Goal: Task Accomplishment & Management: Manage account settings

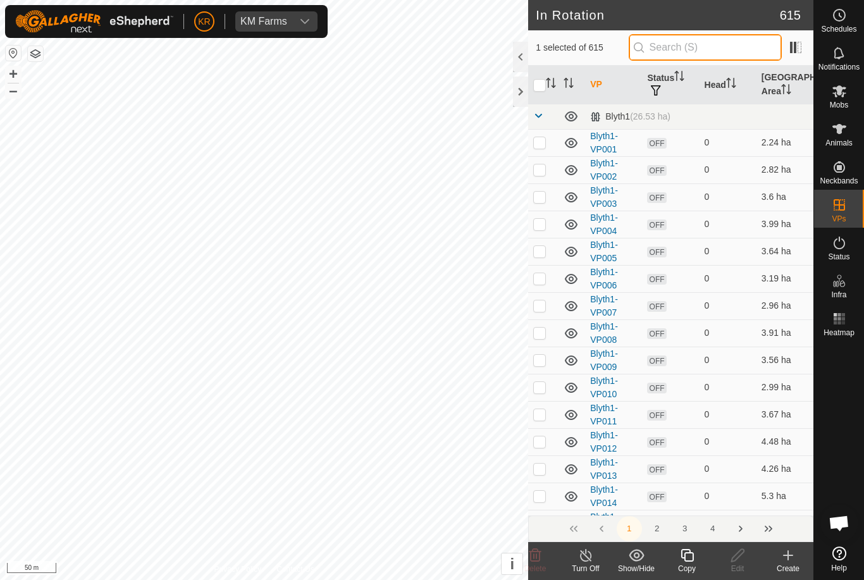
click at [709, 49] on input "text" at bounding box center [705, 47] width 153 height 27
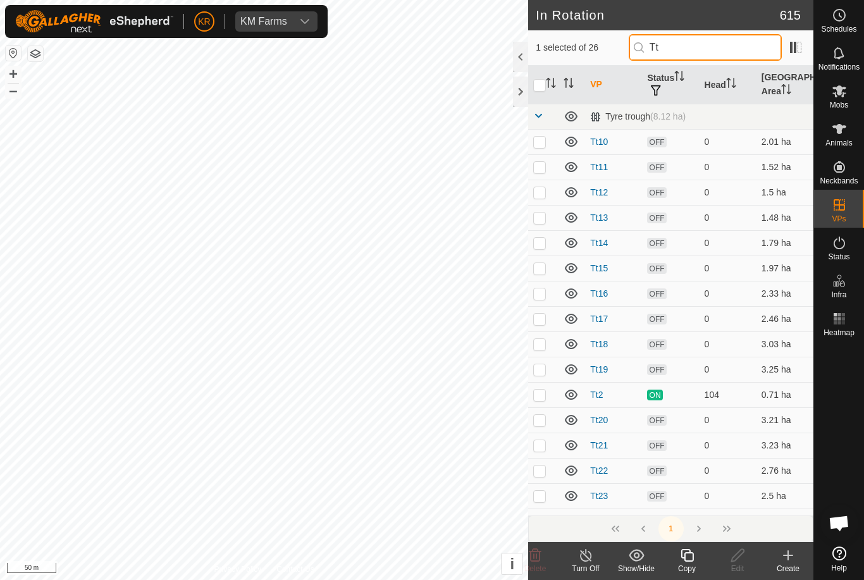
type input "Tt"
click at [544, 377] on td at bounding box center [543, 369] width 30 height 25
click at [544, 371] on p-checkbox at bounding box center [539, 369] width 13 height 10
checkbox input "false"
click at [837, 102] on span "Mobs" at bounding box center [839, 105] width 18 height 8
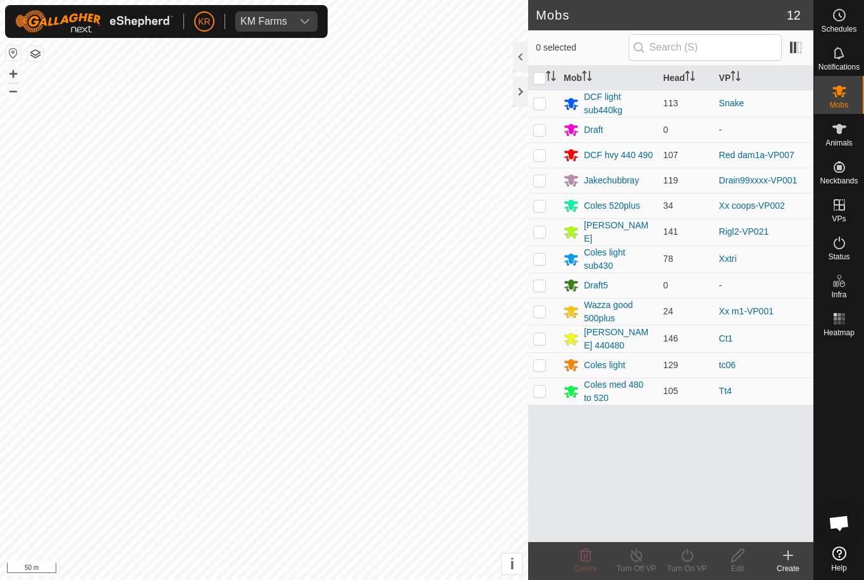
click at [547, 390] on td at bounding box center [543, 391] width 30 height 27
checkbox input "true"
click at [702, 562] on turn-on-svg-icon at bounding box center [687, 555] width 51 height 15
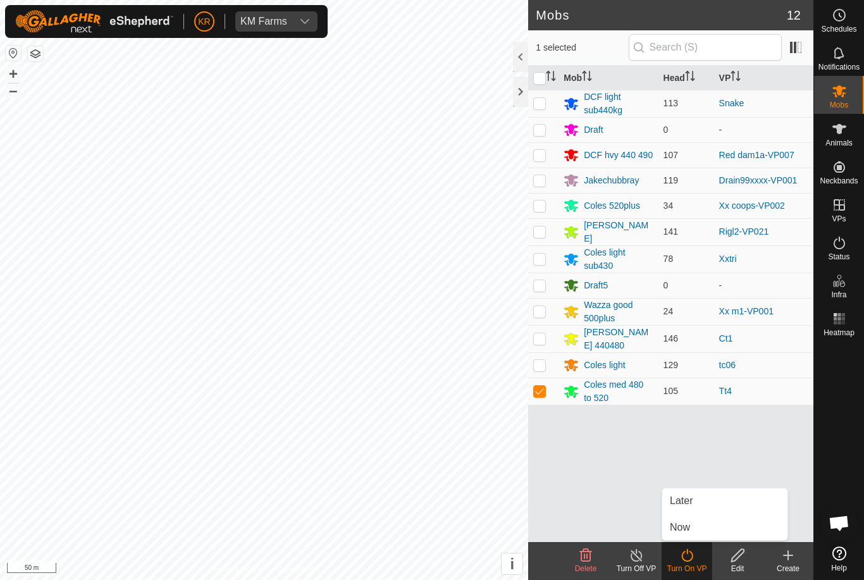
click at [698, 511] on link "Later" at bounding box center [724, 500] width 125 height 25
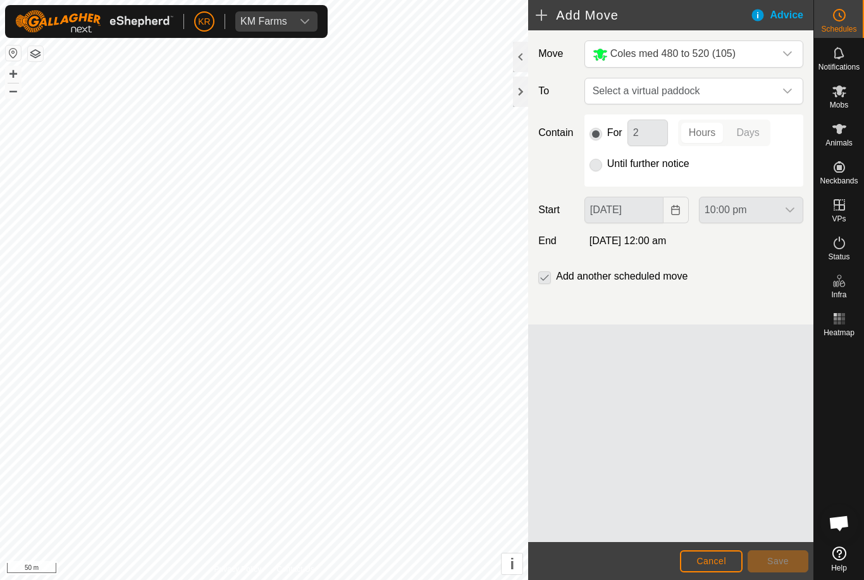
click at [786, 92] on icon "dropdown trigger" at bounding box center [787, 91] width 9 height 5
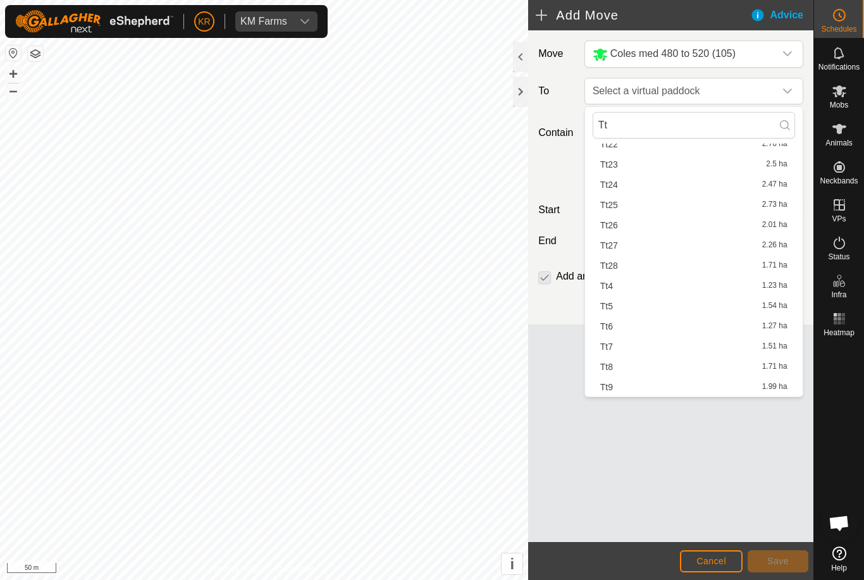
scroll to position [301, 0]
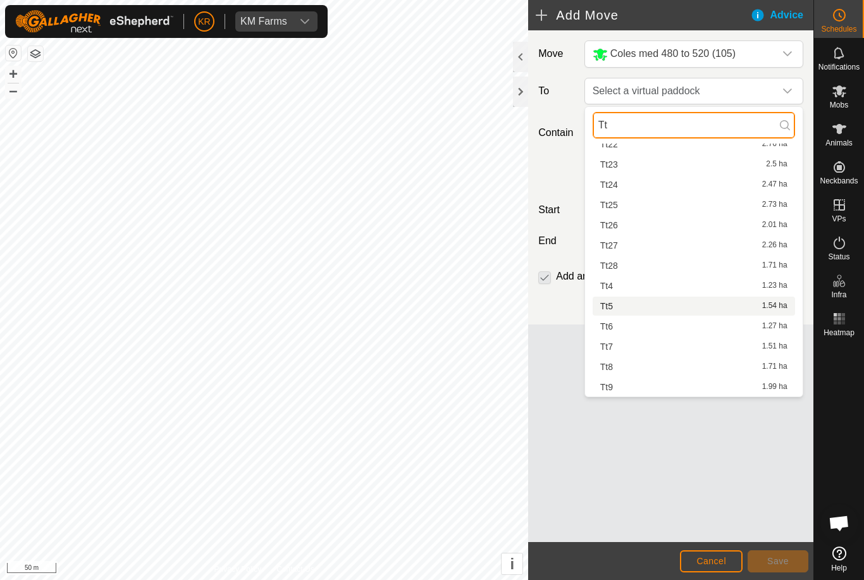
type input "Tt"
click at [612, 306] on span "Tt5" at bounding box center [606, 306] width 13 height 9
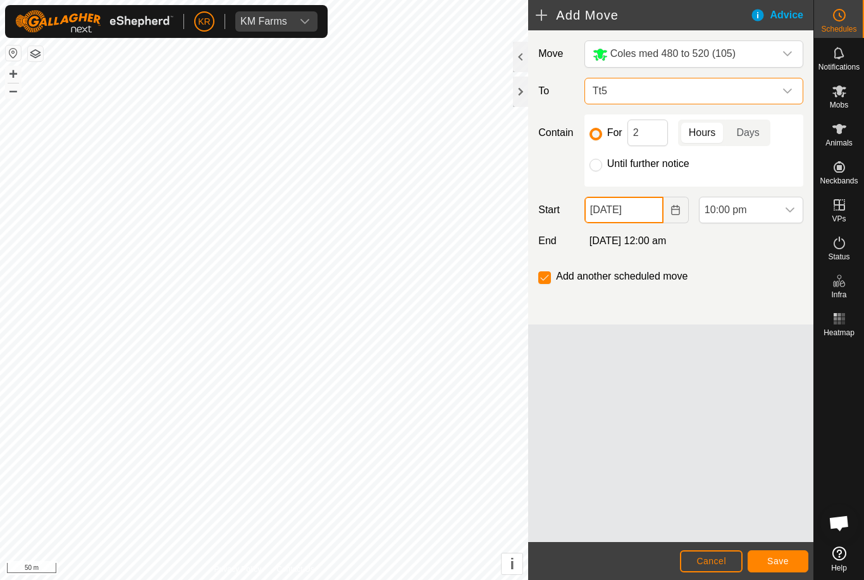
click at [654, 218] on input "[DATE]" at bounding box center [624, 210] width 79 height 27
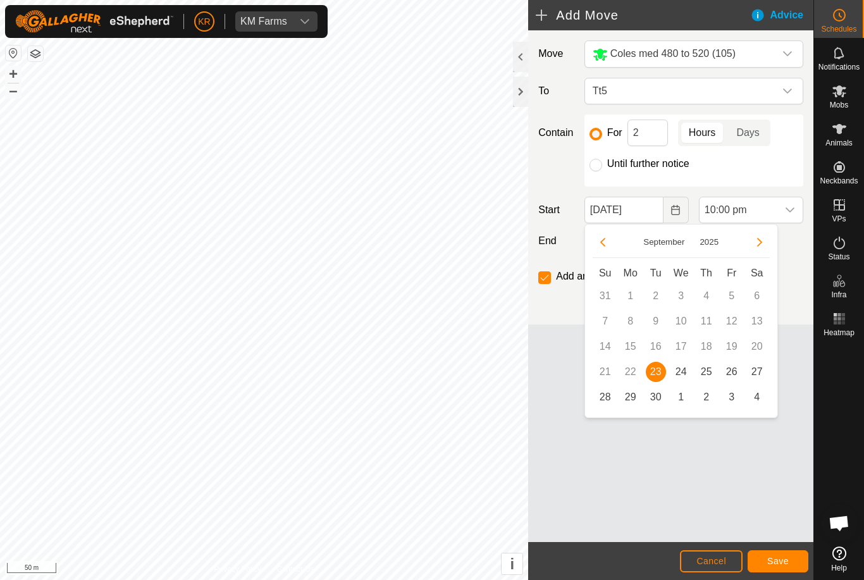
click at [679, 370] on span "24" at bounding box center [681, 372] width 20 height 20
type input "[DATE]"
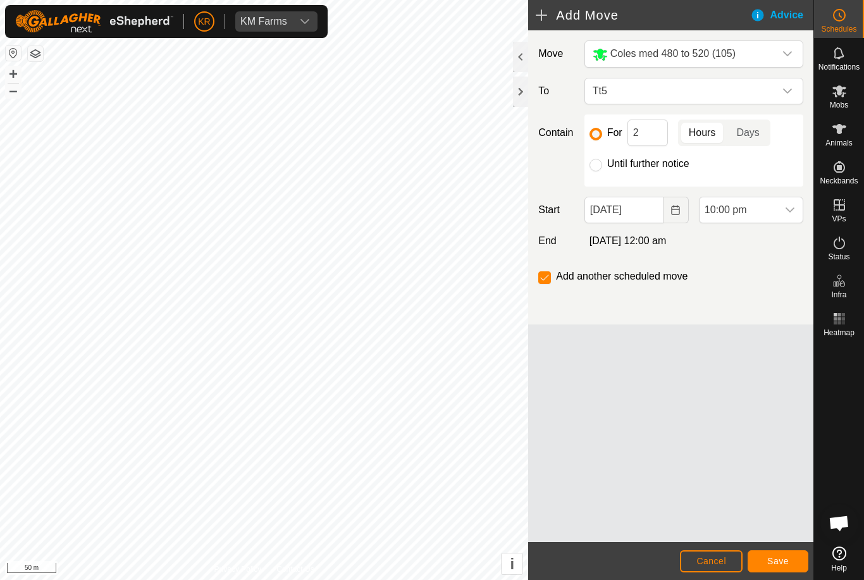
click at [775, 209] on span "10:00 pm" at bounding box center [739, 209] width 78 height 25
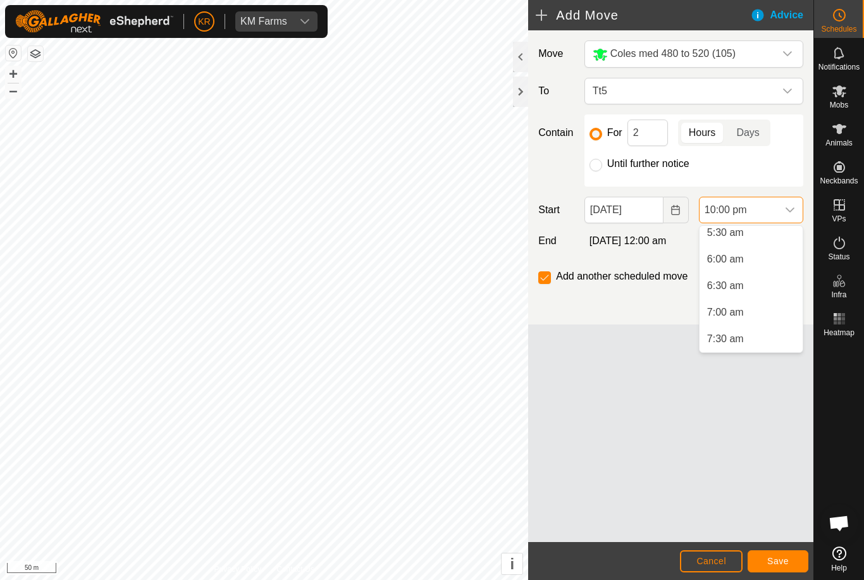
scroll to position [289, 0]
click at [747, 273] on li "6:00 am" at bounding box center [751, 268] width 103 height 25
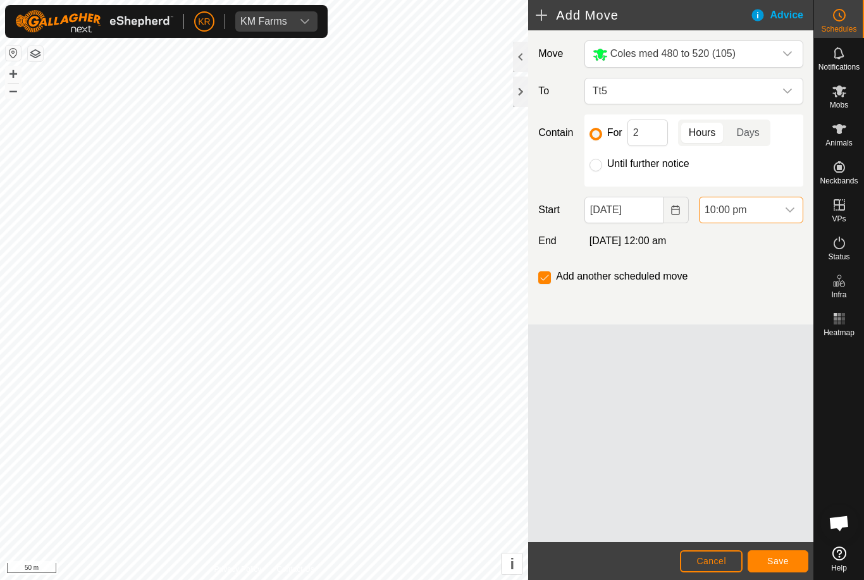
scroll to position [1068, 0]
click at [654, 129] on input "2" at bounding box center [648, 133] width 40 height 27
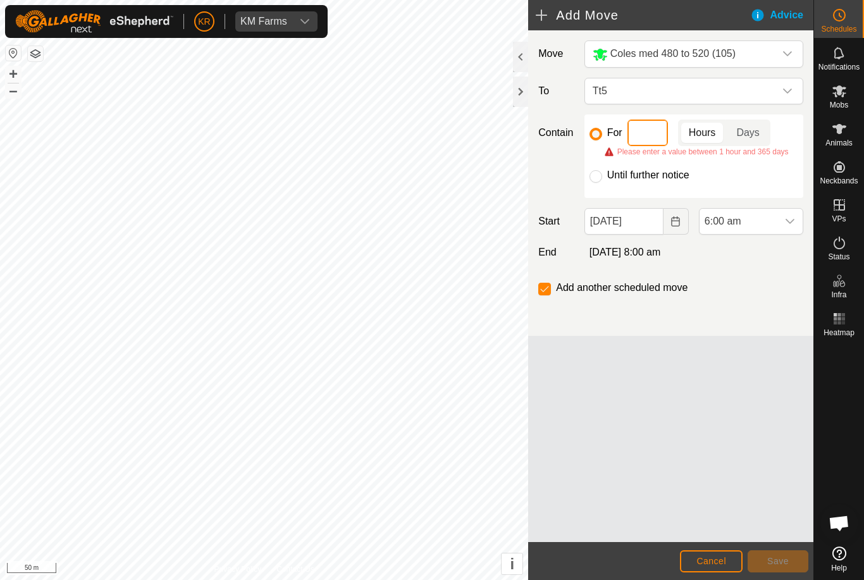
type input "4"
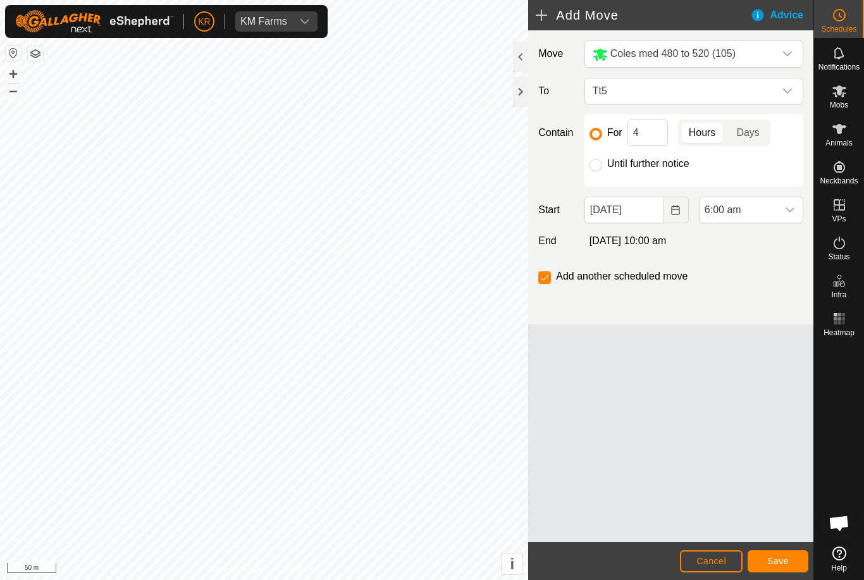
click at [781, 552] on button "Save" at bounding box center [778, 561] width 61 height 22
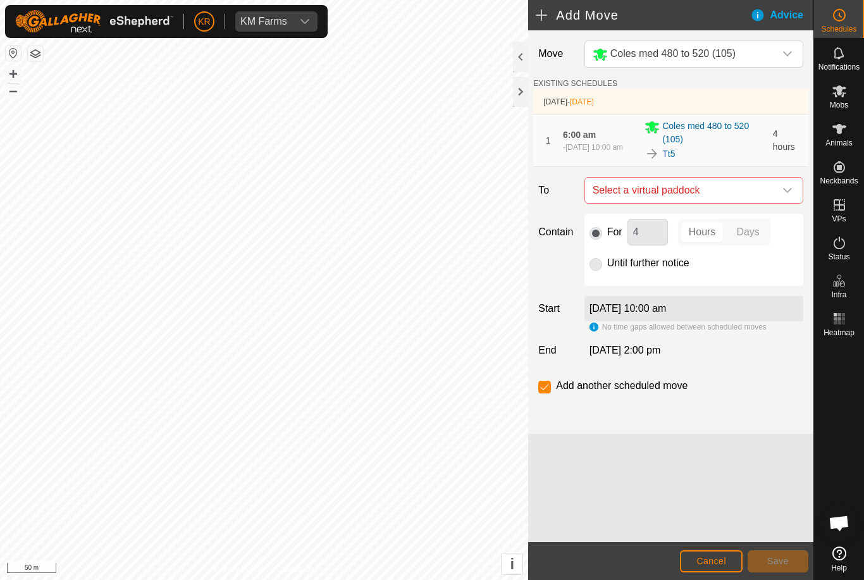
click at [781, 193] on div "dropdown trigger" at bounding box center [787, 190] width 25 height 25
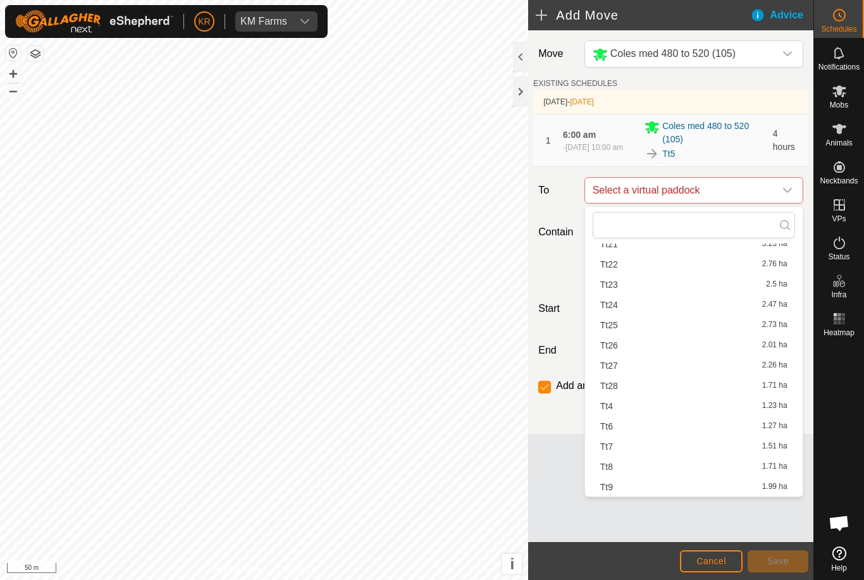
scroll to position [281, 0]
click at [618, 428] on div "Tt6 1.27 ha" at bounding box center [693, 426] width 187 height 9
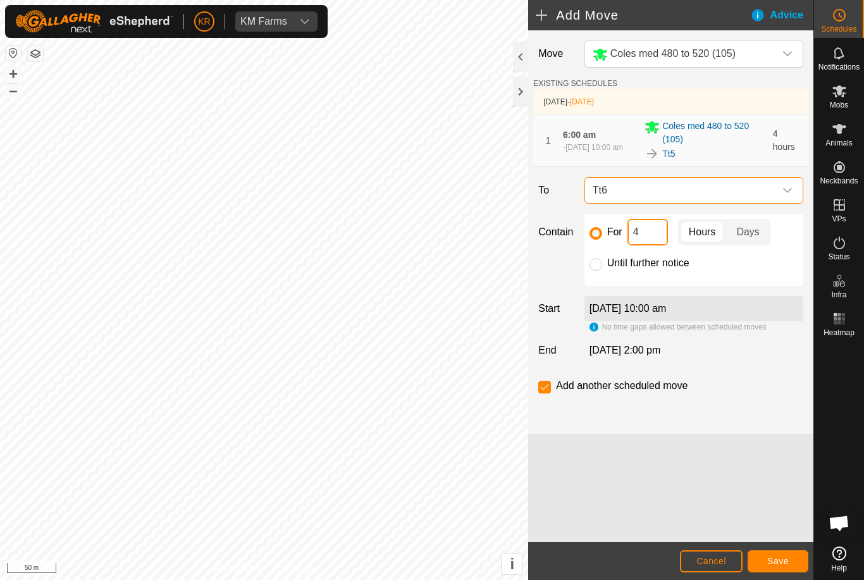
click at [656, 235] on input "4" at bounding box center [648, 232] width 40 height 27
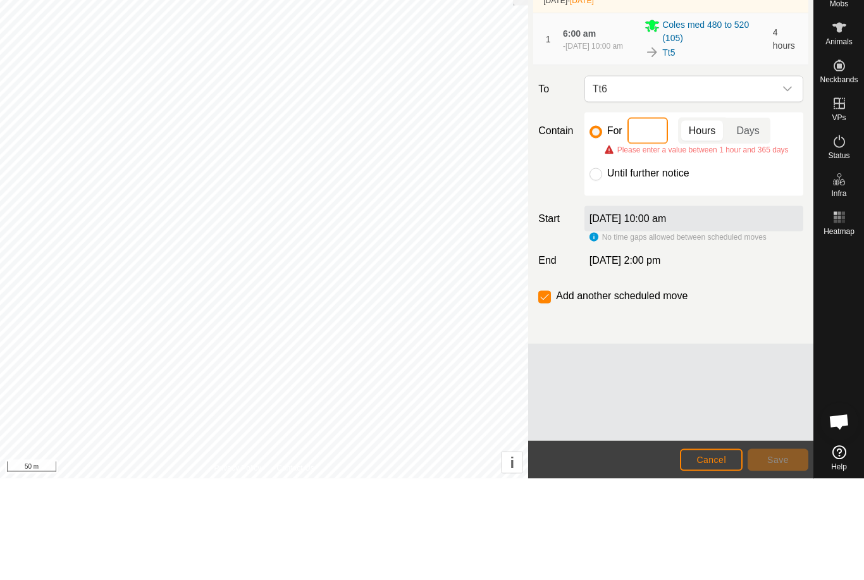
type input "3"
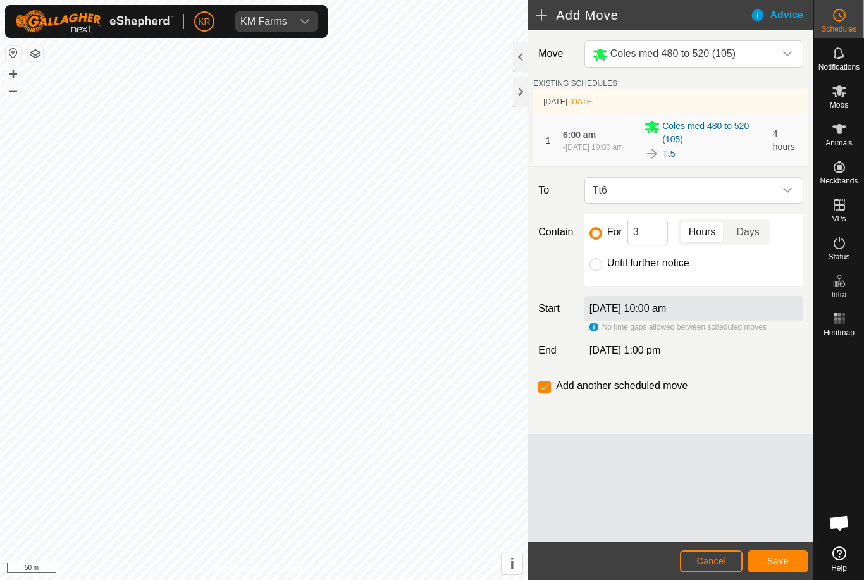
click at [781, 554] on button "Save" at bounding box center [778, 561] width 61 height 22
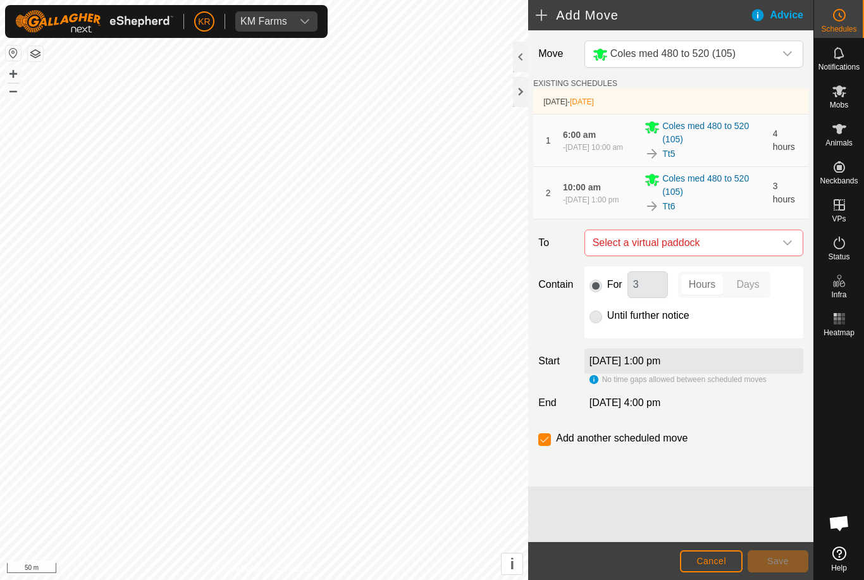
click at [782, 251] on div "dropdown trigger" at bounding box center [787, 242] width 25 height 25
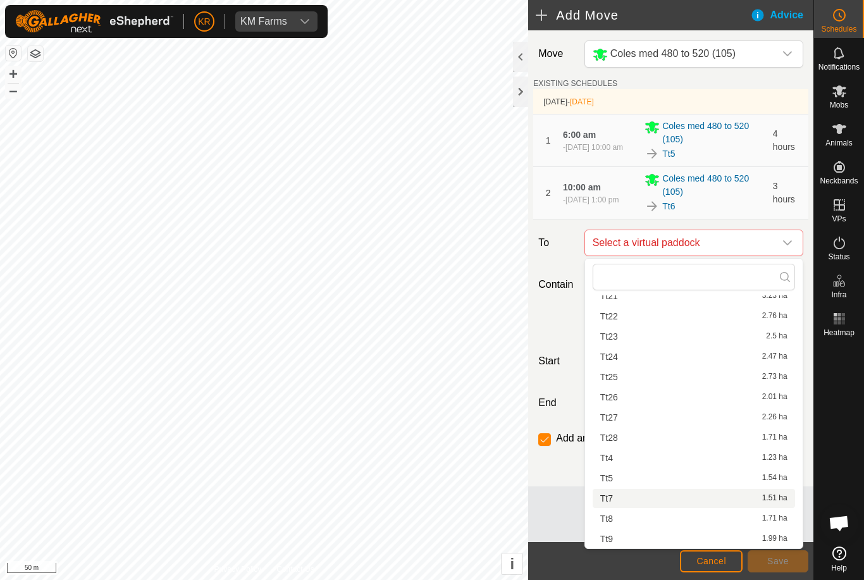
click at [613, 499] on div "Tt7 1.51 ha" at bounding box center [693, 498] width 187 height 9
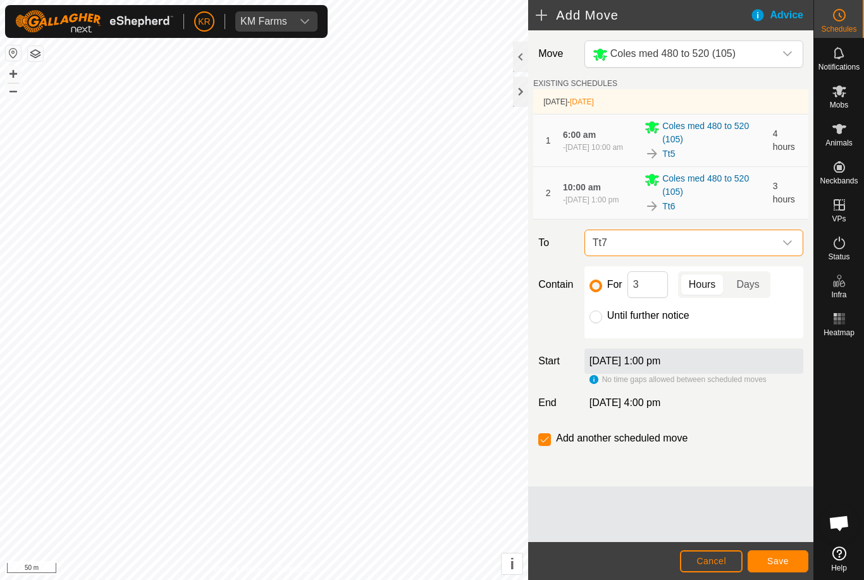
click at [785, 561] on span "Save" at bounding box center [779, 561] width 22 height 10
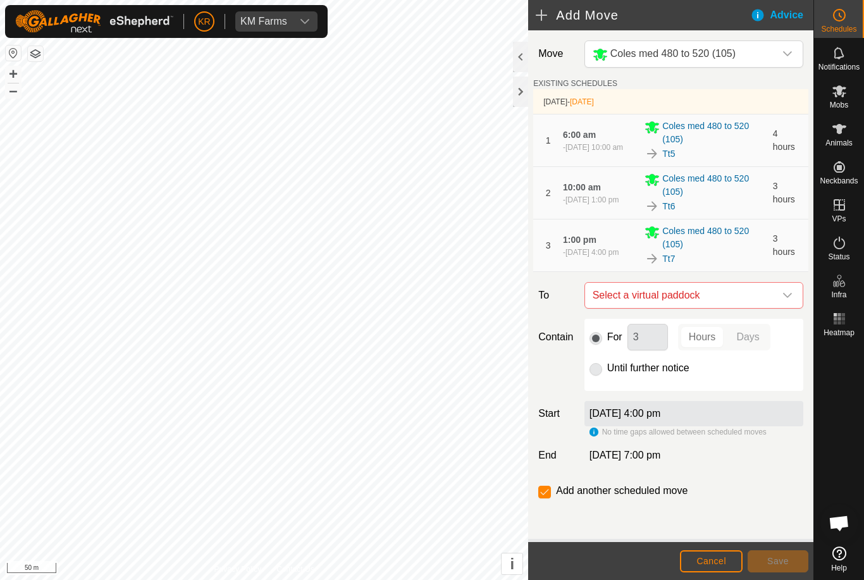
click at [788, 297] on icon "dropdown trigger" at bounding box center [787, 295] width 9 height 5
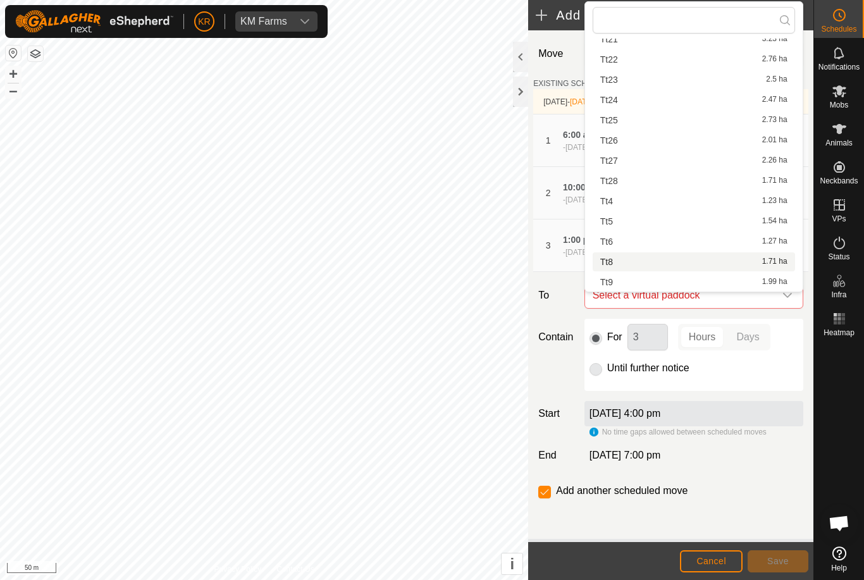
click at [652, 263] on div "Tt8 1.71 ha" at bounding box center [693, 262] width 187 height 9
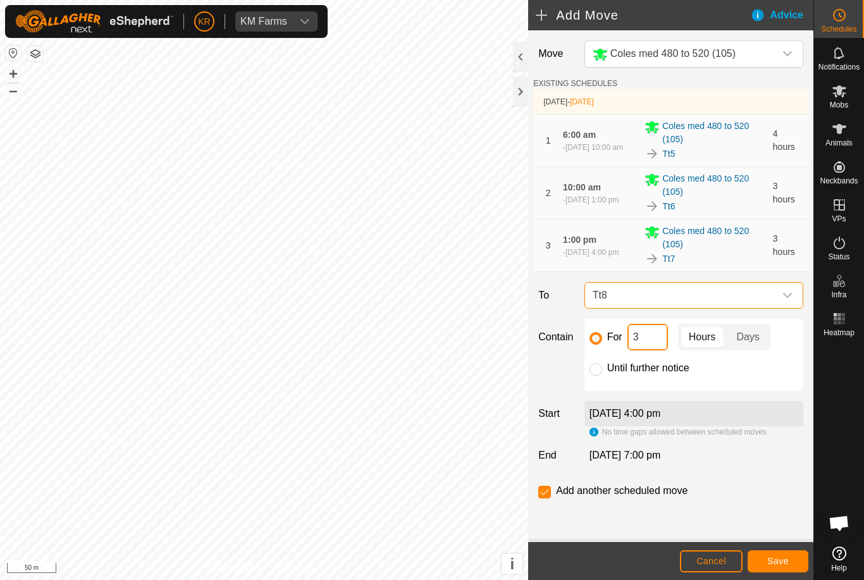
click at [652, 342] on input "3" at bounding box center [648, 337] width 40 height 27
click at [780, 557] on span "Save" at bounding box center [779, 561] width 22 height 10
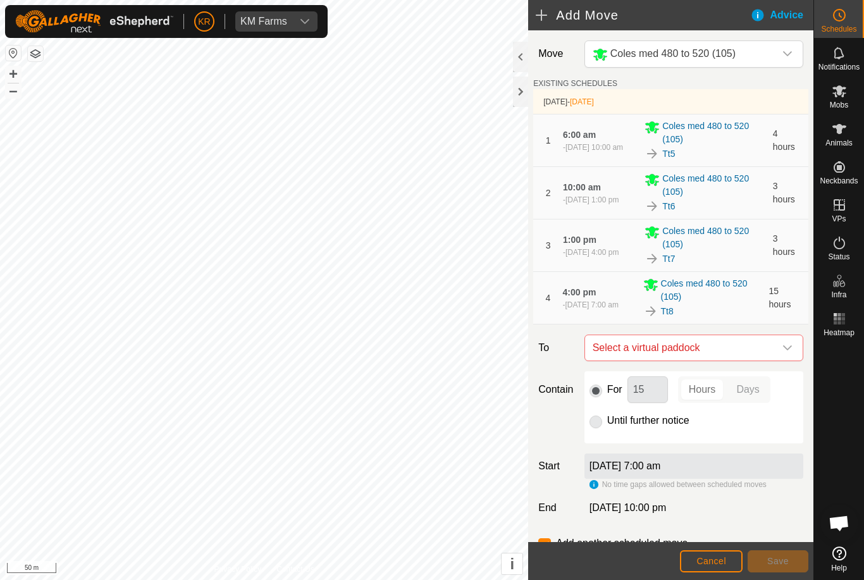
click at [792, 350] on icon "dropdown trigger" at bounding box center [788, 348] width 10 height 10
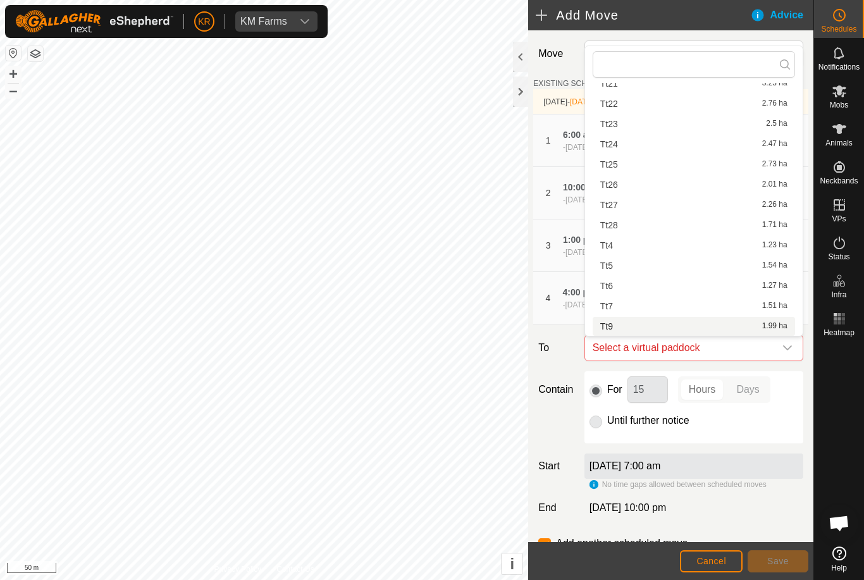
click at [613, 329] on div "Tt9 1.99 ha" at bounding box center [693, 326] width 187 height 9
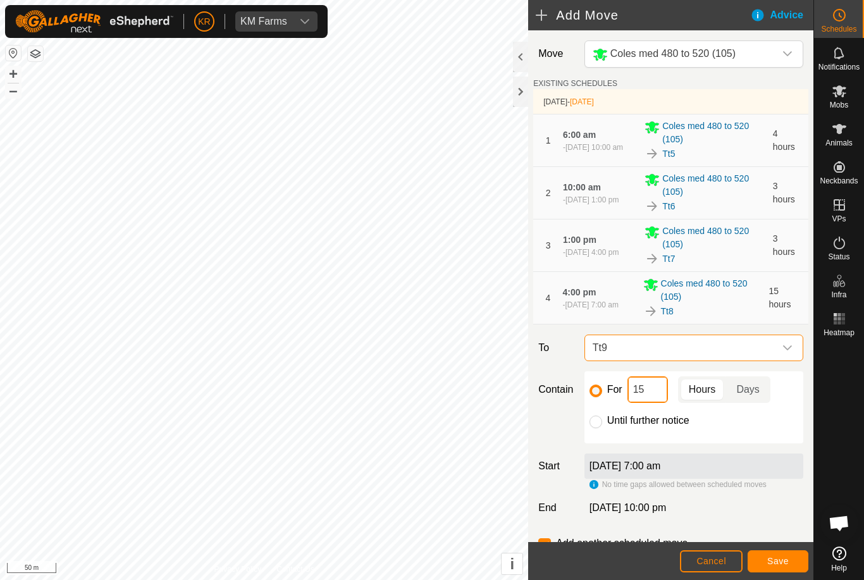
click at [660, 393] on input "15" at bounding box center [648, 389] width 40 height 27
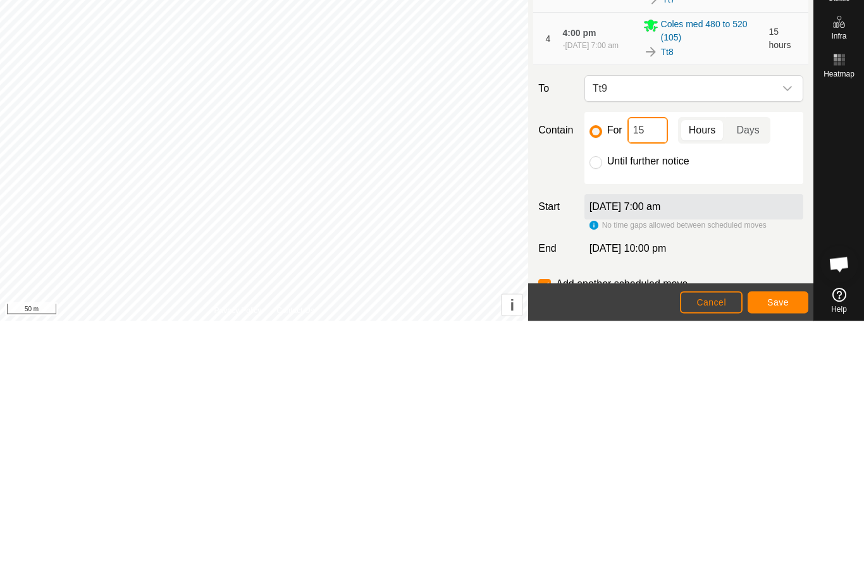
type input "1"
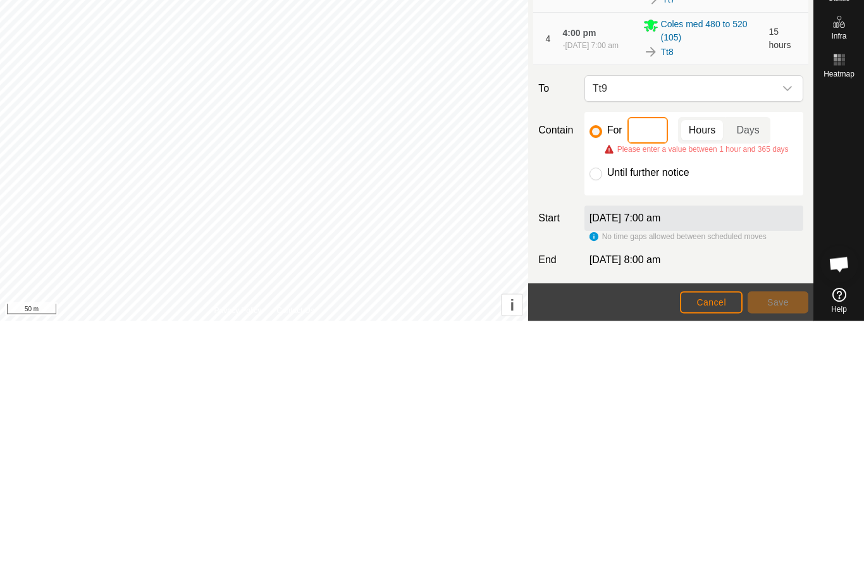
type input "3"
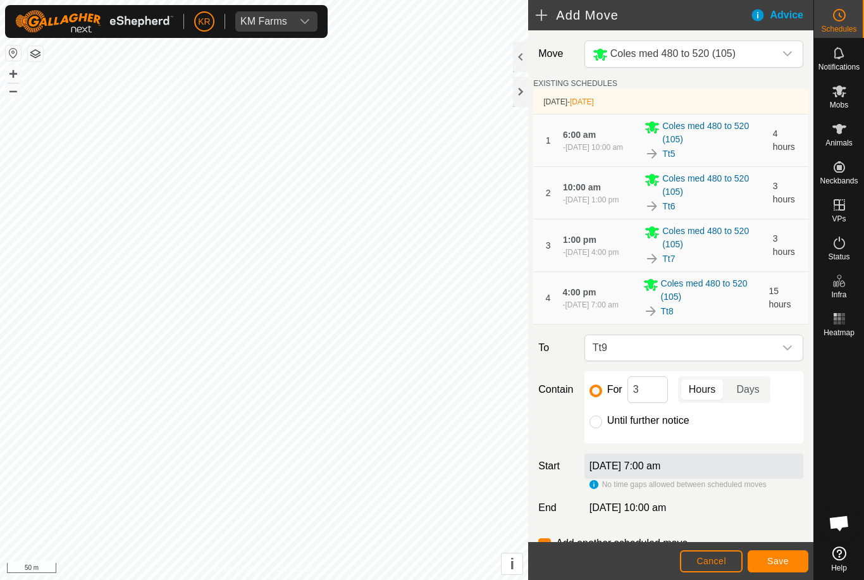
click at [788, 562] on span "Save" at bounding box center [779, 561] width 22 height 10
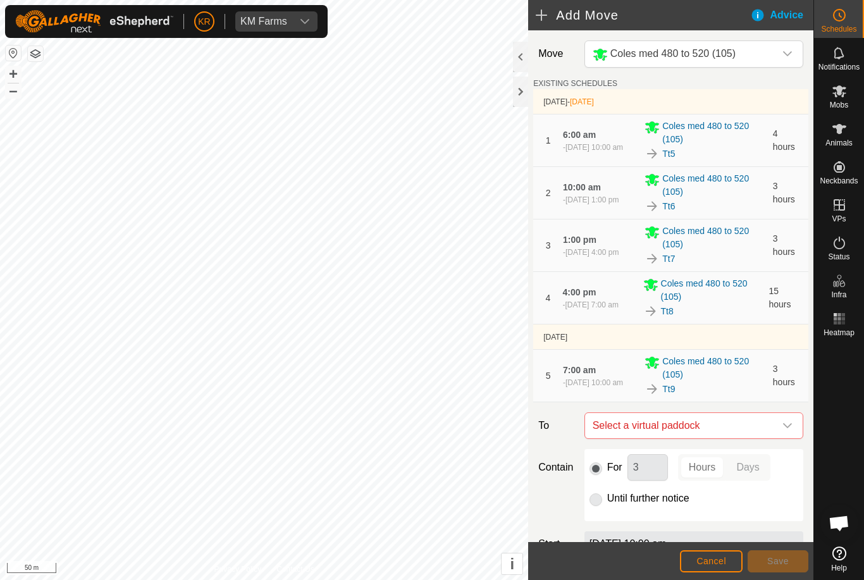
click at [790, 425] on icon "dropdown trigger" at bounding box center [788, 426] width 10 height 10
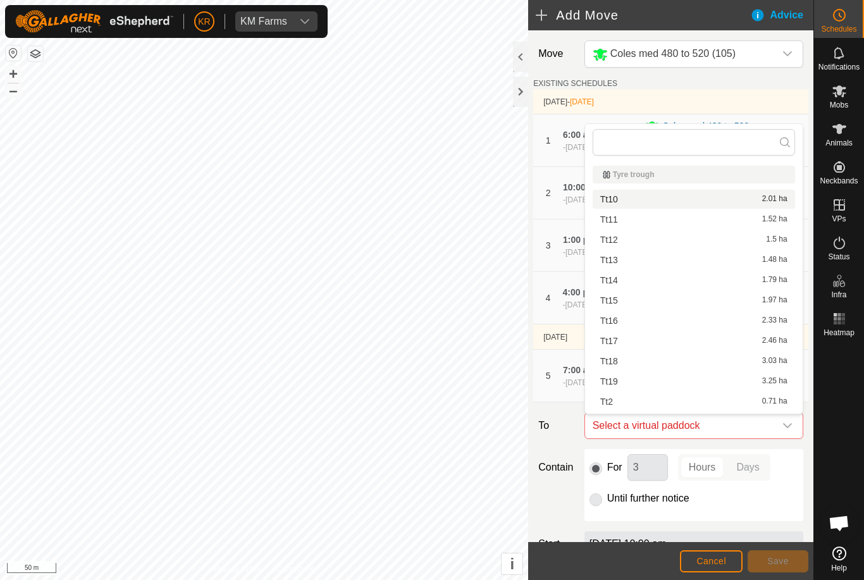
click at [715, 196] on div "Tt10 2.01 ha" at bounding box center [693, 199] width 187 height 9
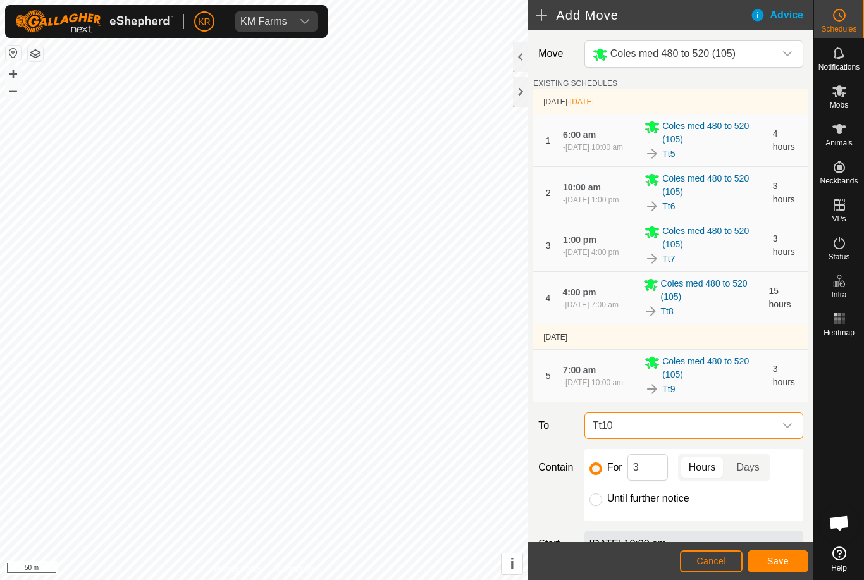
click at [783, 559] on span "Save" at bounding box center [779, 561] width 22 height 10
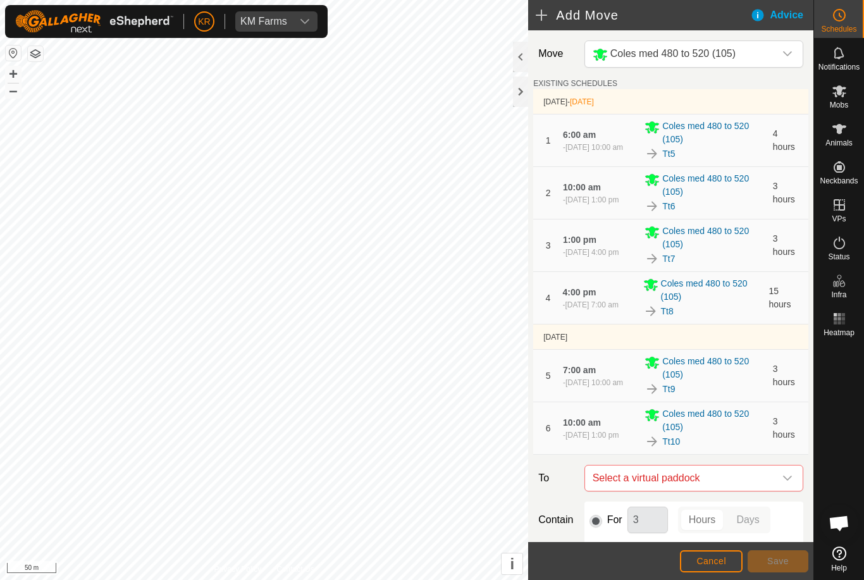
click at [785, 478] on icon "dropdown trigger" at bounding box center [788, 478] width 10 height 10
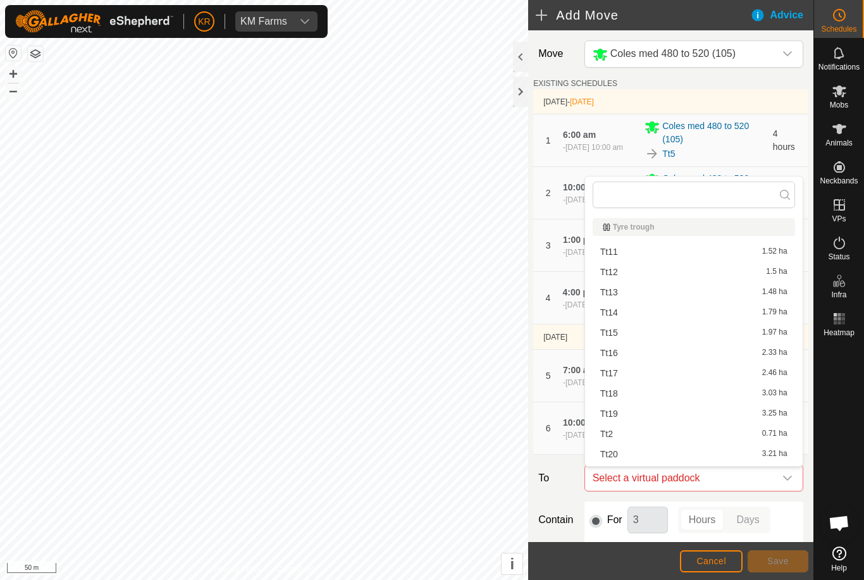
click at [631, 251] on div "Tt11 1.52 ha" at bounding box center [693, 251] width 187 height 9
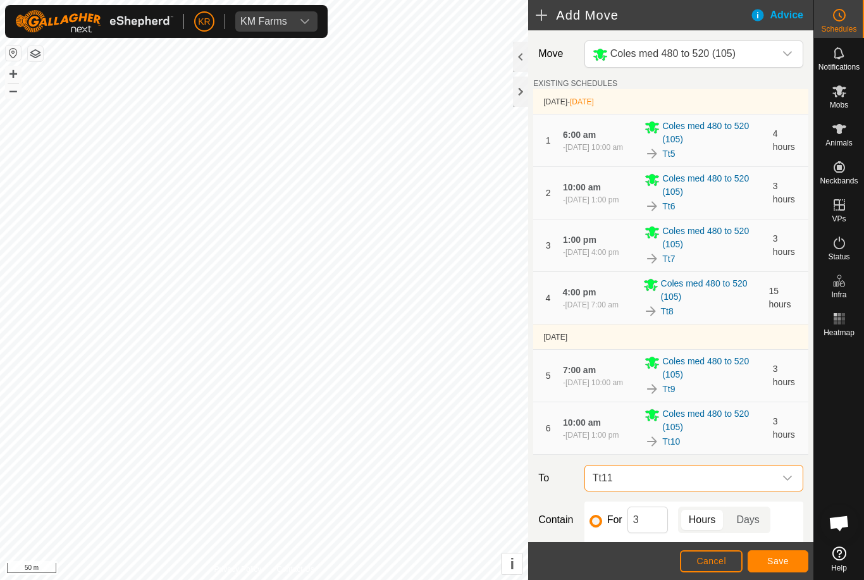
click at [785, 563] on span "Save" at bounding box center [779, 561] width 22 height 10
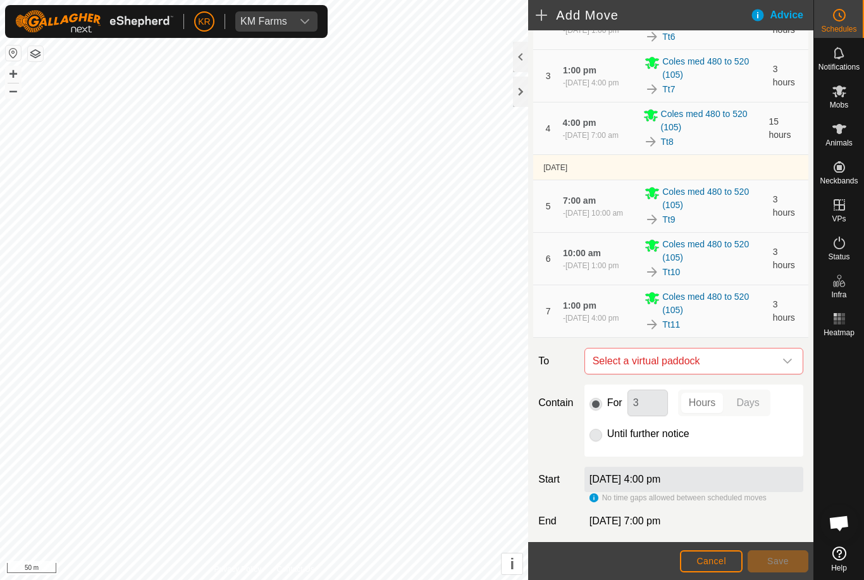
scroll to position [170, 0]
click at [773, 354] on span "Select a virtual paddock" at bounding box center [681, 360] width 187 height 25
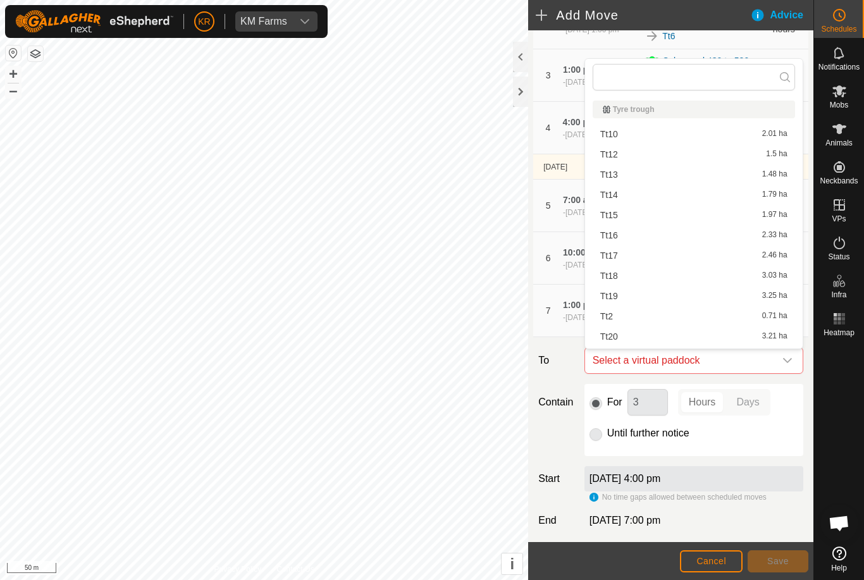
click at [628, 151] on div "Tt12 1.5 ha" at bounding box center [693, 154] width 187 height 9
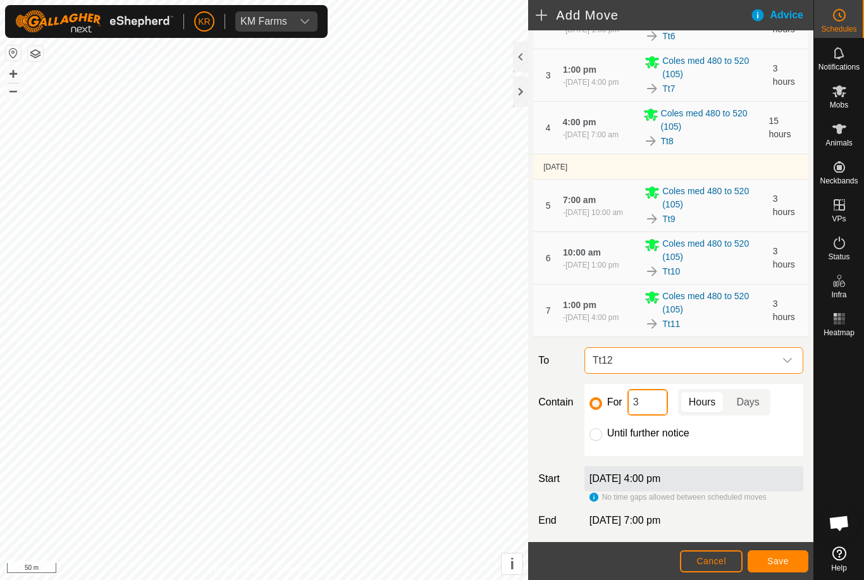
click at [660, 409] on input "3" at bounding box center [648, 402] width 40 height 27
click at [786, 564] on span "Save" at bounding box center [779, 561] width 22 height 10
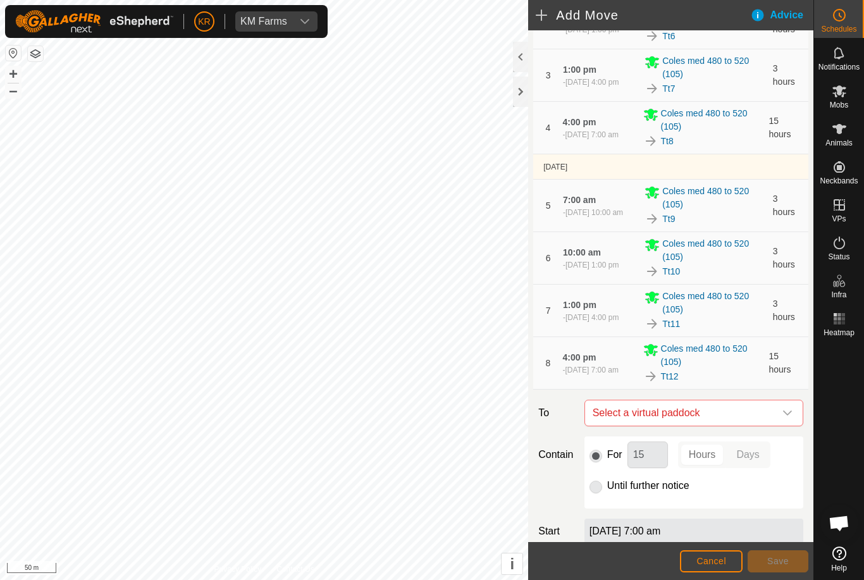
click at [785, 414] on icon "dropdown trigger" at bounding box center [788, 413] width 10 height 10
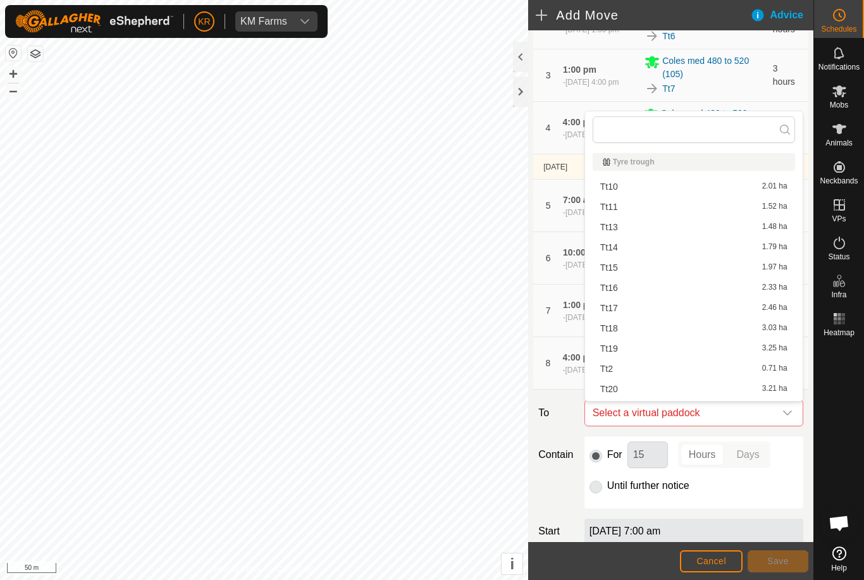
click at [827, 440] on div at bounding box center [839, 442] width 50 height 200
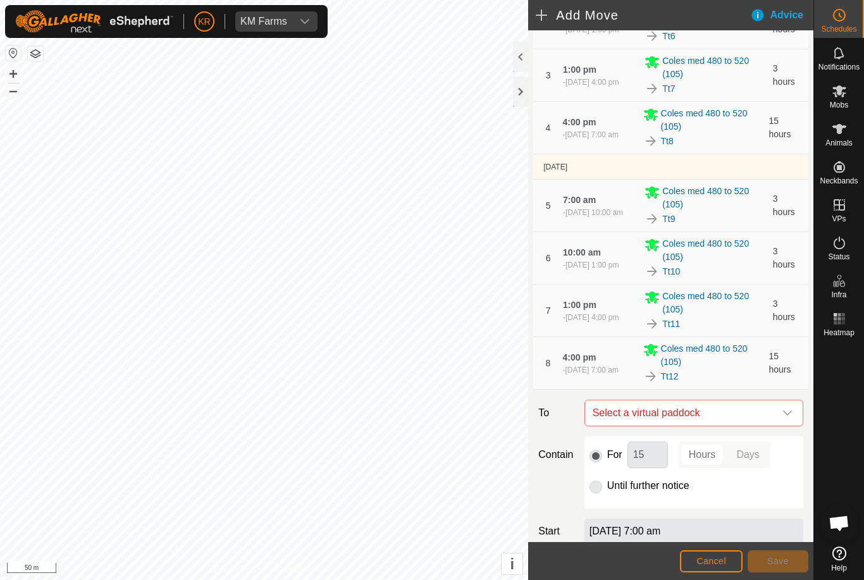
click at [784, 414] on icon "dropdown trigger" at bounding box center [788, 413] width 10 height 10
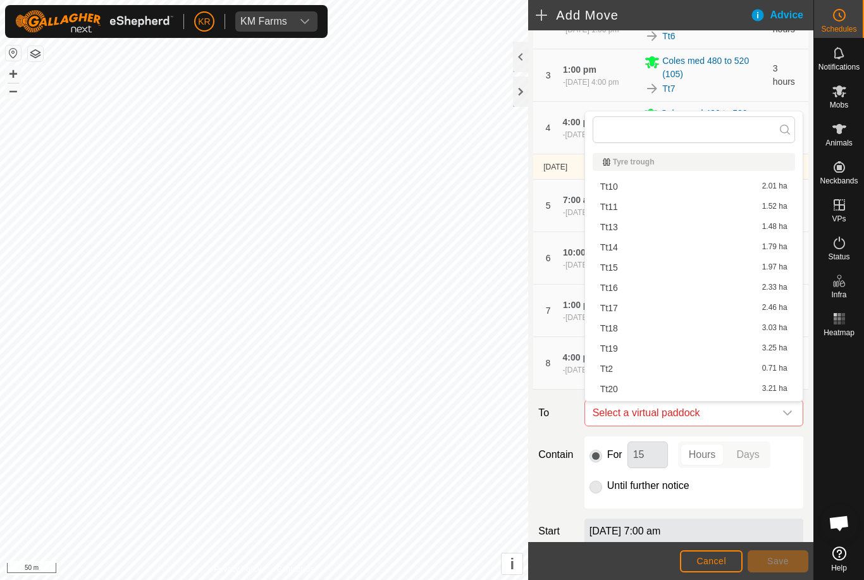
click at [619, 231] on div "Tt13 1.48 ha" at bounding box center [693, 227] width 187 height 9
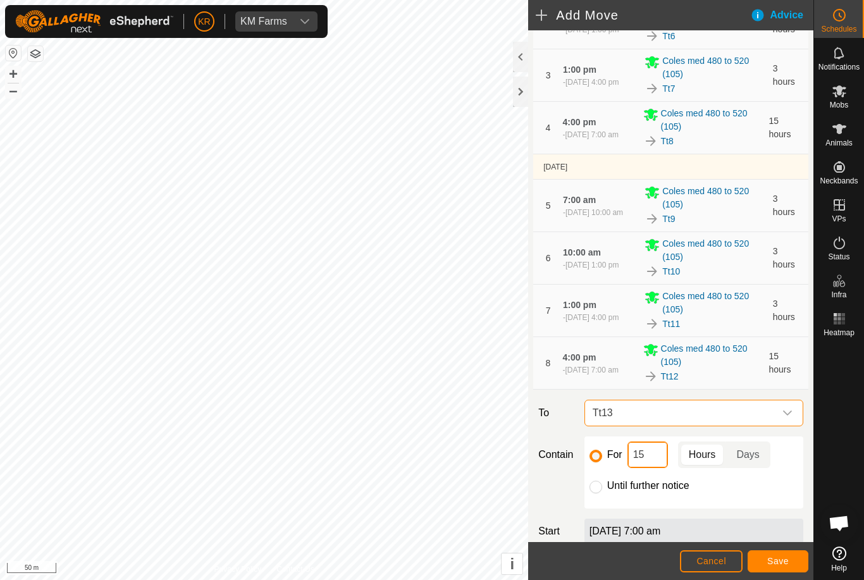
click at [649, 452] on input "15" at bounding box center [648, 455] width 40 height 27
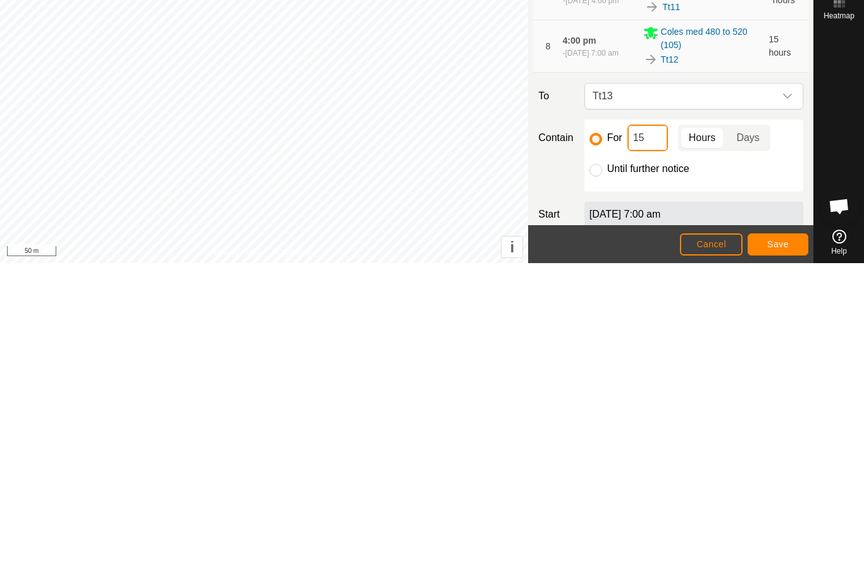
type input "1"
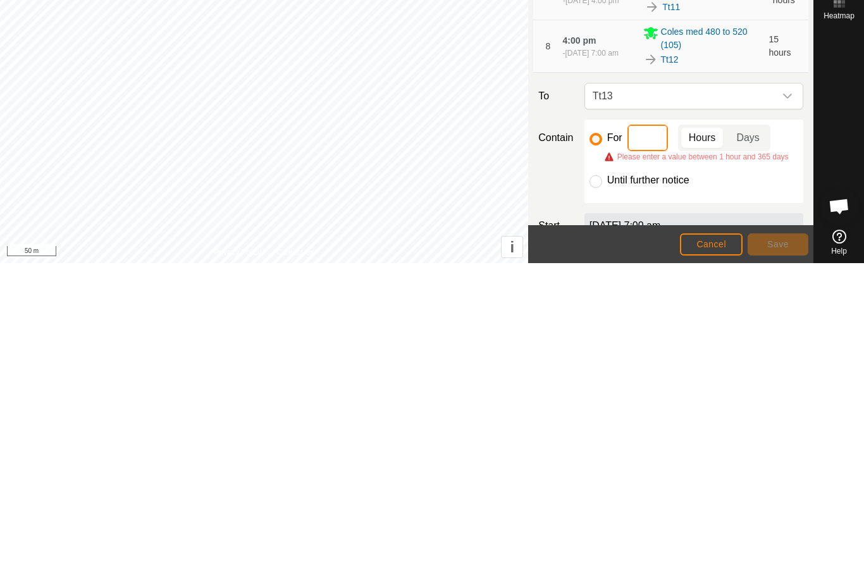
type input "3"
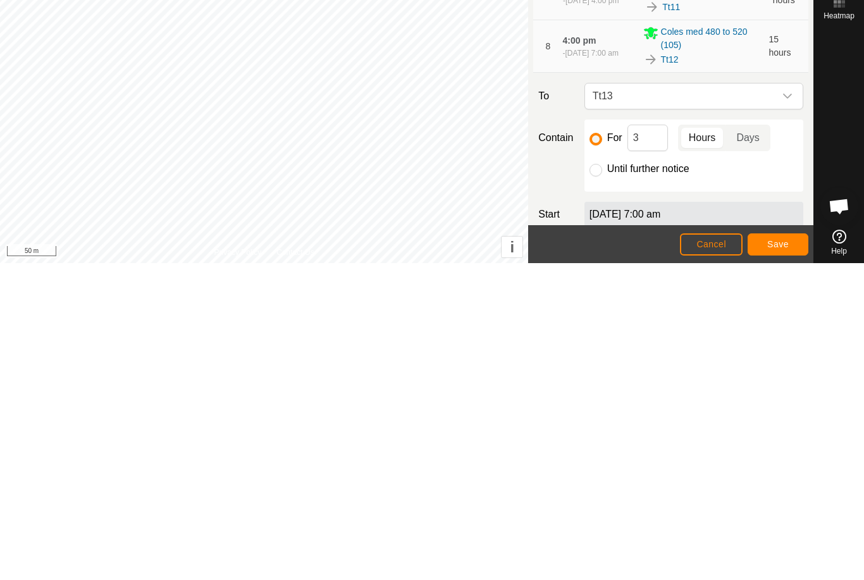
click at [767, 550] on button "Save" at bounding box center [778, 561] width 61 height 22
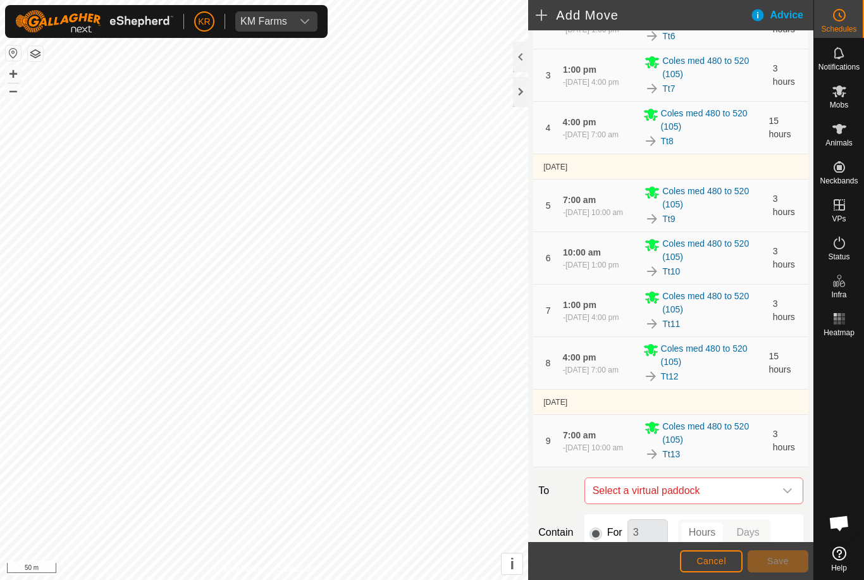
click at [773, 489] on span "Select a virtual paddock" at bounding box center [681, 490] width 187 height 25
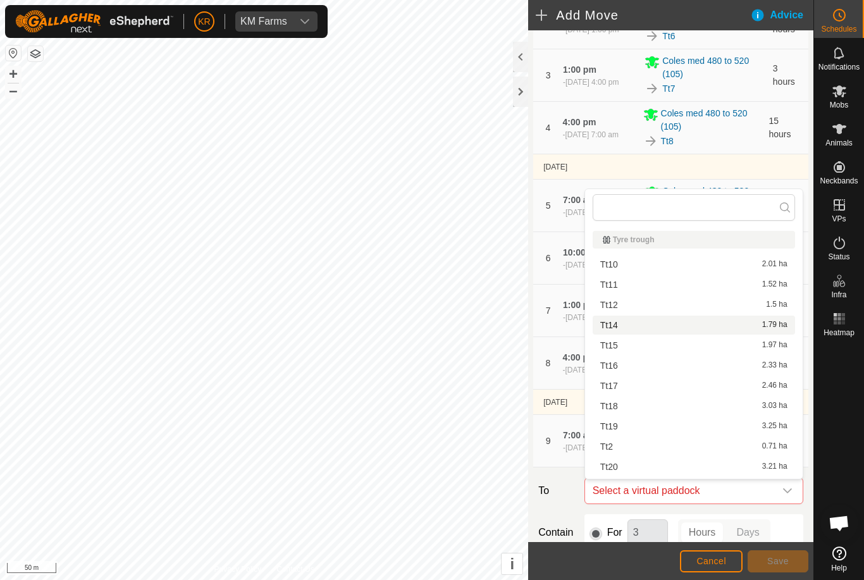
click at [619, 328] on div "Tt14 1.79 ha" at bounding box center [693, 325] width 187 height 9
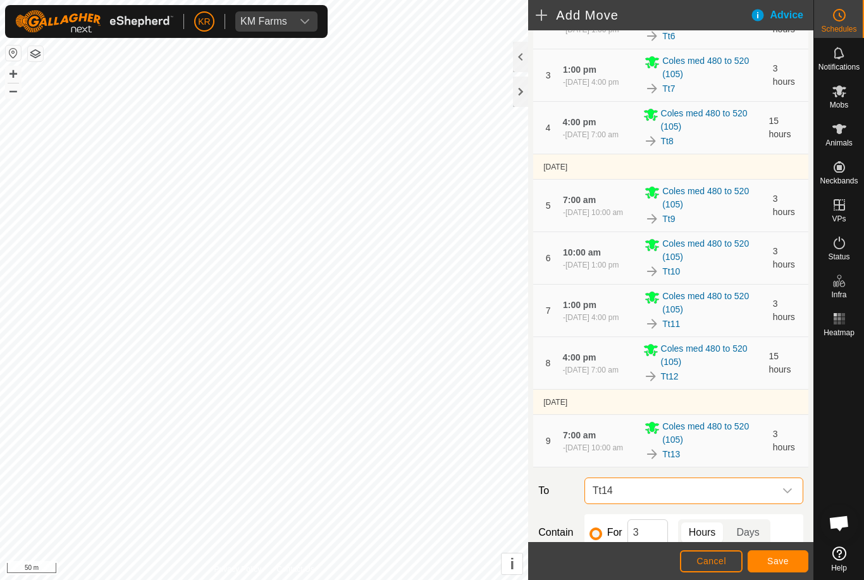
click at [785, 554] on button "Save" at bounding box center [778, 561] width 61 height 22
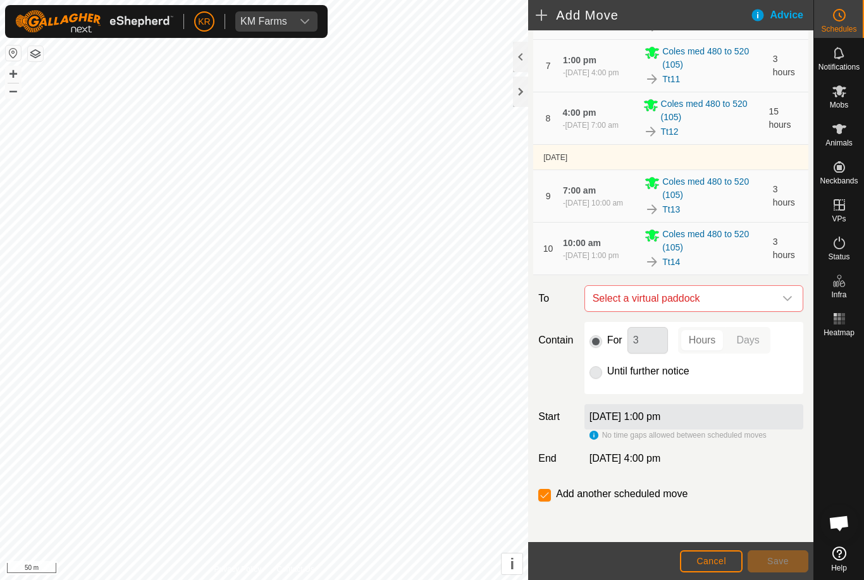
scroll to position [416, 0]
click at [773, 292] on span "Select a virtual paddock" at bounding box center [681, 298] width 187 height 25
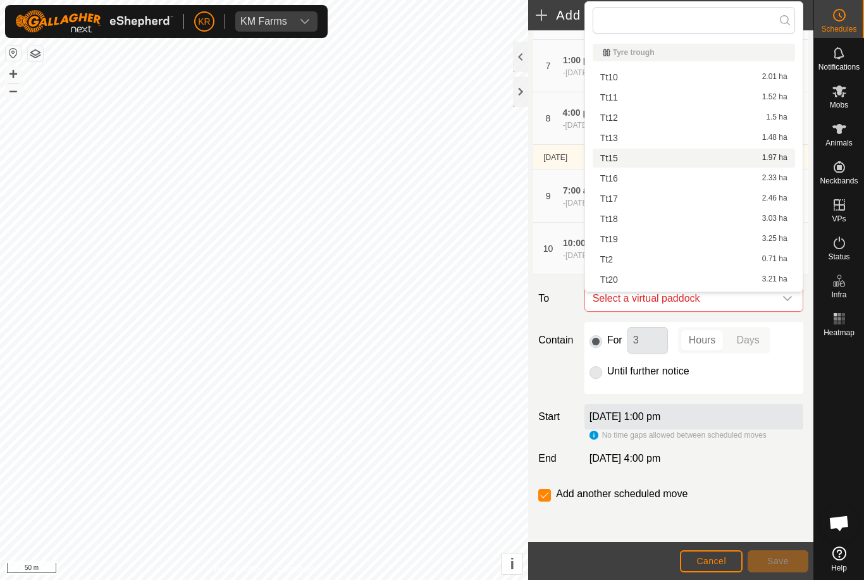
click at [617, 163] on span "Tt15" at bounding box center [609, 158] width 18 height 9
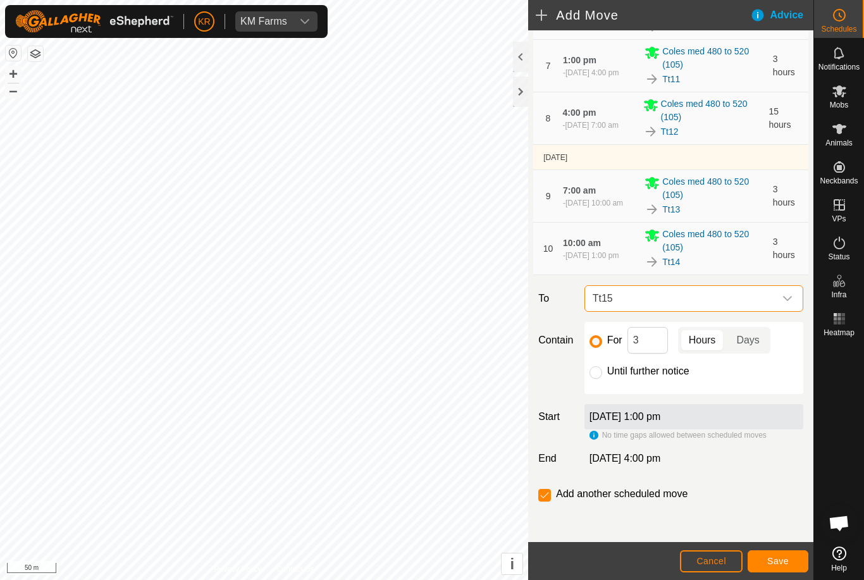
click at [782, 556] on span "Save" at bounding box center [779, 561] width 22 height 10
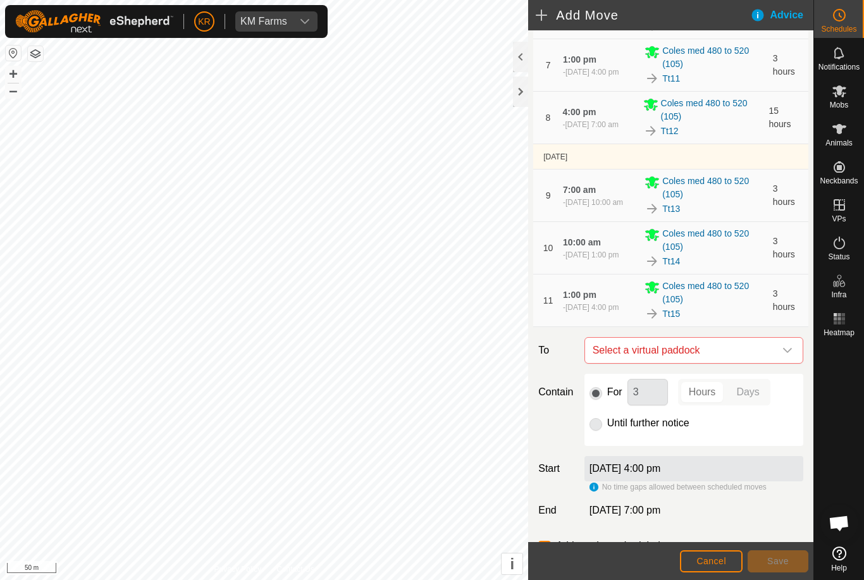
click at [787, 347] on icon "dropdown trigger" at bounding box center [788, 350] width 10 height 10
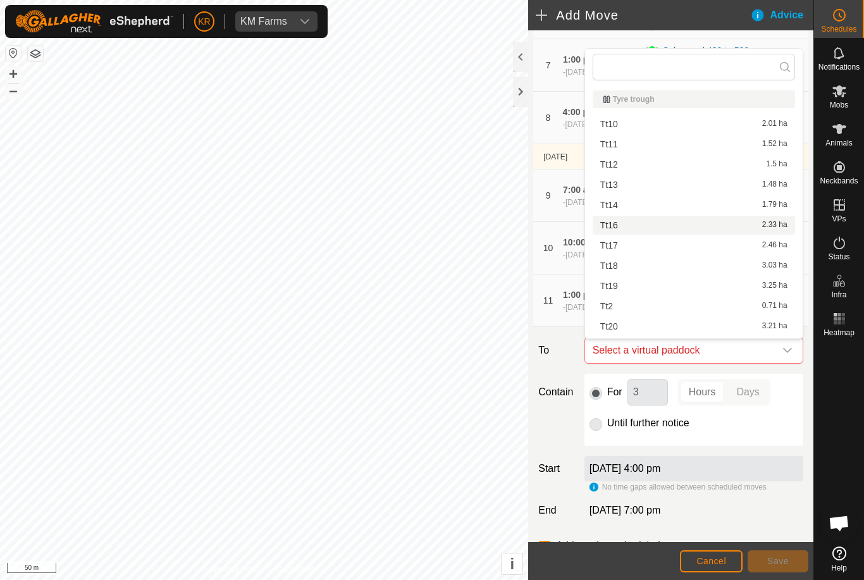
click at [622, 226] on div "Tt16 2.33 ha" at bounding box center [693, 225] width 187 height 9
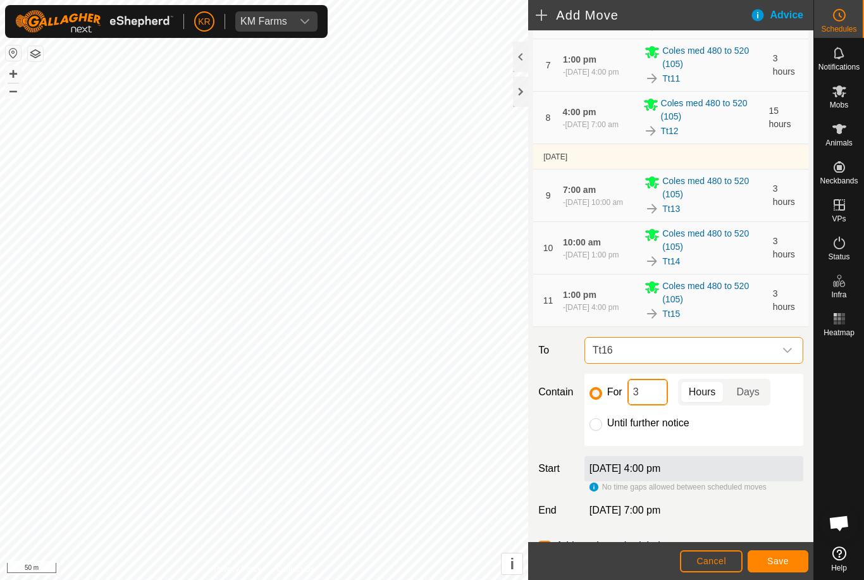
click at [649, 392] on input "3" at bounding box center [648, 392] width 40 height 27
click at [785, 556] on span "Save" at bounding box center [779, 561] width 22 height 10
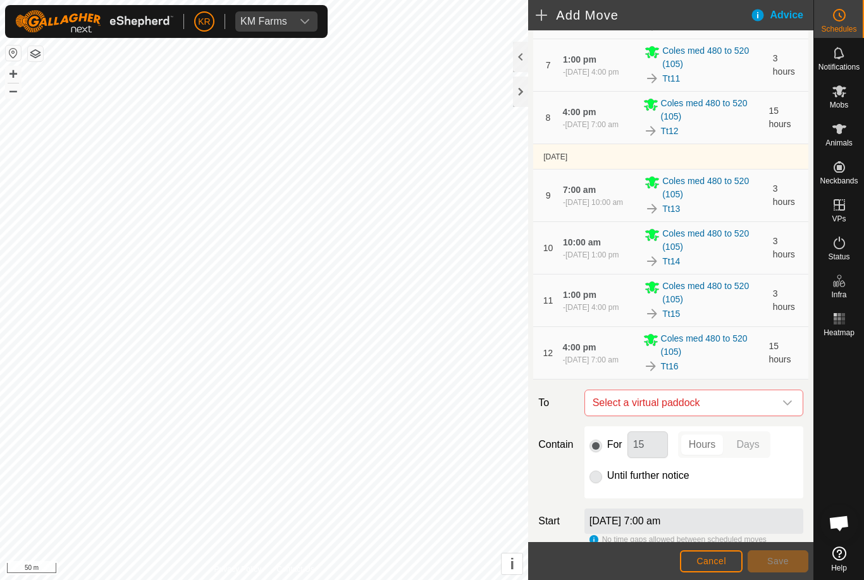
click at [791, 403] on icon "dropdown trigger" at bounding box center [787, 403] width 9 height 5
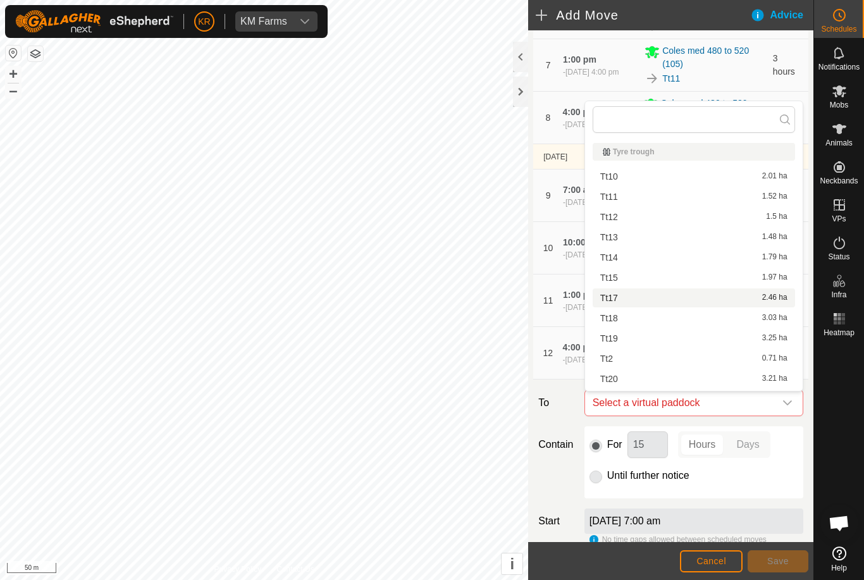
click at [623, 301] on div "Tt17 2.46 ha" at bounding box center [693, 298] width 187 height 9
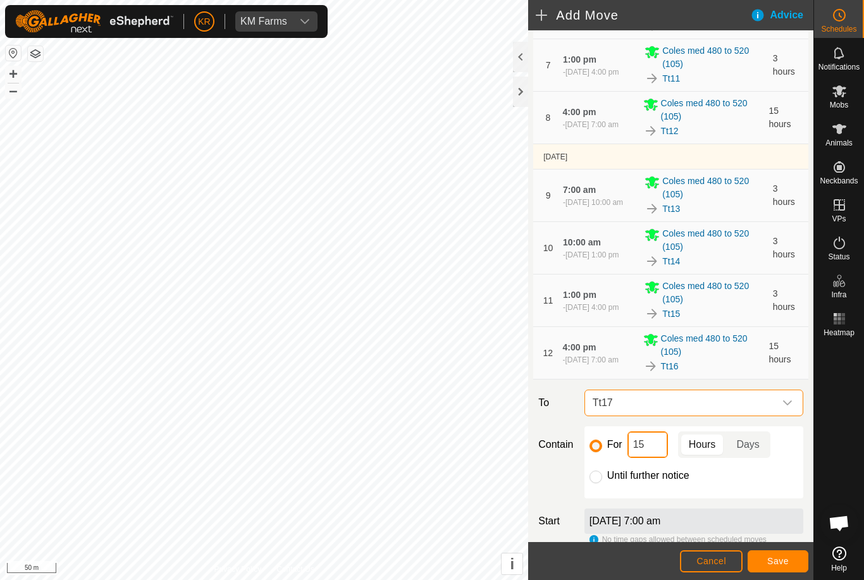
click at [651, 451] on input "15" at bounding box center [648, 445] width 40 height 27
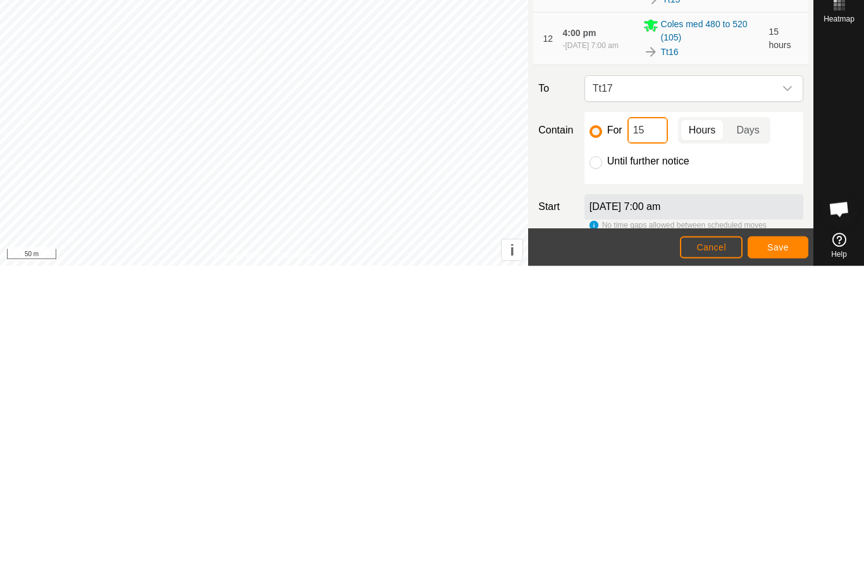
type input "1"
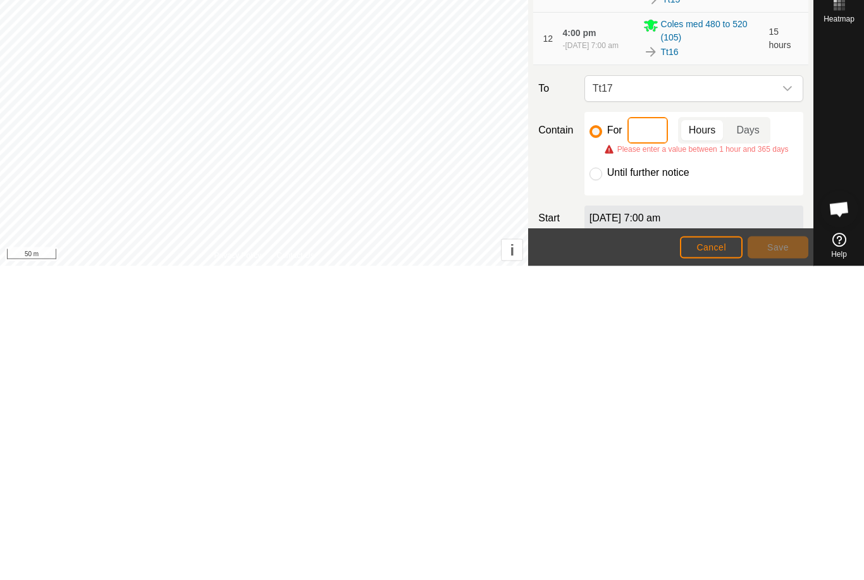
type input "3"
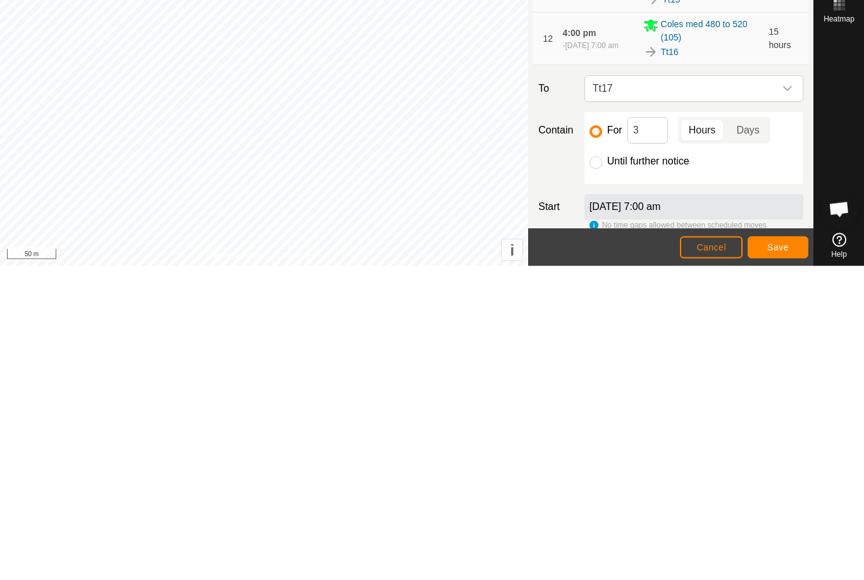
click at [795, 550] on button "Save" at bounding box center [778, 561] width 61 height 22
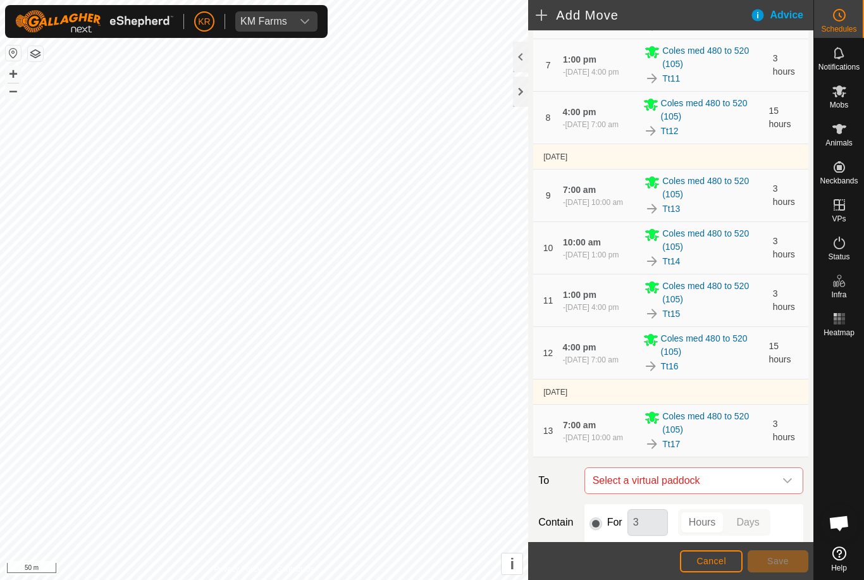
click at [773, 478] on span "Select a virtual paddock" at bounding box center [681, 480] width 187 height 25
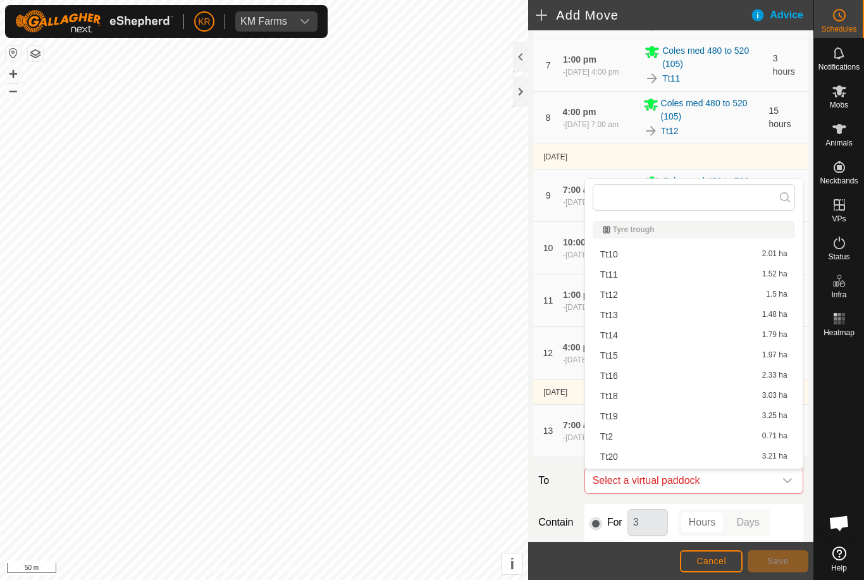
click at [613, 399] on span "Tt18" at bounding box center [609, 396] width 18 height 9
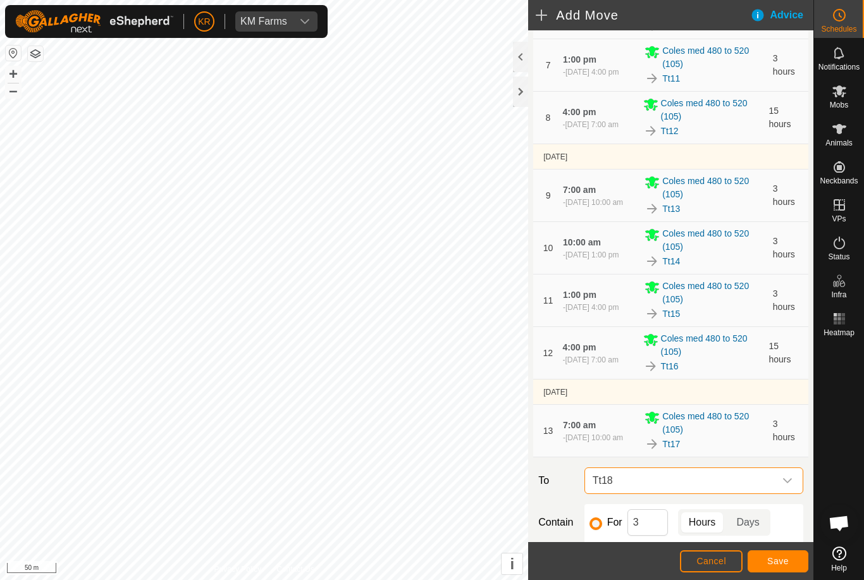
click at [785, 566] on span "Save" at bounding box center [779, 561] width 22 height 10
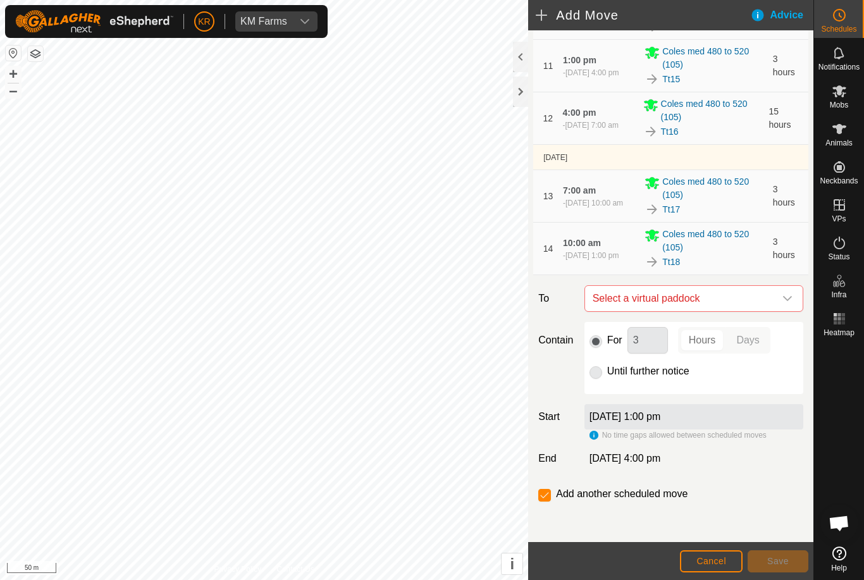
scroll to position [651, 0]
click at [790, 299] on icon "dropdown trigger" at bounding box center [787, 298] width 9 height 5
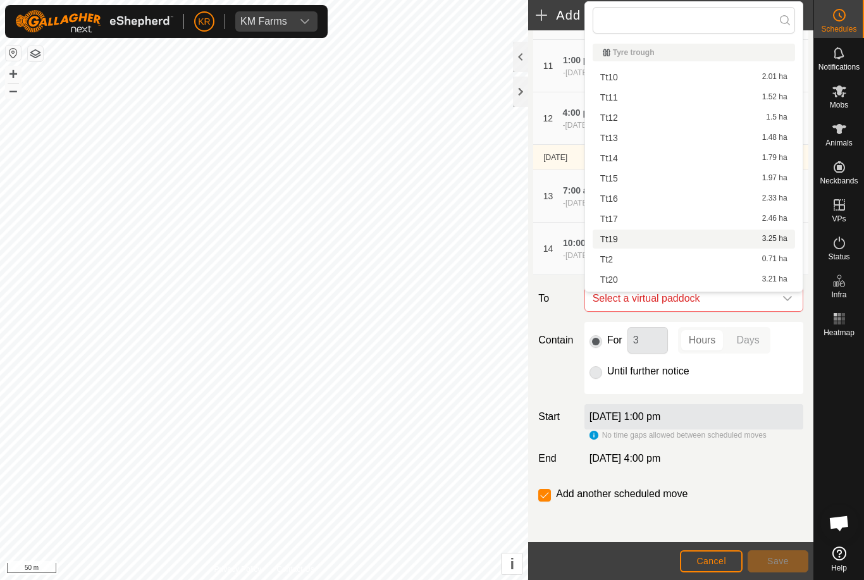
click at [657, 242] on div "Tt19 3.25 ha" at bounding box center [693, 239] width 187 height 9
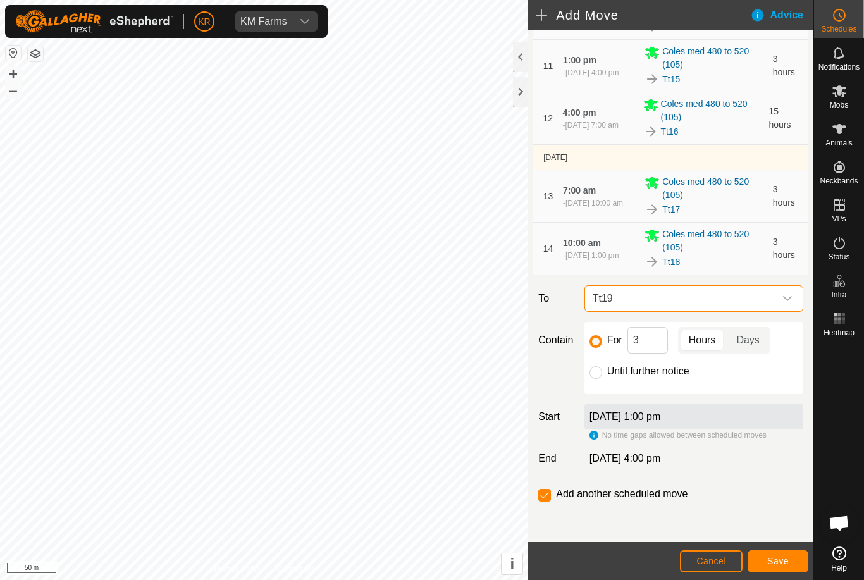
click at [784, 559] on span "Save" at bounding box center [779, 561] width 22 height 10
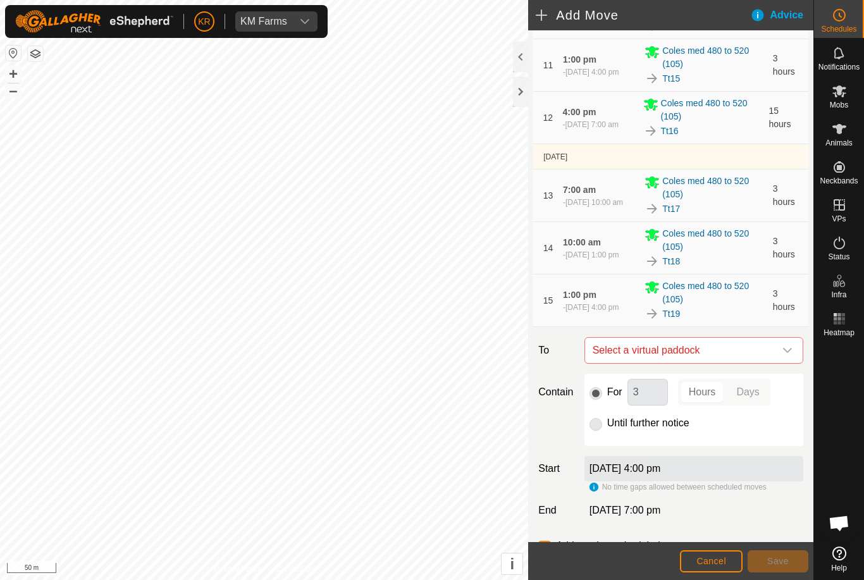
click at [793, 351] on div "dropdown trigger" at bounding box center [787, 350] width 25 height 25
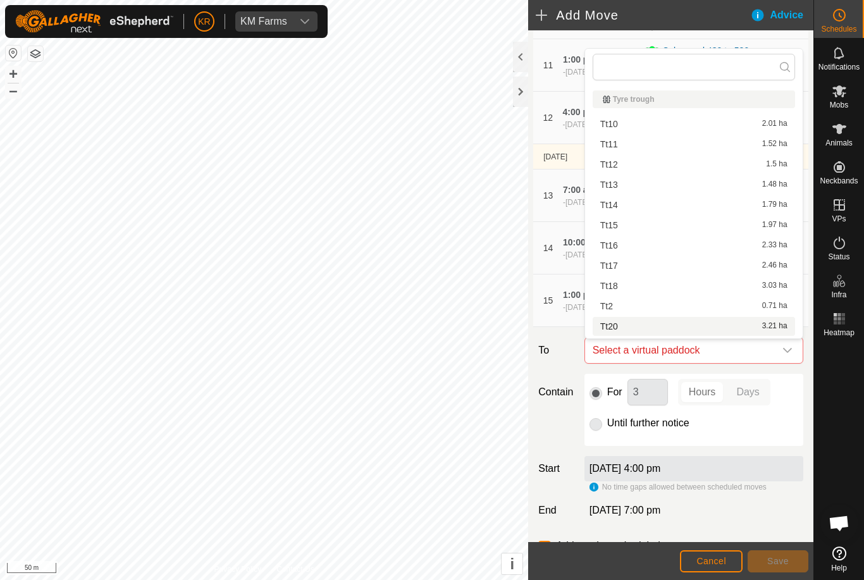
click at [693, 330] on div "Tt20 3.21 ha" at bounding box center [693, 326] width 187 height 9
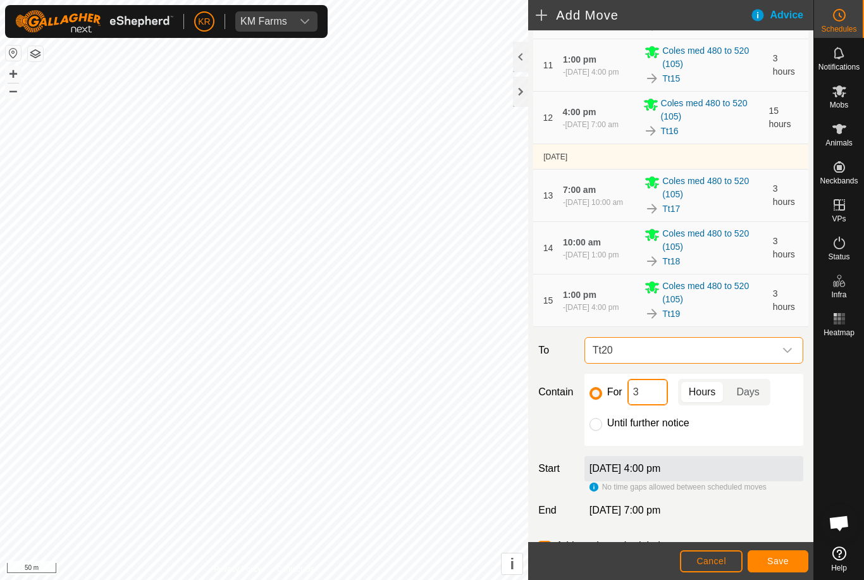
click at [659, 390] on input "3" at bounding box center [648, 392] width 40 height 27
click at [788, 556] on span "Save" at bounding box center [779, 561] width 22 height 10
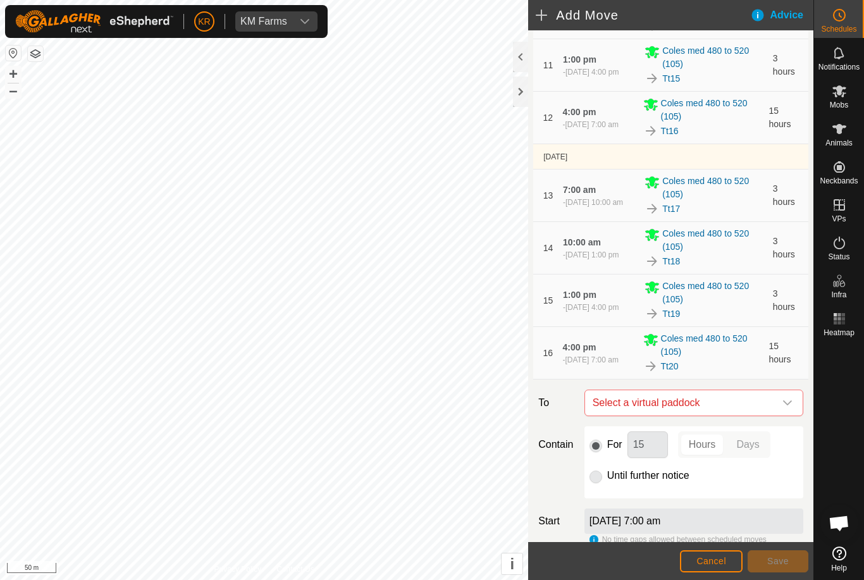
click at [785, 405] on icon "dropdown trigger" at bounding box center [788, 403] width 10 height 10
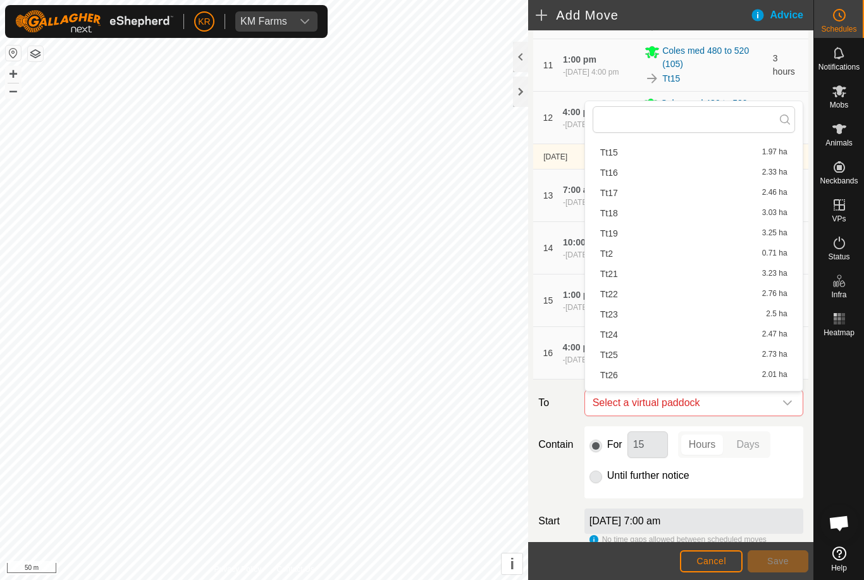
scroll to position [171, 0]
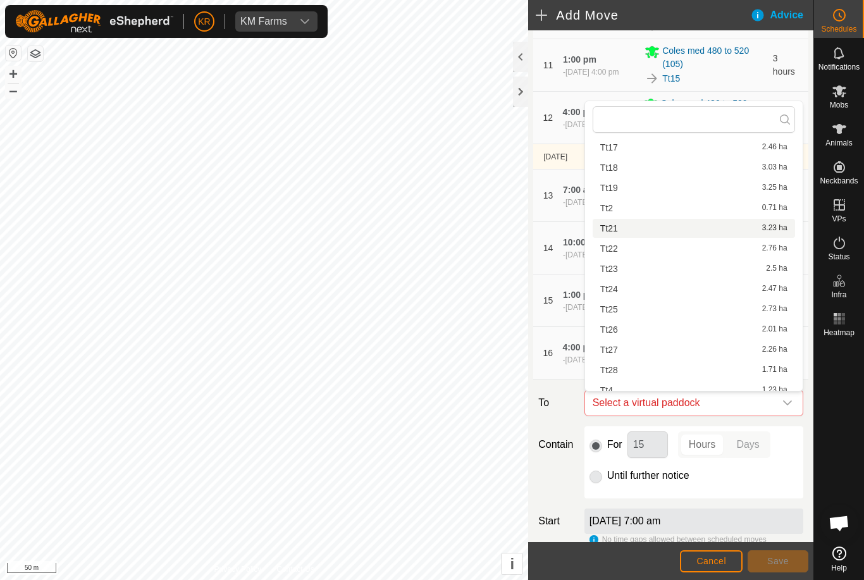
click at [656, 230] on div "Tt21 3.23 ha" at bounding box center [693, 228] width 187 height 9
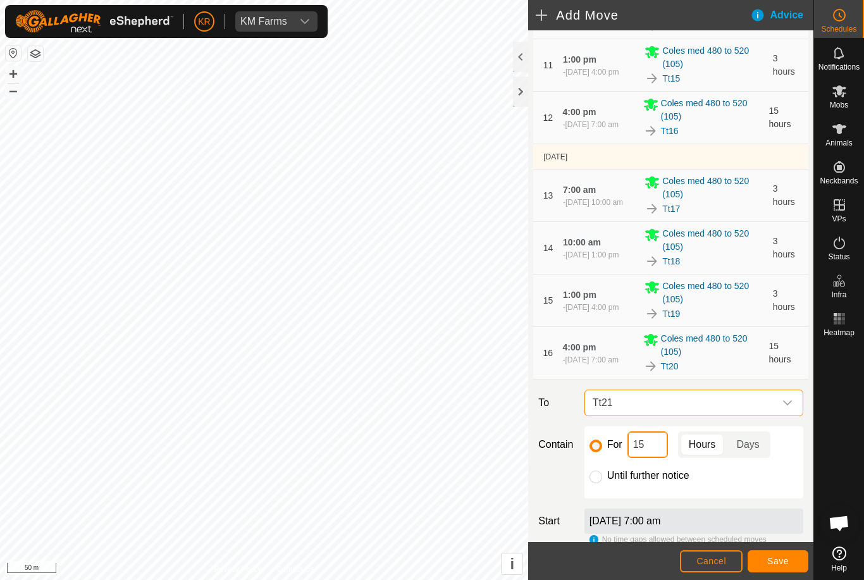
click at [659, 448] on input "15" at bounding box center [648, 445] width 40 height 27
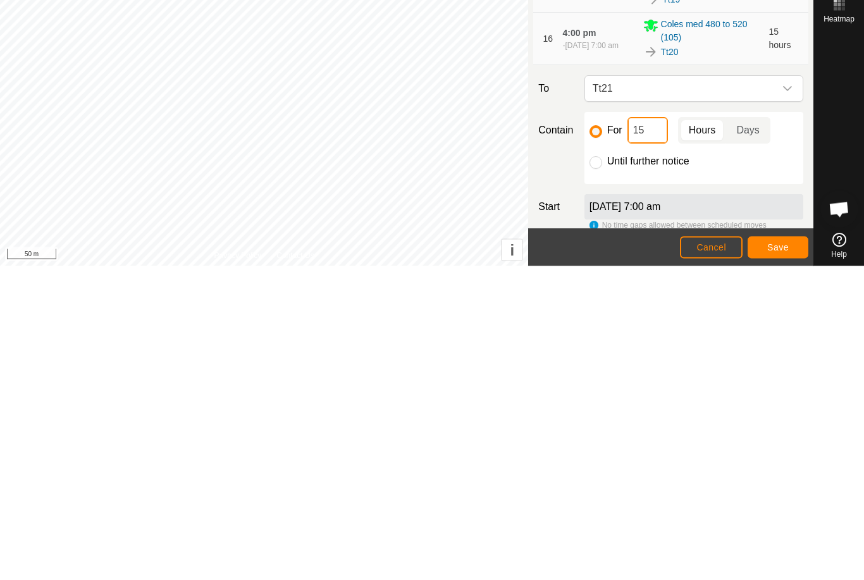
type input "1"
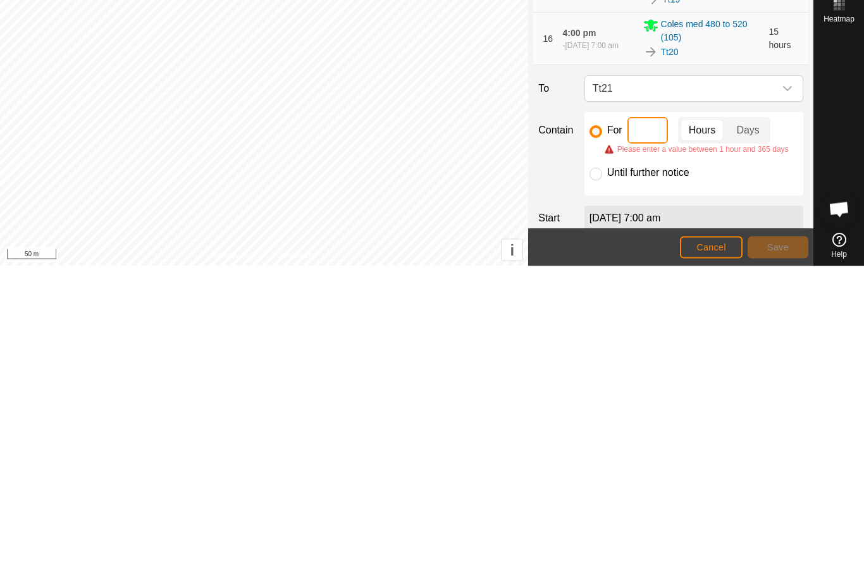
type input "3"
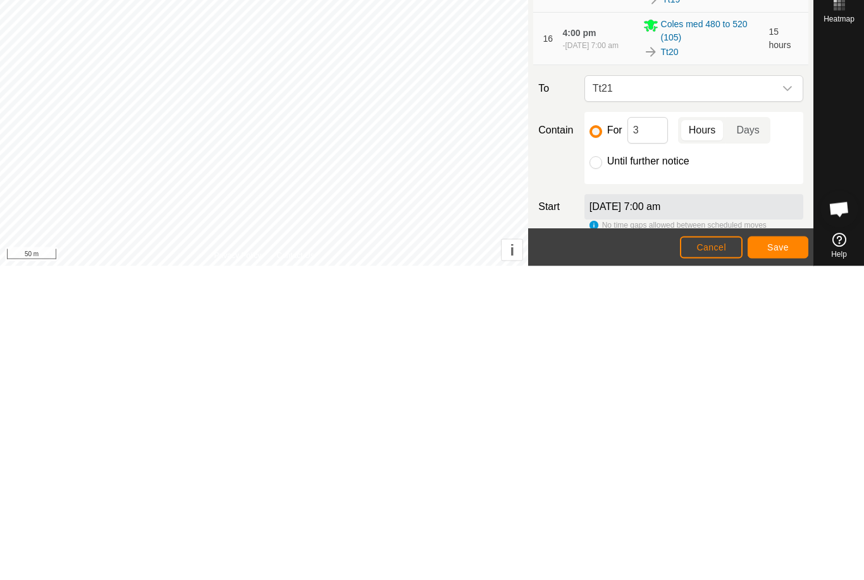
click at [780, 556] on span "Save" at bounding box center [779, 561] width 22 height 10
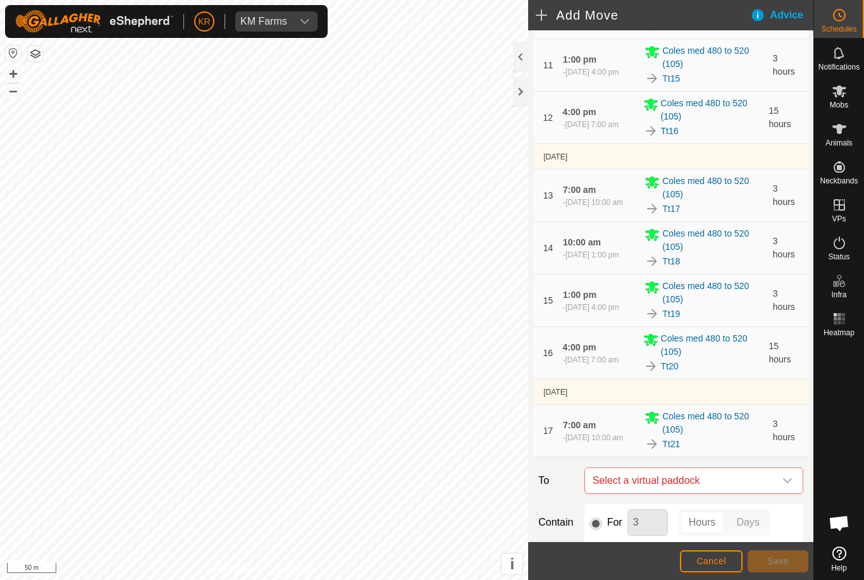
click at [783, 481] on icon "dropdown trigger" at bounding box center [788, 481] width 10 height 10
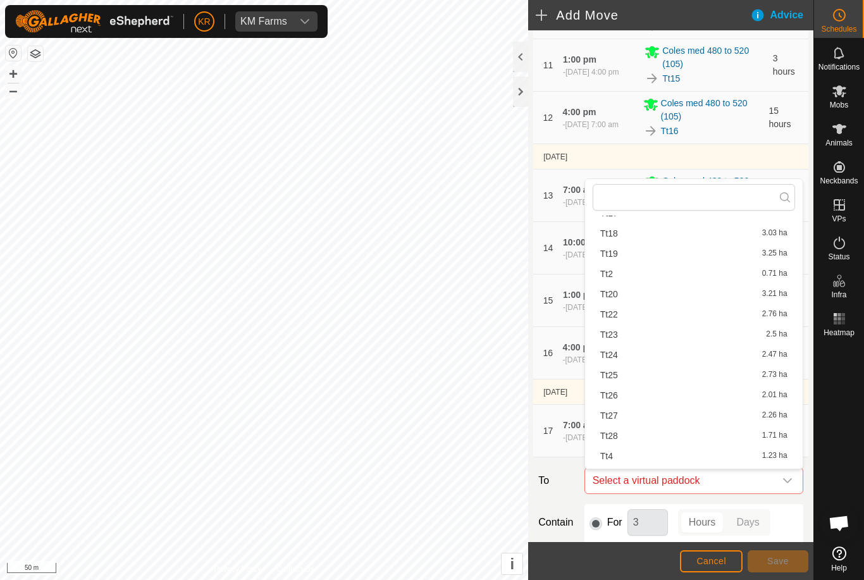
scroll to position [186, 0]
click at [616, 311] on span "Tt22" at bounding box center [609, 311] width 18 height 9
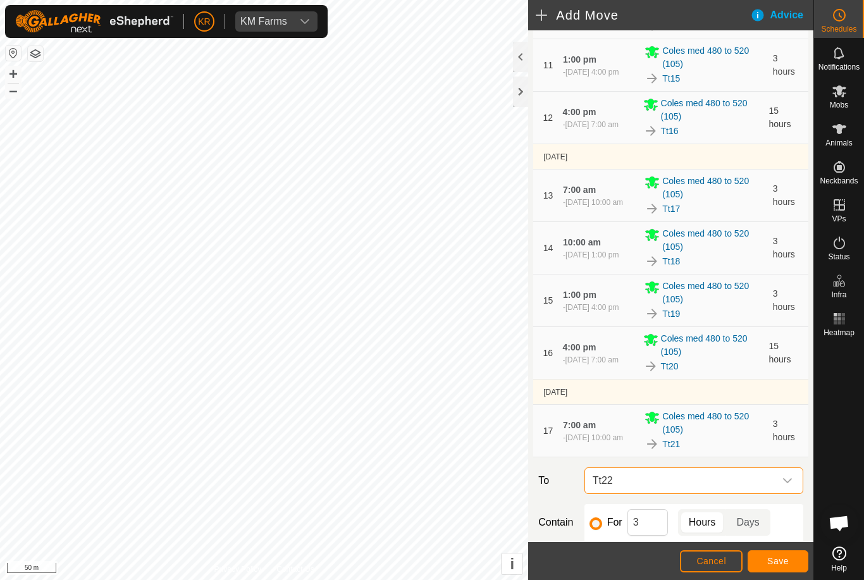
click at [790, 561] on button "Save" at bounding box center [778, 561] width 61 height 22
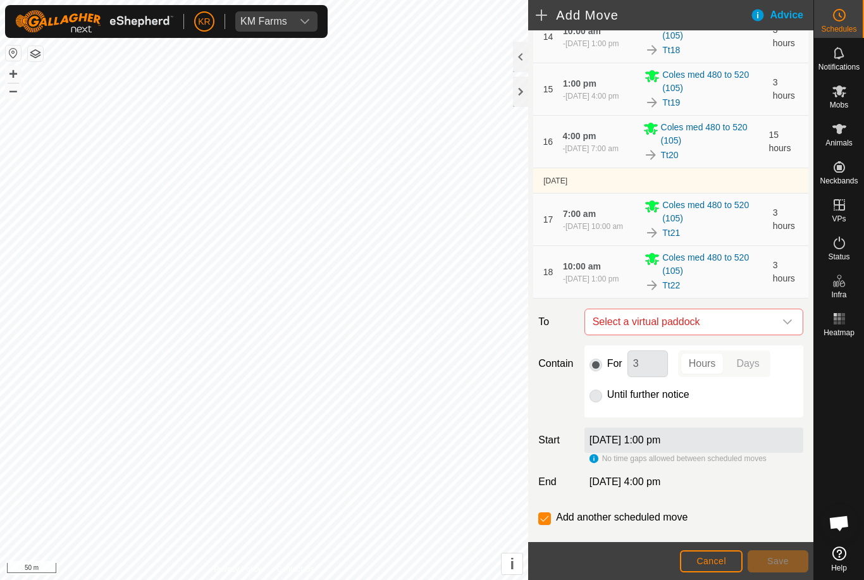
scroll to position [862, 0]
click at [785, 321] on icon "dropdown trigger" at bounding box center [788, 322] width 10 height 10
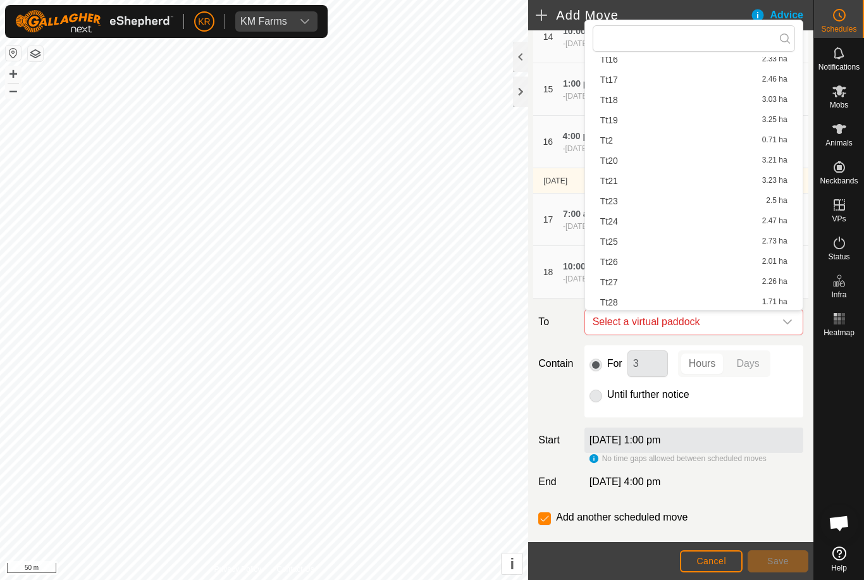
scroll to position [180, 0]
click at [618, 179] on span "Tt23" at bounding box center [609, 178] width 18 height 9
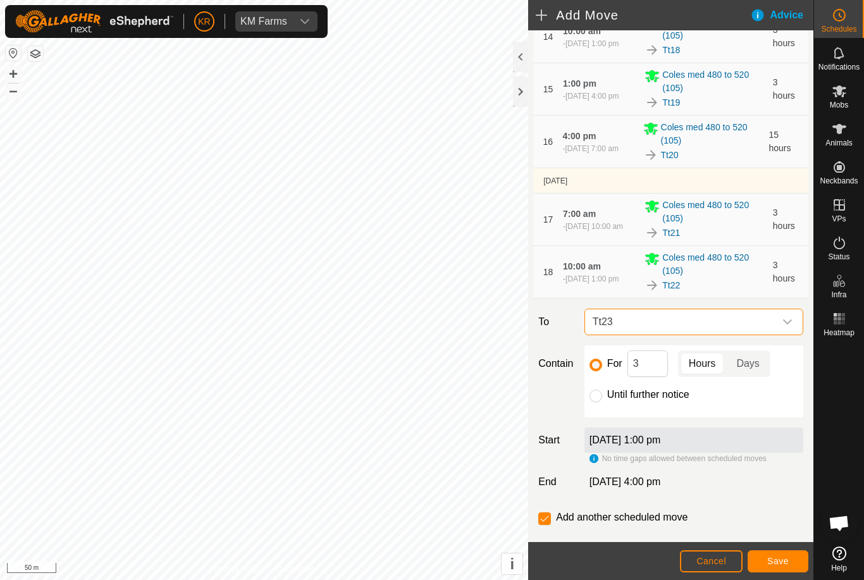
click at [781, 555] on button "Save" at bounding box center [778, 561] width 61 height 22
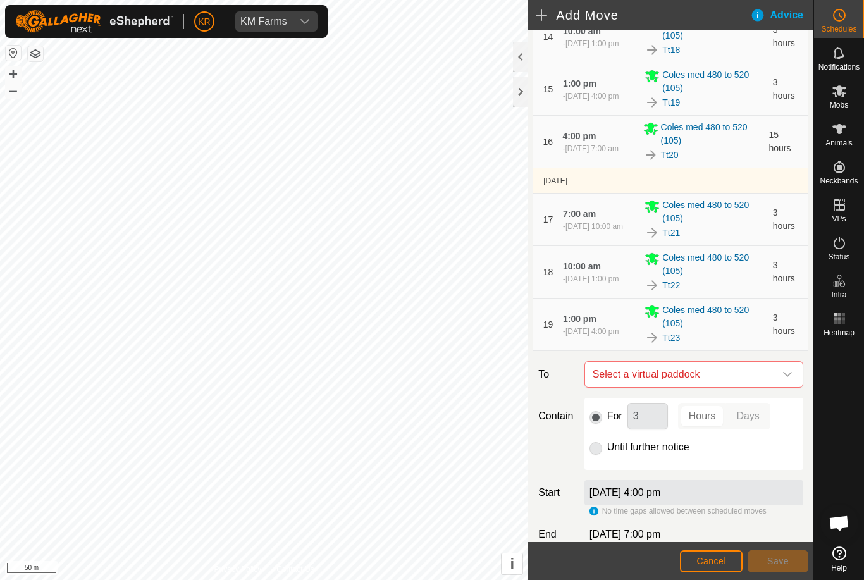
click at [785, 374] on icon "dropdown trigger" at bounding box center [788, 375] width 10 height 10
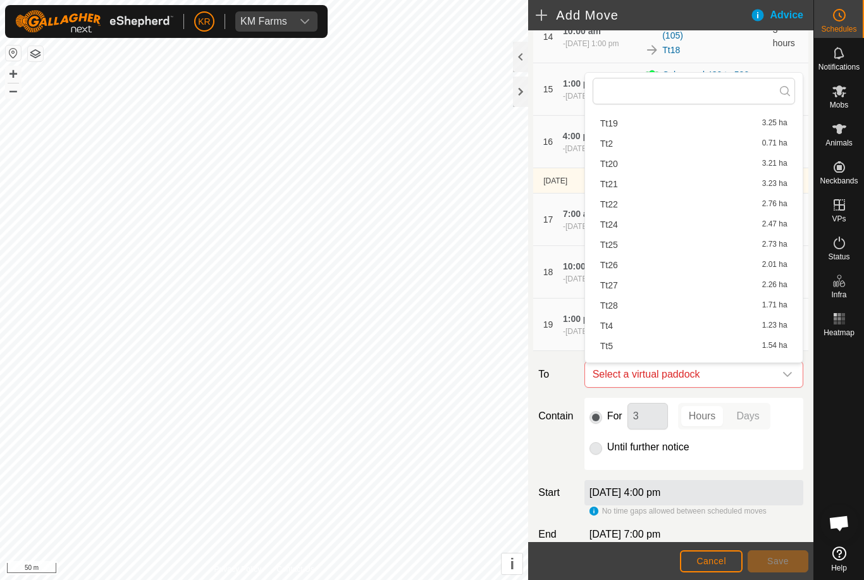
scroll to position [218, 0]
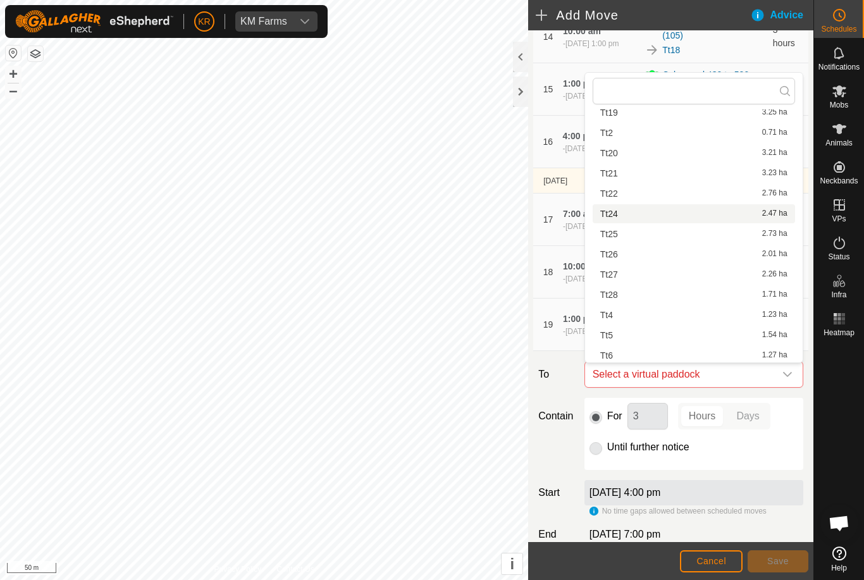
click at [614, 214] on span "Tt24" at bounding box center [609, 213] width 18 height 9
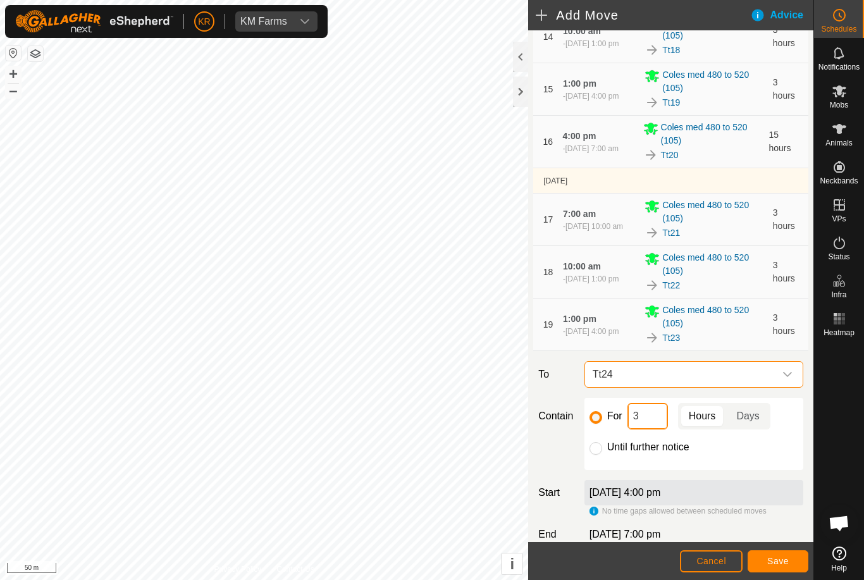
click at [654, 423] on input "3" at bounding box center [648, 416] width 40 height 27
click at [779, 560] on span "Save" at bounding box center [779, 561] width 22 height 10
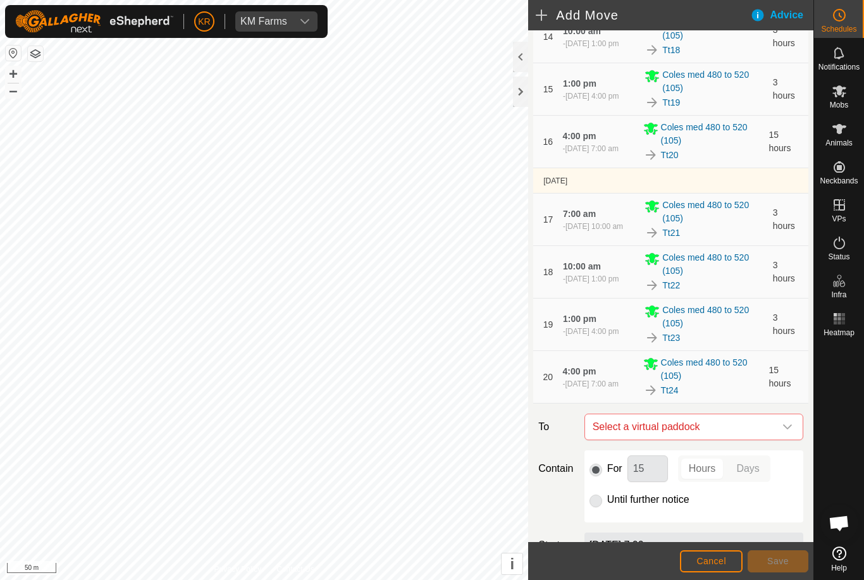
click at [786, 429] on icon "dropdown trigger" at bounding box center [787, 427] width 9 height 5
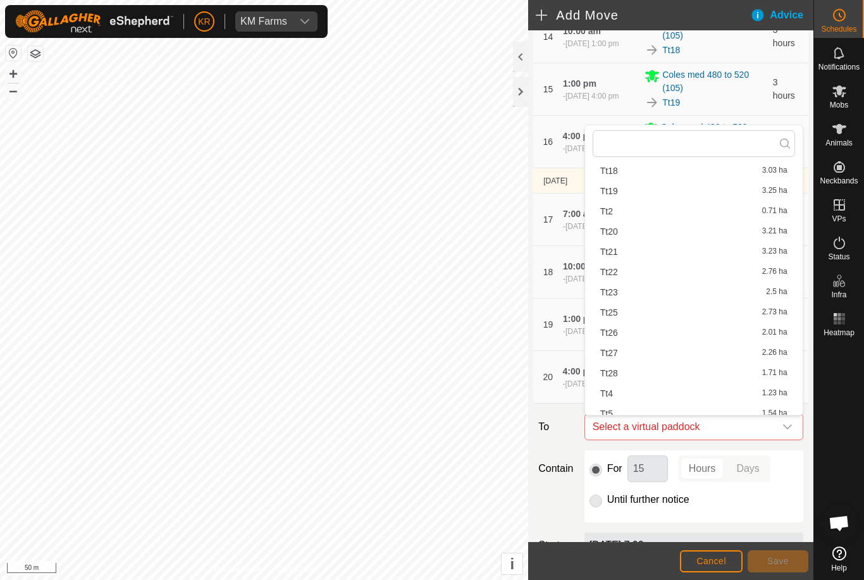
scroll to position [200, 0]
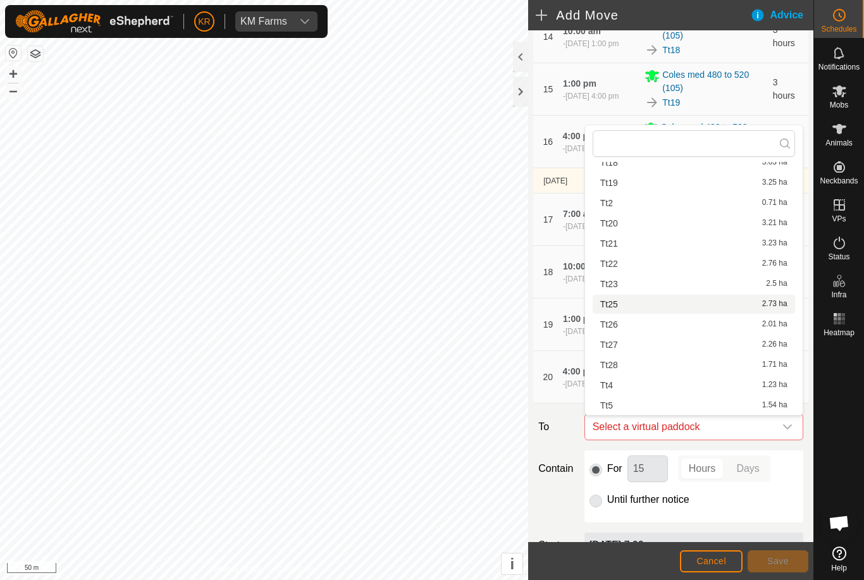
click at [633, 306] on div "Tt25 2.73 ha" at bounding box center [693, 304] width 187 height 9
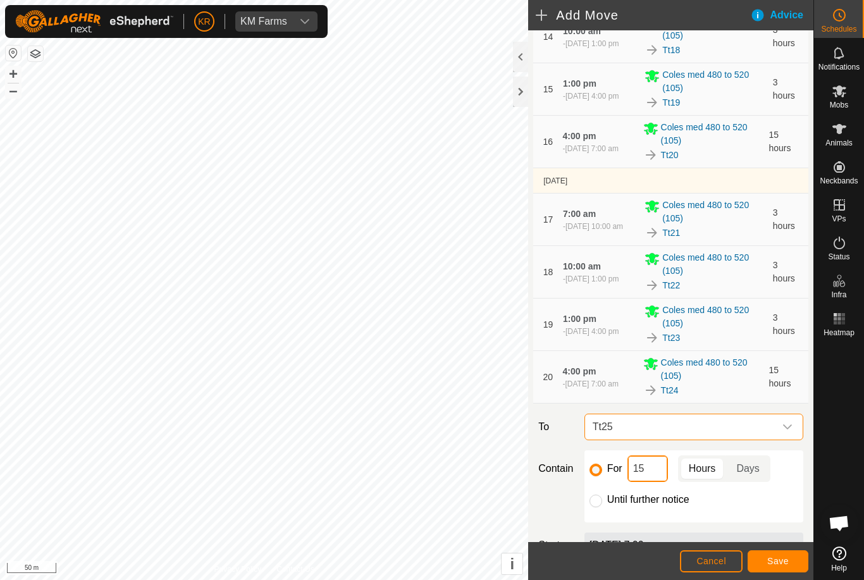
click at [662, 471] on input "15" at bounding box center [648, 469] width 40 height 27
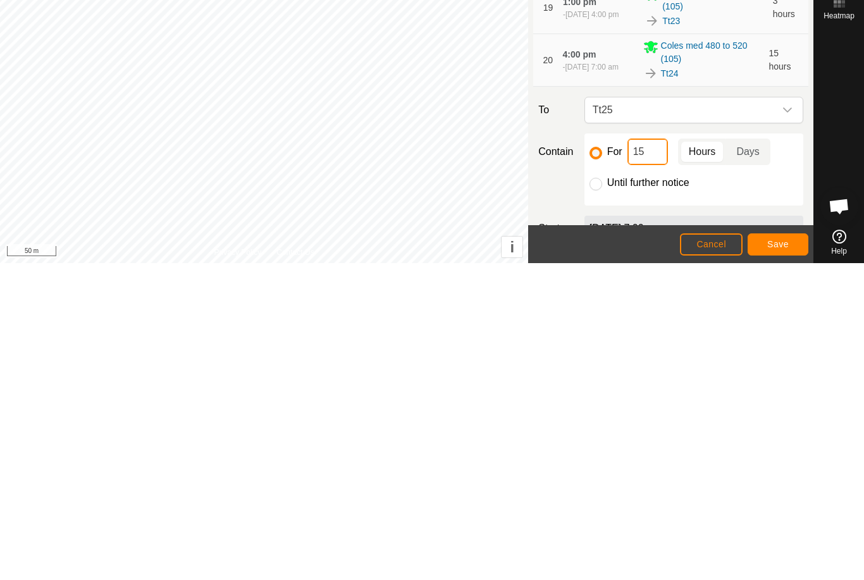
type input "1"
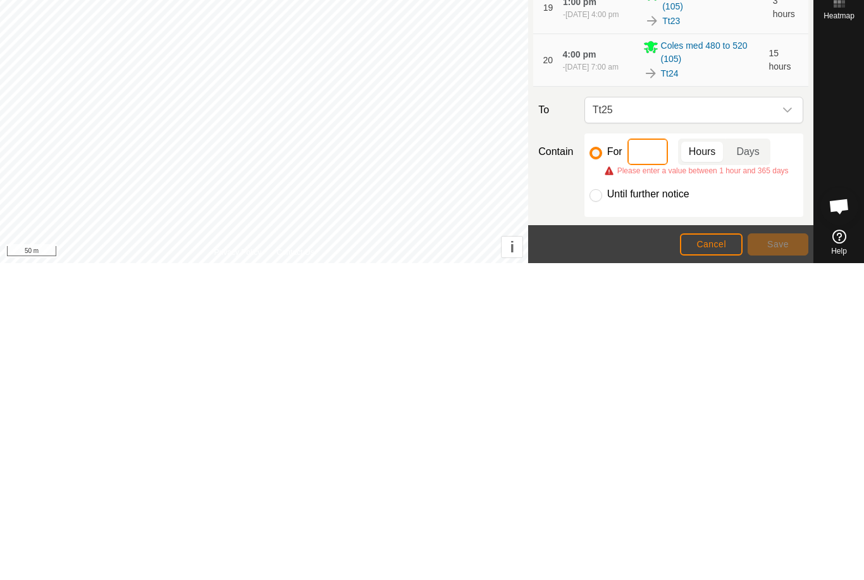
type input "3"
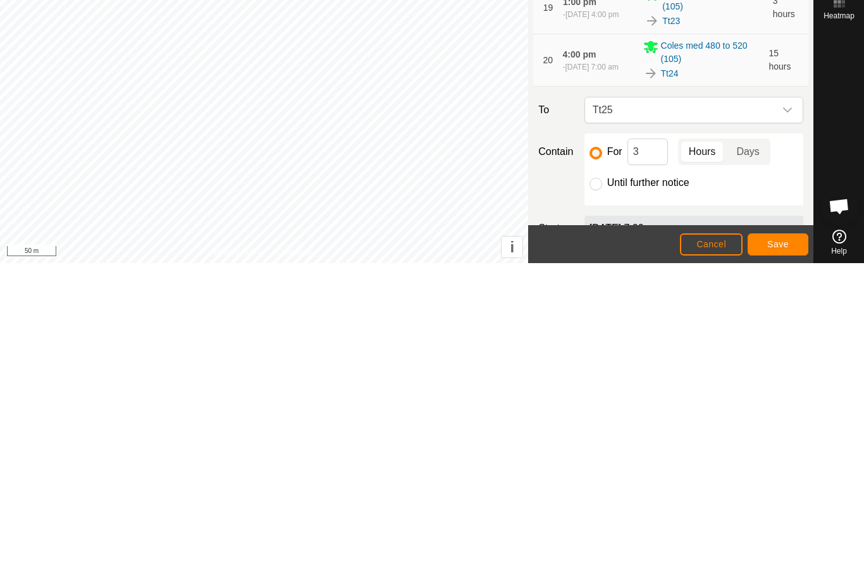
click at [792, 550] on button "Save" at bounding box center [778, 561] width 61 height 22
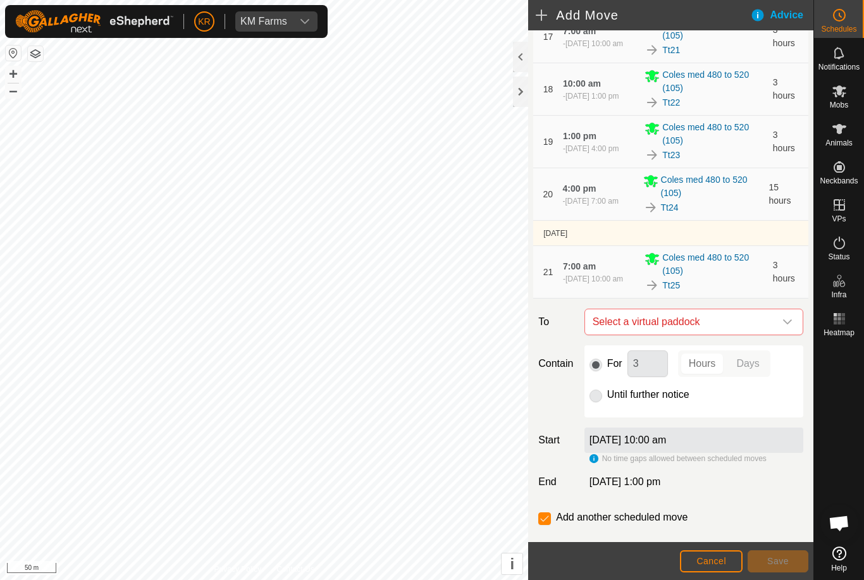
scroll to position [1048, 0]
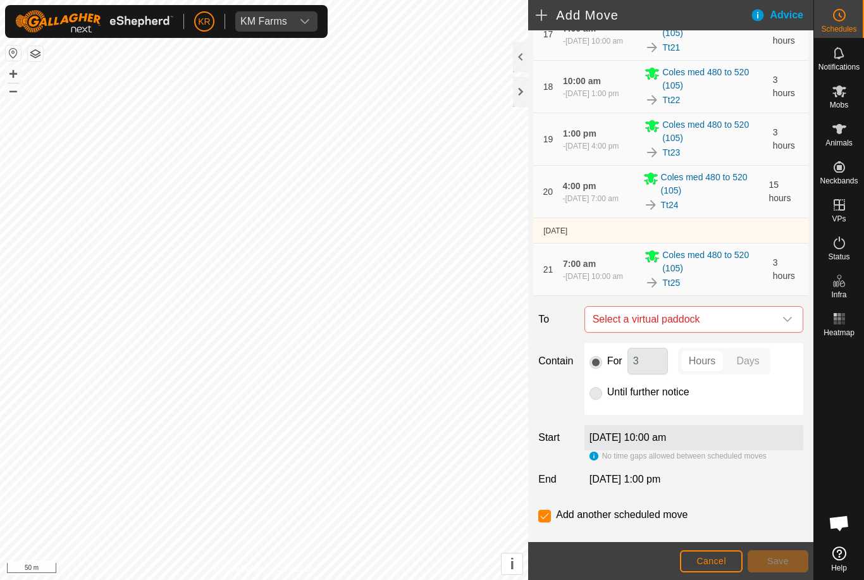
click at [783, 326] on div "dropdown trigger" at bounding box center [787, 319] width 25 height 25
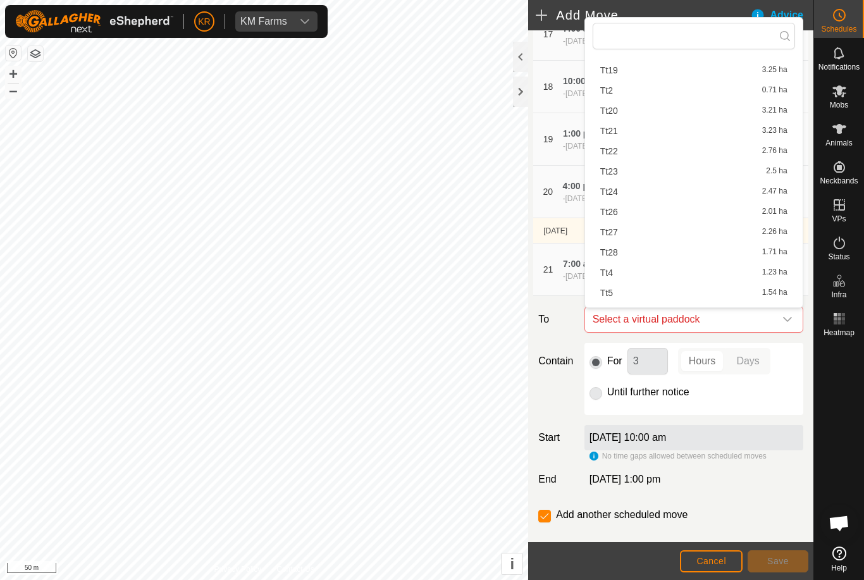
scroll to position [211, 0]
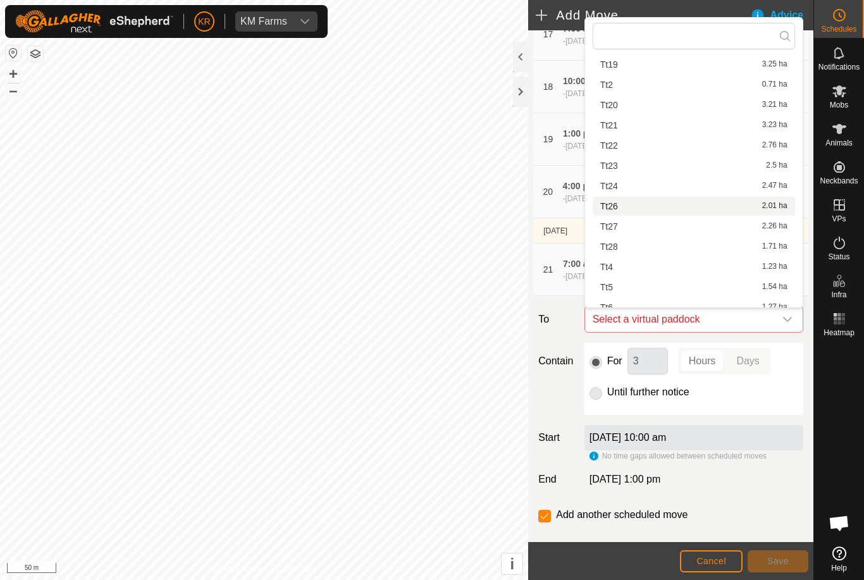
click at [616, 211] on span "Tt26" at bounding box center [609, 206] width 18 height 9
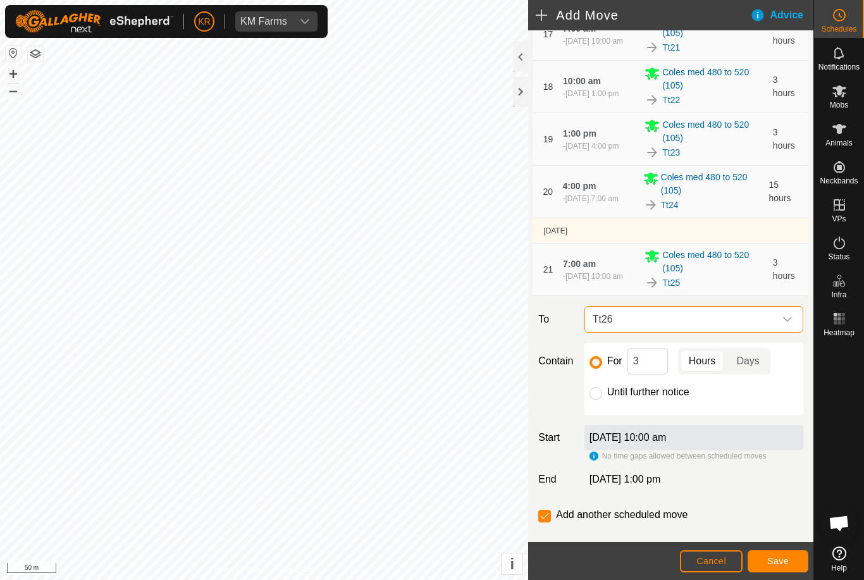
click at [781, 560] on span "Save" at bounding box center [779, 561] width 22 height 10
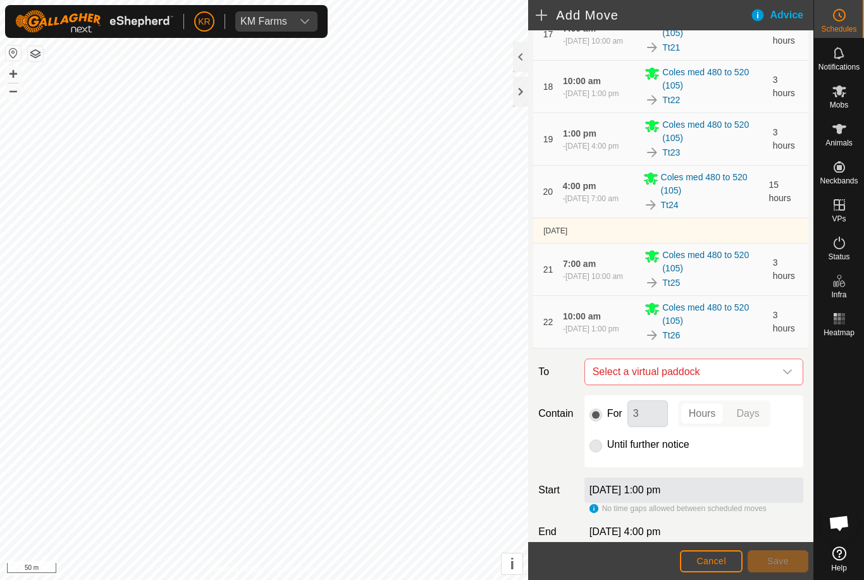
click at [783, 374] on icon "dropdown trigger" at bounding box center [788, 372] width 10 height 10
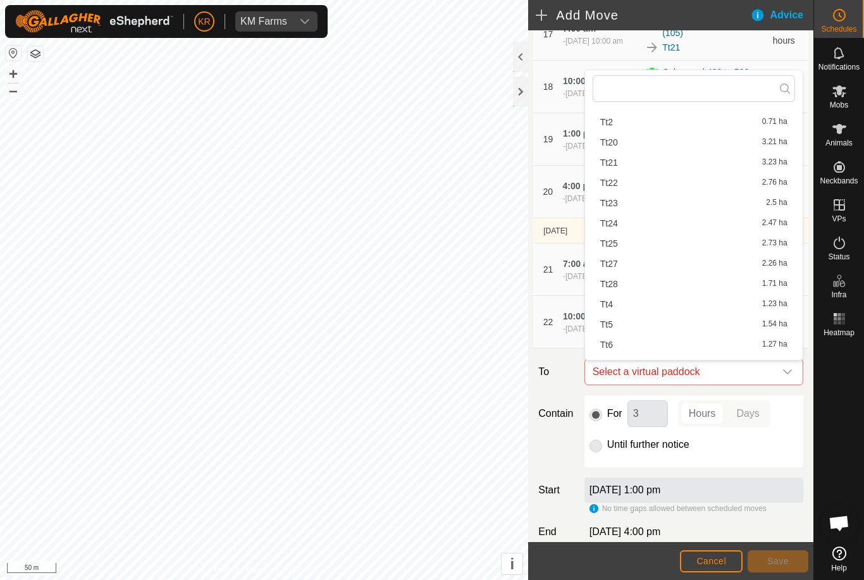
scroll to position [228, 0]
click at [616, 262] on span "Tt27" at bounding box center [609, 262] width 18 height 9
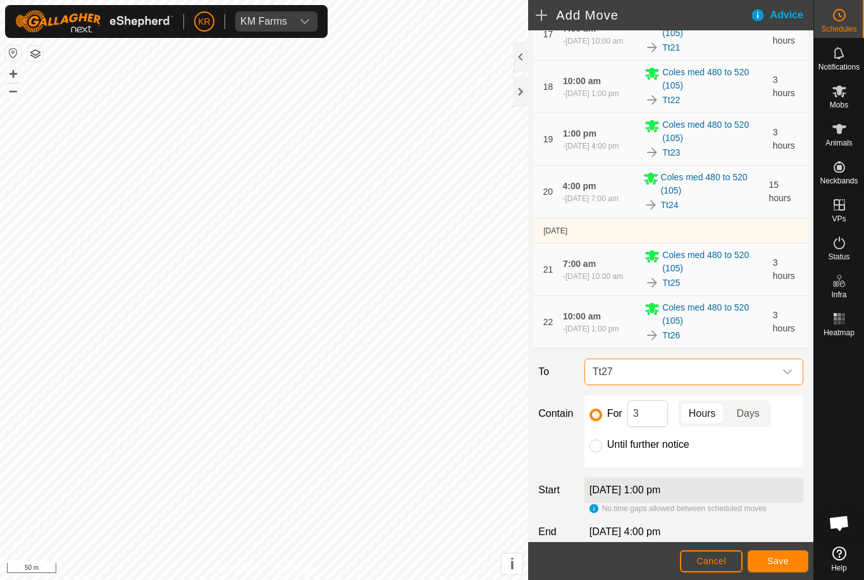
click at [786, 559] on span "Save" at bounding box center [779, 561] width 22 height 10
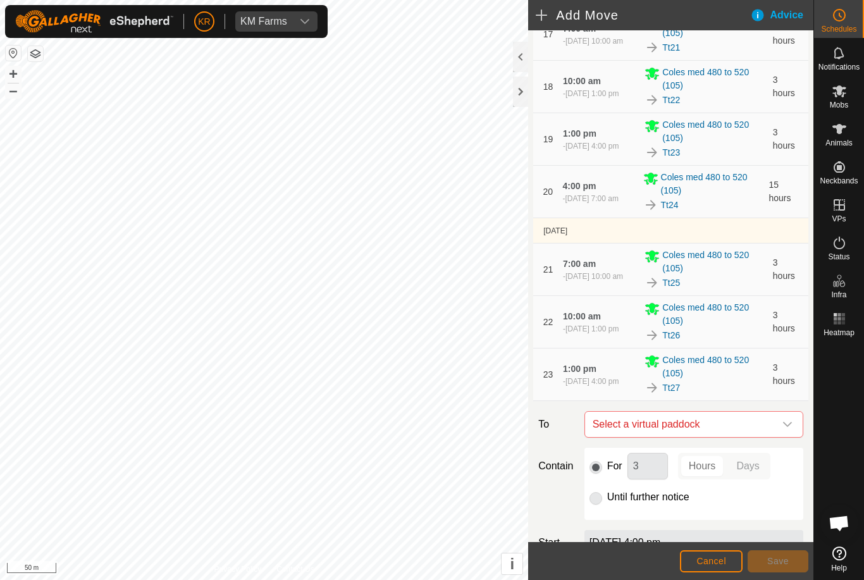
click at [788, 423] on icon "dropdown trigger" at bounding box center [788, 425] width 10 height 10
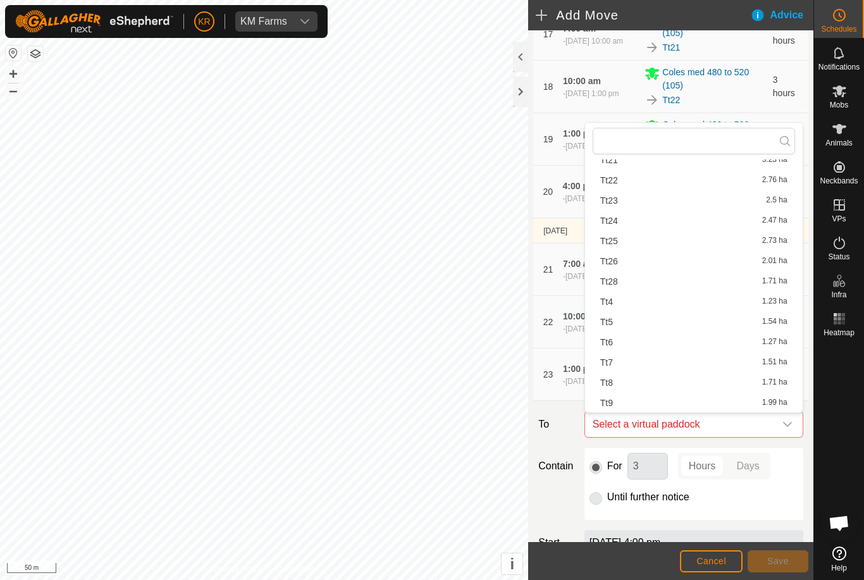
scroll to position [281, 0]
click at [642, 282] on div "Tt28 1.71 ha" at bounding box center [693, 281] width 187 height 9
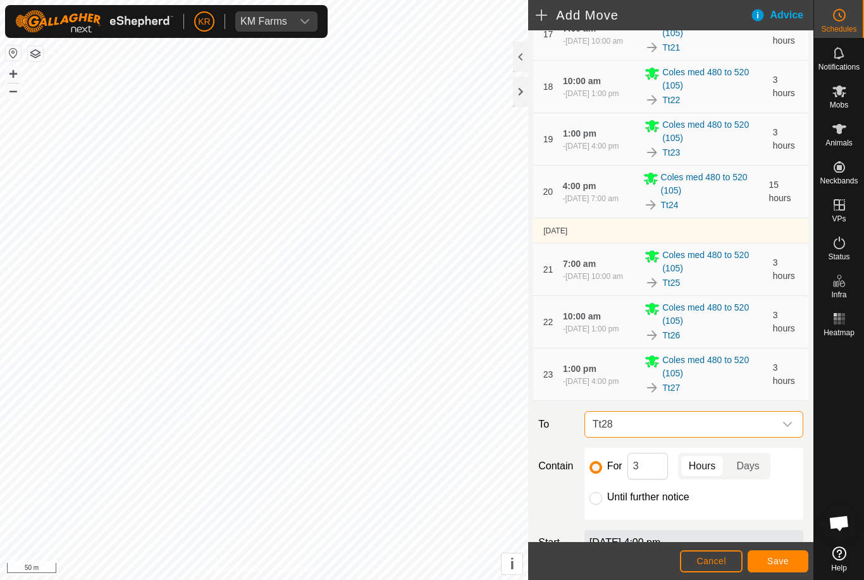
click at [600, 501] on input "Until further notice" at bounding box center [596, 498] width 13 height 13
radio input "true"
checkbox input "false"
click at [780, 557] on span "Save" at bounding box center [779, 561] width 22 height 10
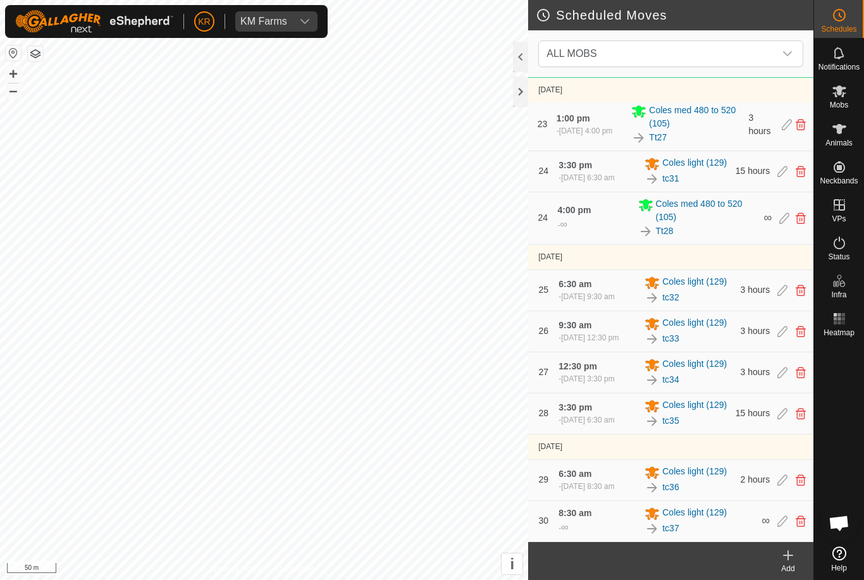
scroll to position [2352, 0]
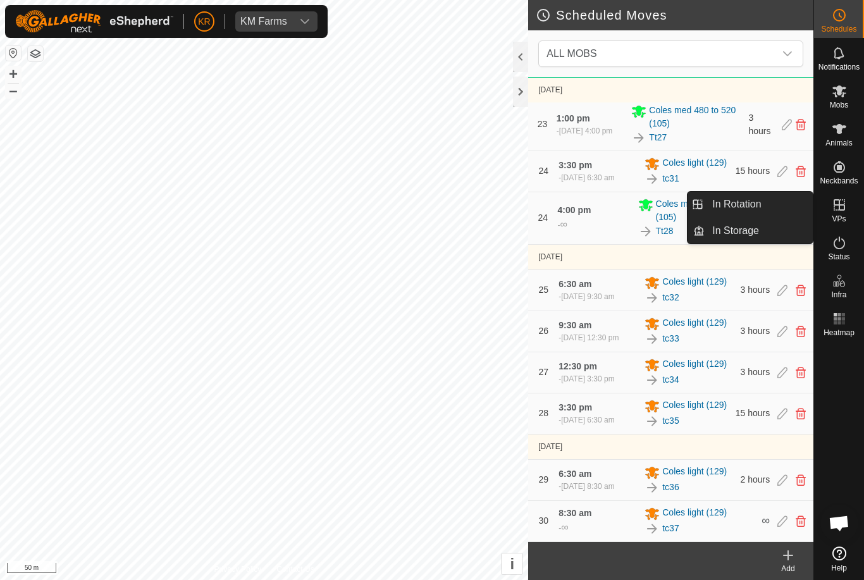
click at [738, 207] on span "In Rotation" at bounding box center [736, 204] width 49 height 15
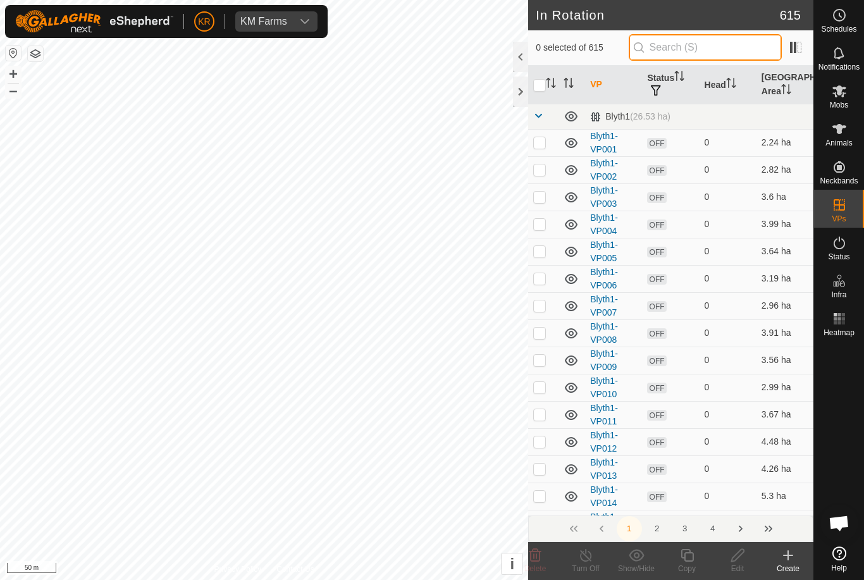
click at [714, 50] on input "text" at bounding box center [705, 47] width 153 height 27
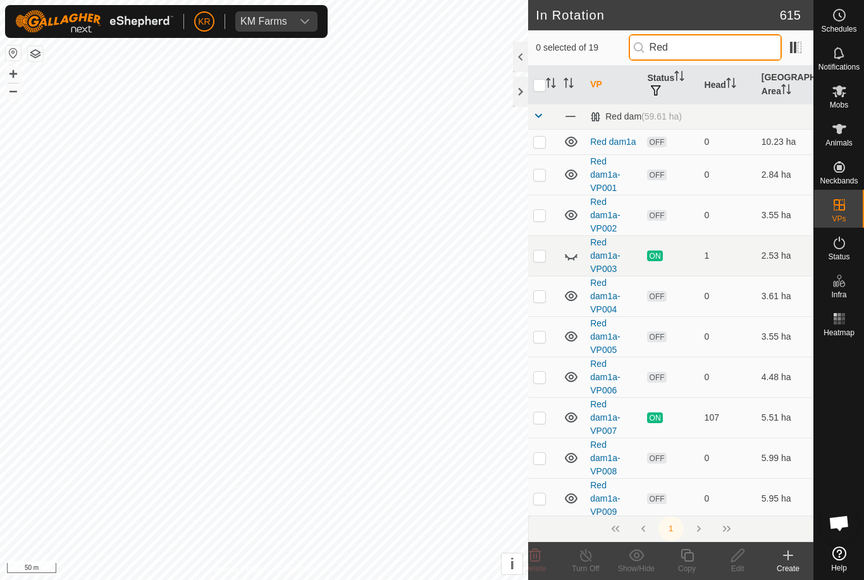
type input "Red"
click at [568, 254] on icon at bounding box center [571, 255] width 15 height 15
click at [840, 101] on span "Mobs" at bounding box center [839, 105] width 18 height 8
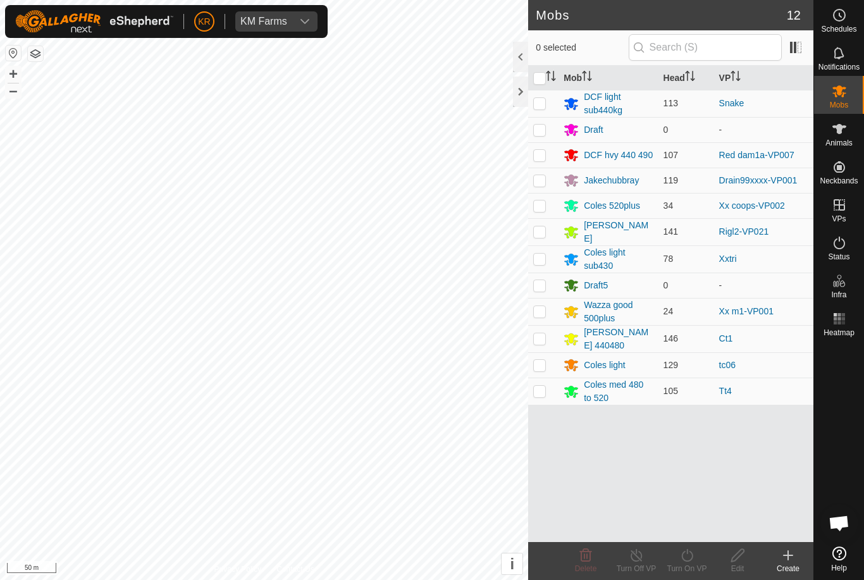
click at [538, 157] on p-checkbox at bounding box center [539, 155] width 13 height 10
checkbox input "true"
click at [691, 565] on div "Turn On VP" at bounding box center [687, 568] width 51 height 11
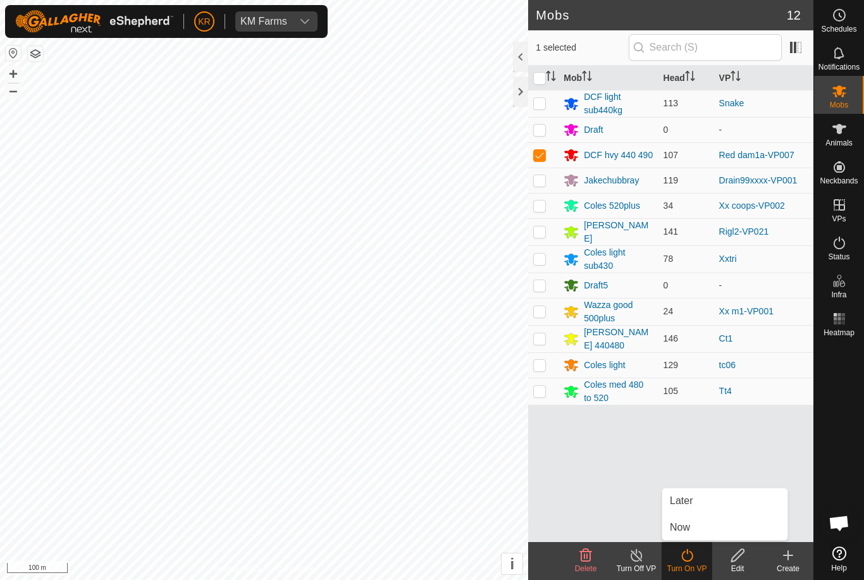
click at [706, 502] on link "Later" at bounding box center [724, 500] width 125 height 25
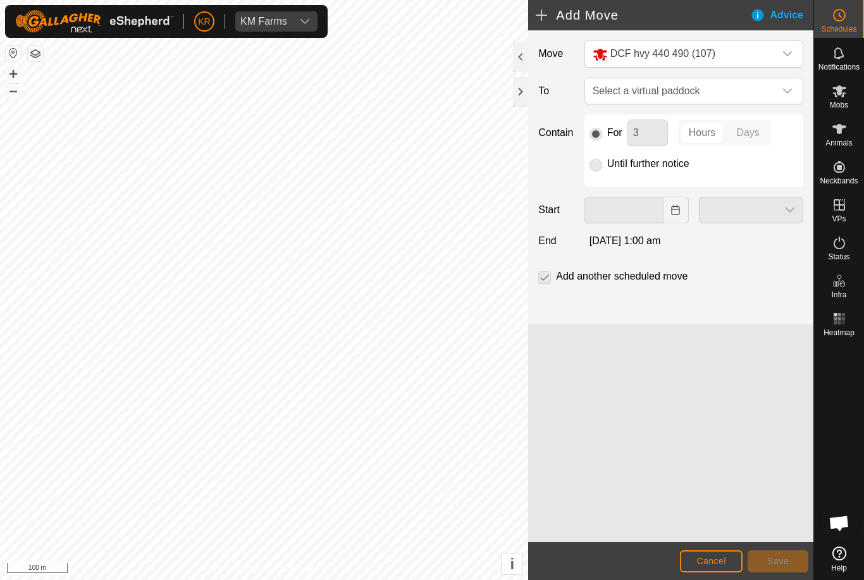
click at [774, 90] on span "Select a virtual paddock" at bounding box center [681, 90] width 187 height 25
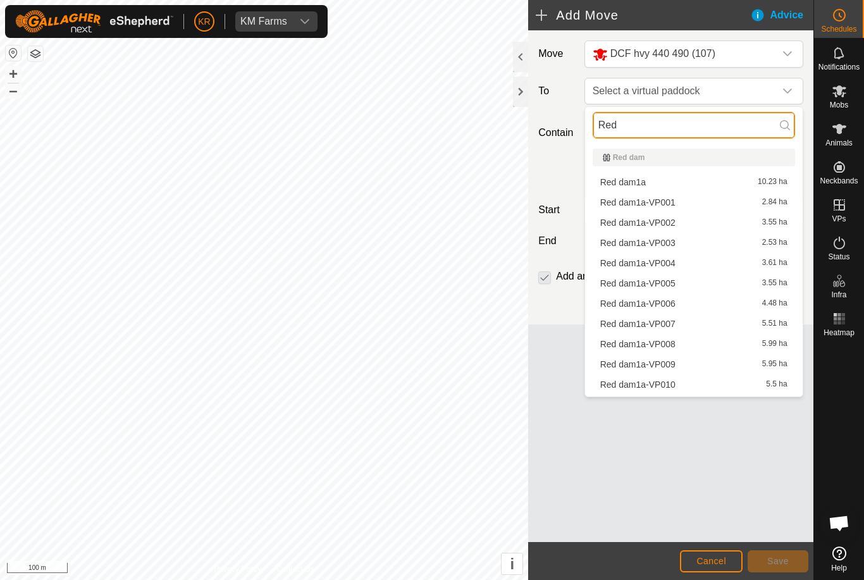
type input "Red"
click at [697, 325] on div "Red dam1a-VP007 5.51 ha" at bounding box center [693, 324] width 187 height 9
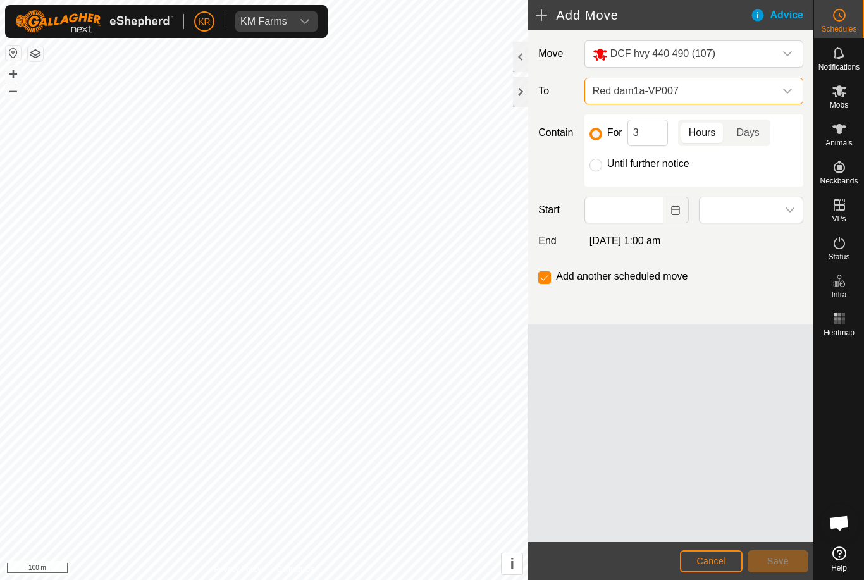
click at [765, 98] on span "Red dam1a-VP007" at bounding box center [681, 90] width 187 height 25
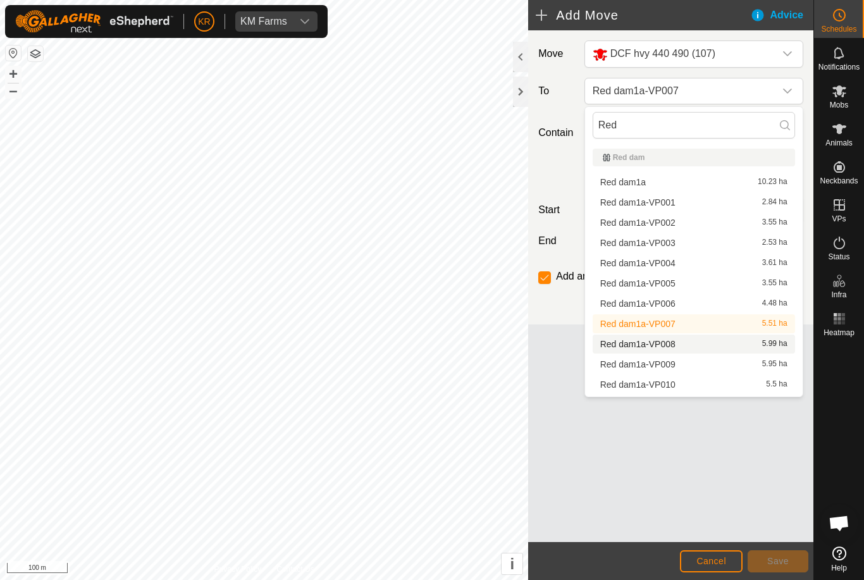
click at [681, 342] on div "Red dam1a-VP008 5.99 ha" at bounding box center [693, 344] width 187 height 9
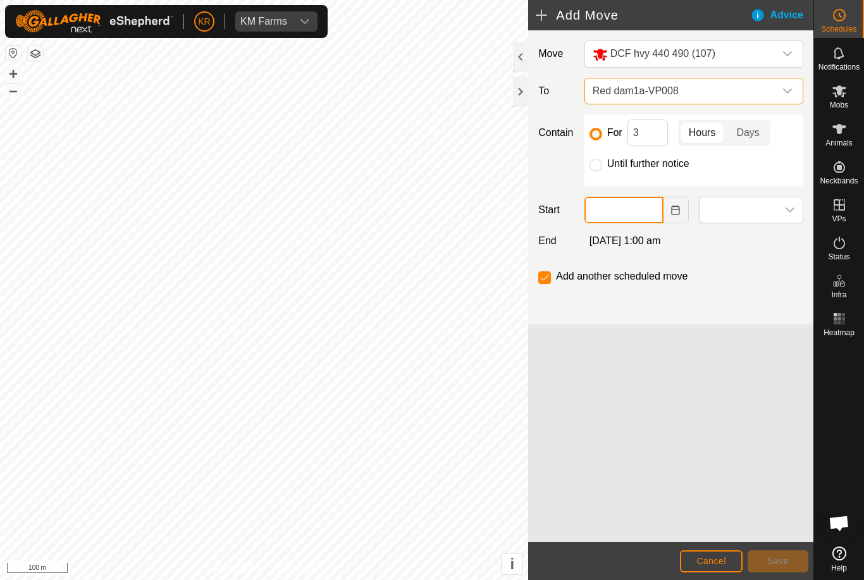
click at [637, 208] on input "text" at bounding box center [624, 210] width 79 height 27
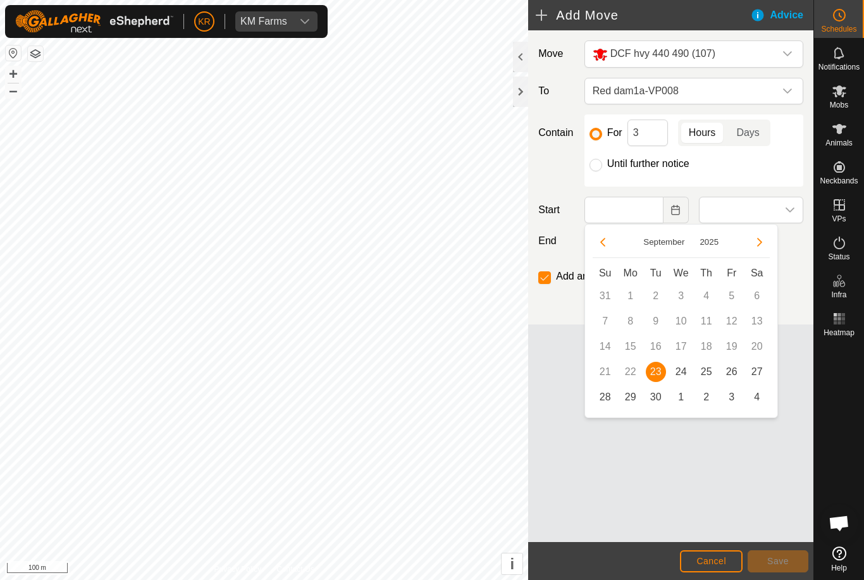
click at [678, 371] on span "24" at bounding box center [681, 372] width 20 height 20
type input "[DATE]"
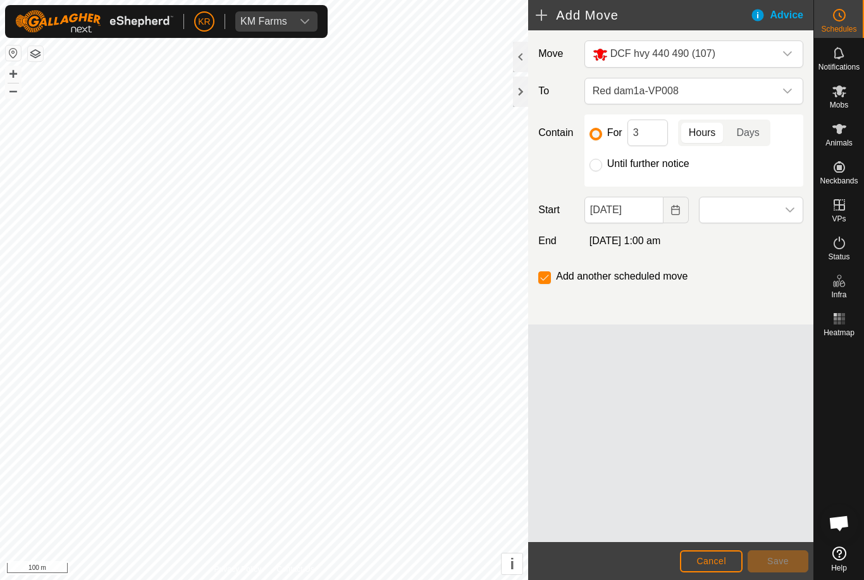
click at [776, 205] on span at bounding box center [739, 209] width 78 height 25
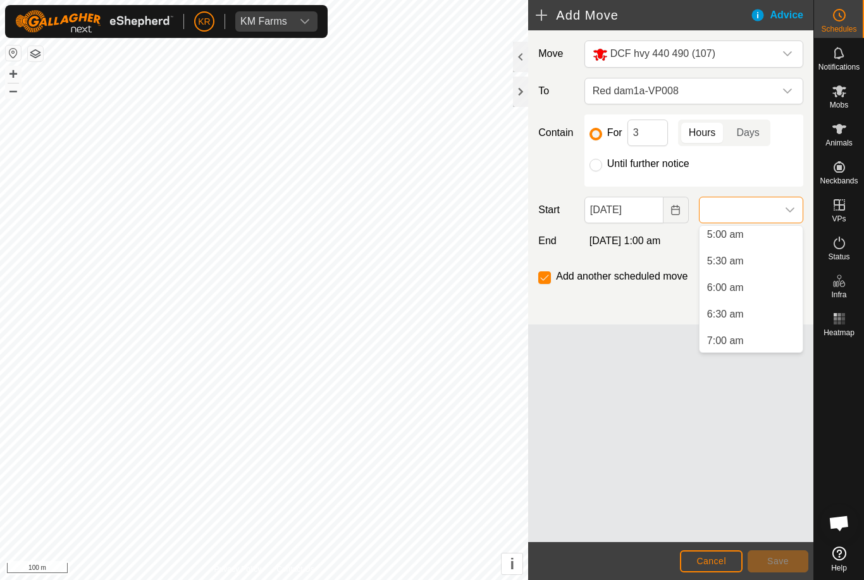
scroll to position [270, 0]
click at [757, 291] on li "6:00 am" at bounding box center [751, 287] width 103 height 25
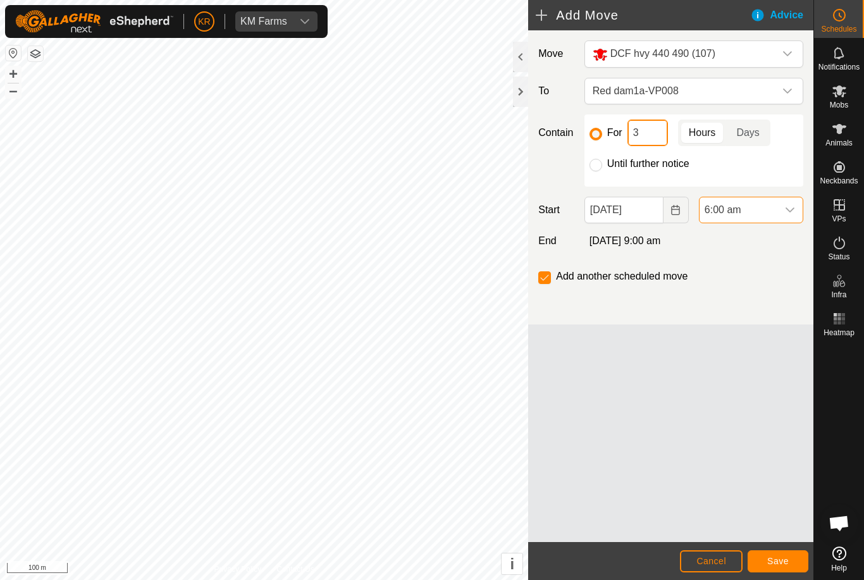
click at [661, 136] on input "3" at bounding box center [648, 133] width 40 height 27
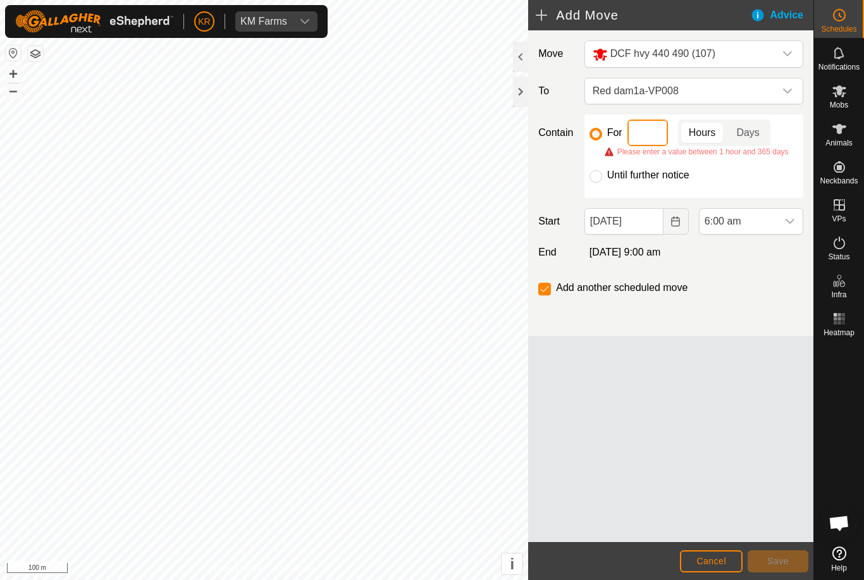
type input "6"
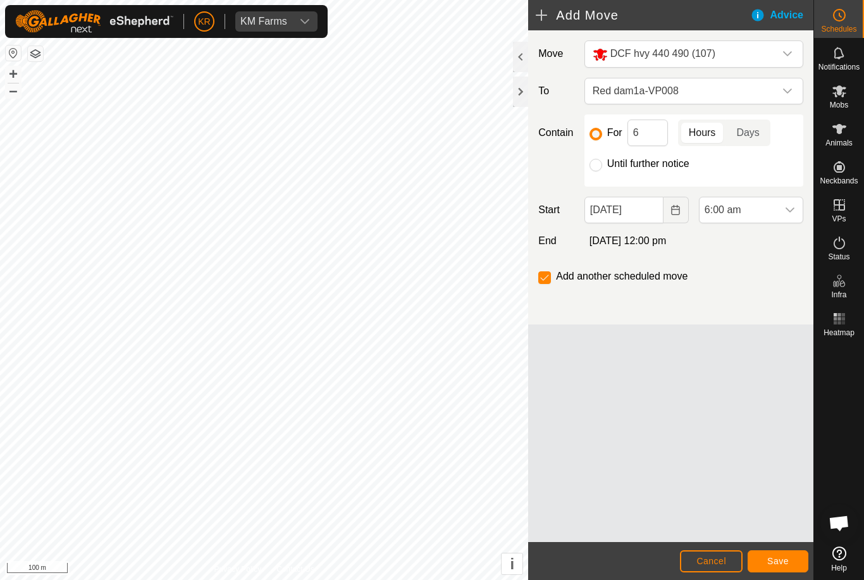
click at [785, 556] on span "Save" at bounding box center [779, 561] width 22 height 10
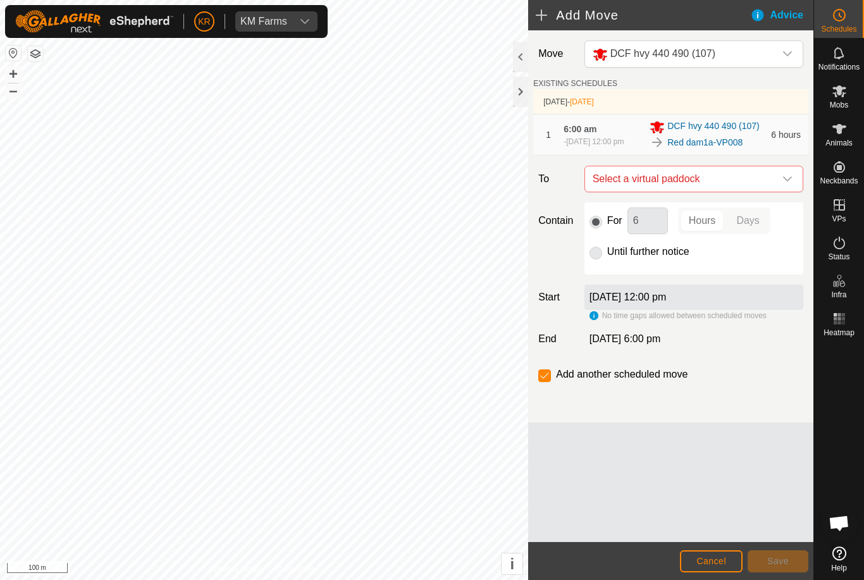
click at [786, 181] on icon "dropdown trigger" at bounding box center [788, 179] width 10 height 10
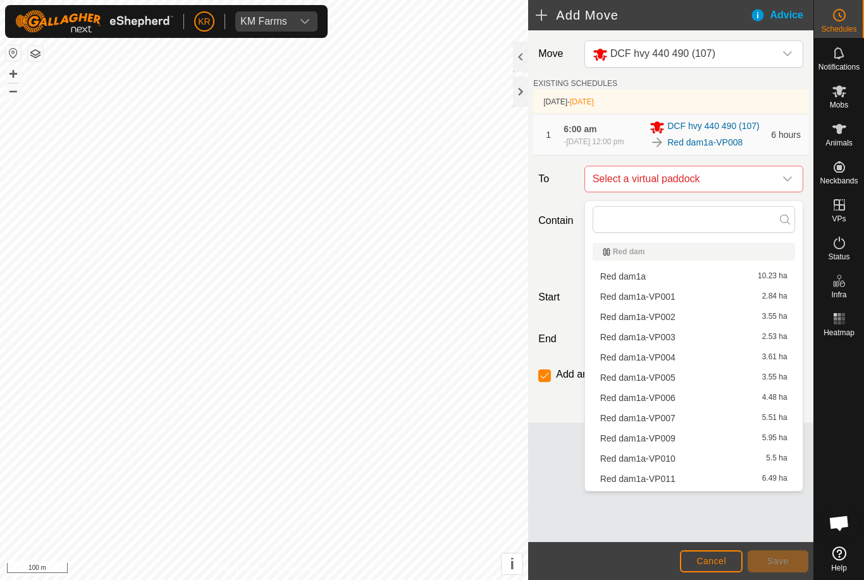
click at [687, 441] on div "Red dam1a-VP009 5.95 ha" at bounding box center [693, 438] width 187 height 9
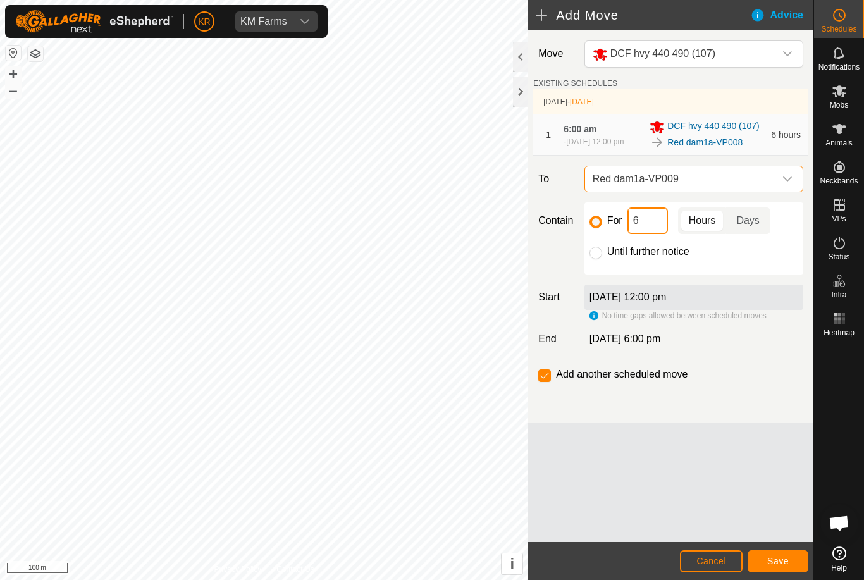
click at [652, 227] on input "6" at bounding box center [648, 221] width 40 height 27
click at [788, 557] on span "Save" at bounding box center [779, 561] width 22 height 10
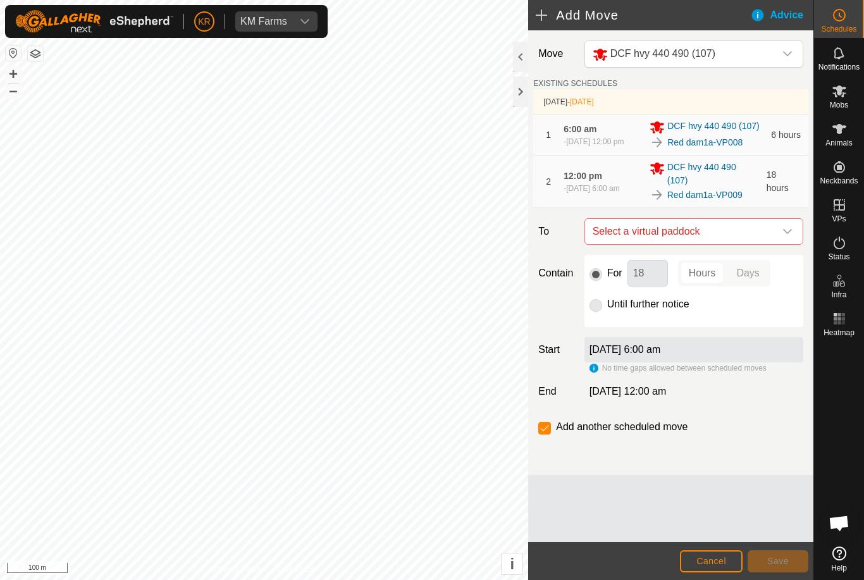
click at [787, 237] on icon "dropdown trigger" at bounding box center [788, 232] width 10 height 10
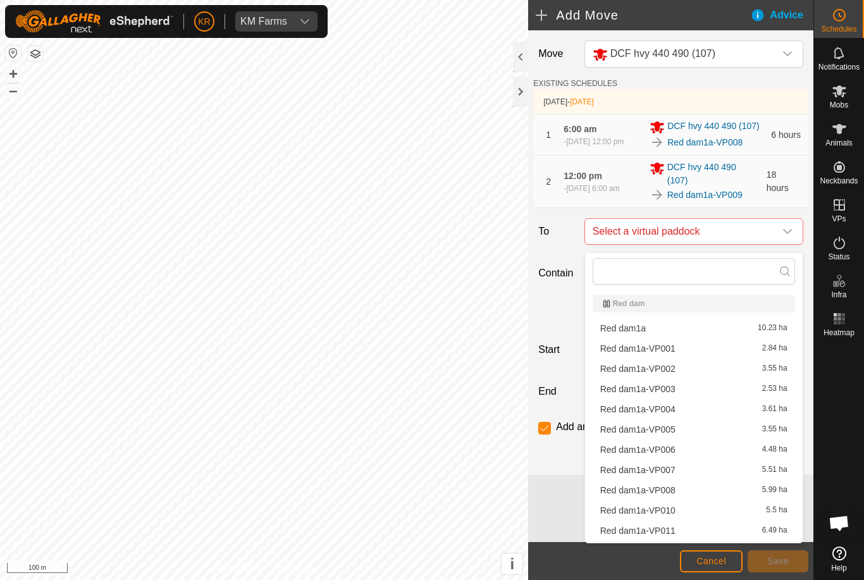
click at [668, 507] on span "Red dam1a-VP010" at bounding box center [637, 510] width 75 height 9
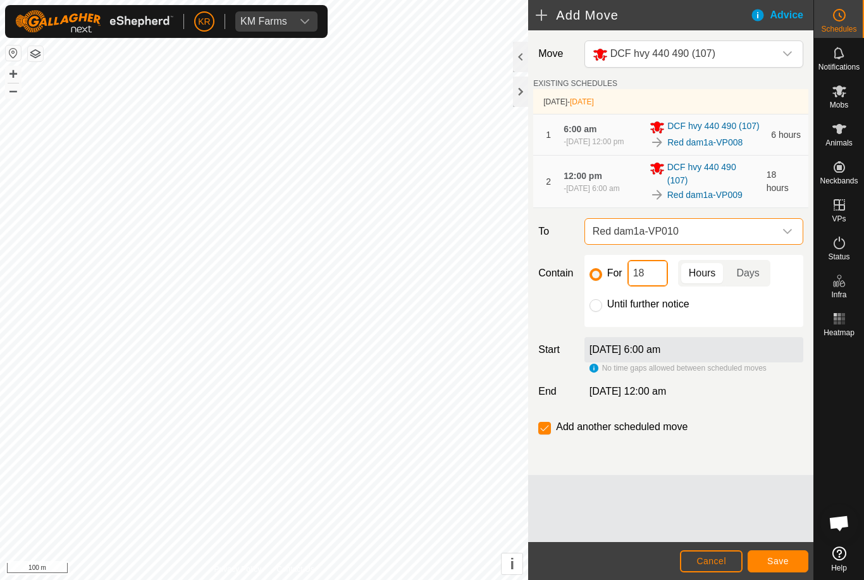
click at [657, 285] on input "18" at bounding box center [648, 273] width 40 height 27
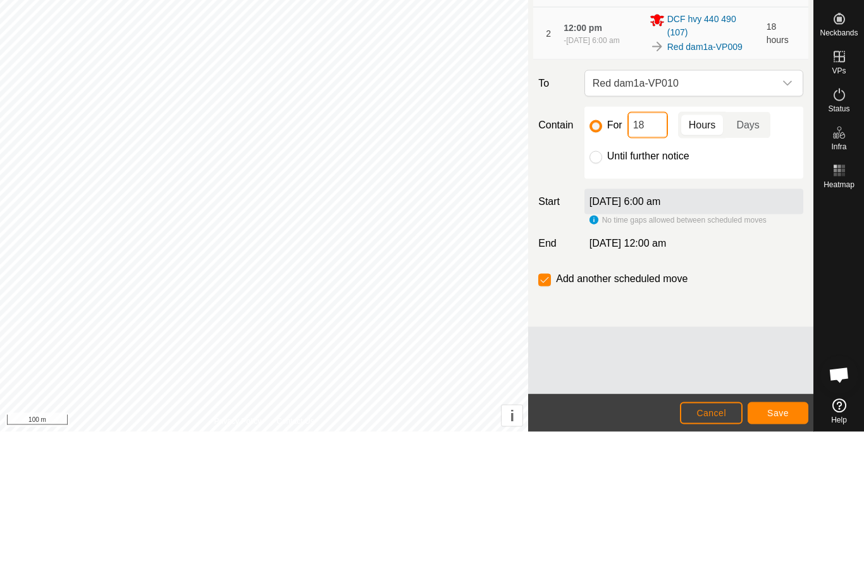
type input "1"
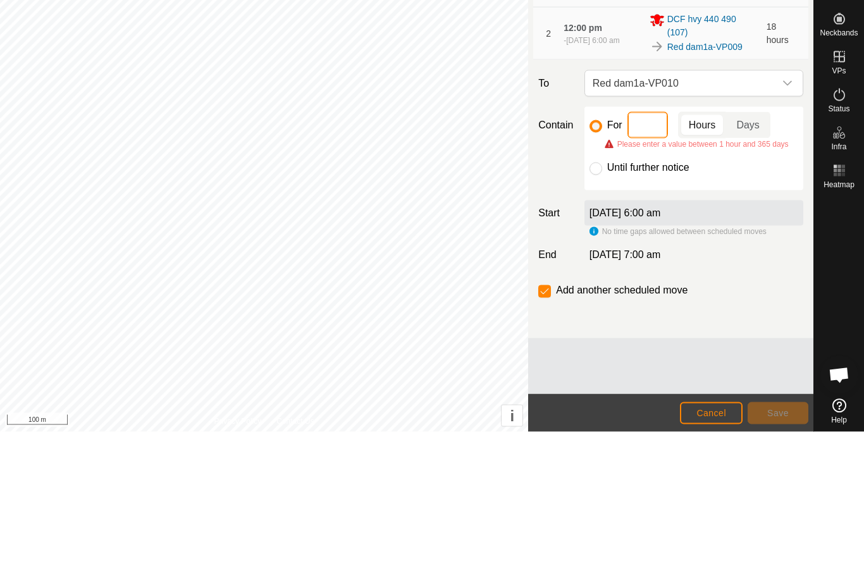
type input "4"
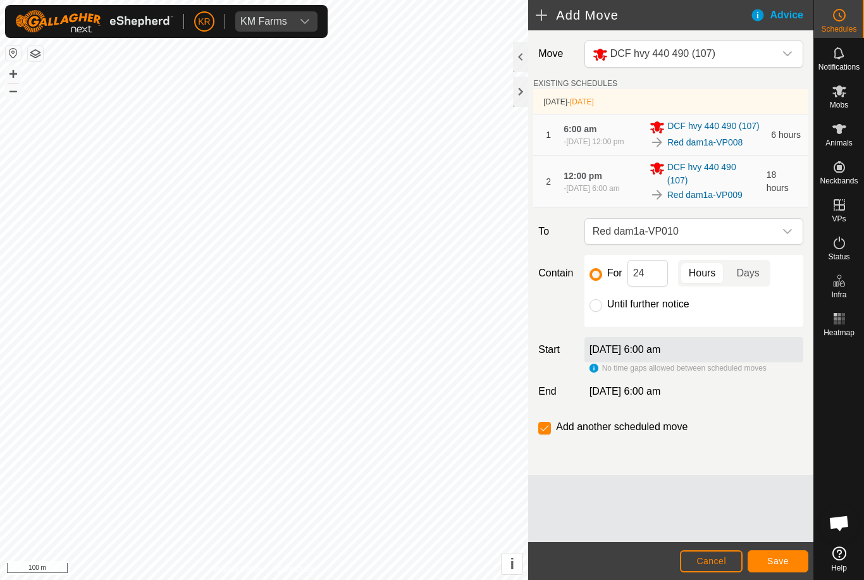
click at [776, 557] on span "Save" at bounding box center [779, 561] width 22 height 10
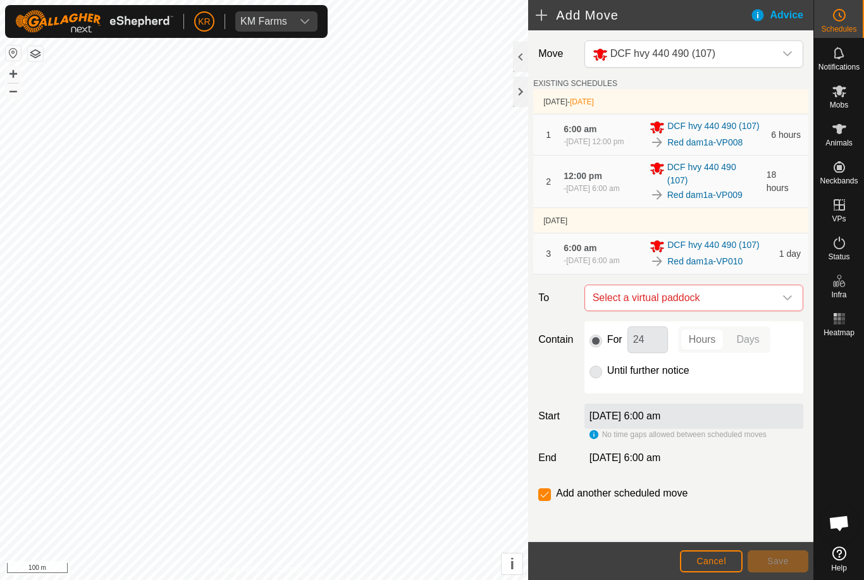
click at [786, 303] on icon "dropdown trigger" at bounding box center [788, 298] width 10 height 10
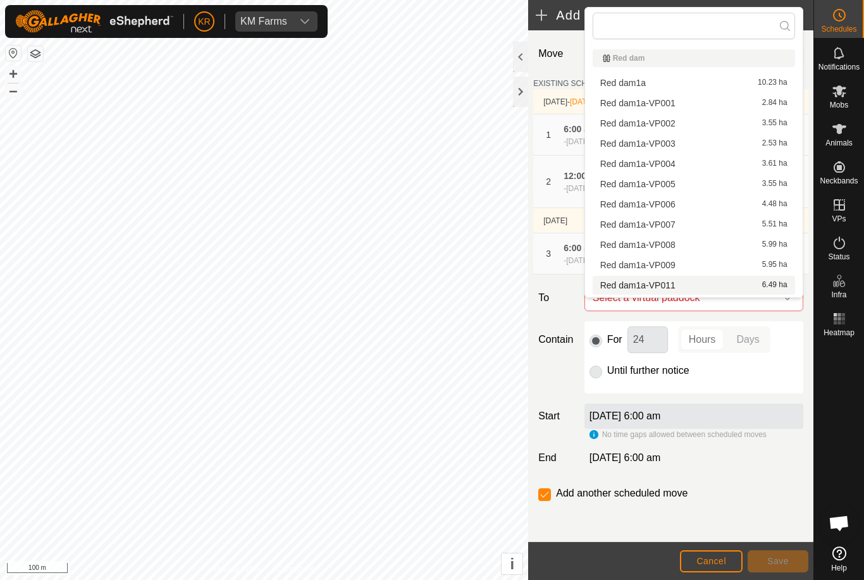
click at [684, 288] on div "Red dam1a-VP011 6.49 ha" at bounding box center [693, 285] width 187 height 9
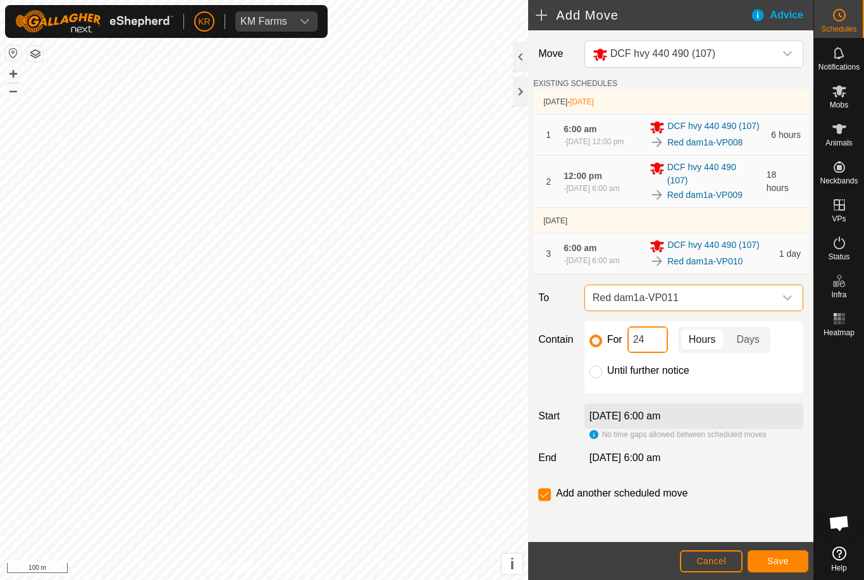
click at [651, 349] on input "24" at bounding box center [648, 339] width 40 height 27
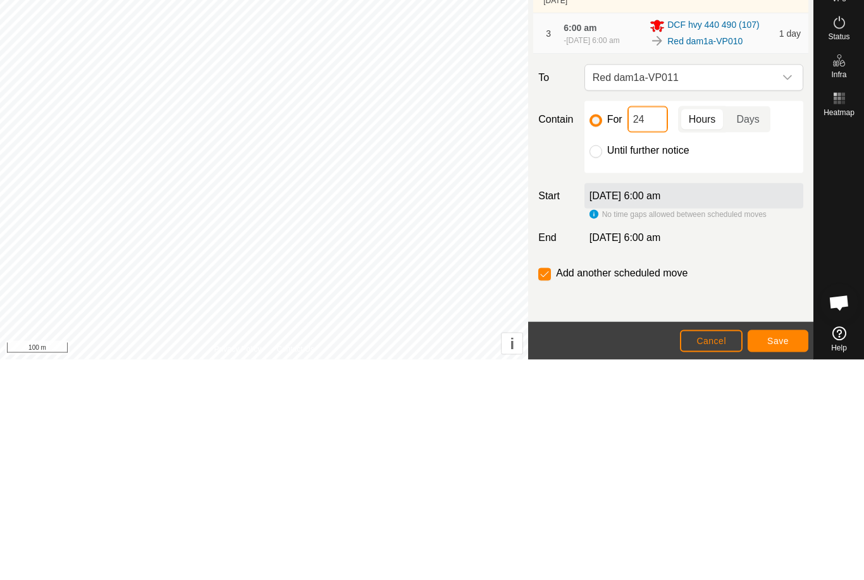
type input "2"
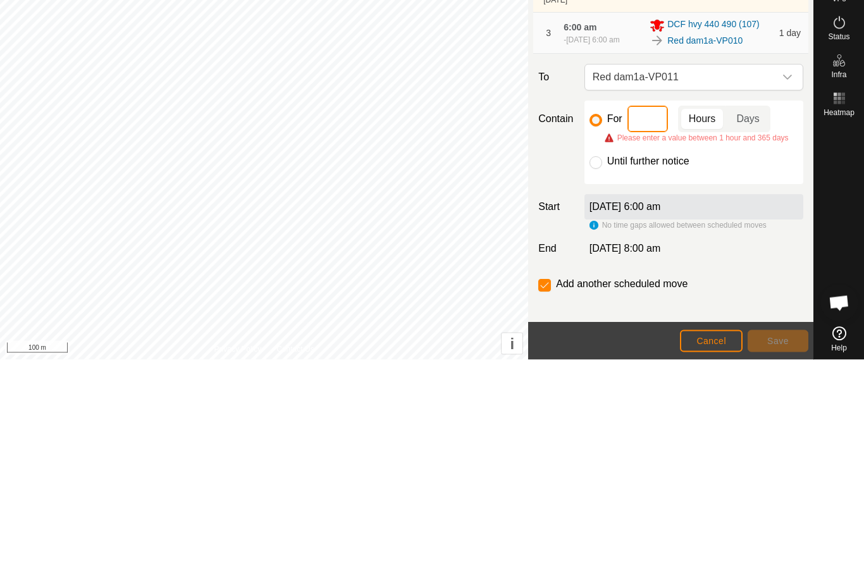
type input "6"
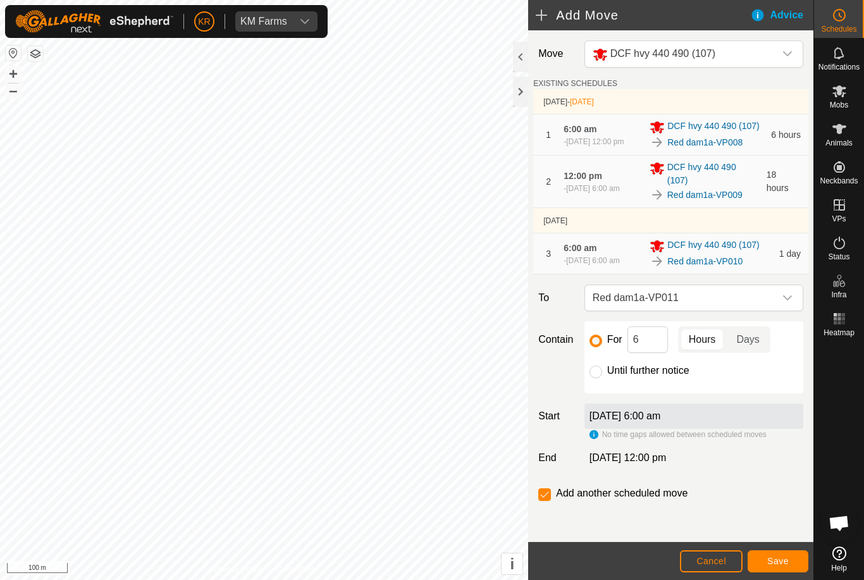
click at [783, 555] on button "Save" at bounding box center [778, 561] width 61 height 22
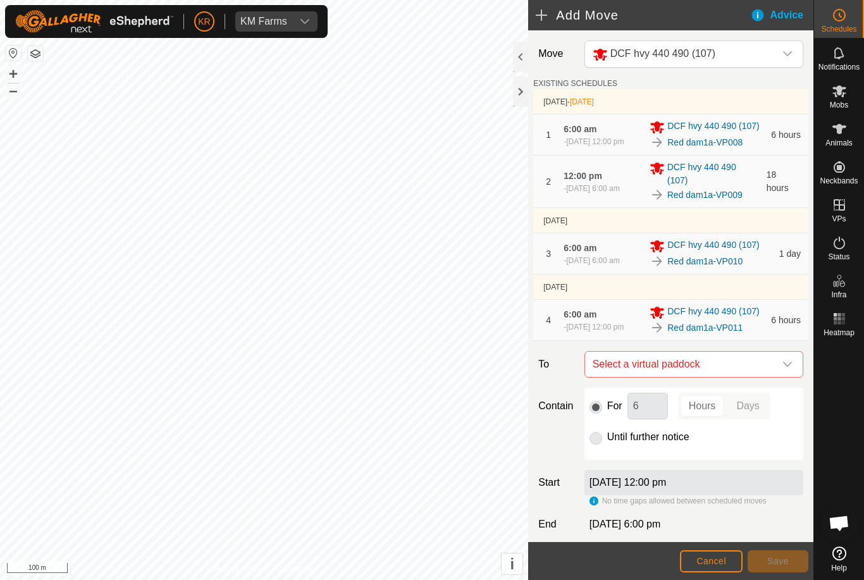
click at [787, 370] on icon "dropdown trigger" at bounding box center [788, 364] width 10 height 10
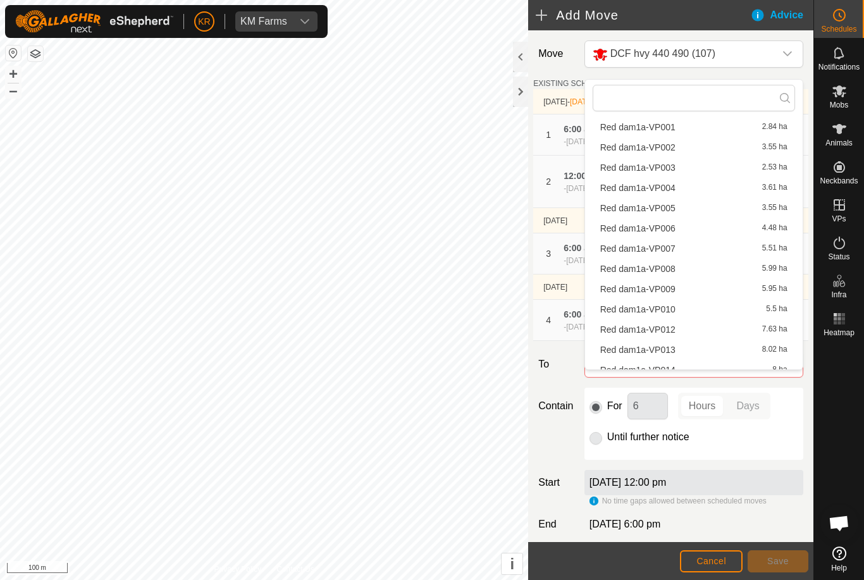
scroll to position [53, 0]
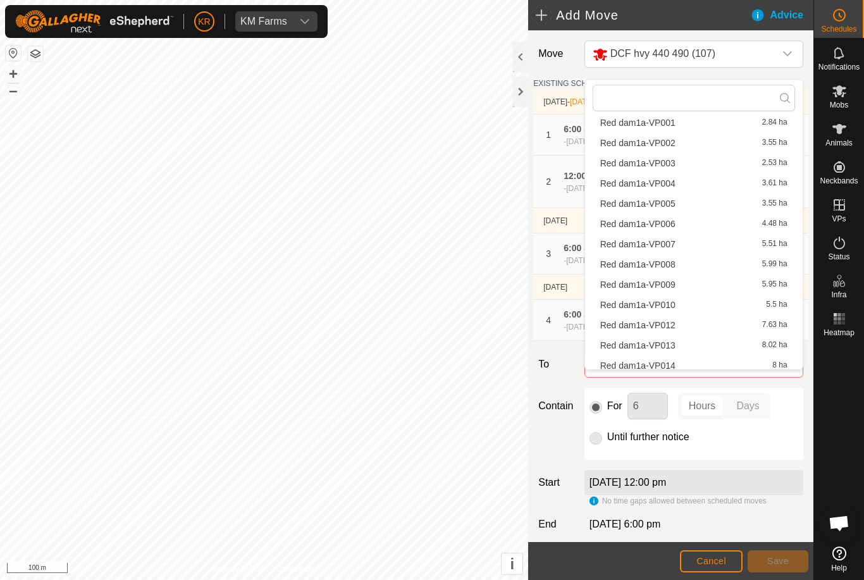
click at [671, 326] on span "Red dam1a-VP012" at bounding box center [637, 325] width 75 height 9
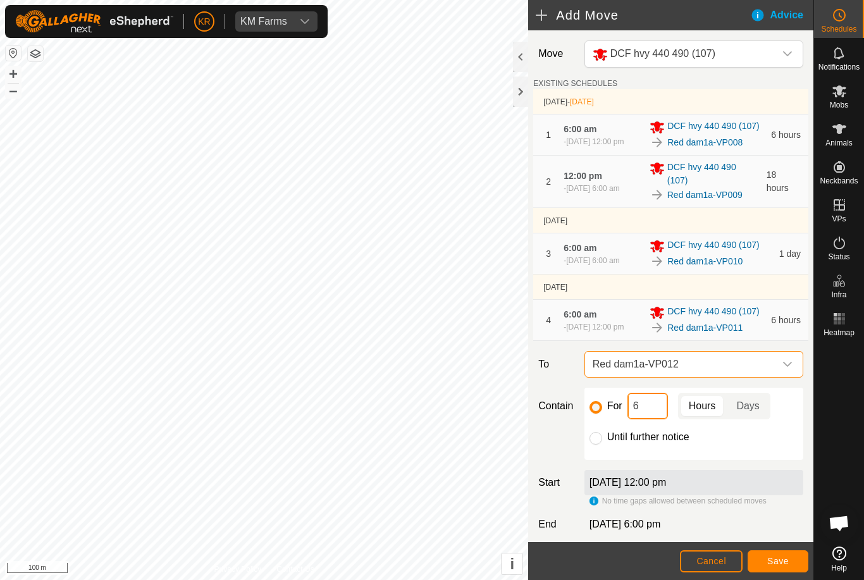
click at [645, 420] on input "6" at bounding box center [648, 406] width 40 height 27
click at [790, 564] on button "Save" at bounding box center [778, 561] width 61 height 22
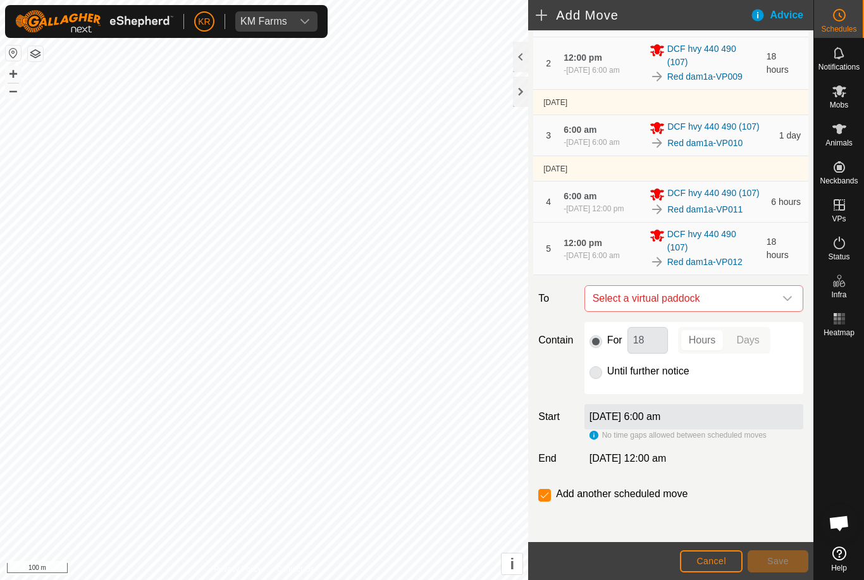
scroll to position [136, 0]
click at [793, 350] on div "For 18 Hours Days" at bounding box center [694, 340] width 209 height 27
click at [792, 299] on icon "dropdown trigger" at bounding box center [788, 299] width 10 height 10
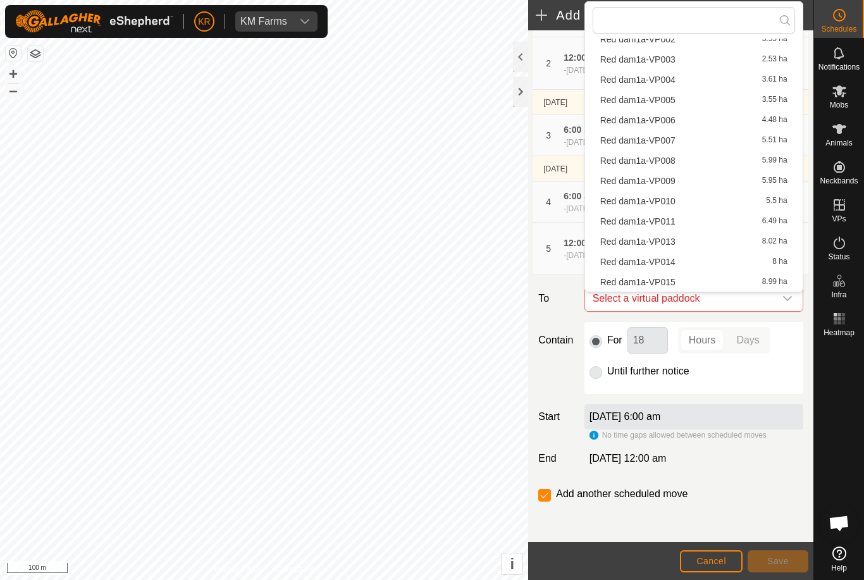
scroll to position [86, 0]
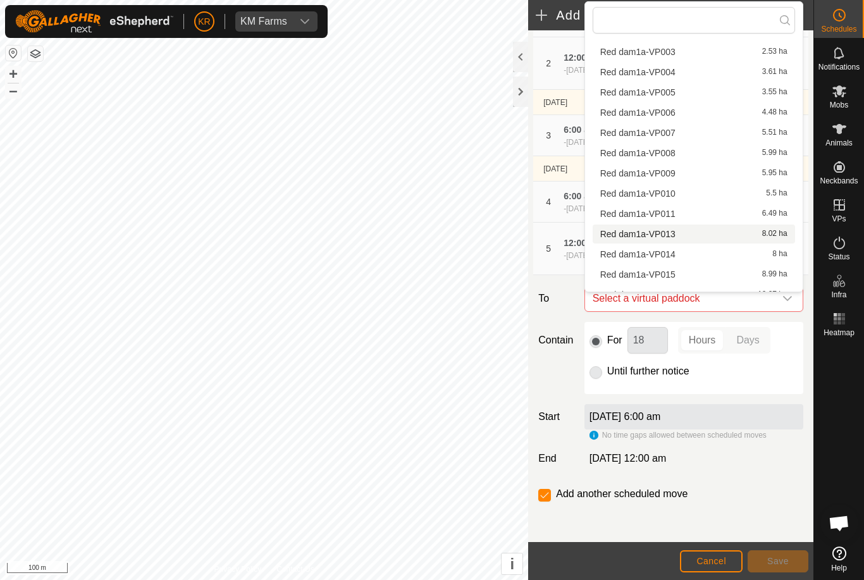
click at [716, 236] on div "Red dam1a-VP013 8.02 ha" at bounding box center [693, 234] width 187 height 9
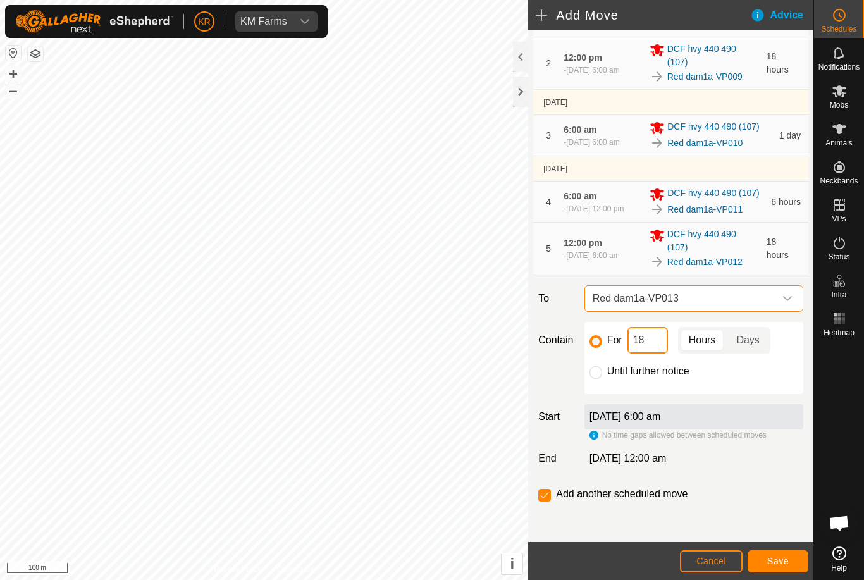
click at [659, 342] on input "18" at bounding box center [648, 340] width 40 height 27
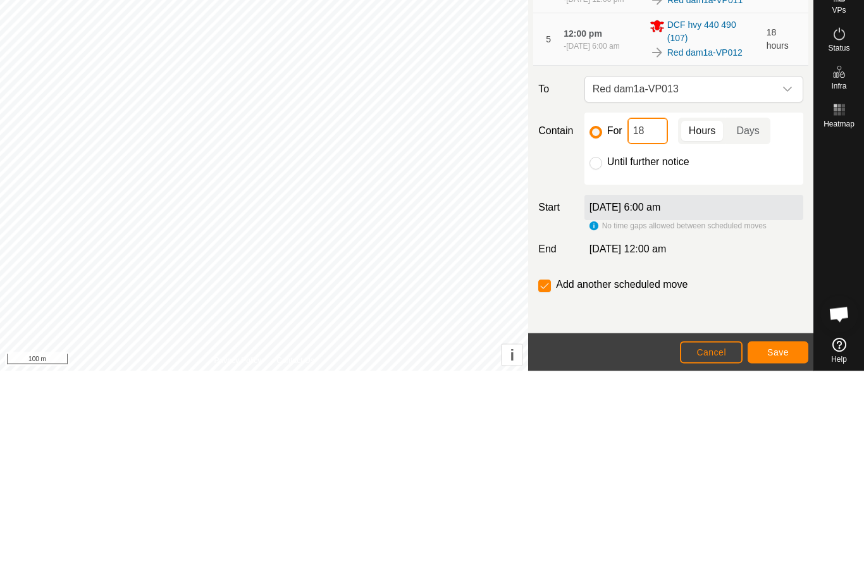
type input "1"
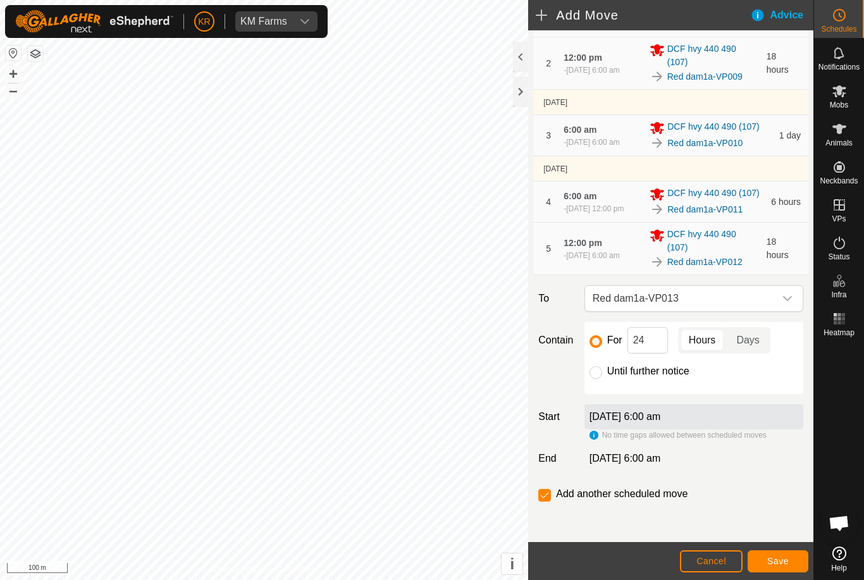
click at [788, 556] on span "Save" at bounding box center [779, 561] width 22 height 10
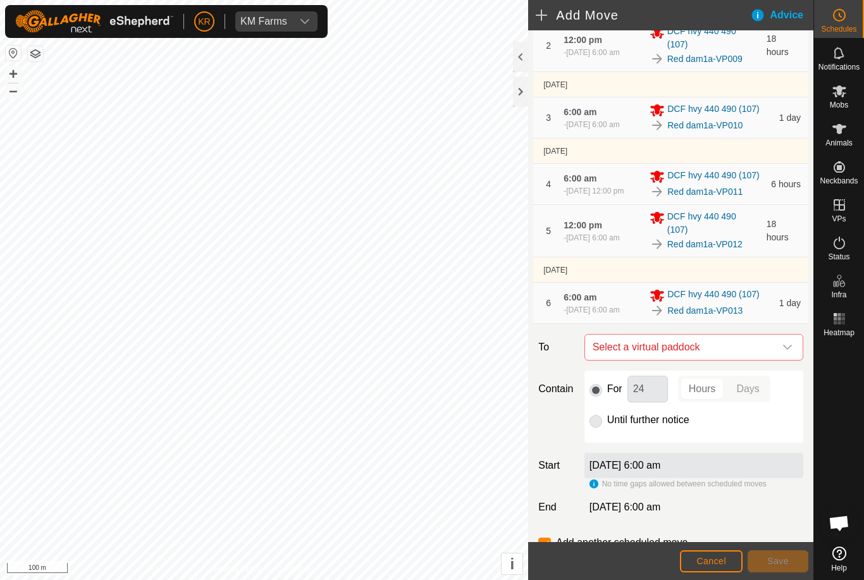
click at [785, 352] on icon "dropdown trigger" at bounding box center [788, 347] width 10 height 10
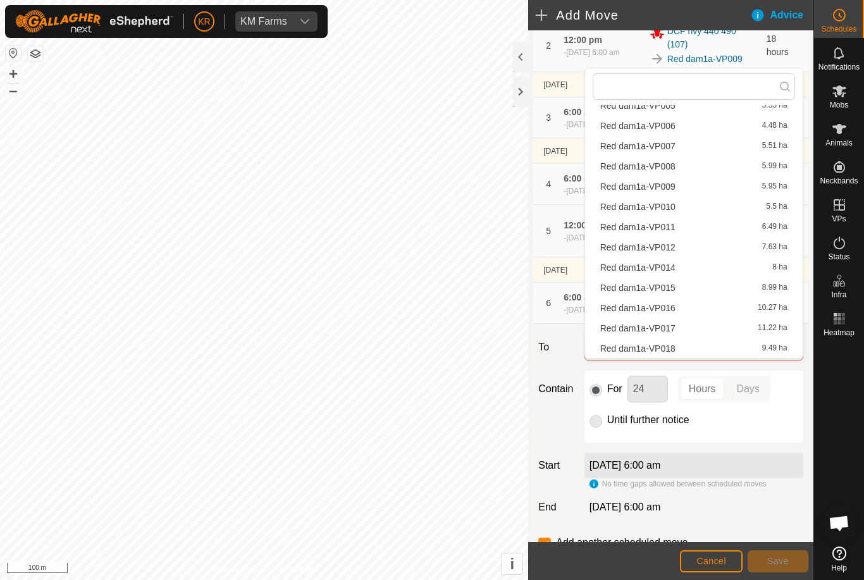
scroll to position [139, 0]
click at [682, 270] on div "Red dam1a-VP014 8 ha" at bounding box center [693, 267] width 187 height 9
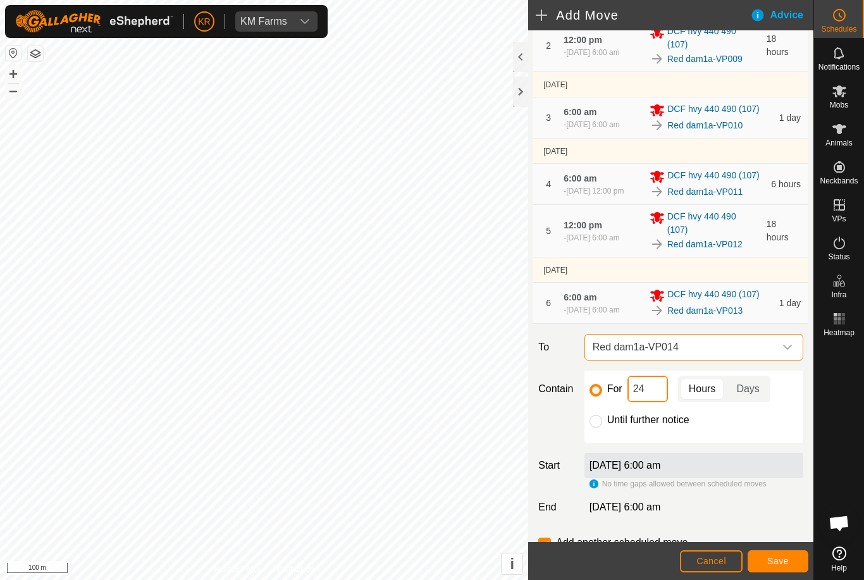
click at [663, 402] on input "24" at bounding box center [648, 389] width 40 height 27
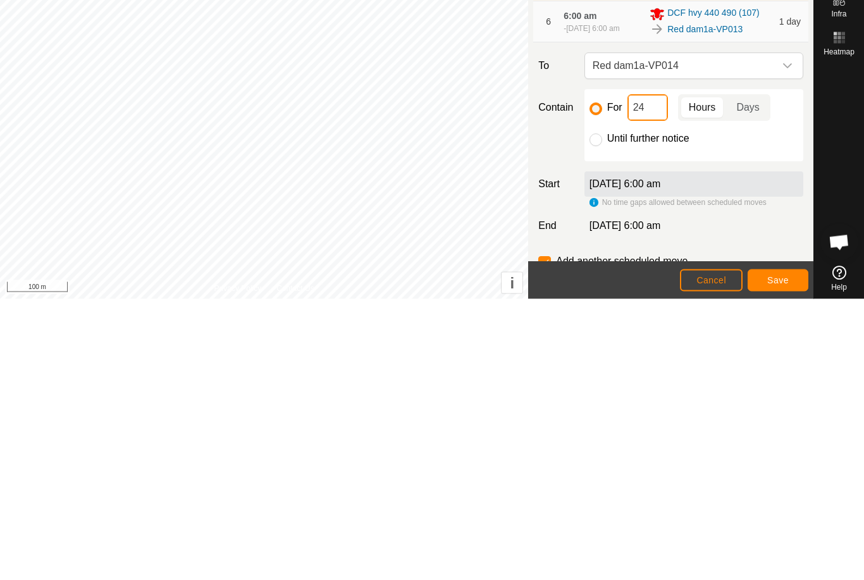
type input "2"
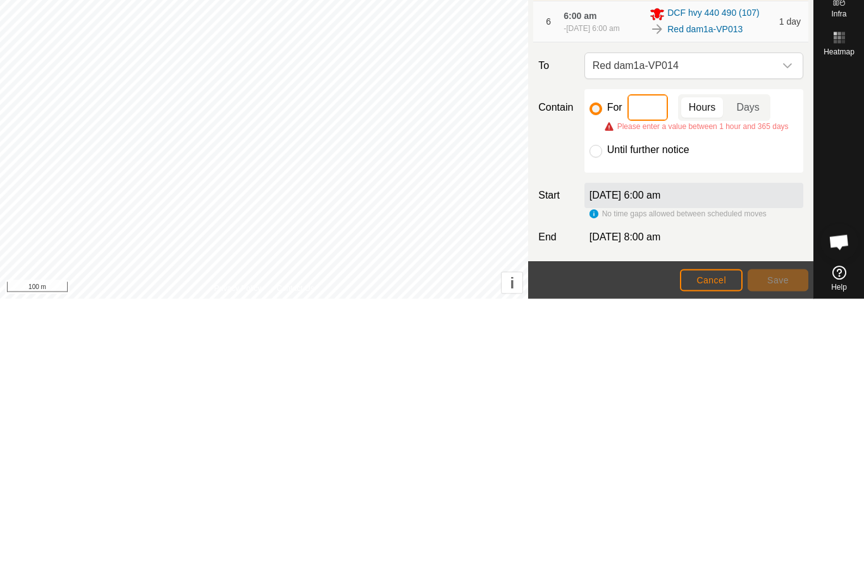
type input "6"
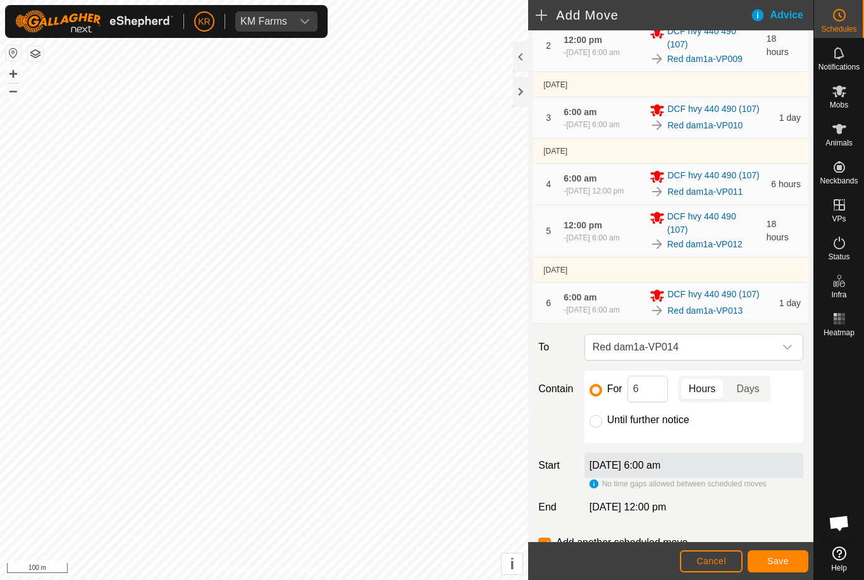
click at [782, 561] on span "Save" at bounding box center [779, 561] width 22 height 10
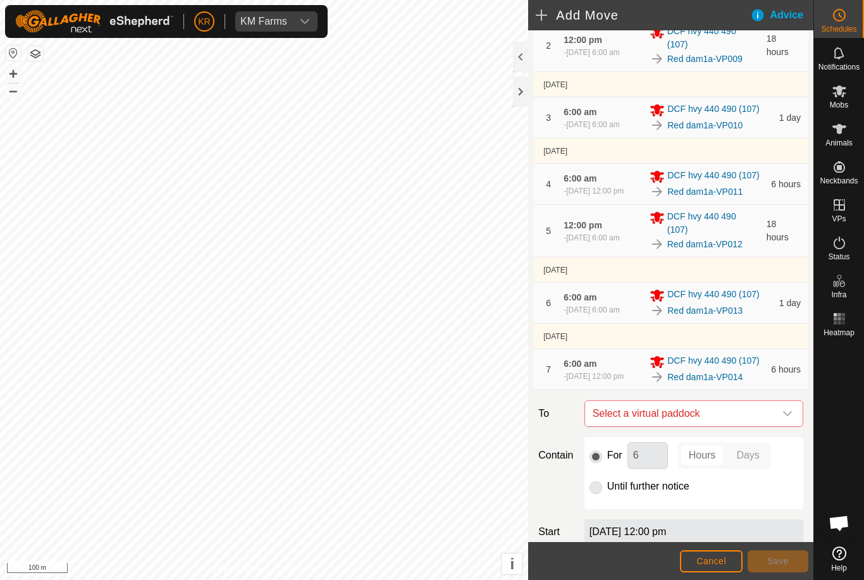
click at [785, 419] on icon "dropdown trigger" at bounding box center [788, 414] width 10 height 10
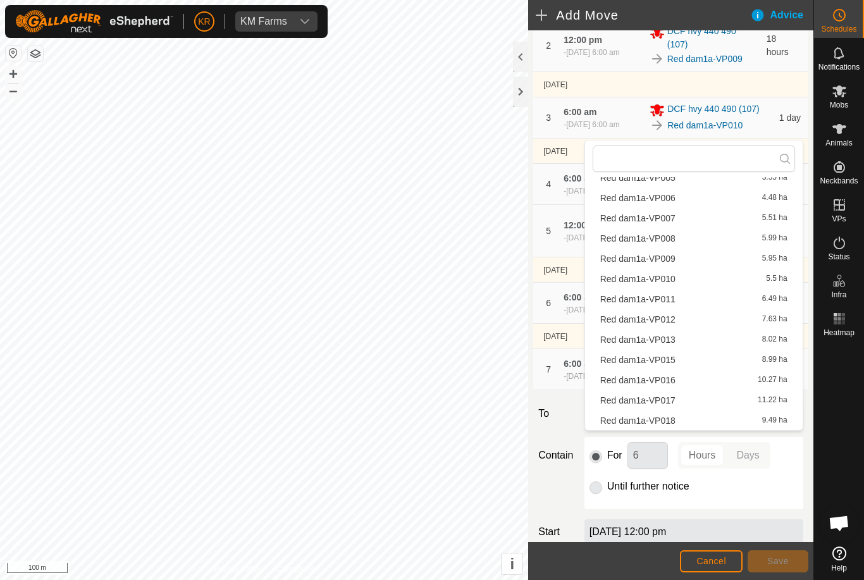
click at [803, 469] on div "For 6 Hours Days Until further notice" at bounding box center [694, 473] width 219 height 72
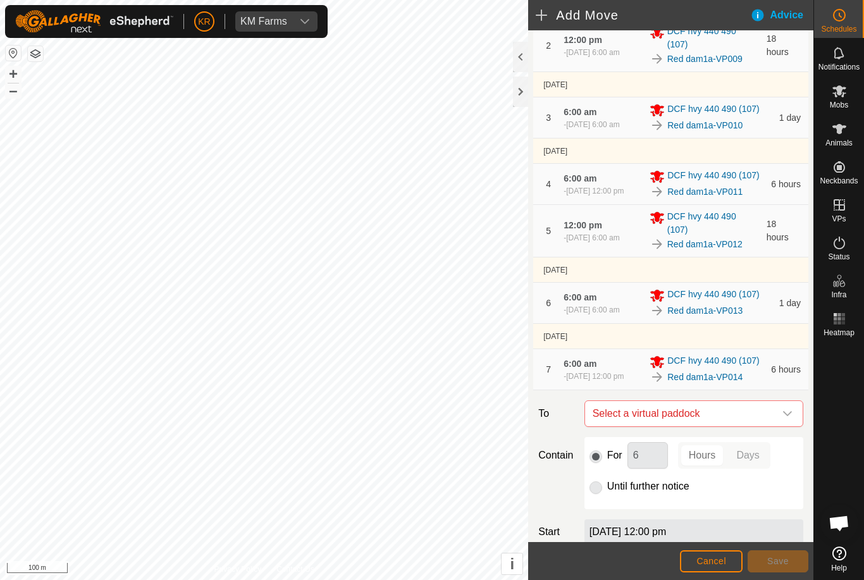
click at [805, 468] on div "For 6 Hours Days Until further notice" at bounding box center [694, 473] width 229 height 72
click at [786, 419] on icon "dropdown trigger" at bounding box center [788, 414] width 10 height 10
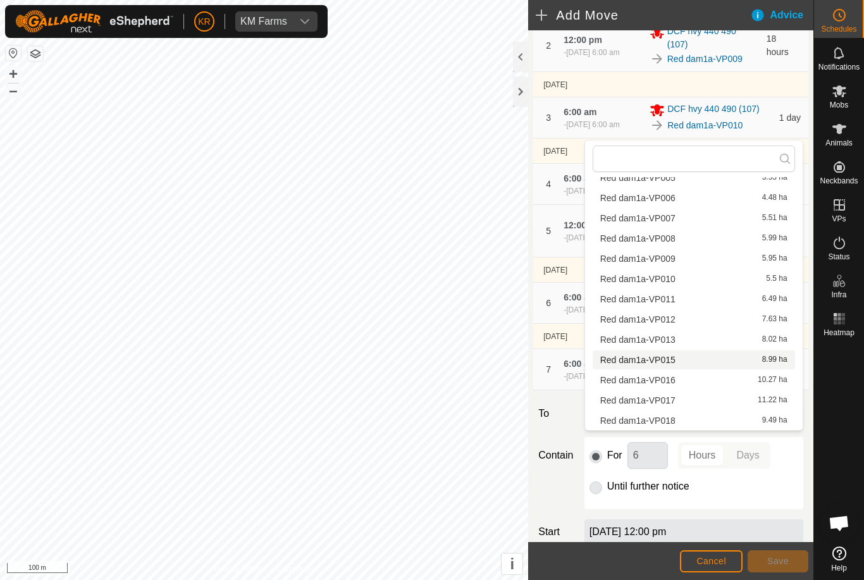
click at [669, 361] on span "Red dam1a-VP015" at bounding box center [637, 360] width 75 height 9
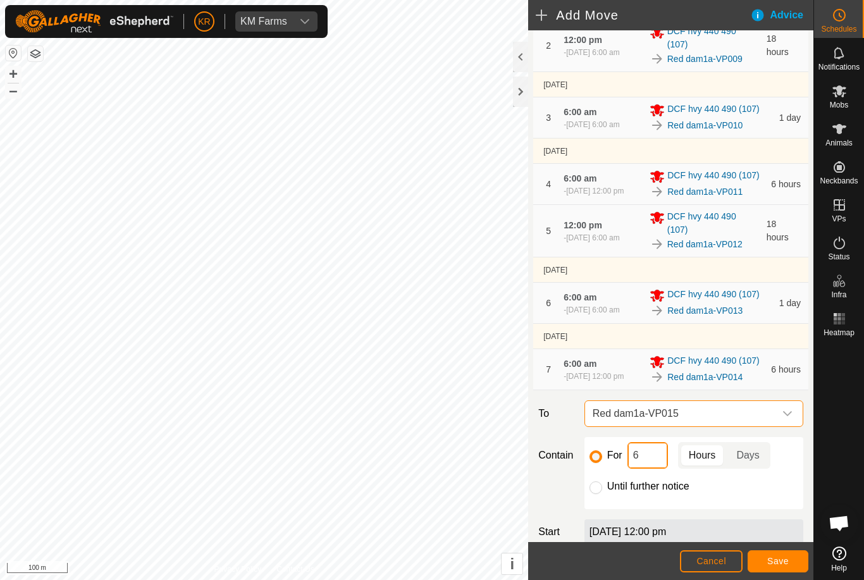
click at [654, 469] on input "6" at bounding box center [648, 455] width 40 height 27
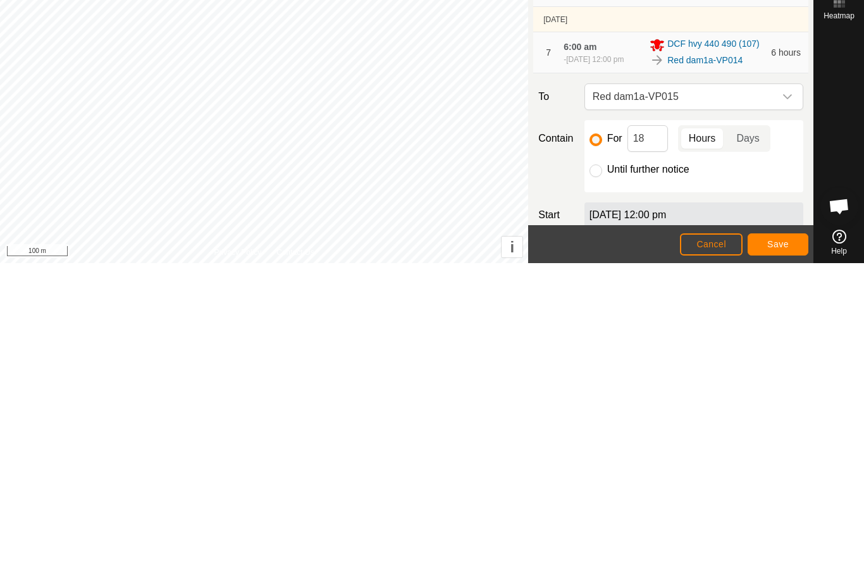
click at [780, 550] on button "Save" at bounding box center [778, 561] width 61 height 22
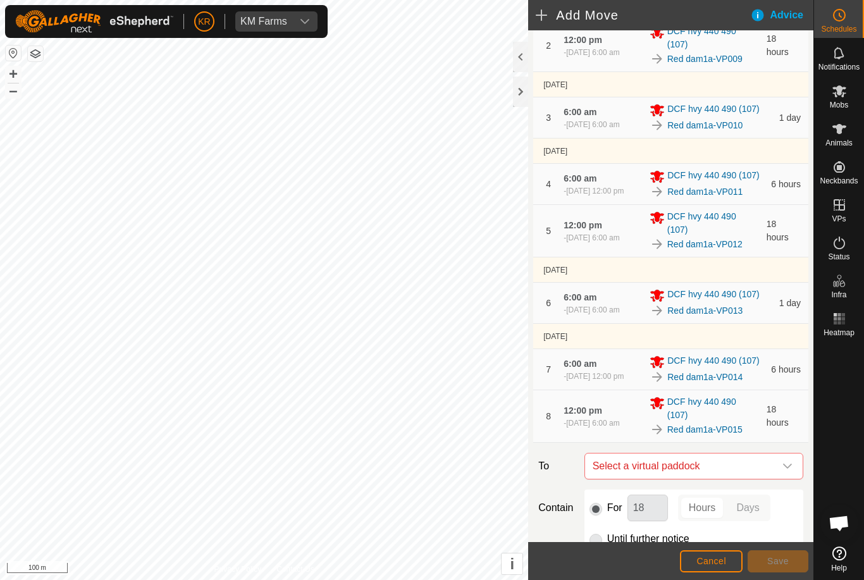
click at [784, 471] on icon "dropdown trigger" at bounding box center [788, 466] width 10 height 10
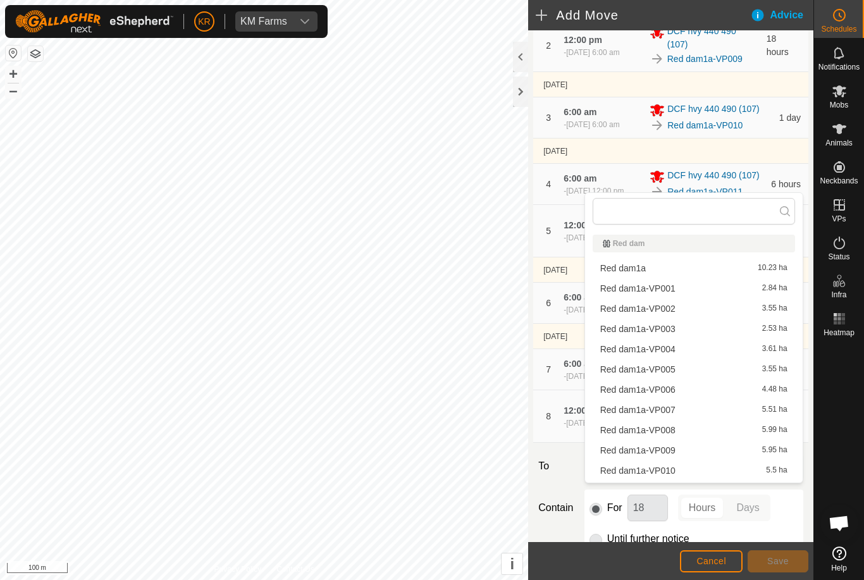
click at [841, 423] on div at bounding box center [839, 442] width 50 height 200
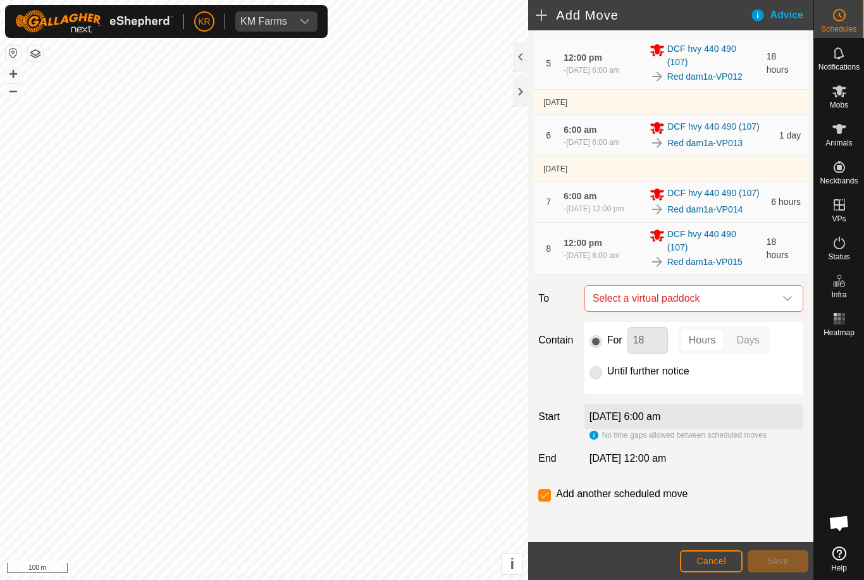
scroll to position [333, 0]
click at [786, 299] on icon "dropdown trigger" at bounding box center [787, 298] width 9 height 5
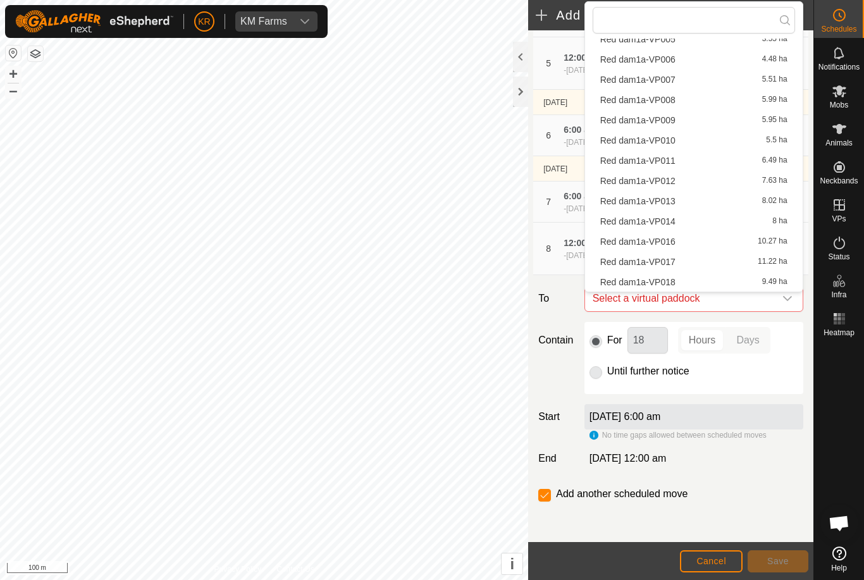
scroll to position [139, 0]
click at [665, 245] on span "Red dam1a-VP016" at bounding box center [637, 241] width 75 height 9
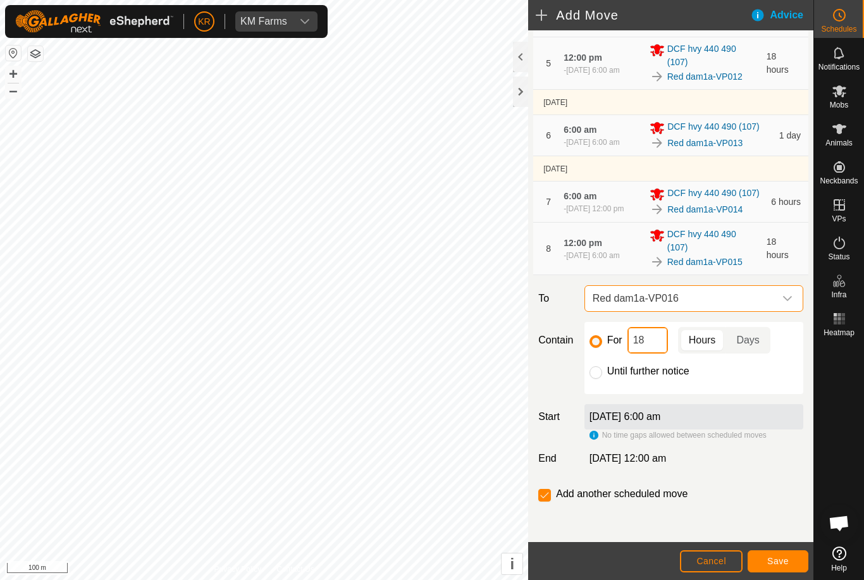
click at [651, 349] on input "18" at bounding box center [648, 340] width 40 height 27
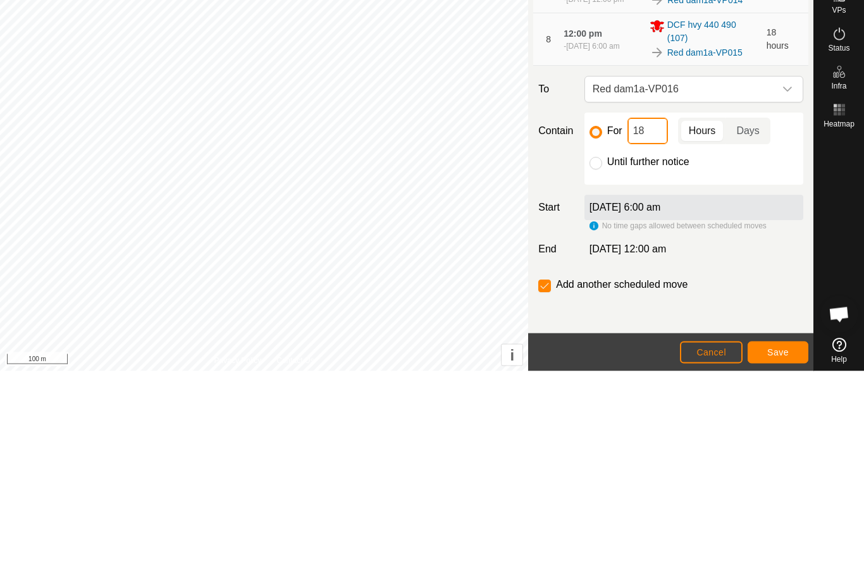
type input "1"
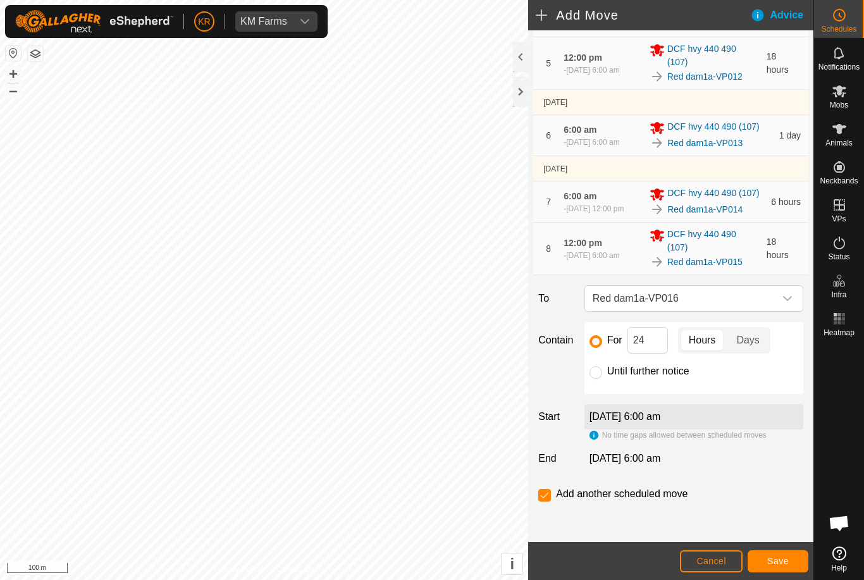
click at [789, 562] on button "Save" at bounding box center [778, 561] width 61 height 22
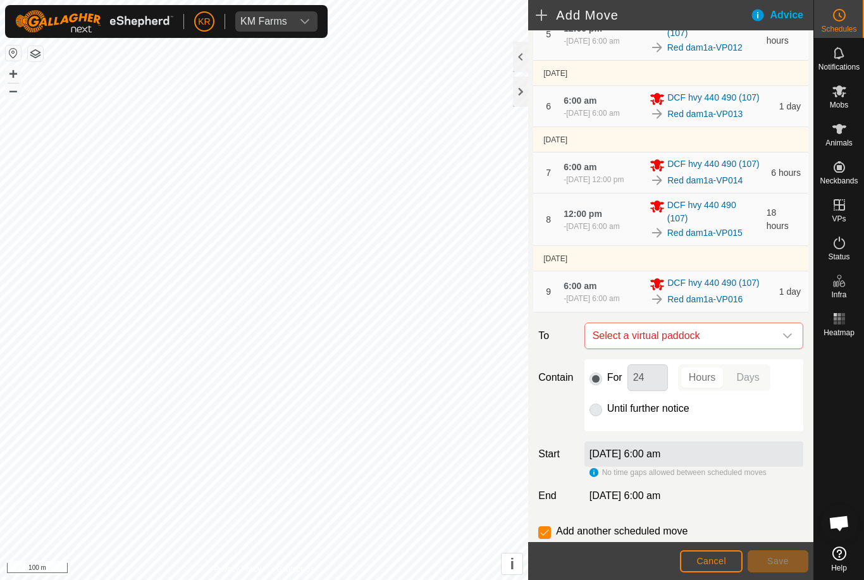
click at [789, 341] on icon "dropdown trigger" at bounding box center [788, 336] width 10 height 10
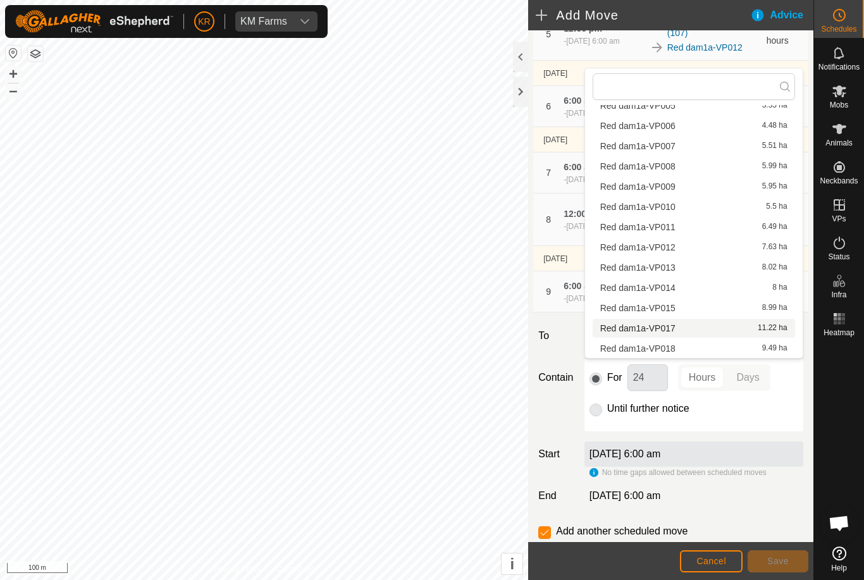
click at [671, 330] on span "Red dam1a-VP017" at bounding box center [637, 328] width 75 height 9
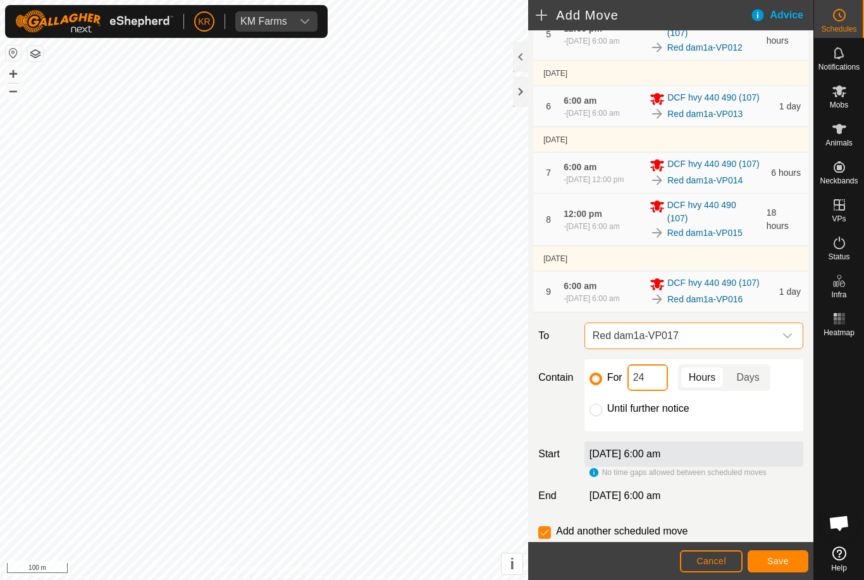
click at [656, 391] on input "24" at bounding box center [648, 377] width 40 height 27
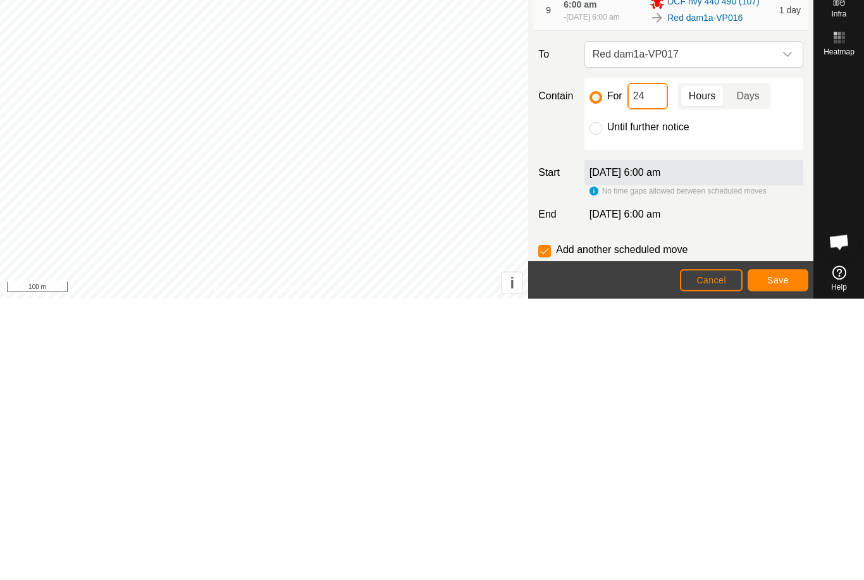
type input "2"
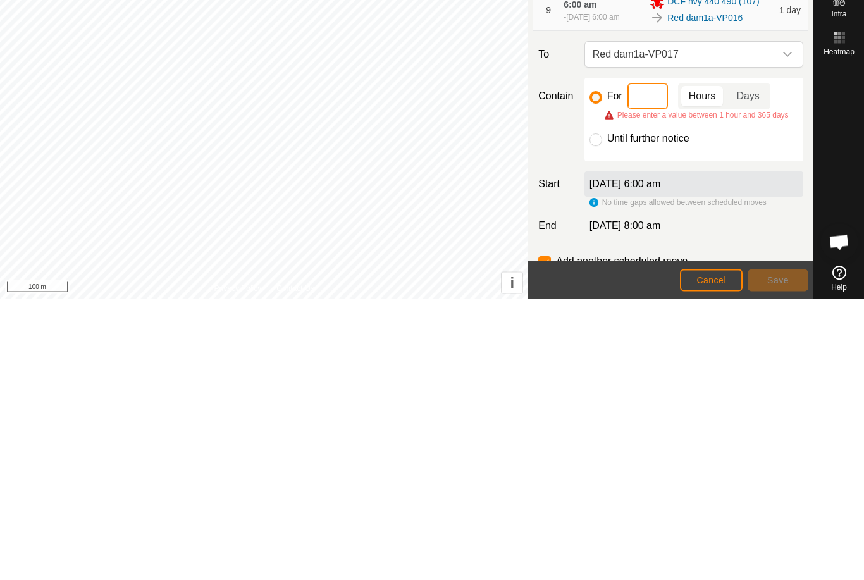
type input "6"
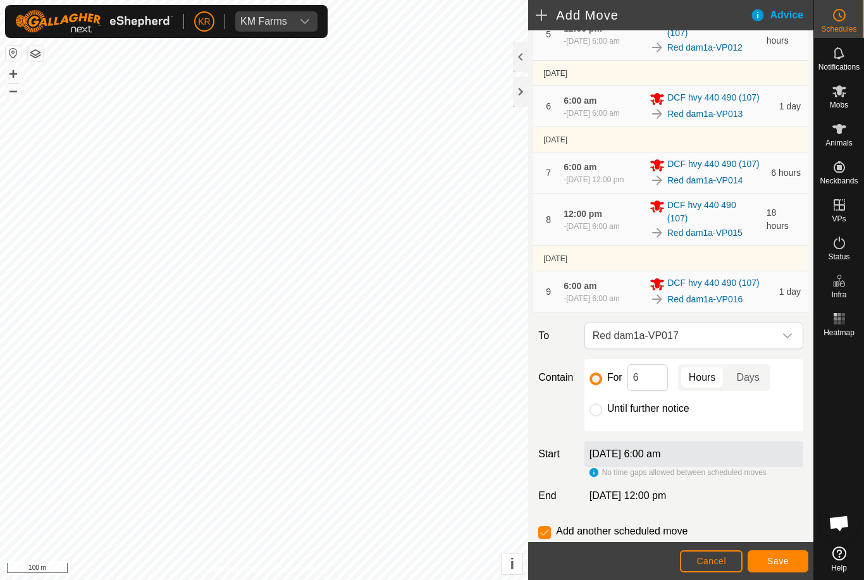
click at [785, 557] on span "Save" at bounding box center [779, 561] width 22 height 10
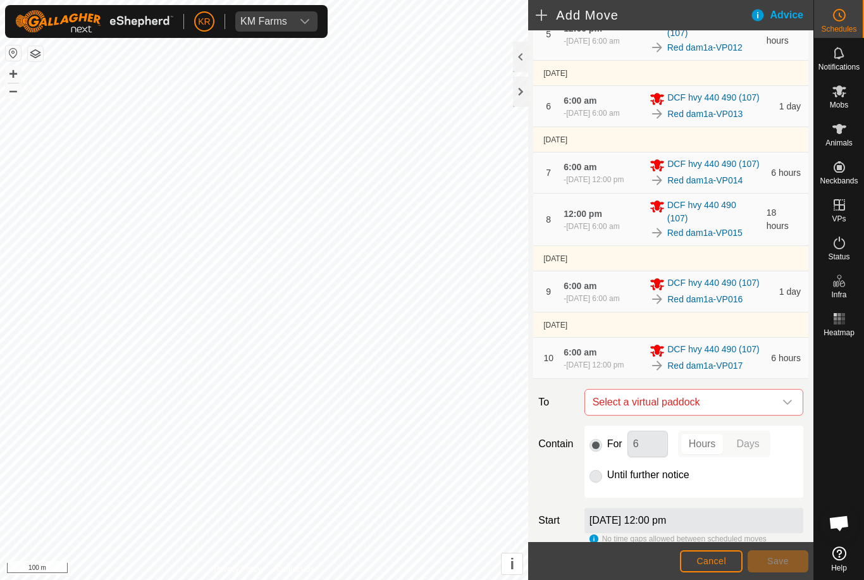
click at [790, 407] on icon "dropdown trigger" at bounding box center [788, 402] width 10 height 10
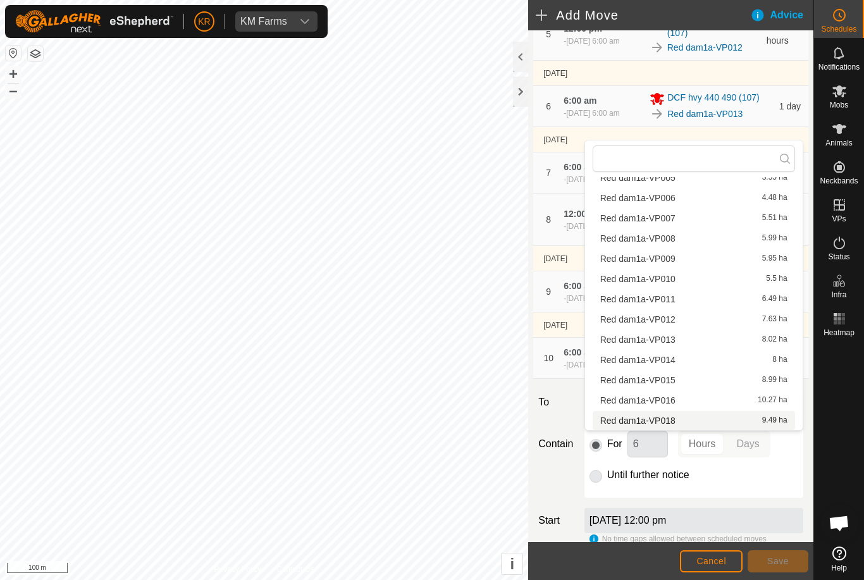
click at [701, 423] on div "Red dam1a-VP018 9.49 ha" at bounding box center [693, 420] width 187 height 9
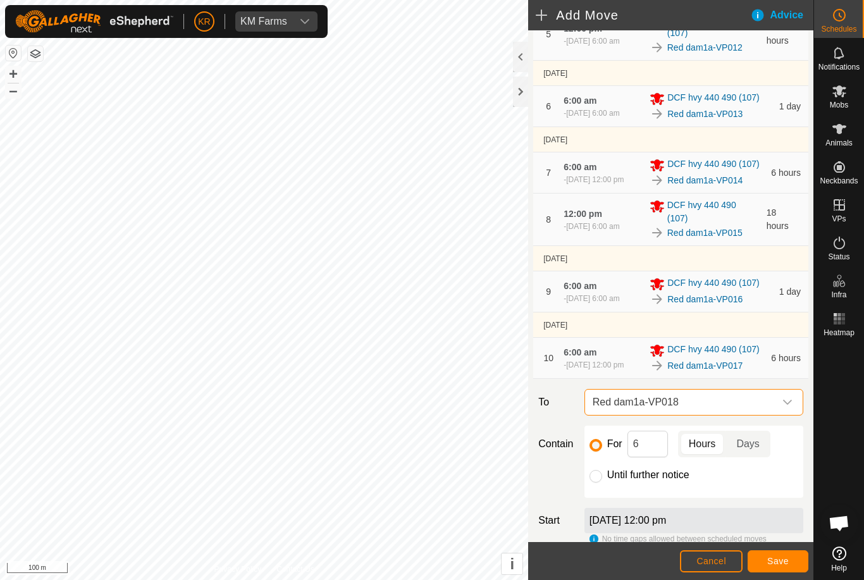
click at [604, 483] on div "Until further notice" at bounding box center [694, 475] width 209 height 15
click at [607, 480] on label "Until further notice" at bounding box center [648, 475] width 82 height 10
click at [602, 483] on input "Until further notice" at bounding box center [596, 476] width 13 height 13
radio input "true"
checkbox input "false"
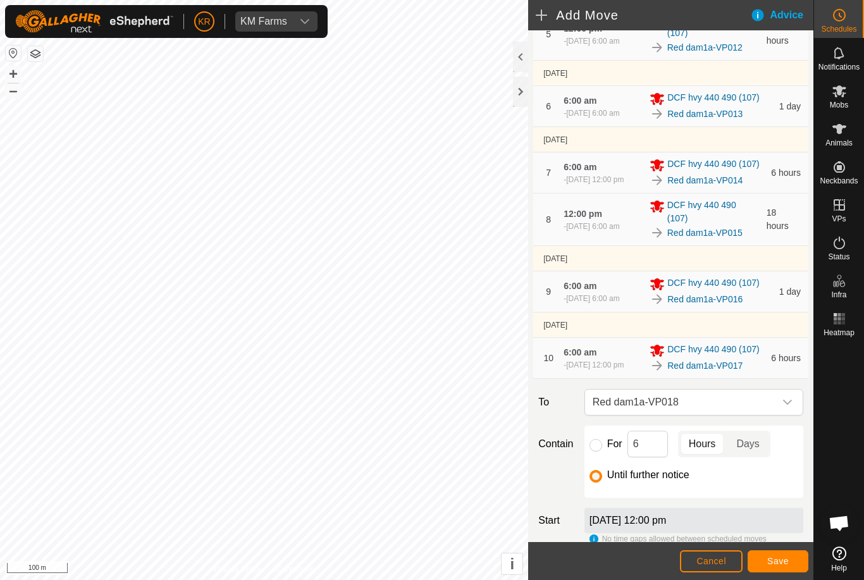
click at [604, 483] on div "Until further notice" at bounding box center [694, 475] width 209 height 15
click at [783, 561] on span "Save" at bounding box center [779, 561] width 22 height 10
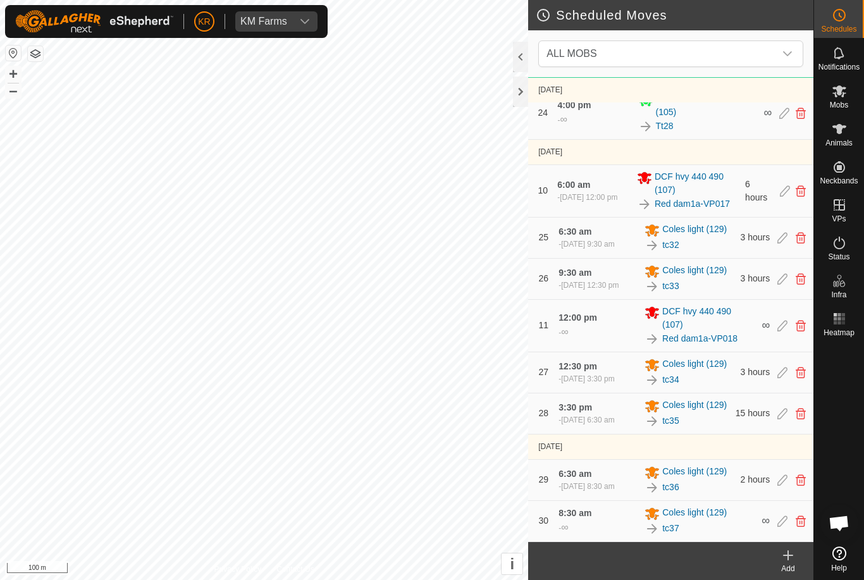
scroll to position [2884, 0]
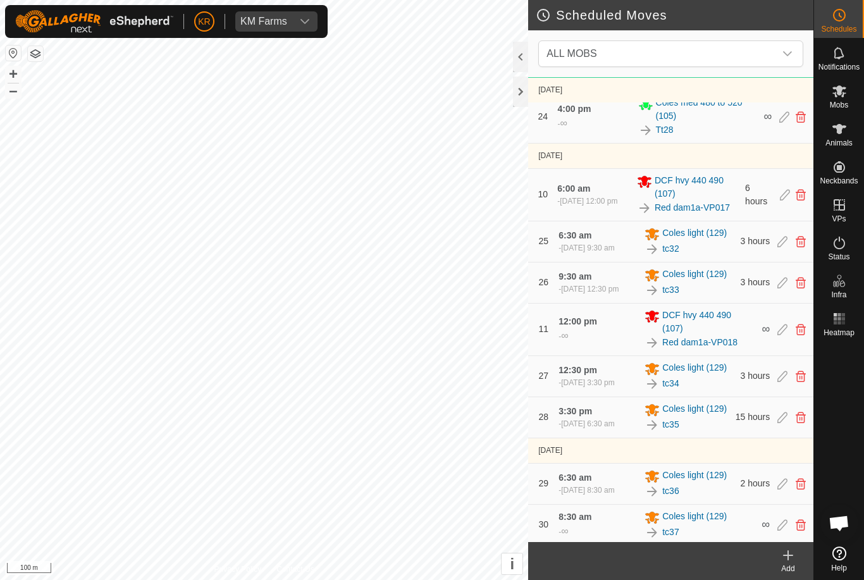
click at [723, 58] on span "ALL MOBS" at bounding box center [658, 53] width 233 height 25
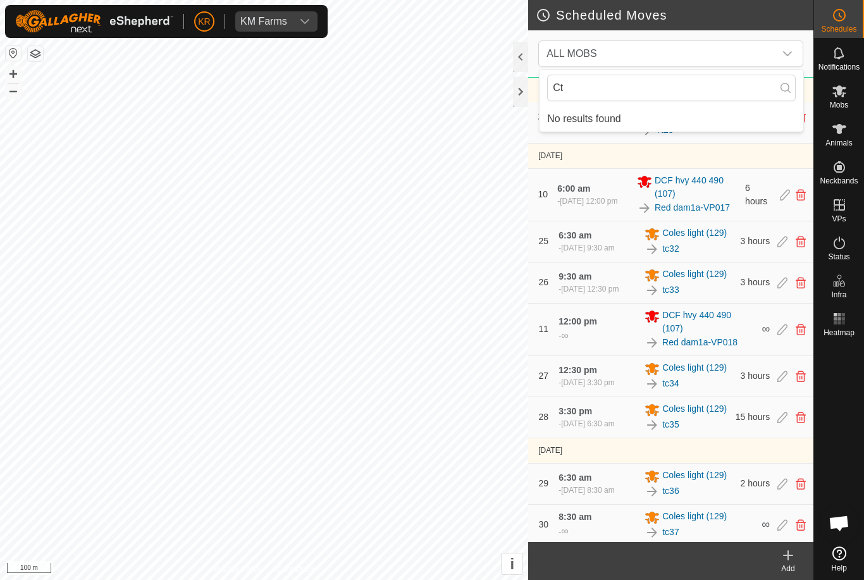
type input "C"
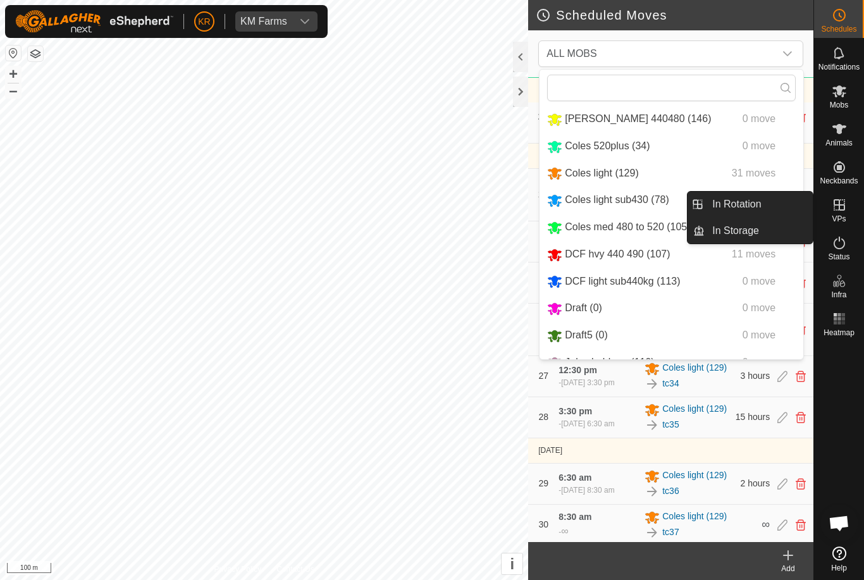
click at [764, 207] on link "In Rotation" at bounding box center [759, 204] width 108 height 25
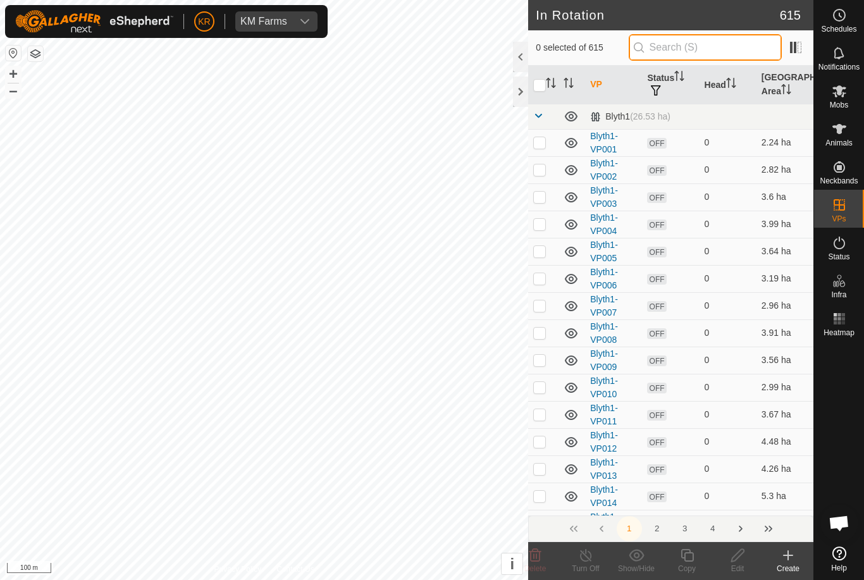
click at [715, 47] on input "text" at bounding box center [705, 47] width 153 height 27
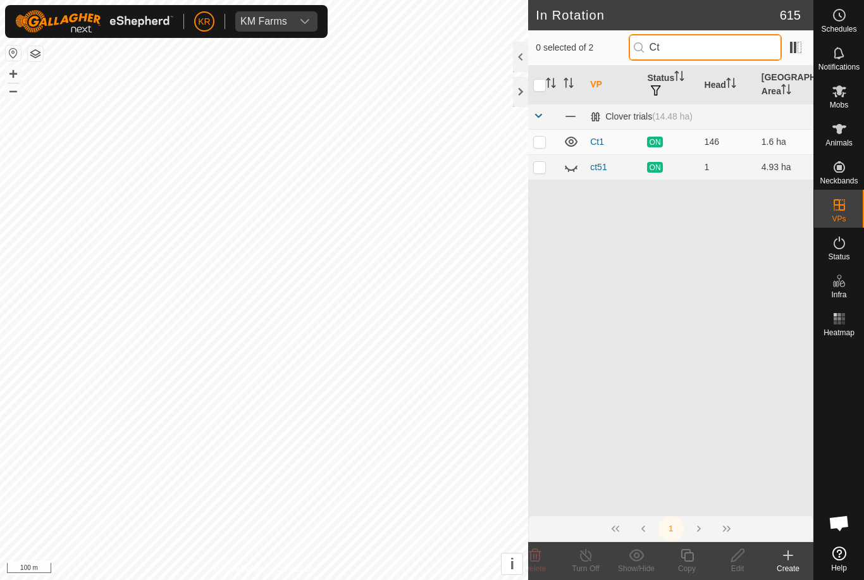
type input "Ct"
click at [533, 140] on td at bounding box center [543, 141] width 30 height 25
checkbox input "true"
click at [534, 174] on td at bounding box center [543, 166] width 30 height 25
click at [578, 167] on icon at bounding box center [571, 166] width 15 height 15
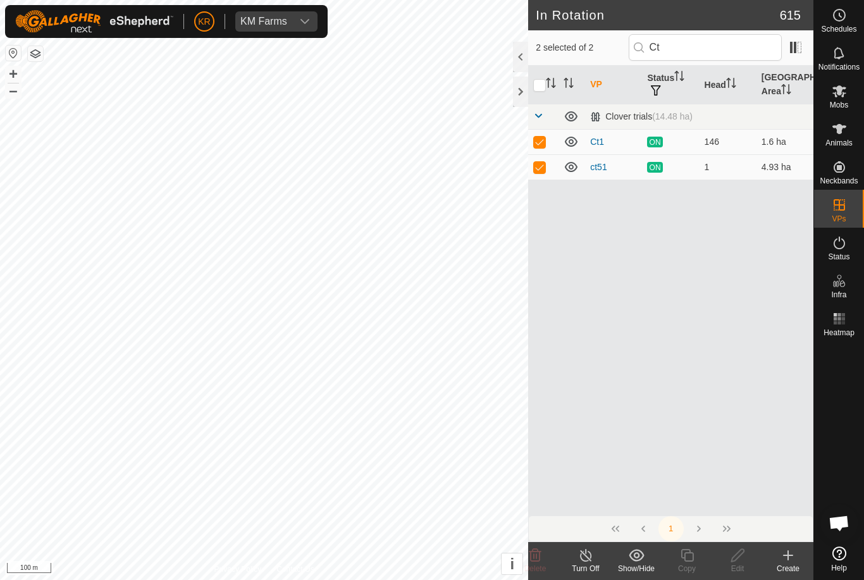
click at [540, 169] on p-checkbox at bounding box center [539, 167] width 13 height 10
click at [539, 166] on p-checkbox at bounding box center [539, 167] width 13 height 10
checkbox input "true"
click at [540, 142] on p-checkbox at bounding box center [539, 142] width 13 height 10
checkbox input "false"
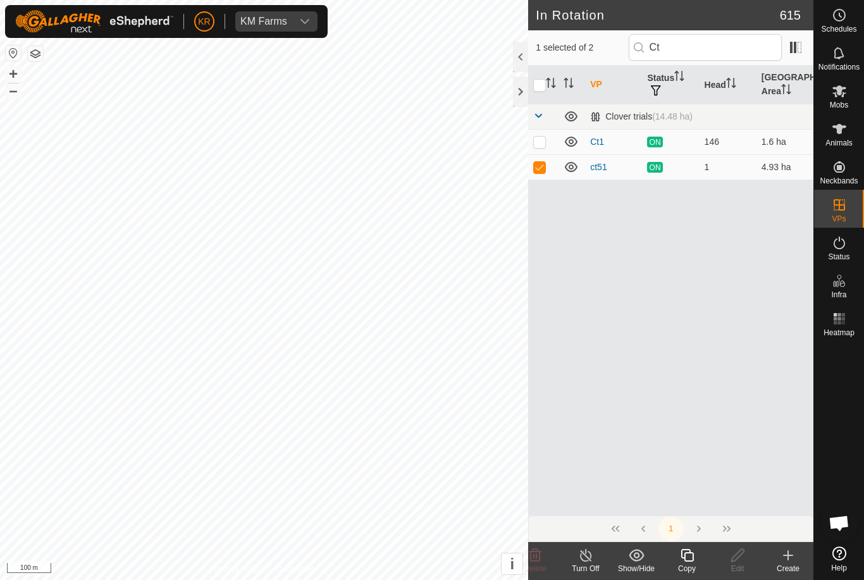
click at [588, 556] on icon at bounding box center [586, 555] width 16 height 15
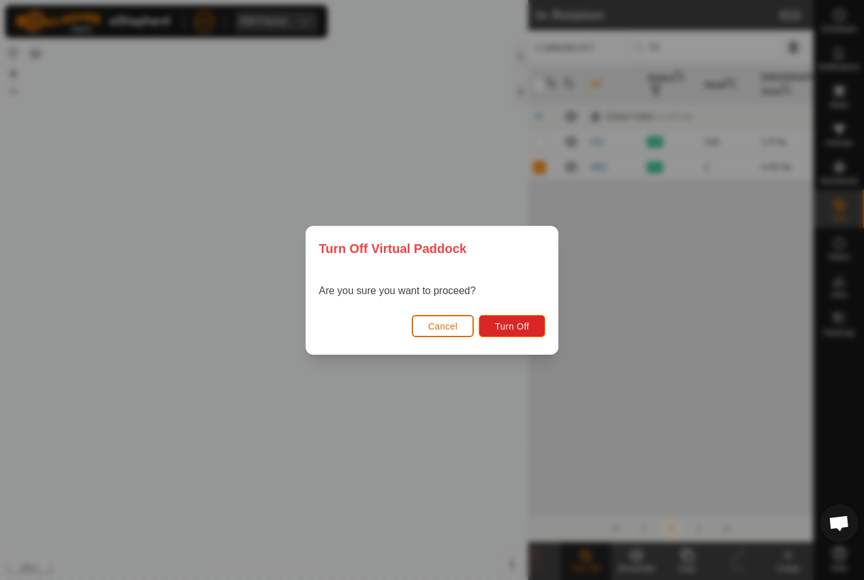
click at [519, 326] on span "Turn Off" at bounding box center [512, 326] width 35 height 10
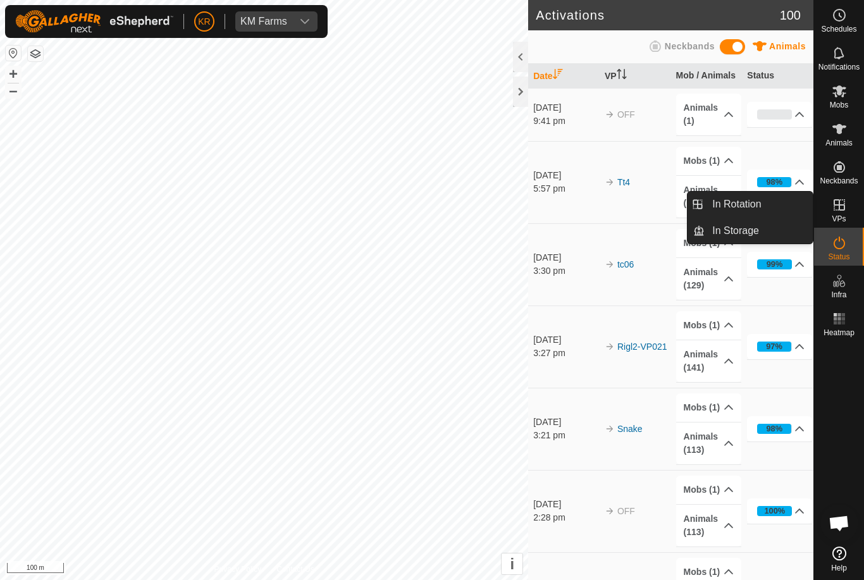
click at [762, 202] on link "In Rotation" at bounding box center [759, 204] width 108 height 25
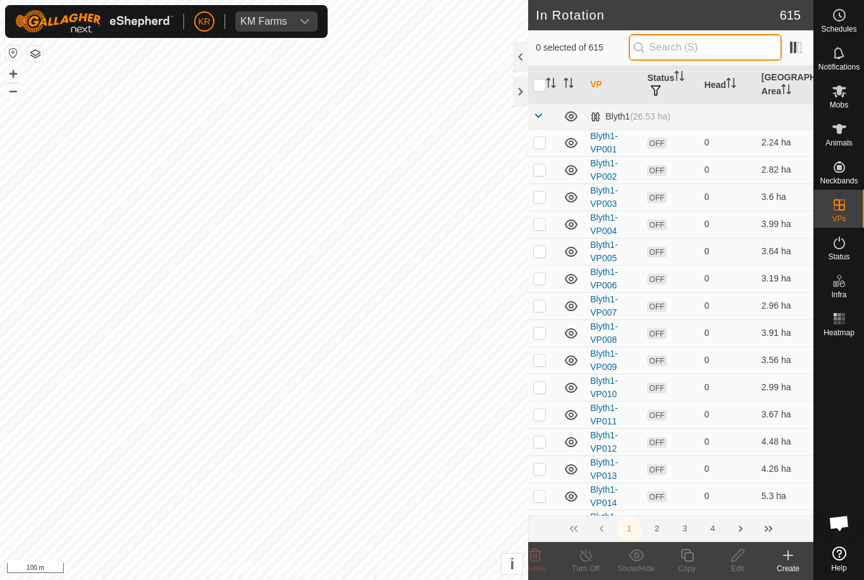
click at [715, 53] on input "text" at bounding box center [705, 47] width 153 height 27
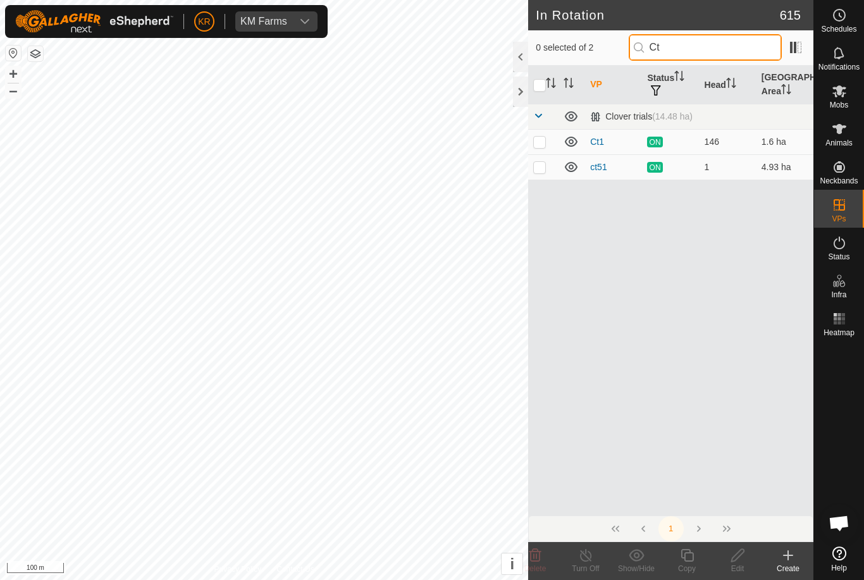
type input "Ct"
click at [542, 139] on p-checkbox at bounding box center [539, 142] width 13 height 10
checkbox input "true"
click at [690, 557] on icon at bounding box center [688, 555] width 16 height 15
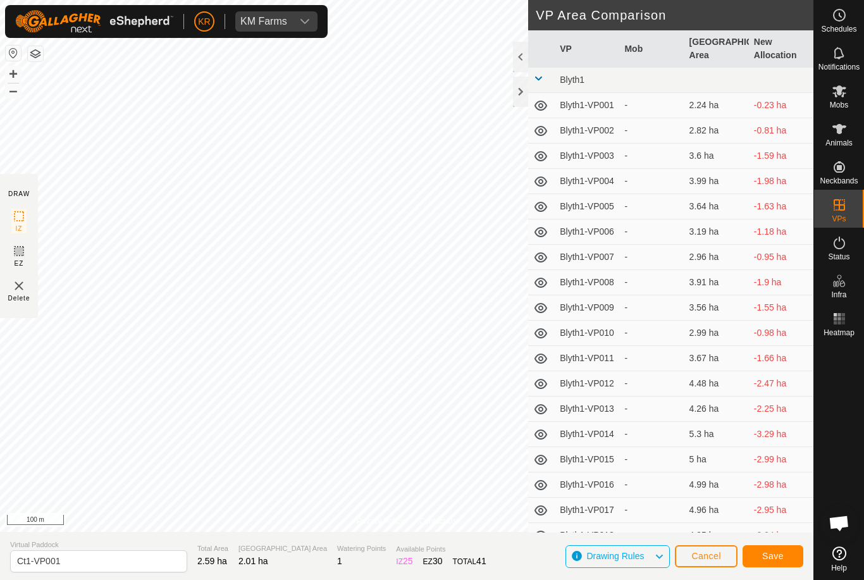
click at [785, 549] on button "Save" at bounding box center [773, 556] width 61 height 22
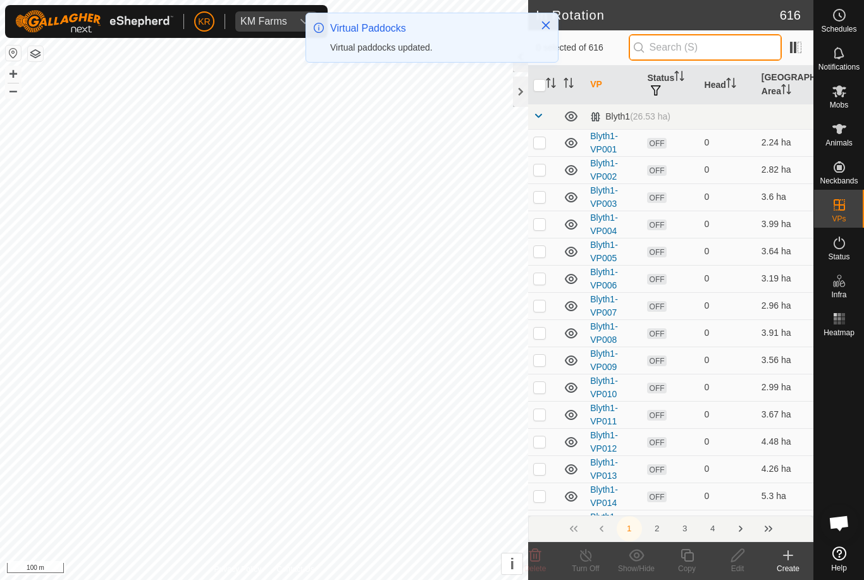
click at [726, 51] on input "text" at bounding box center [705, 47] width 153 height 27
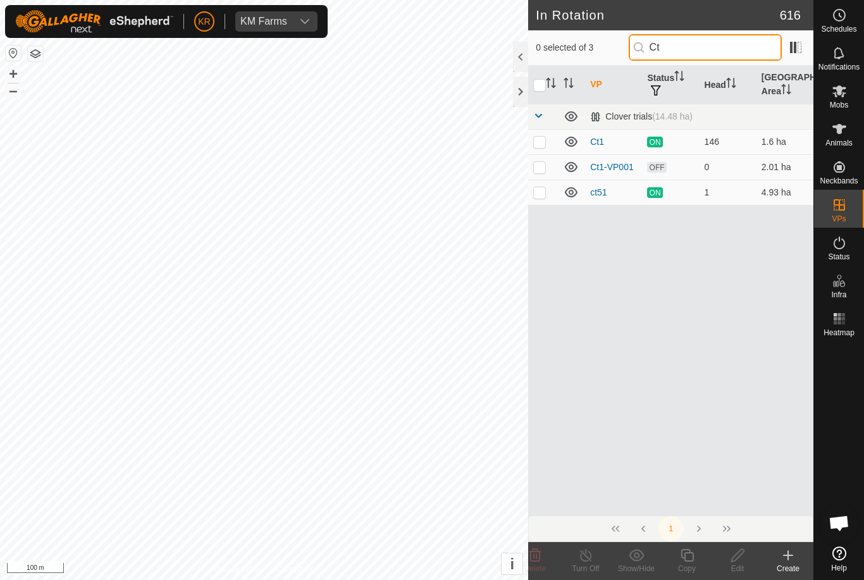
type input "Ct"
click at [546, 170] on p-checkbox at bounding box center [539, 167] width 13 height 10
checkbox input "true"
click at [693, 559] on icon at bounding box center [687, 555] width 13 height 13
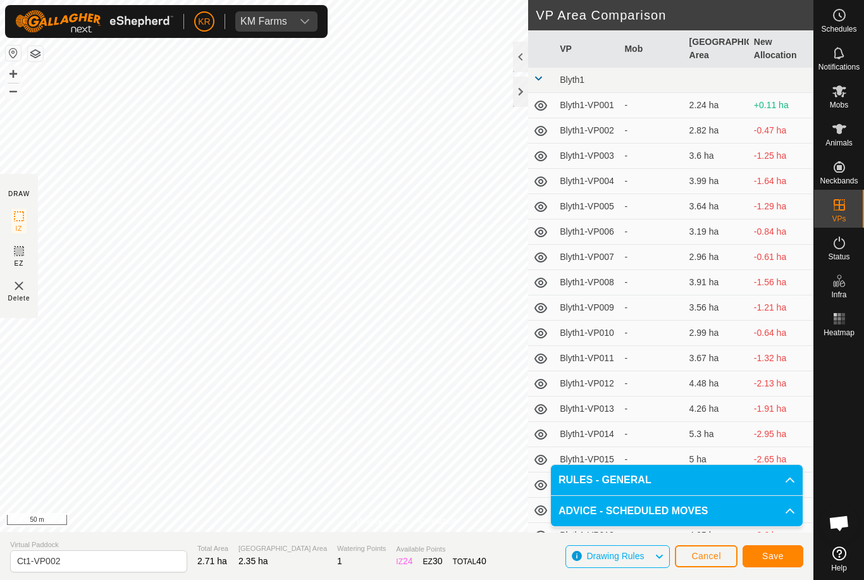
click at [770, 549] on button "Save" at bounding box center [773, 556] width 61 height 22
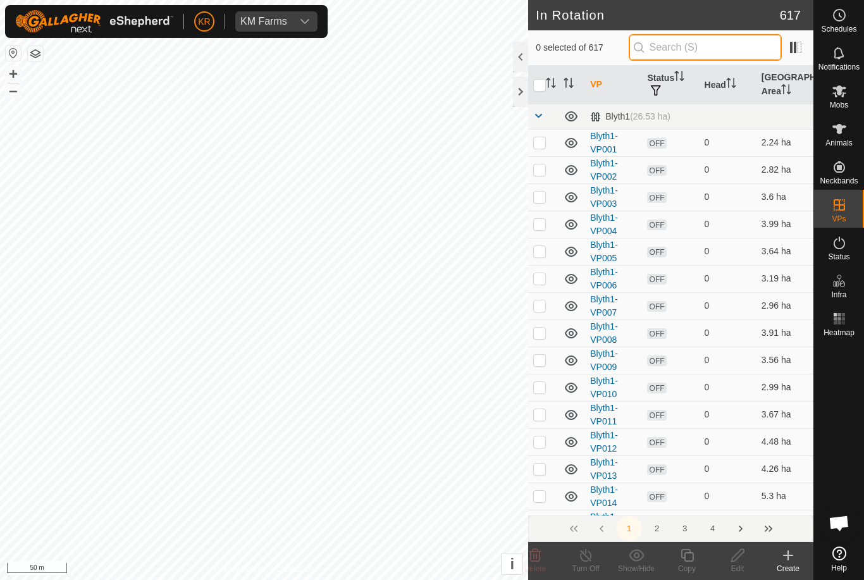
click at [732, 55] on input "text" at bounding box center [705, 47] width 153 height 27
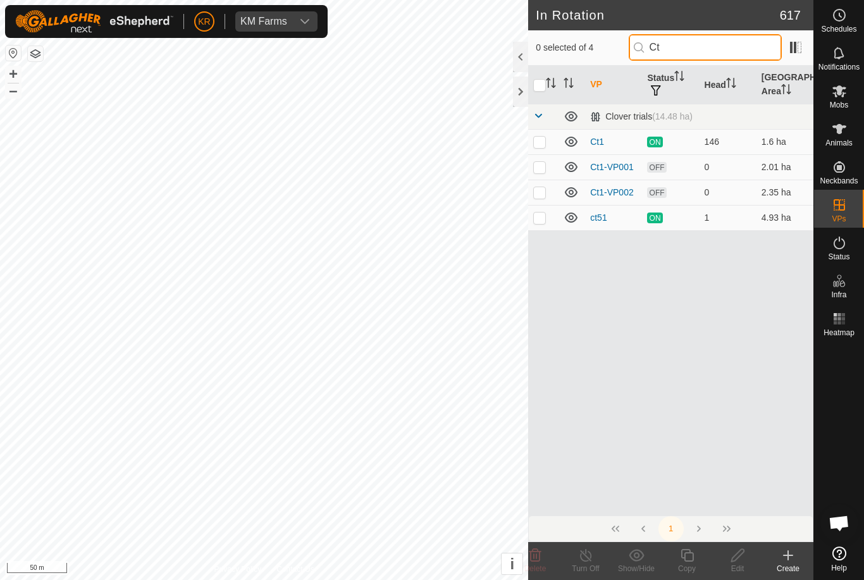
type input "Ct"
click at [540, 198] on td at bounding box center [543, 192] width 30 height 25
checkbox input "true"
click at [688, 560] on icon at bounding box center [688, 555] width 16 height 15
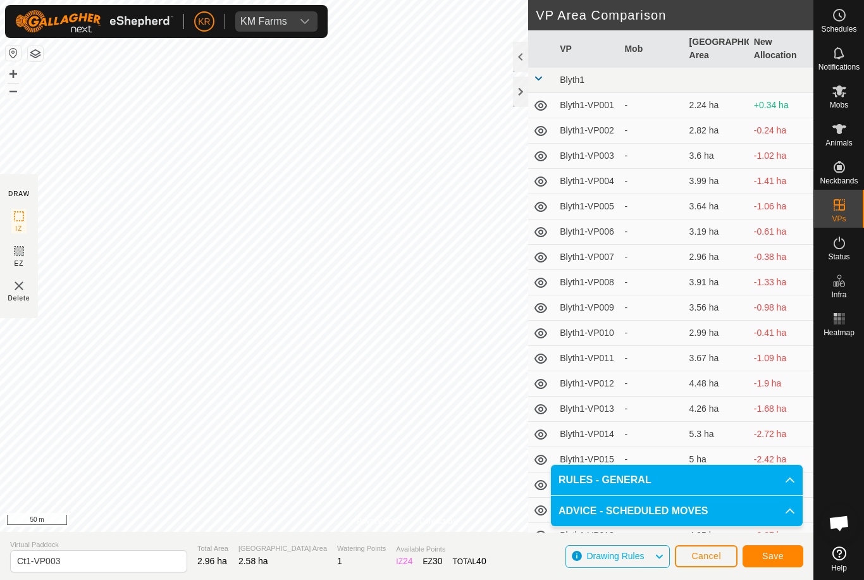
click at [768, 554] on span "Save" at bounding box center [773, 556] width 22 height 10
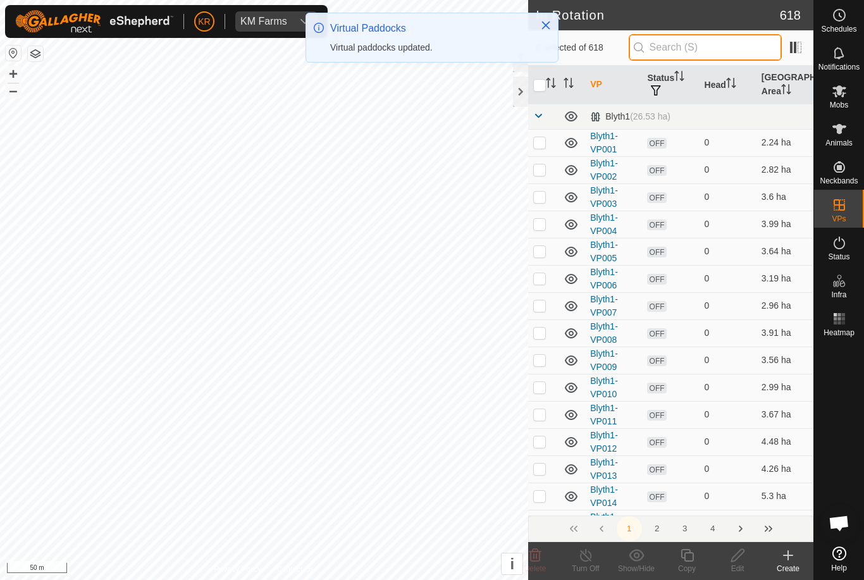
click at [729, 47] on input "text" at bounding box center [705, 47] width 153 height 27
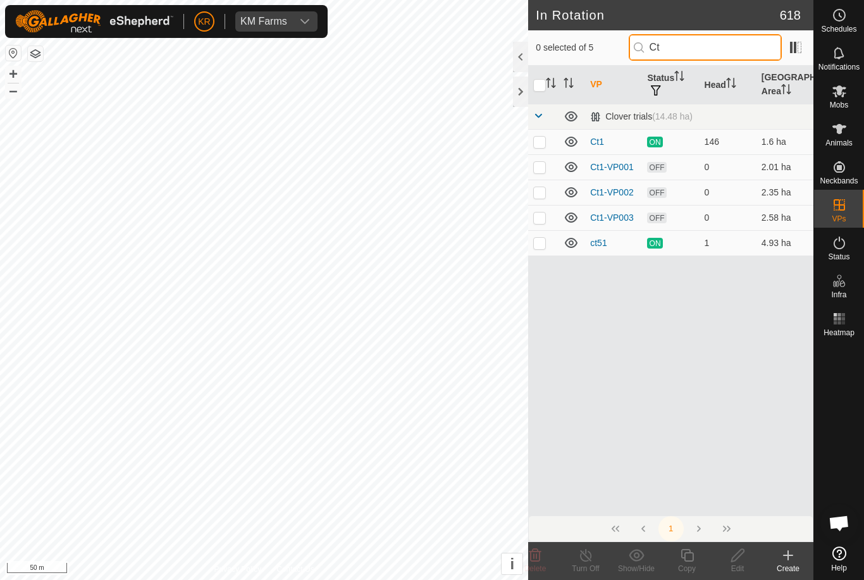
type input "Ct"
click at [539, 217] on p-checkbox at bounding box center [539, 218] width 13 height 10
checkbox input "true"
click at [692, 562] on icon at bounding box center [687, 555] width 13 height 13
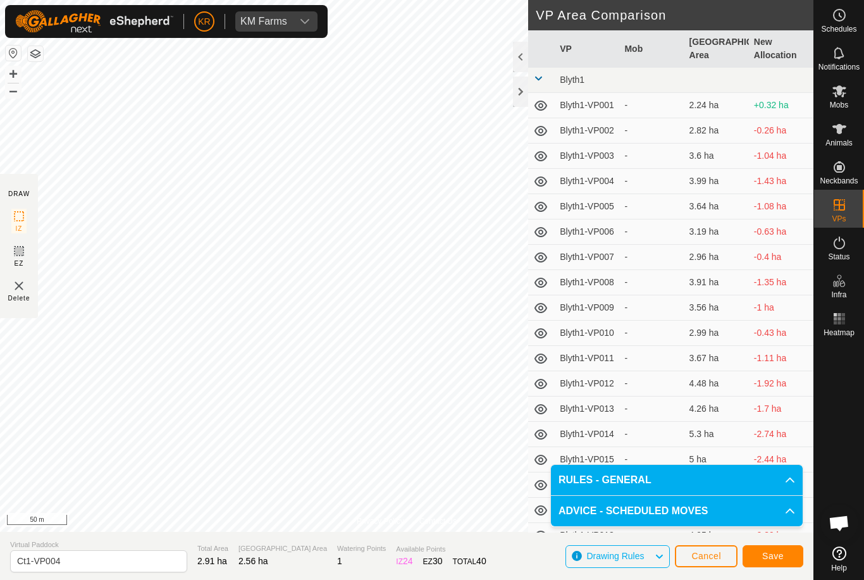
click at [782, 556] on span "Save" at bounding box center [773, 556] width 22 height 10
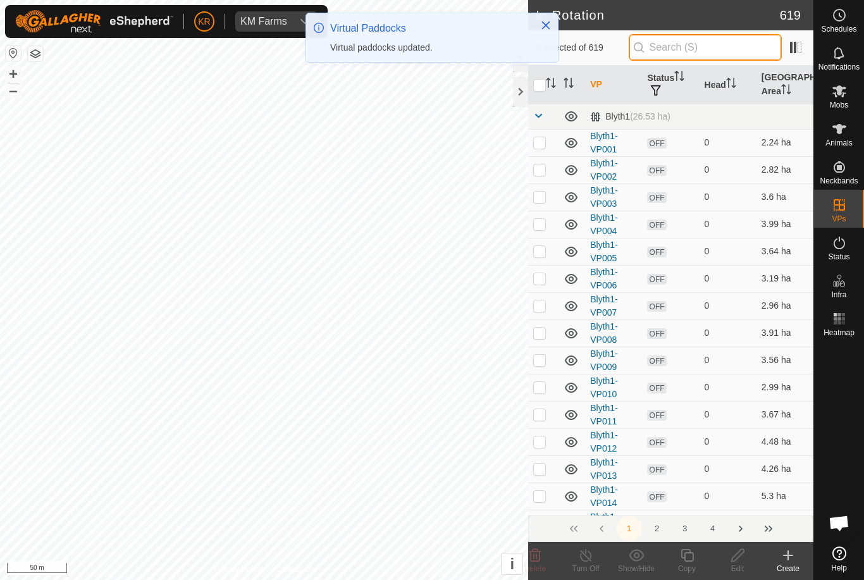
click at [733, 50] on input "text" at bounding box center [705, 47] width 153 height 27
click at [731, 51] on input "text" at bounding box center [705, 47] width 153 height 27
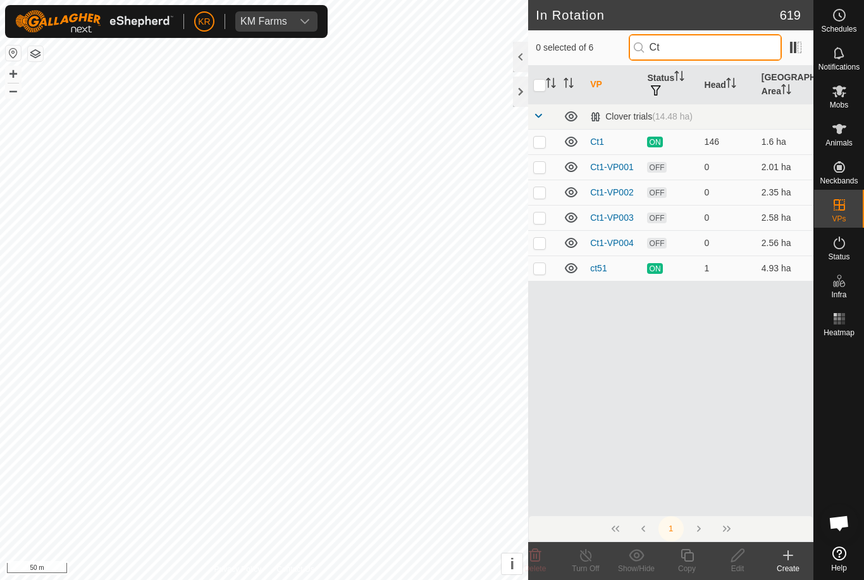
type input "Ct"
click at [541, 242] on p-checkbox at bounding box center [539, 243] width 13 height 10
checkbox input "true"
click at [692, 561] on icon at bounding box center [687, 555] width 13 height 13
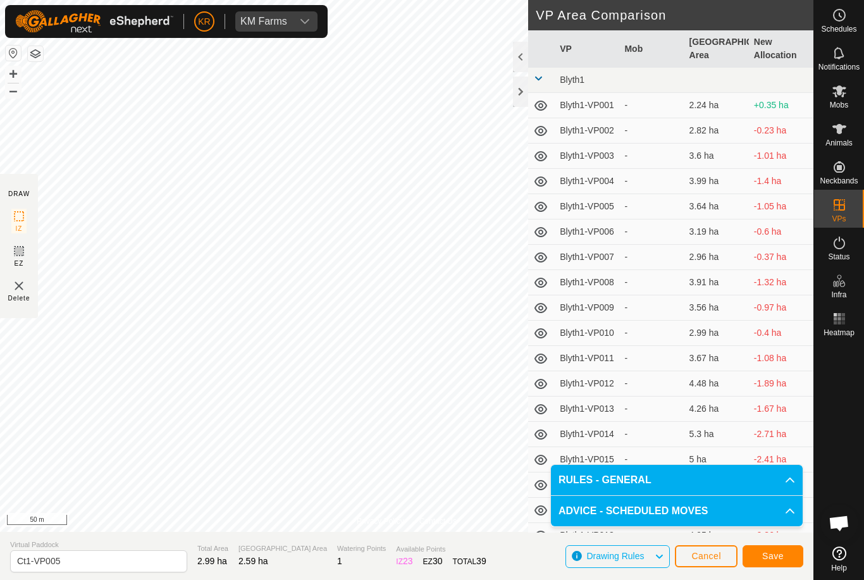
click at [771, 552] on span "Save" at bounding box center [773, 556] width 22 height 10
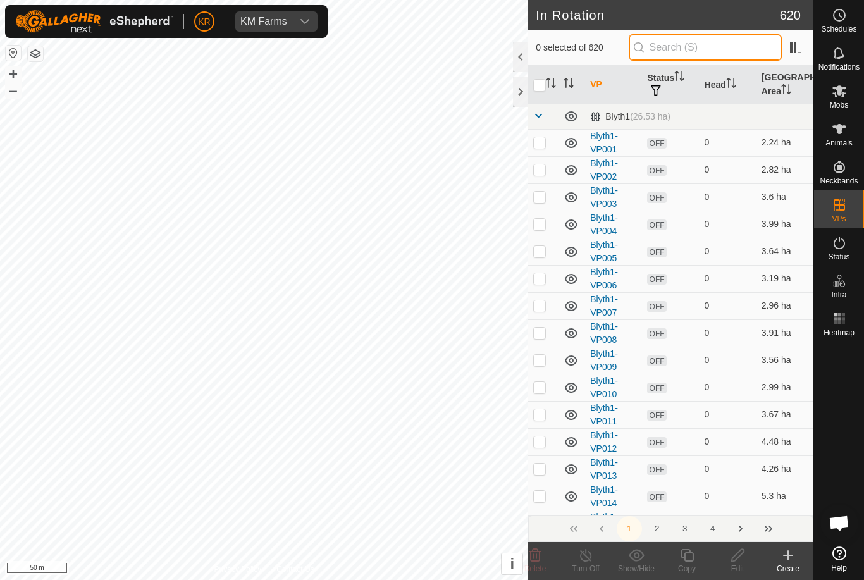
click at [733, 56] on input "text" at bounding box center [705, 47] width 153 height 27
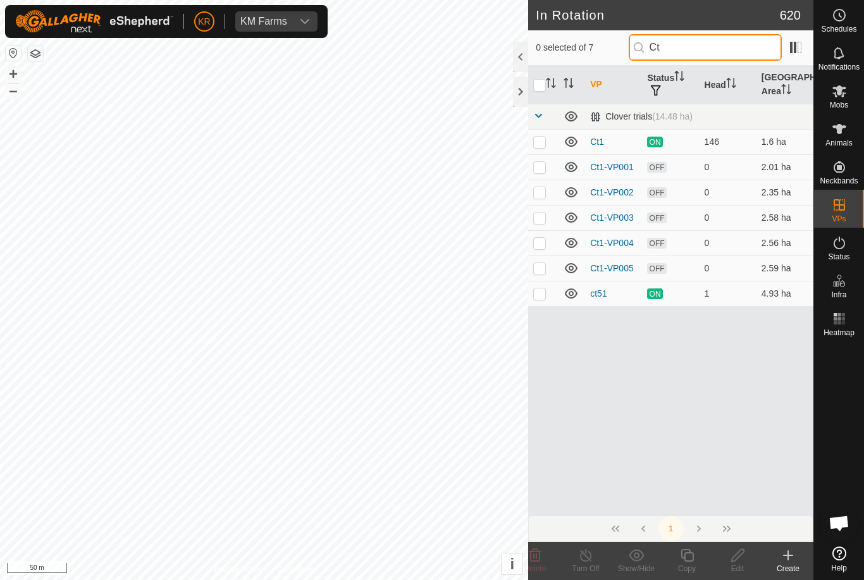
type input "Ct"
click at [535, 269] on p-checkbox at bounding box center [539, 268] width 13 height 10
checkbox input "true"
click at [689, 556] on icon at bounding box center [688, 555] width 16 height 15
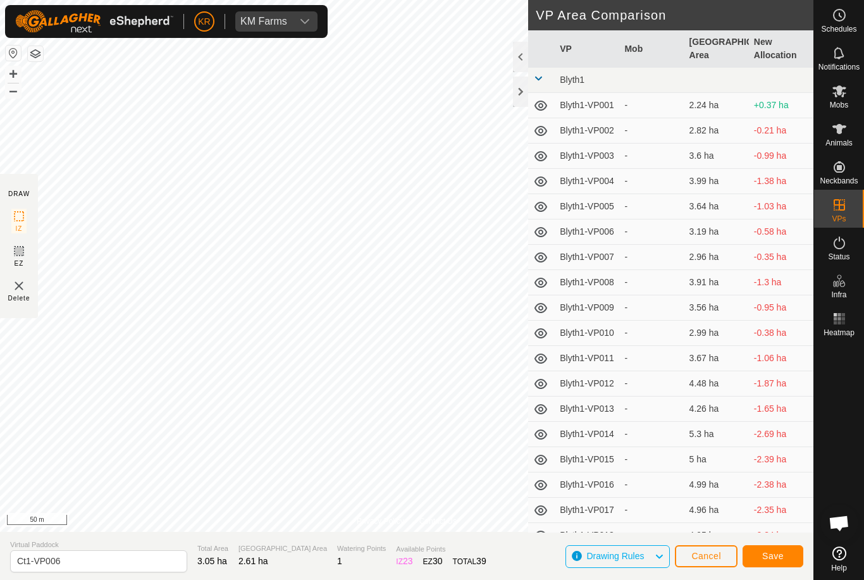
click at [781, 557] on span "Save" at bounding box center [773, 556] width 22 height 10
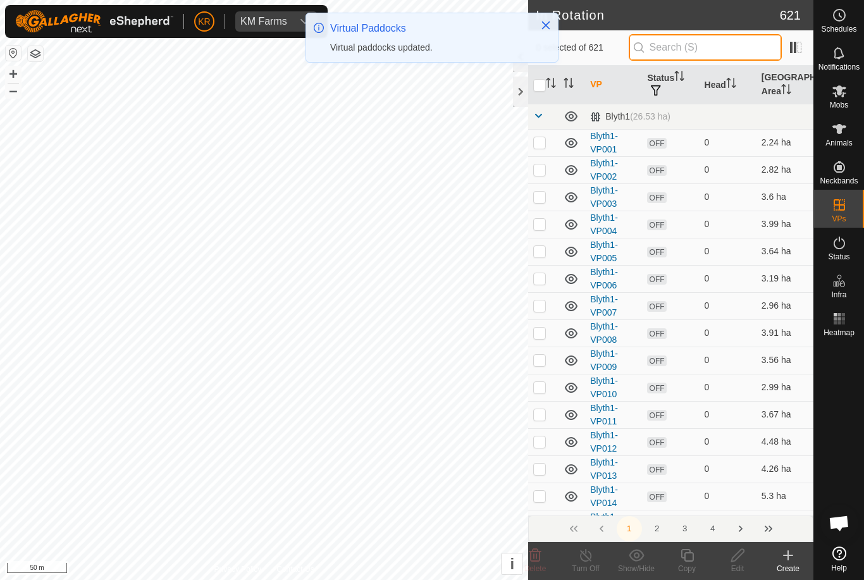
click at [743, 44] on input "text" at bounding box center [705, 47] width 153 height 27
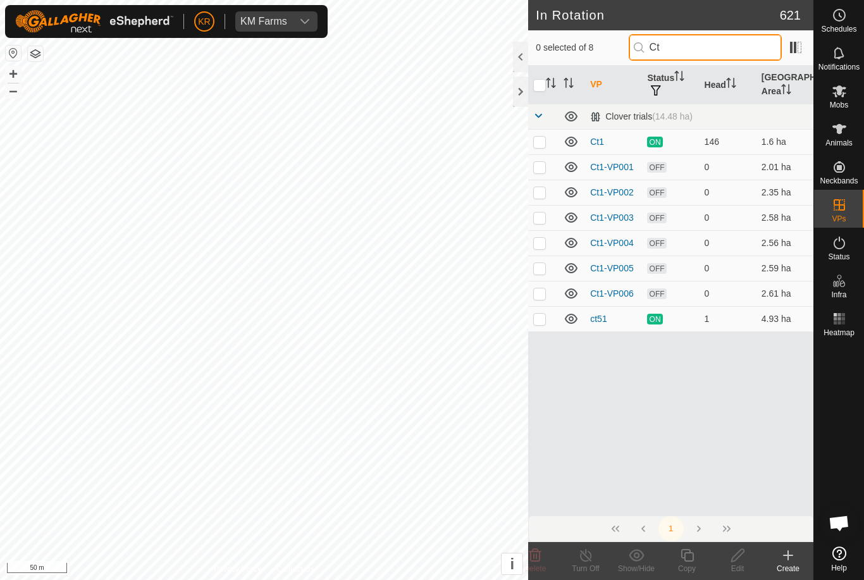
type input "Ct"
click at [542, 297] on p-checkbox at bounding box center [539, 294] width 13 height 10
checkbox input "true"
click at [689, 560] on icon at bounding box center [688, 555] width 16 height 15
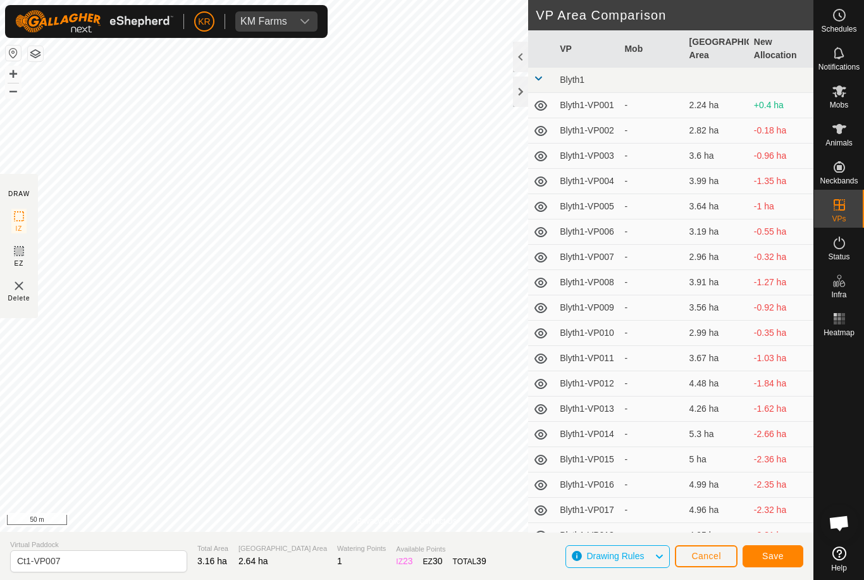
click at [780, 553] on span "Save" at bounding box center [773, 556] width 22 height 10
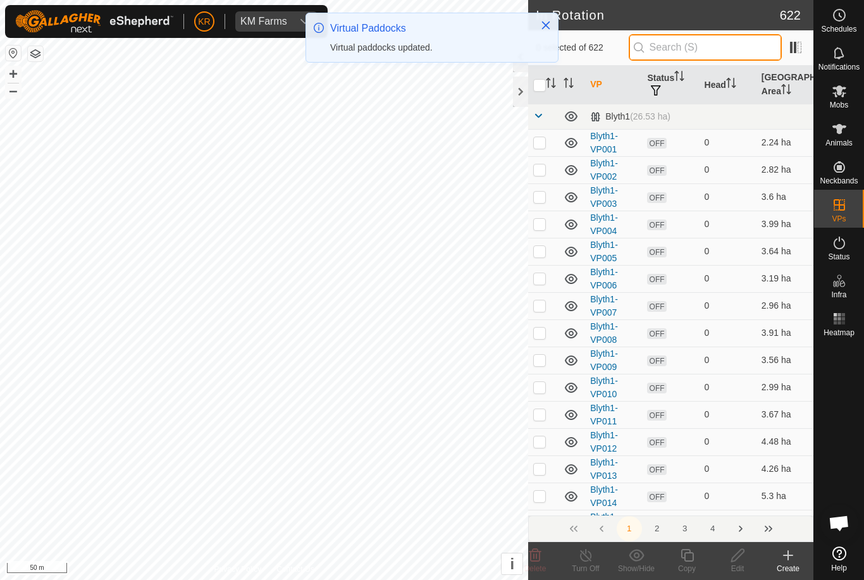
click at [732, 42] on input "text" at bounding box center [705, 47] width 153 height 27
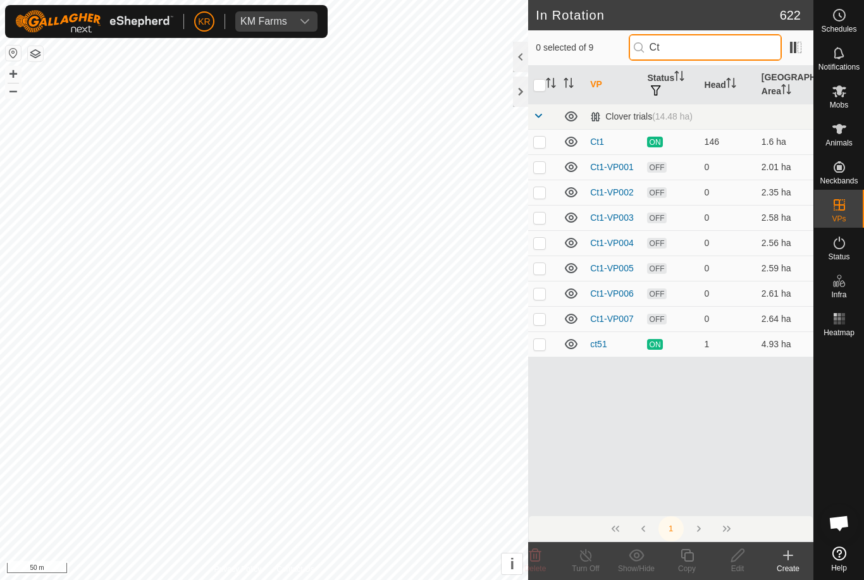
type input "Ct"
click at [547, 316] on td at bounding box center [543, 318] width 30 height 25
checkbox input "true"
click at [680, 559] on icon at bounding box center [688, 555] width 16 height 15
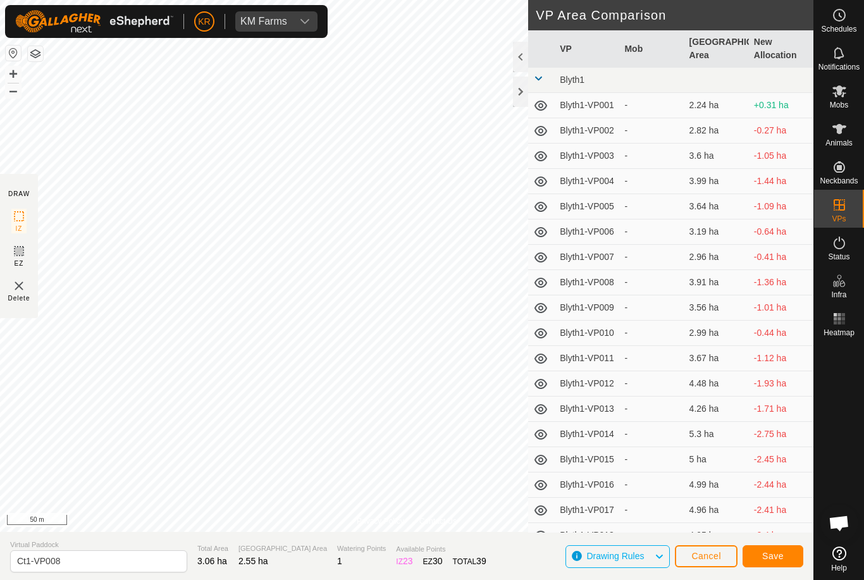
click at [779, 557] on span "Save" at bounding box center [773, 556] width 22 height 10
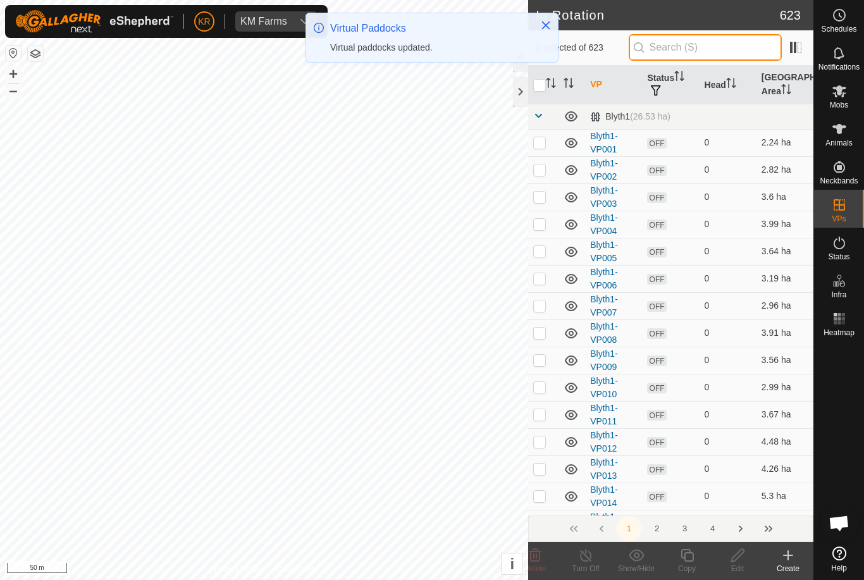
click at [737, 48] on input "text" at bounding box center [705, 47] width 153 height 27
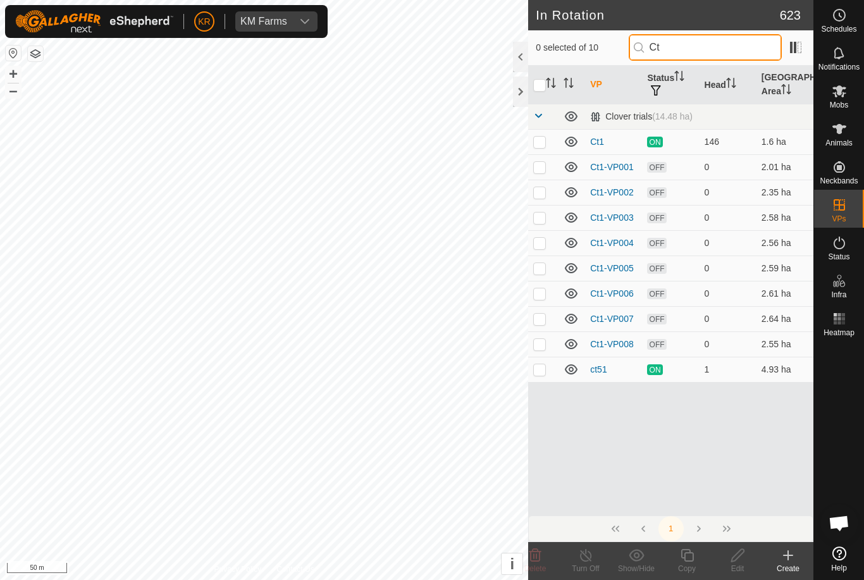
type input "Ct"
click at [545, 341] on p-checkbox at bounding box center [539, 344] width 13 height 10
checkbox input "true"
click at [690, 556] on icon at bounding box center [688, 555] width 16 height 15
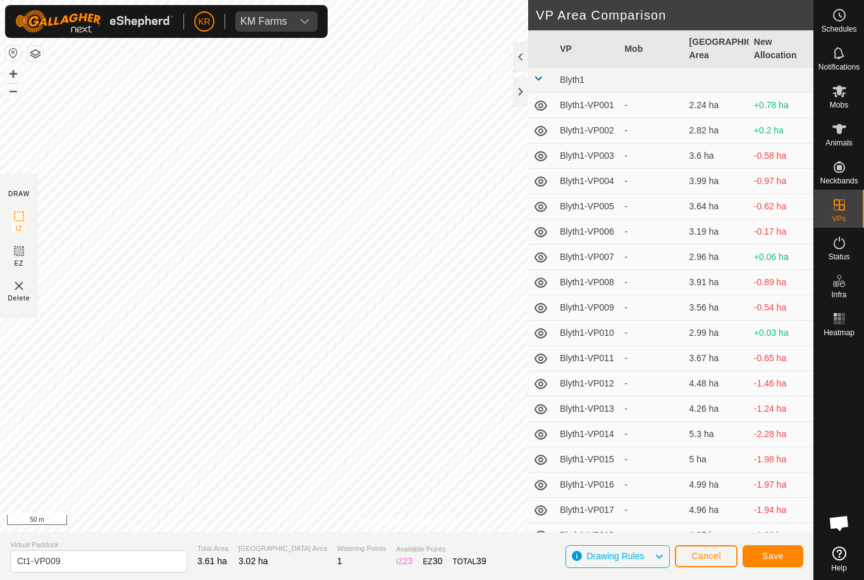
click at [778, 552] on span "Save" at bounding box center [773, 556] width 22 height 10
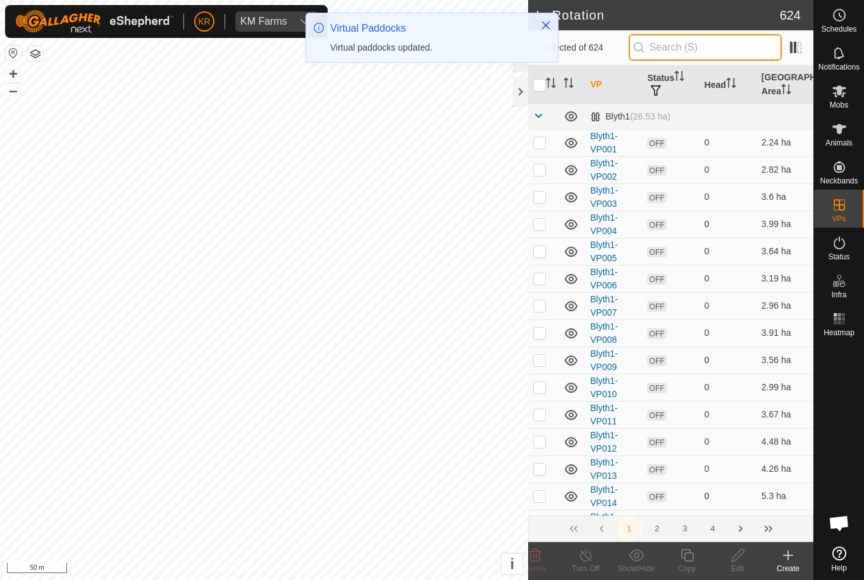
click at [730, 51] on input "text" at bounding box center [705, 47] width 153 height 27
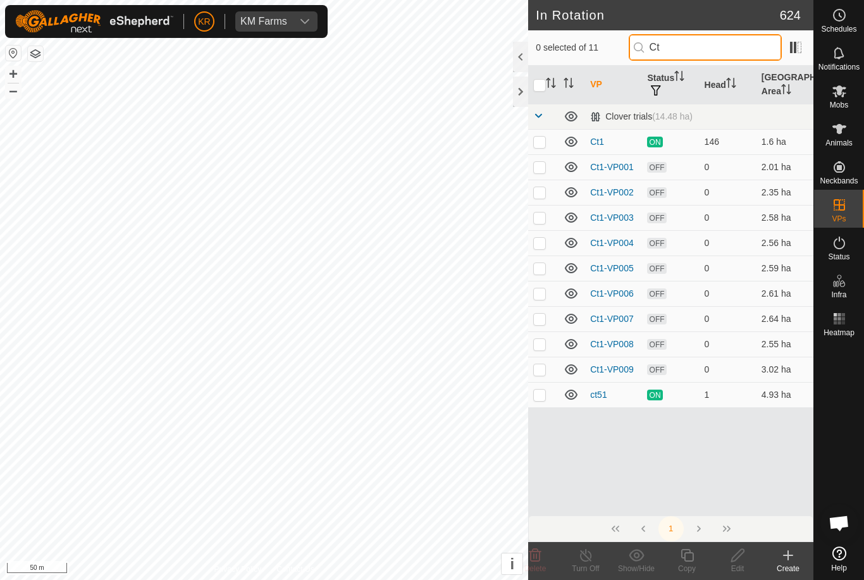
type input "Ct"
click at [542, 370] on p-checkbox at bounding box center [539, 369] width 13 height 10
checkbox input "true"
click at [687, 557] on icon at bounding box center [688, 555] width 16 height 15
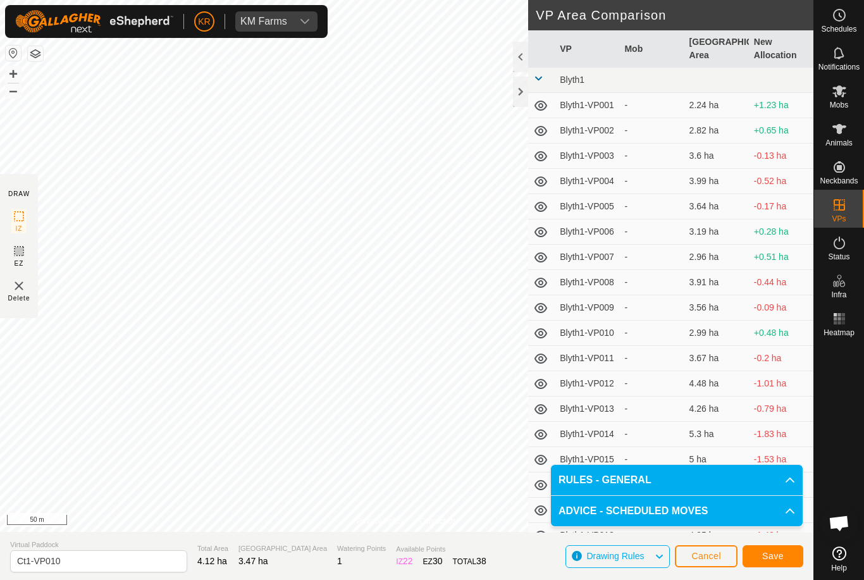
click at [776, 551] on span "Save" at bounding box center [773, 556] width 22 height 10
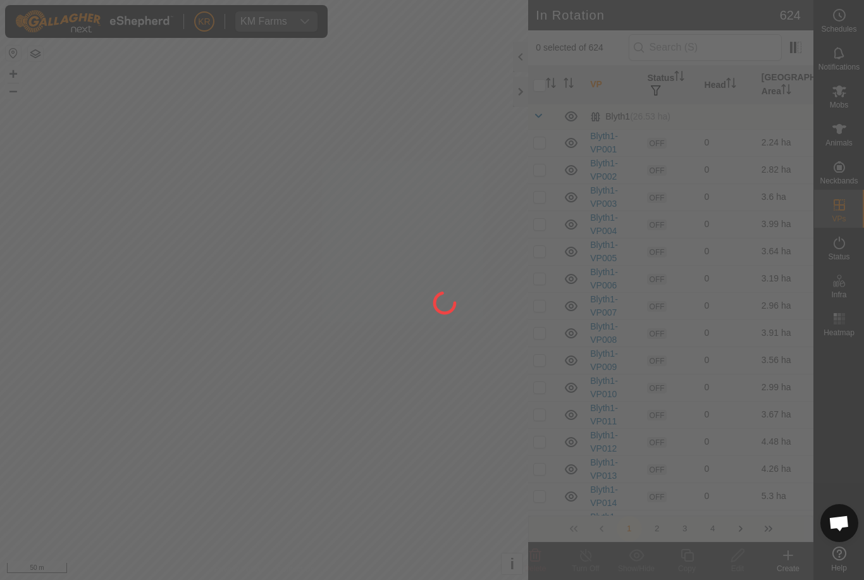
click at [721, 47] on div at bounding box center [432, 290] width 864 height 580
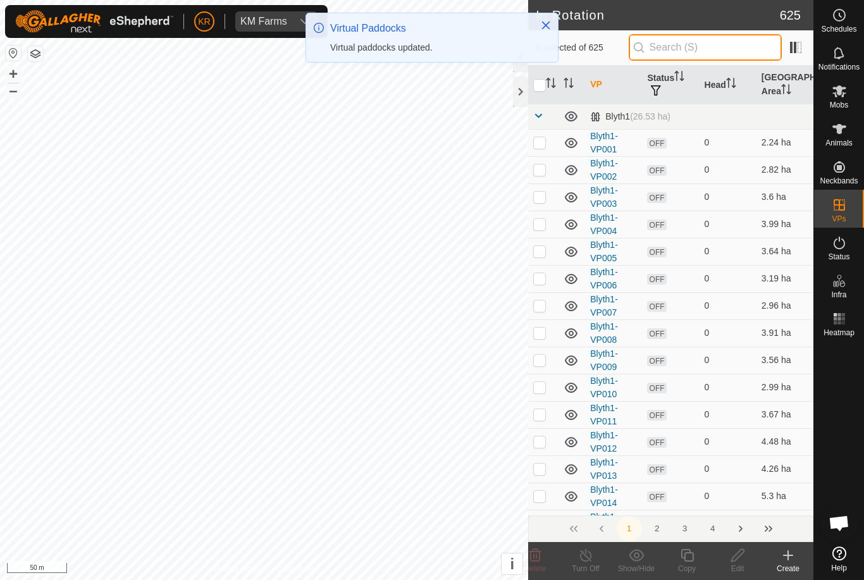
click at [723, 48] on input "text" at bounding box center [705, 47] width 153 height 27
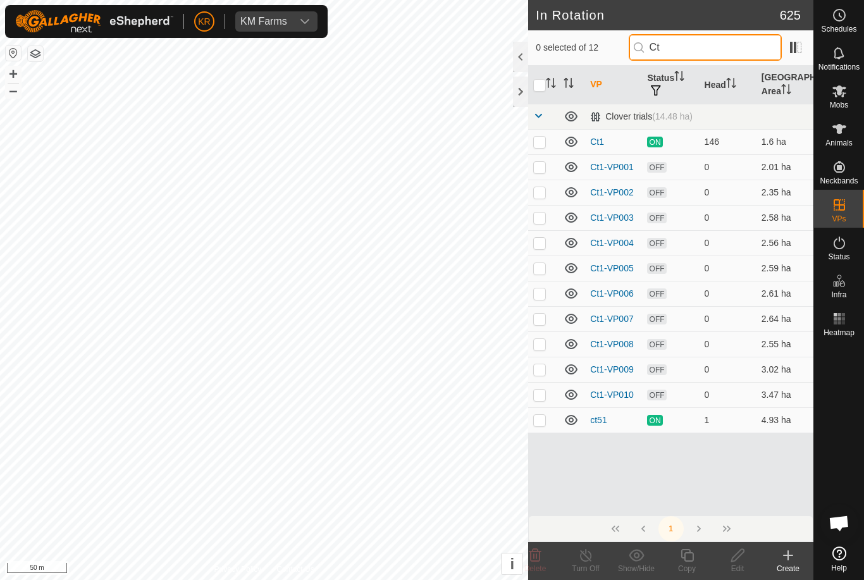
type input "Ct"
click at [542, 394] on p-checkbox at bounding box center [539, 395] width 13 height 10
checkbox input "true"
click at [683, 552] on icon at bounding box center [688, 555] width 16 height 15
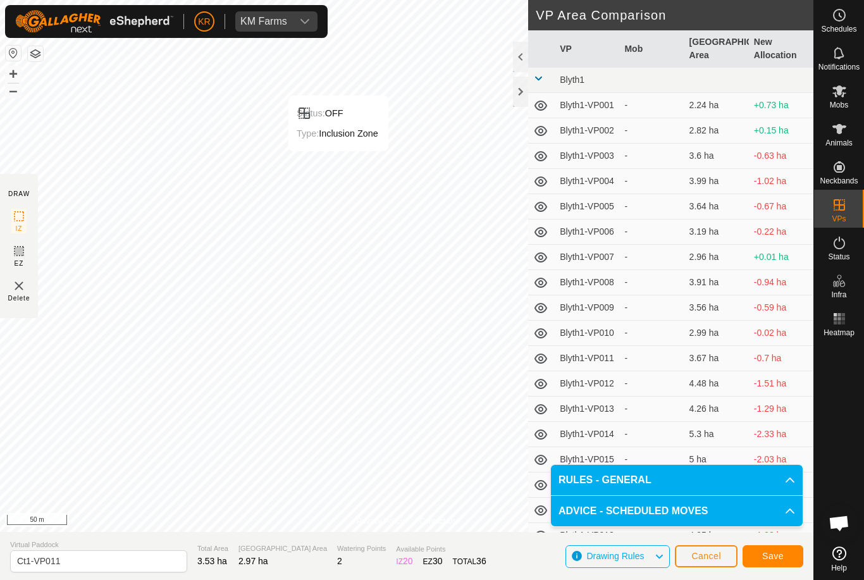
click at [774, 548] on button "Save" at bounding box center [773, 556] width 61 height 22
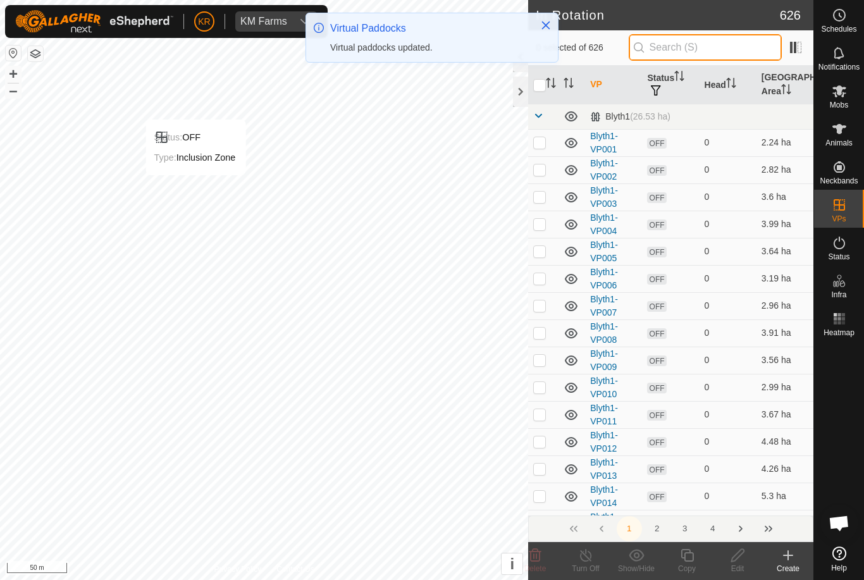
click at [740, 48] on input "text" at bounding box center [705, 47] width 153 height 27
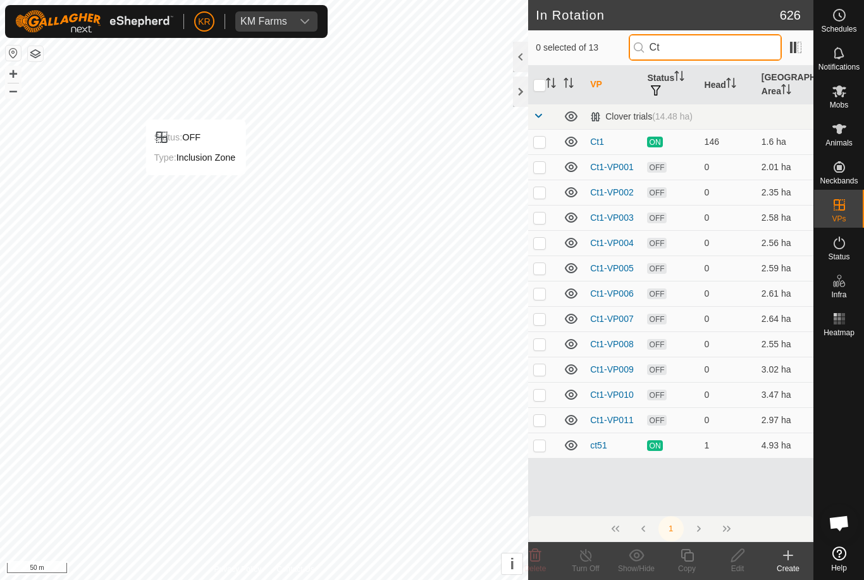
type input "Ct"
click at [539, 421] on p-checkbox at bounding box center [539, 420] width 13 height 10
checkbox input "true"
click at [688, 554] on icon at bounding box center [687, 555] width 13 height 13
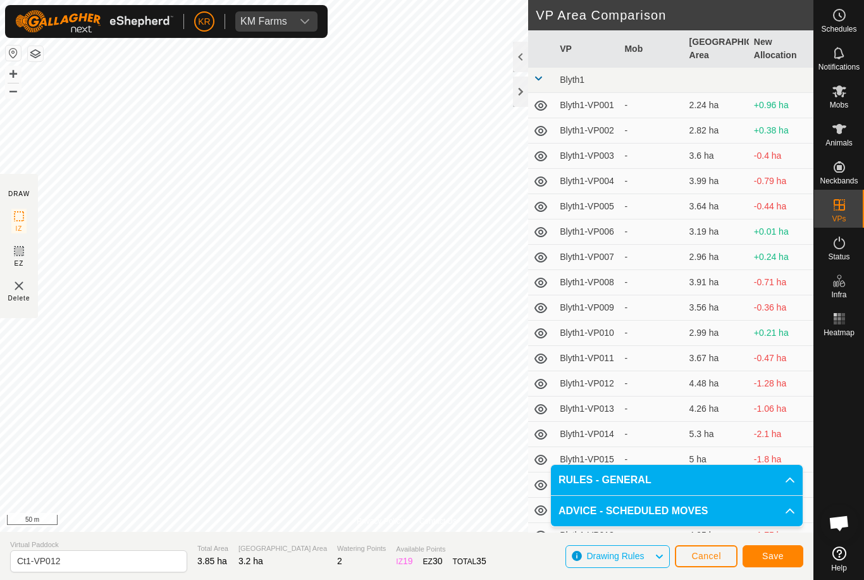
click at [774, 556] on span "Save" at bounding box center [773, 556] width 22 height 10
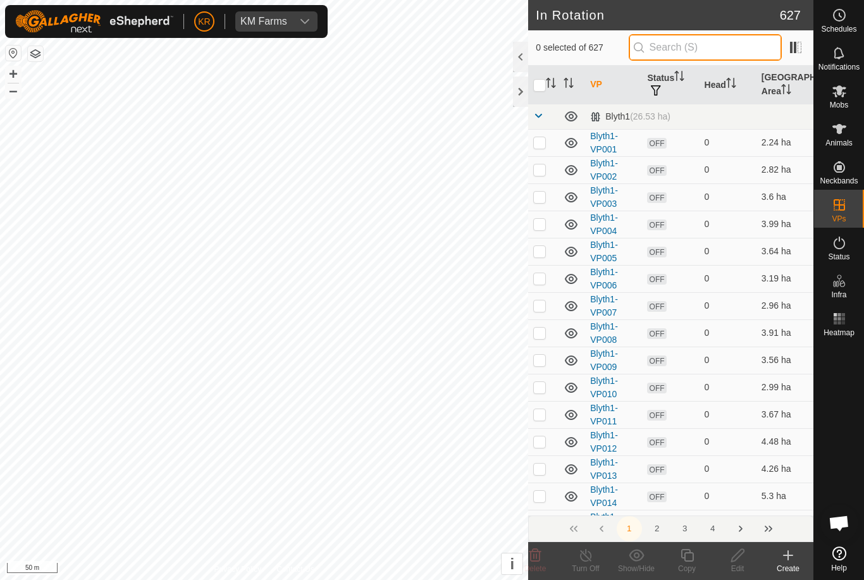
click at [710, 54] on input "text" at bounding box center [705, 47] width 153 height 27
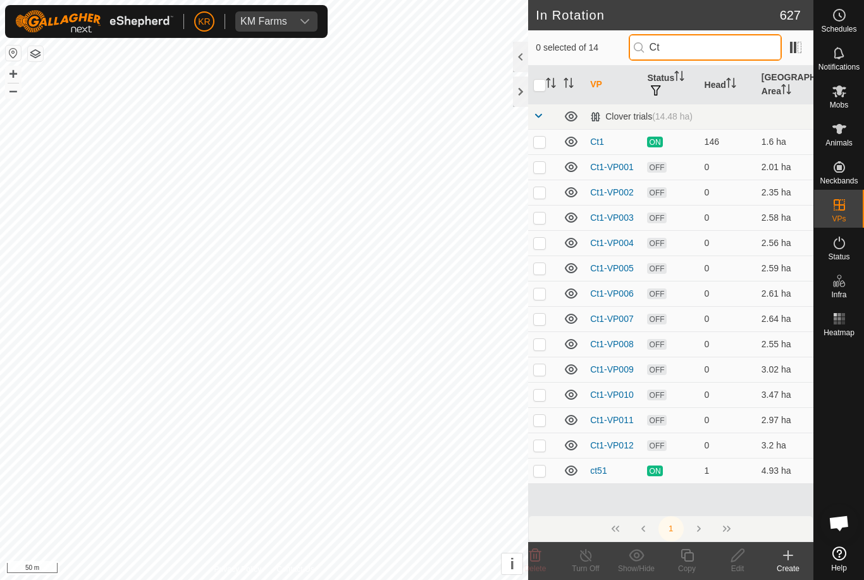
type input "Ct"
click at [543, 449] on p-checkbox at bounding box center [539, 445] width 13 height 10
checkbox input "true"
click at [687, 556] on icon at bounding box center [688, 555] width 16 height 15
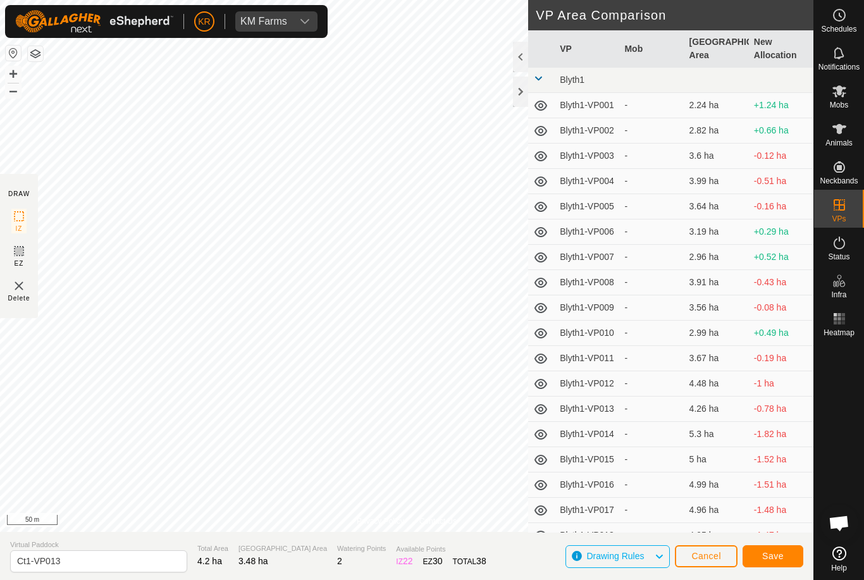
click at [785, 559] on button "Save" at bounding box center [773, 556] width 61 height 22
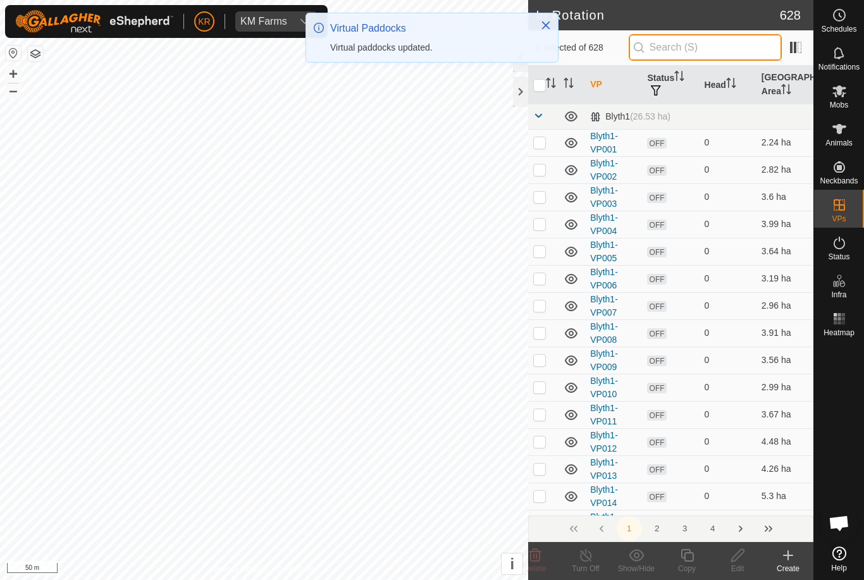
click at [742, 47] on input "text" at bounding box center [705, 47] width 153 height 27
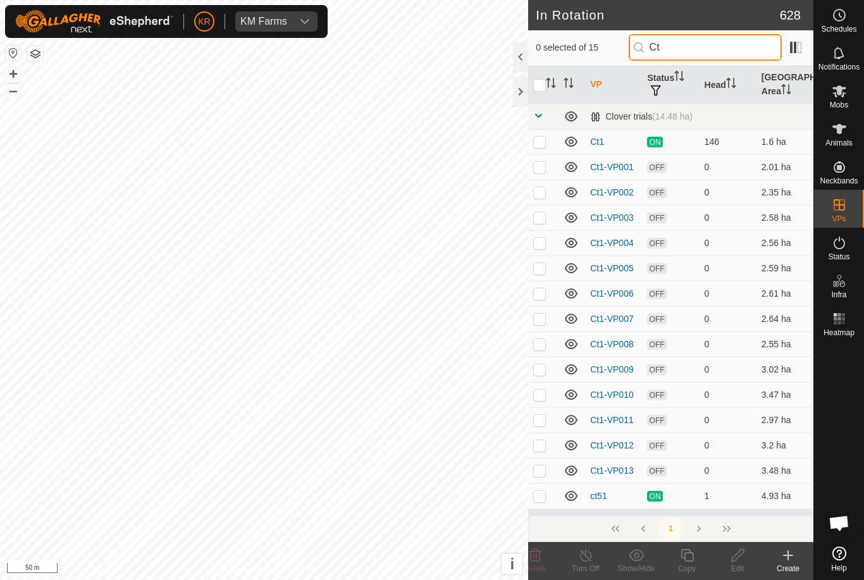
type input "Ct"
click at [542, 473] on p-checkbox at bounding box center [539, 471] width 13 height 10
checkbox input "true"
click at [690, 558] on icon at bounding box center [688, 555] width 16 height 15
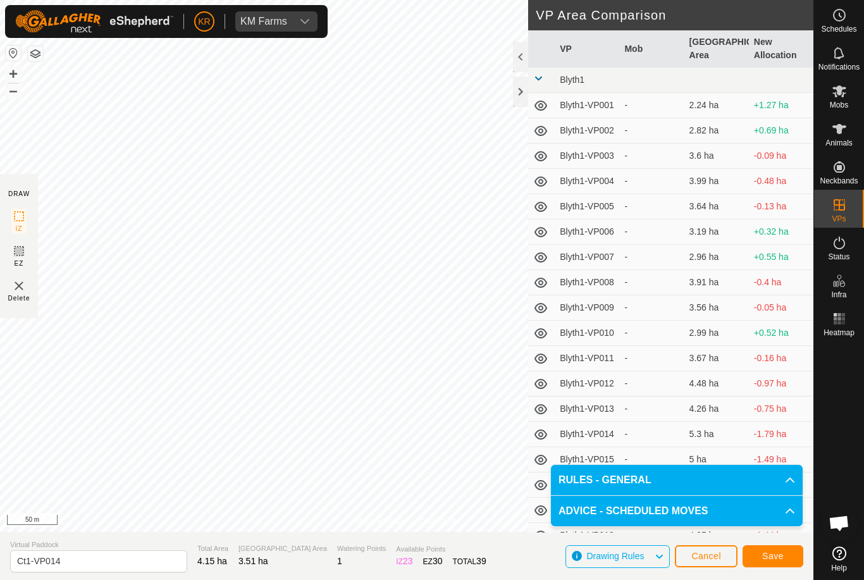
click at [778, 556] on span "Save" at bounding box center [773, 556] width 22 height 10
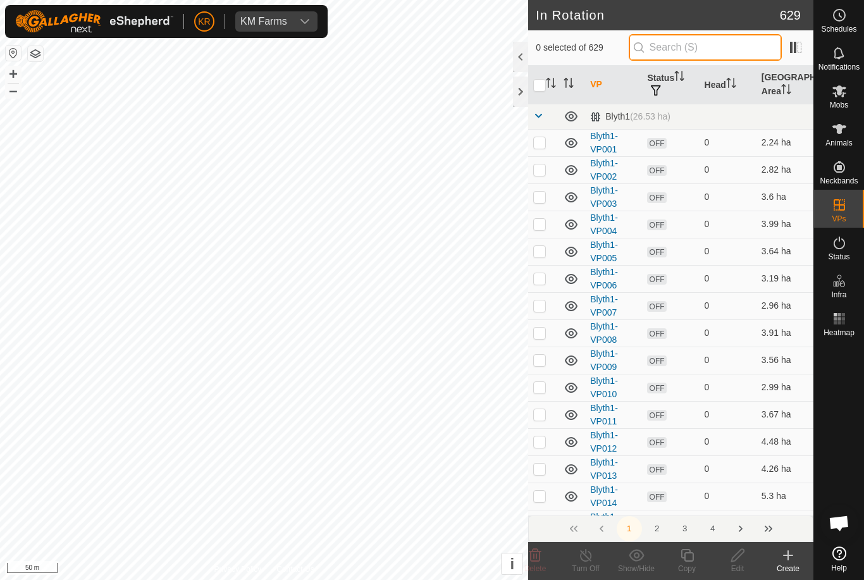
click at [750, 53] on input "text" at bounding box center [705, 47] width 153 height 27
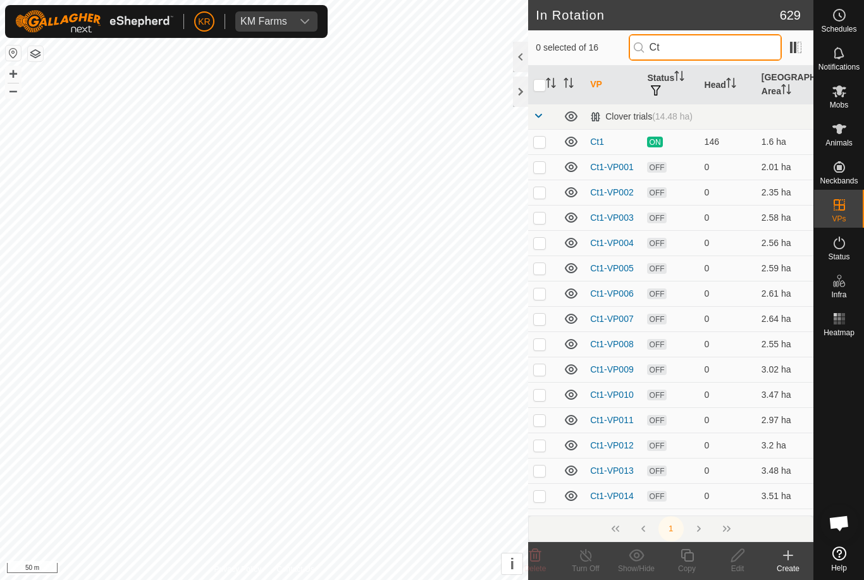
type input "Ct"
click at [544, 478] on td at bounding box center [543, 470] width 30 height 25
click at [550, 473] on td at bounding box center [543, 470] width 30 height 25
checkbox input "false"
click at [544, 497] on p-checkbox at bounding box center [539, 496] width 13 height 10
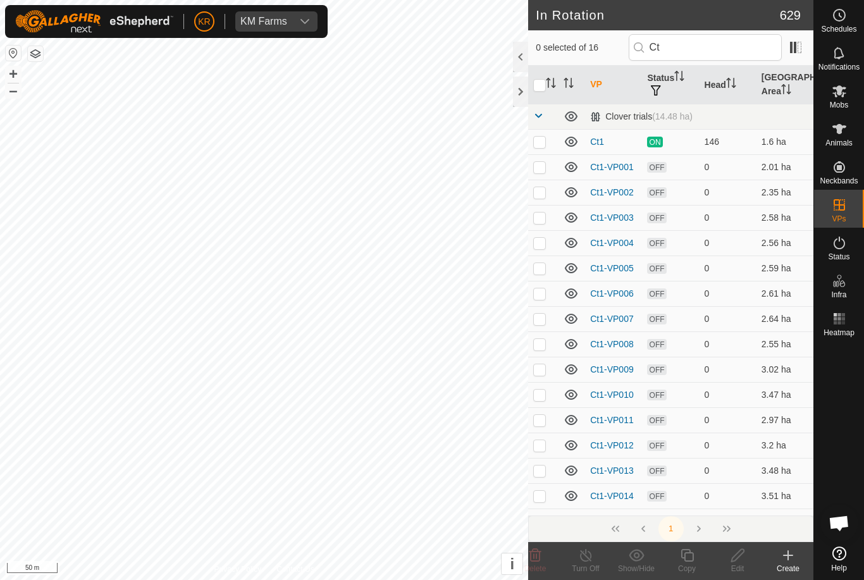
checkbox input "true"
click at [693, 559] on icon at bounding box center [687, 555] width 13 height 13
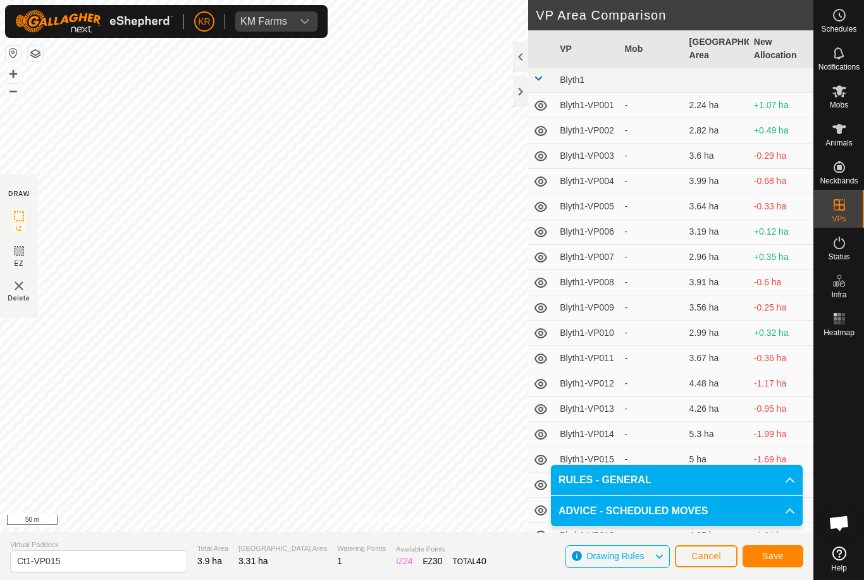
click at [780, 555] on span "Save" at bounding box center [773, 556] width 22 height 10
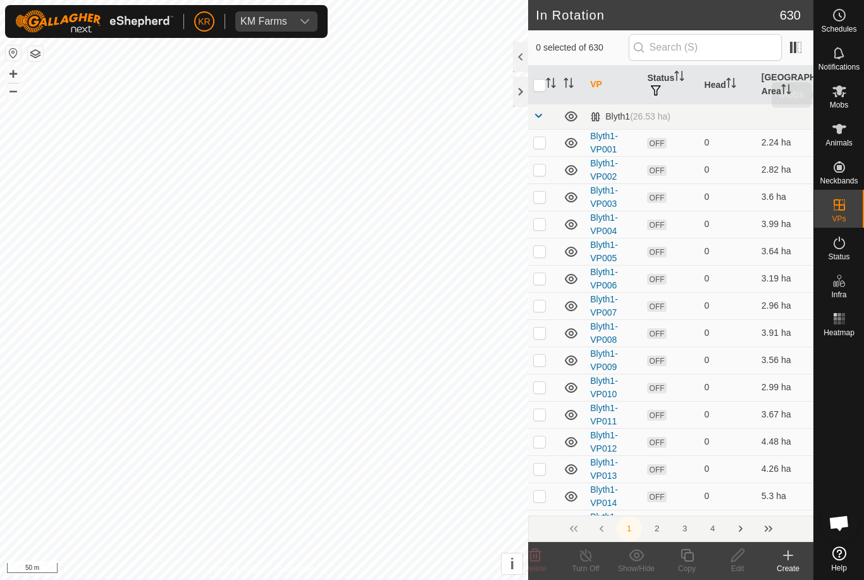
click at [842, 97] on icon at bounding box center [839, 91] width 15 height 15
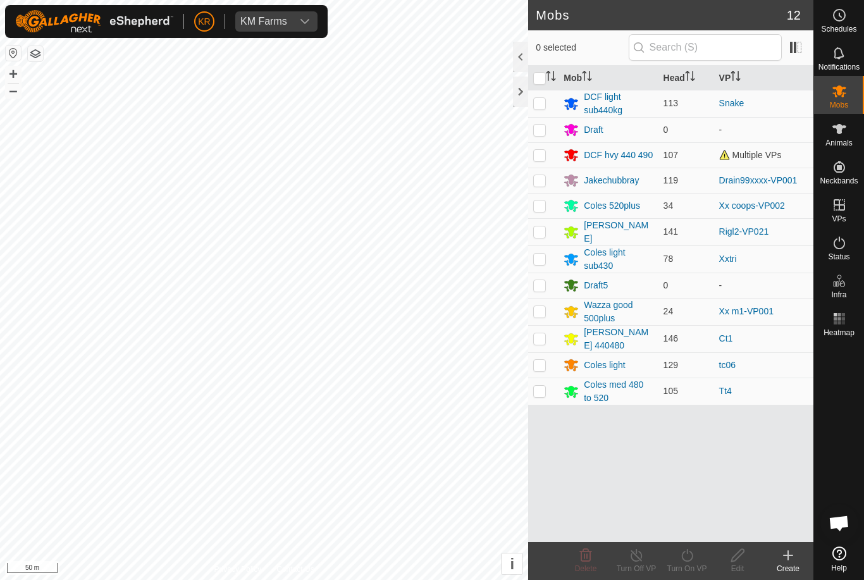
click at [542, 338] on p-checkbox at bounding box center [539, 338] width 13 height 10
checkbox input "true"
click at [688, 562] on icon at bounding box center [688, 555] width 16 height 15
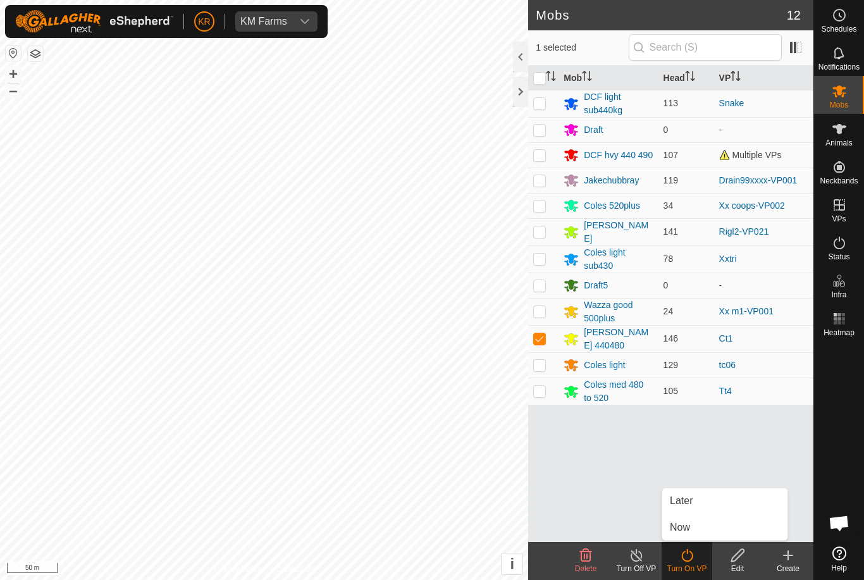
click at [692, 500] on span "Later" at bounding box center [681, 501] width 23 height 15
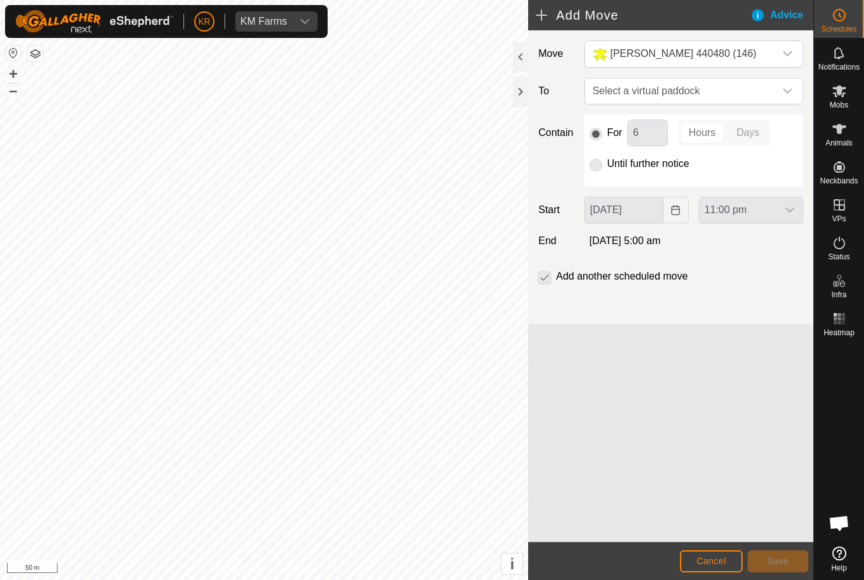
click at [773, 88] on span "Select a virtual paddock" at bounding box center [681, 90] width 187 height 25
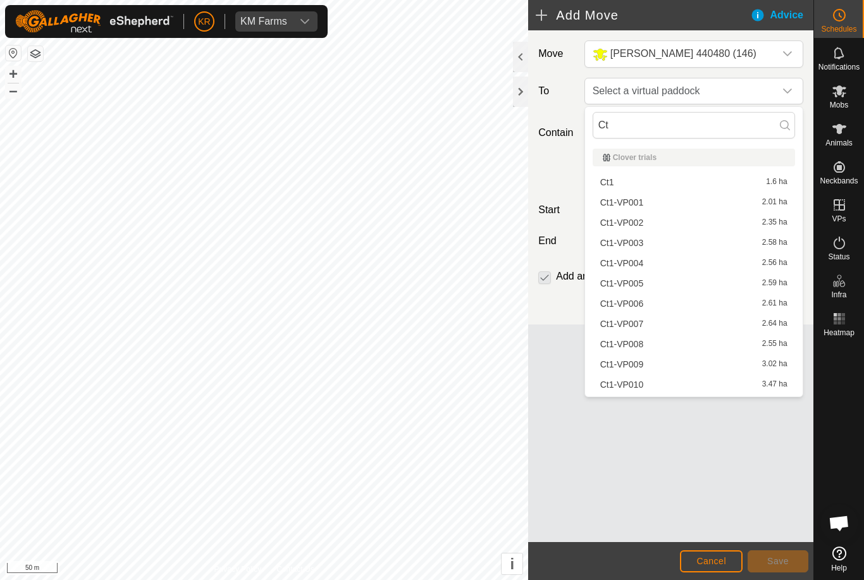
type input "Ct"
click at [672, 225] on div "Ct1-VP002 2.35 ha" at bounding box center [693, 222] width 187 height 9
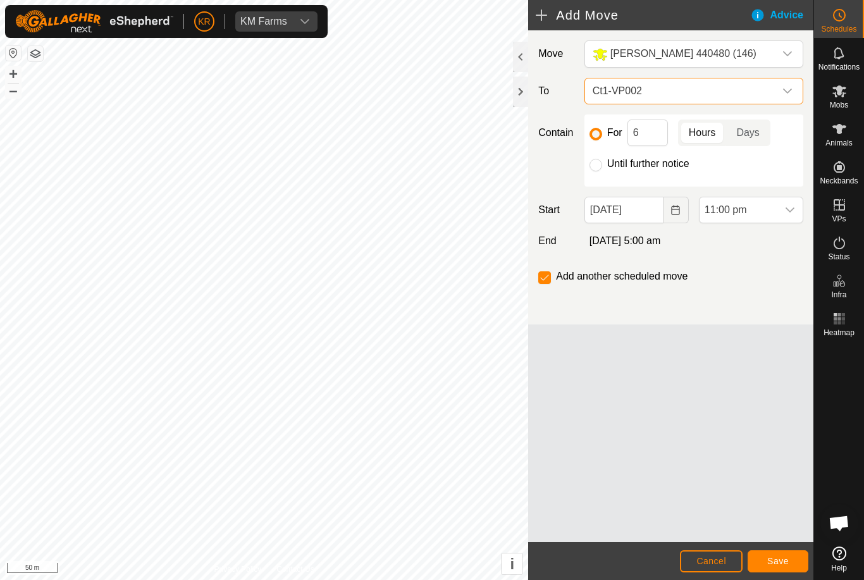
click at [773, 88] on span "Ct1-VP002" at bounding box center [681, 90] width 187 height 25
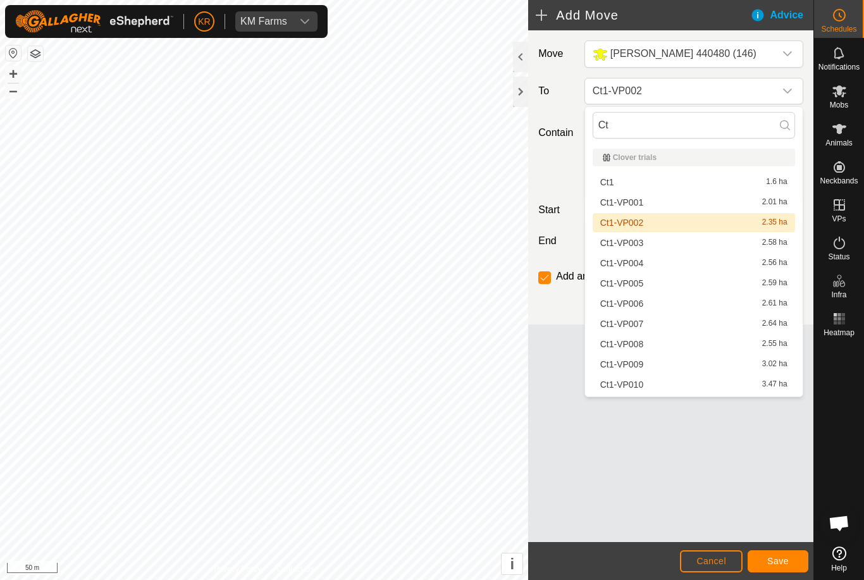
click at [669, 200] on div "Ct1-VP001 2.01 ha" at bounding box center [693, 202] width 187 height 9
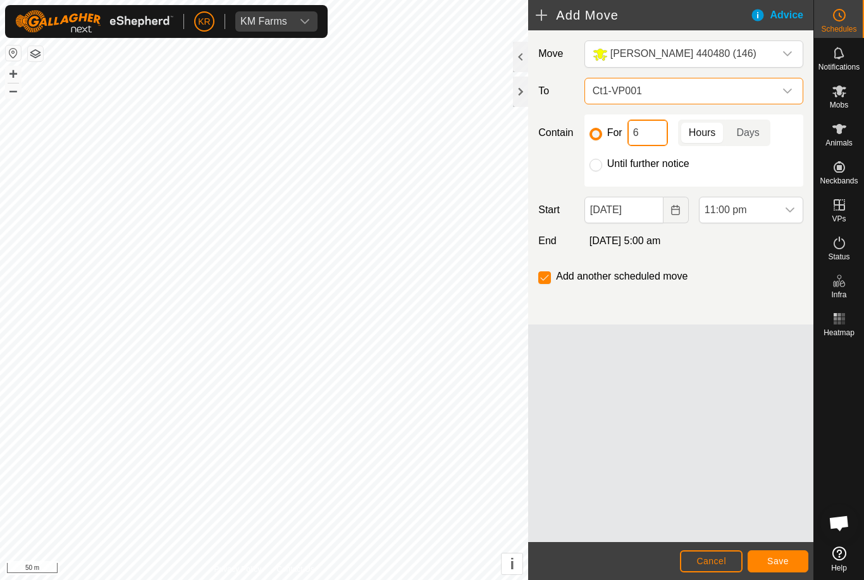
click at [654, 139] on input "6" at bounding box center [648, 133] width 40 height 27
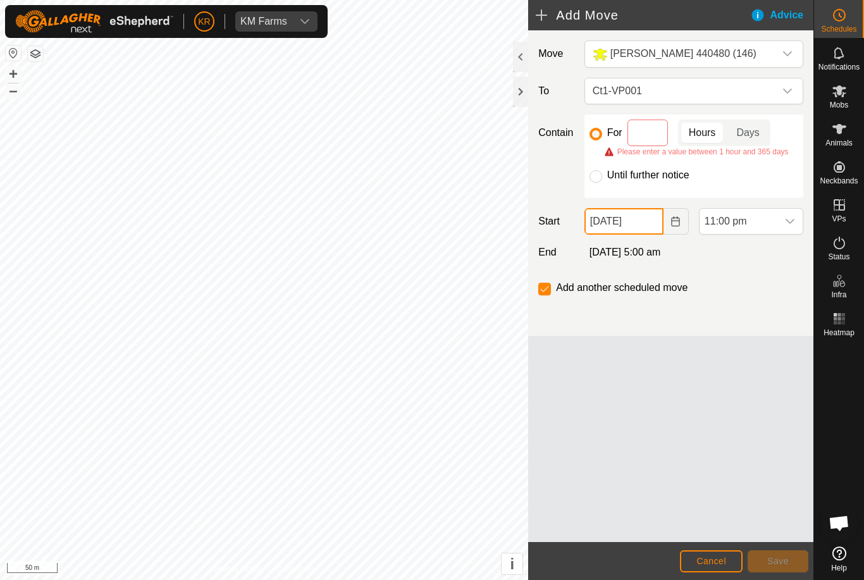
click at [653, 225] on input "[DATE]" at bounding box center [624, 221] width 79 height 27
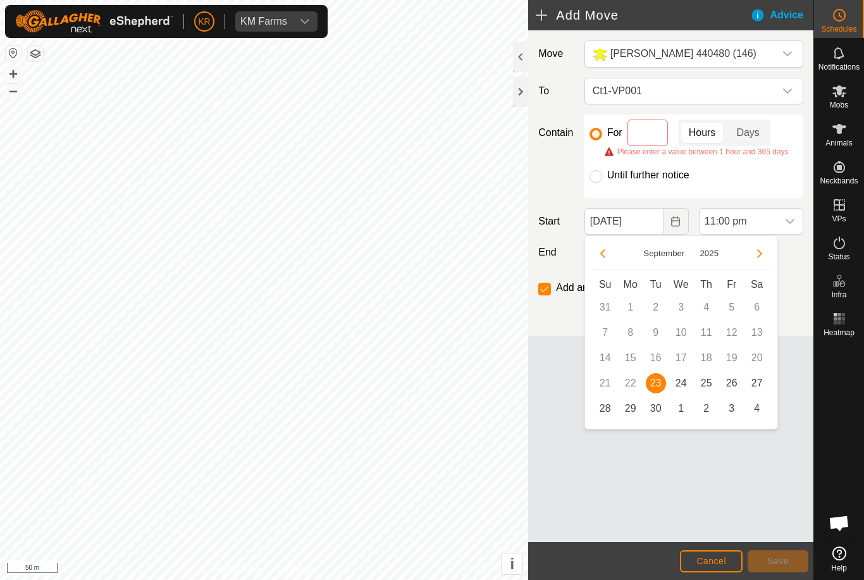
click at [685, 383] on span "24" at bounding box center [681, 383] width 20 height 20
type input "[DATE]"
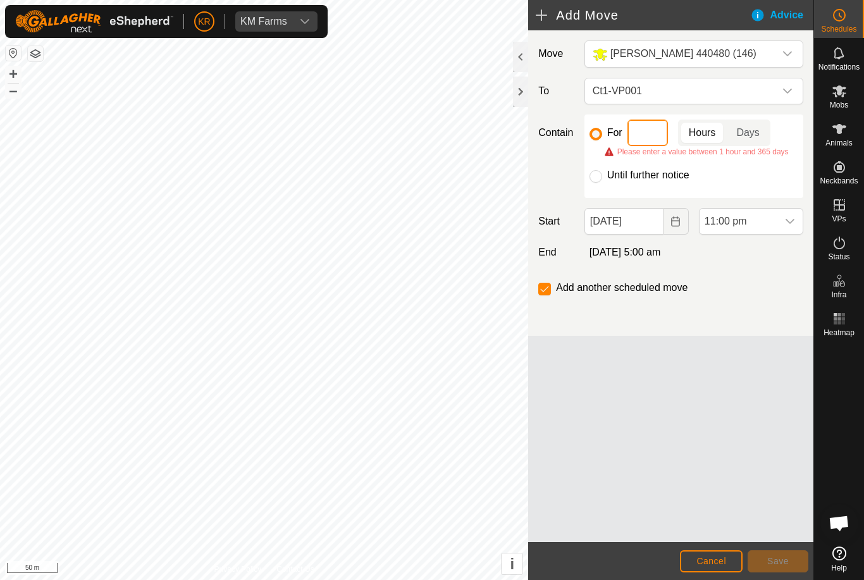
click at [661, 137] on input at bounding box center [648, 133] width 40 height 27
type input "4"
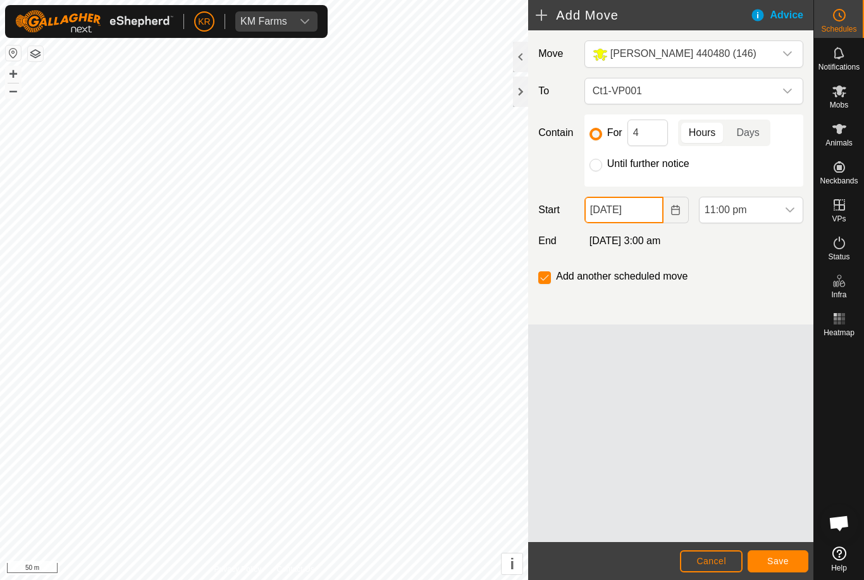
click at [642, 210] on input "[DATE]" at bounding box center [624, 210] width 79 height 27
click at [791, 214] on icon "dropdown trigger" at bounding box center [790, 210] width 10 height 10
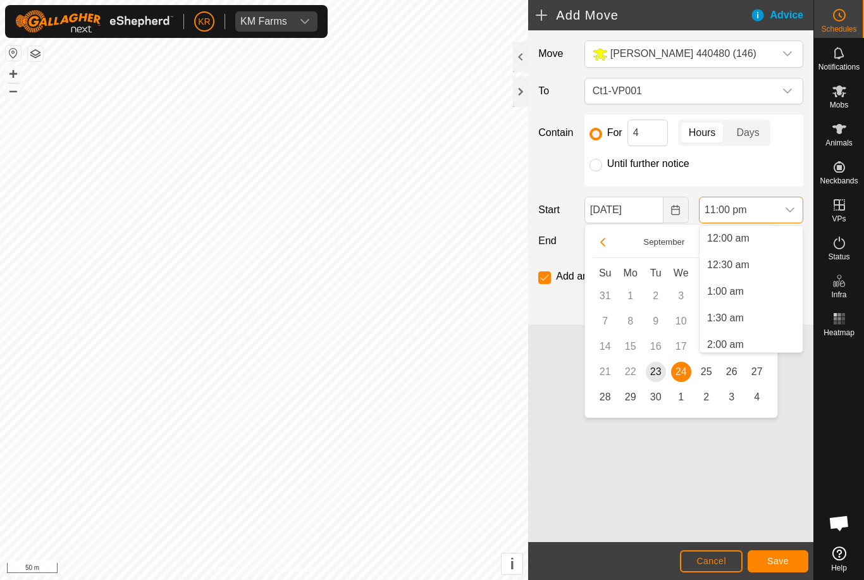
scroll to position [1121, 0]
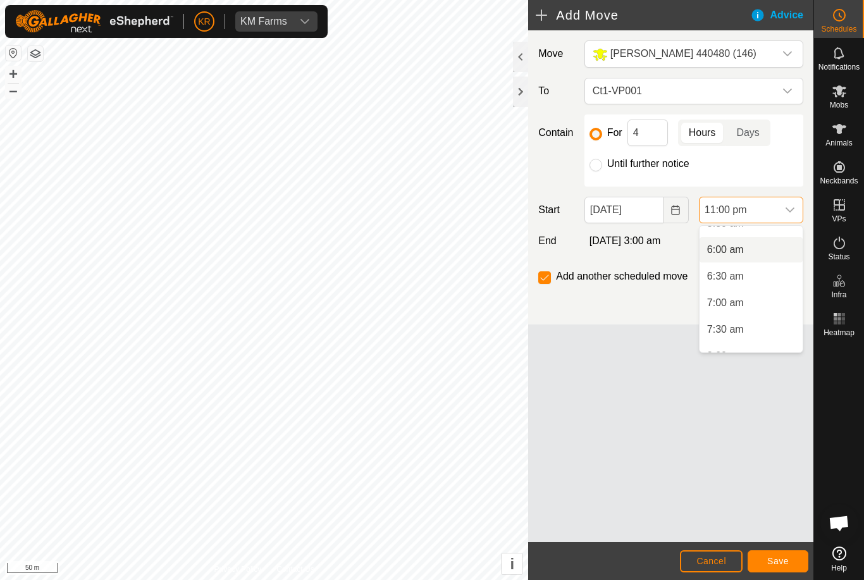
click at [744, 256] on li "6:00 am" at bounding box center [751, 249] width 103 height 25
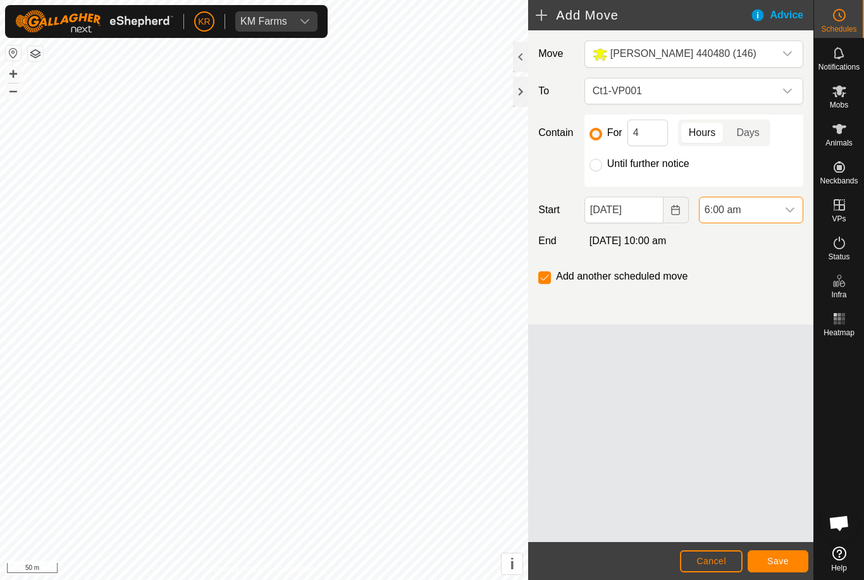
click at [776, 210] on span "6:00 am" at bounding box center [739, 209] width 78 height 25
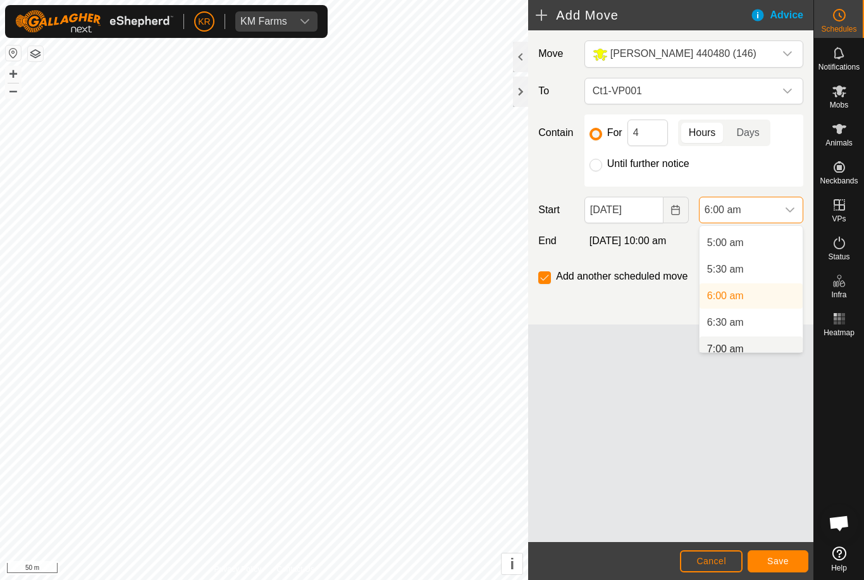
scroll to position [271, 0]
click at [765, 350] on li "7:00 am" at bounding box center [751, 339] width 103 height 25
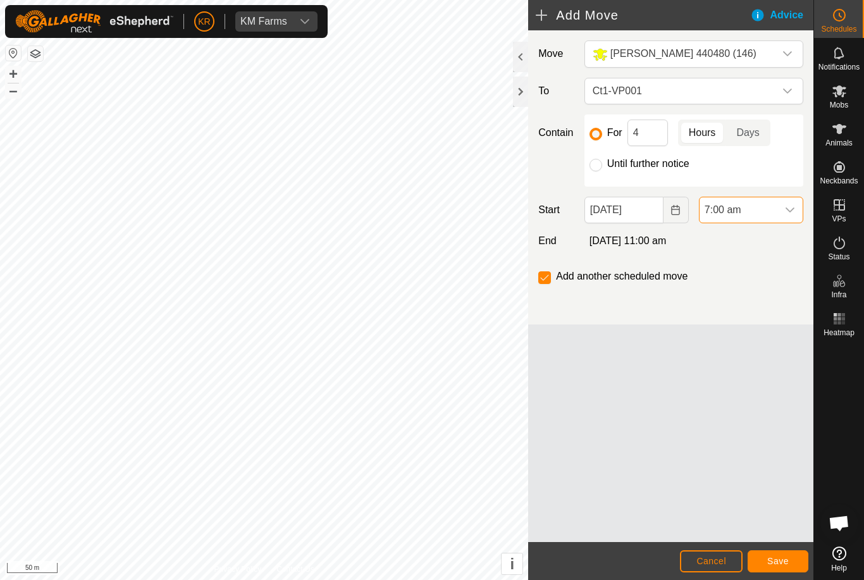
click at [785, 218] on div "dropdown trigger" at bounding box center [790, 209] width 25 height 25
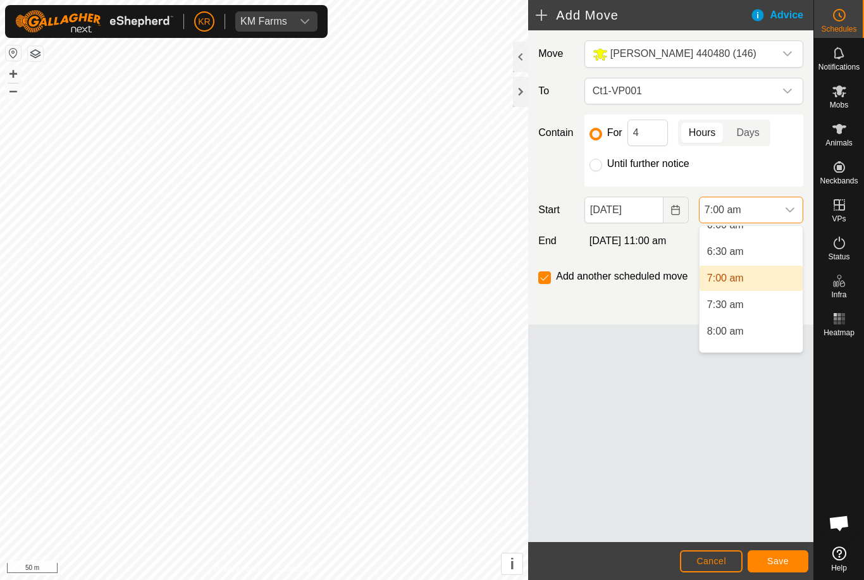
scroll to position [339, 0]
click at [758, 325] on li "8:00 am" at bounding box center [751, 325] width 103 height 25
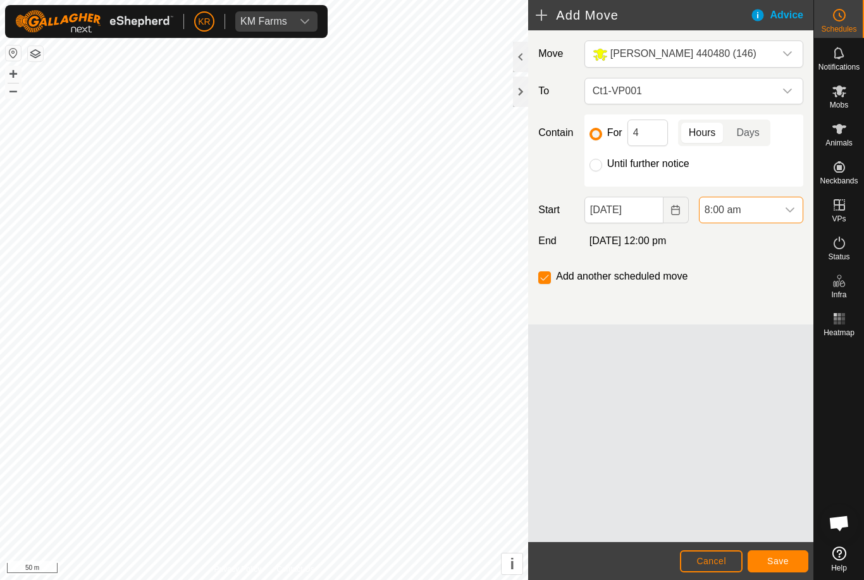
click at [789, 213] on icon "dropdown trigger" at bounding box center [790, 210] width 10 height 10
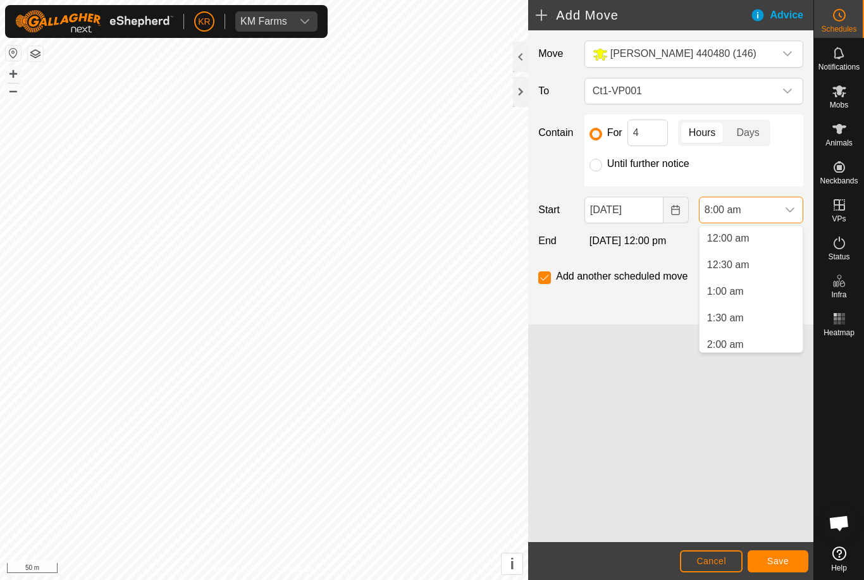
scroll to position [324, 0]
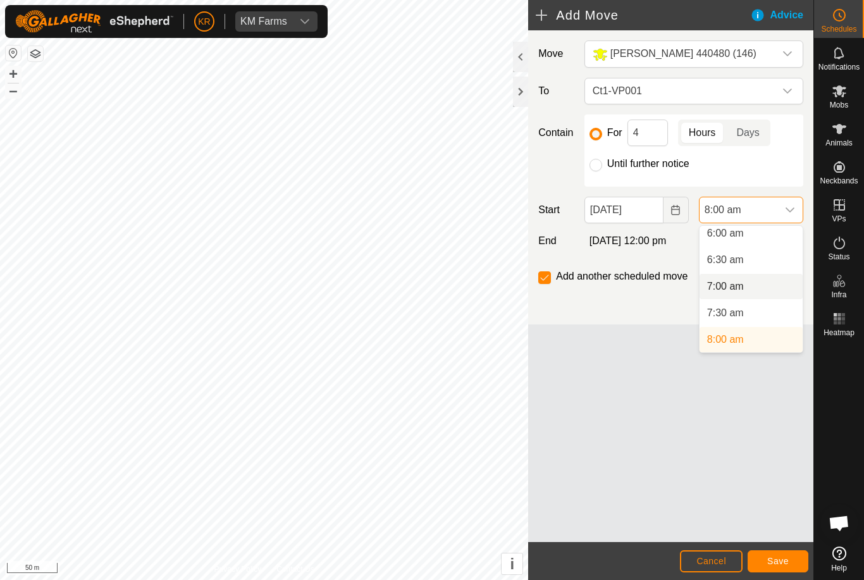
click at [747, 290] on li "7:00 am" at bounding box center [751, 286] width 103 height 25
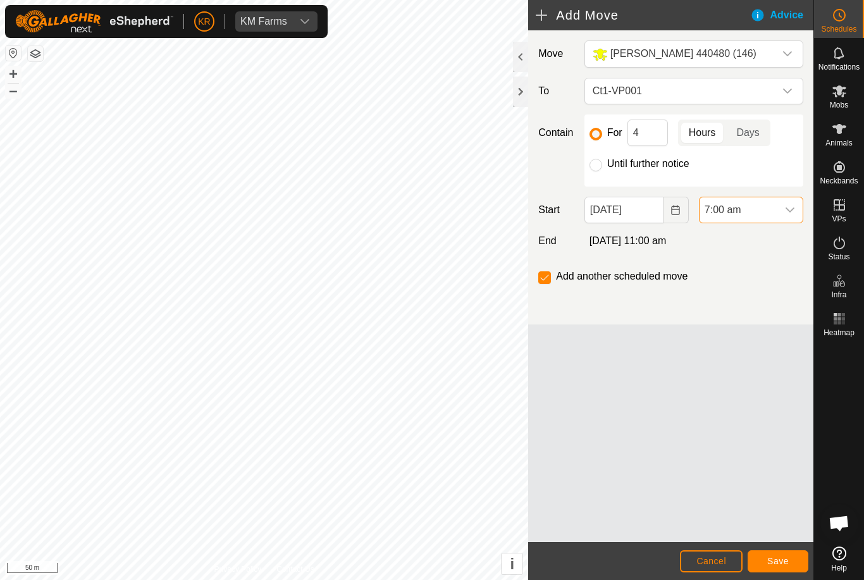
click at [784, 552] on button "Save" at bounding box center [778, 561] width 61 height 22
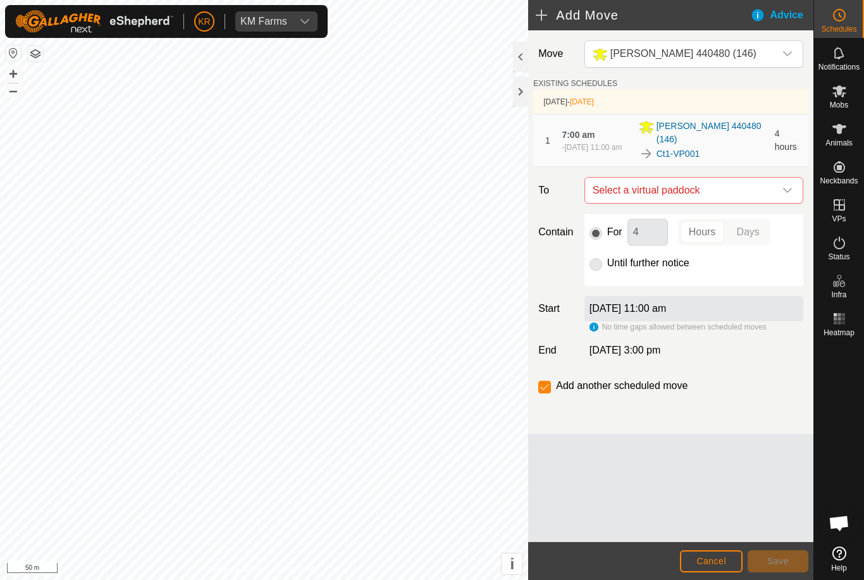
click at [788, 188] on icon "dropdown trigger" at bounding box center [787, 190] width 9 height 5
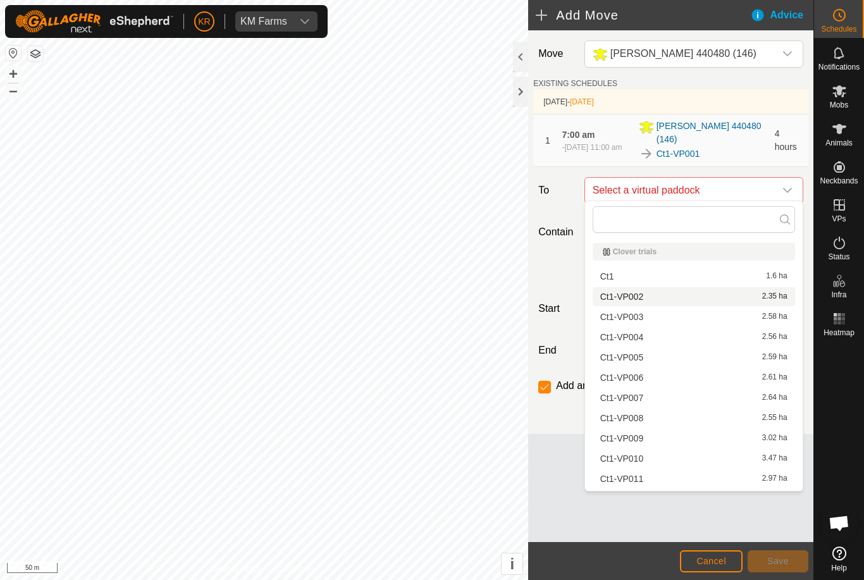
click at [637, 298] on span "Ct1-VP002" at bounding box center [621, 296] width 43 height 9
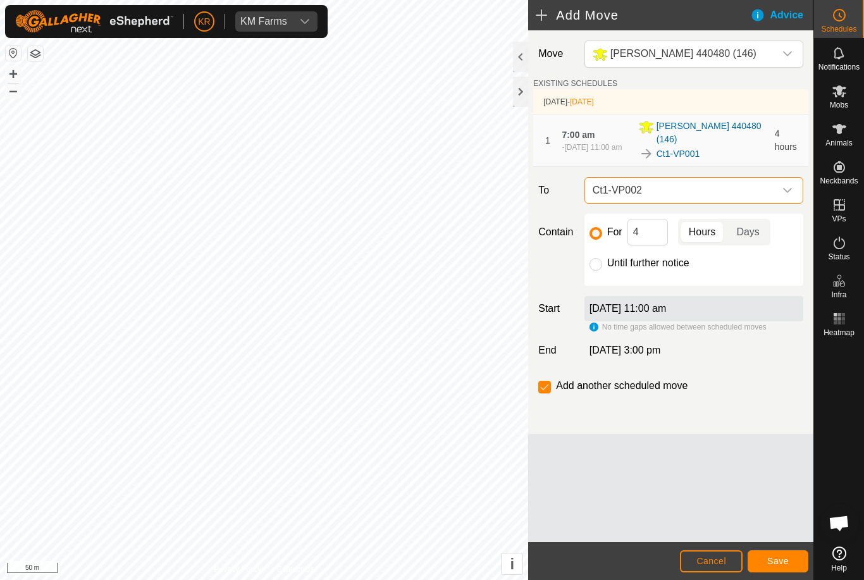
click at [786, 556] on span "Save" at bounding box center [779, 561] width 22 height 10
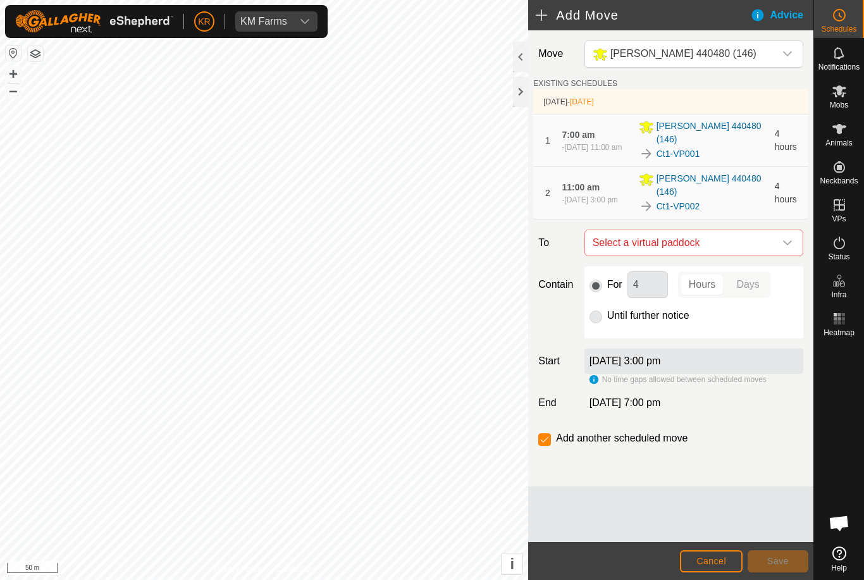
click at [785, 238] on icon "dropdown trigger" at bounding box center [788, 243] width 10 height 10
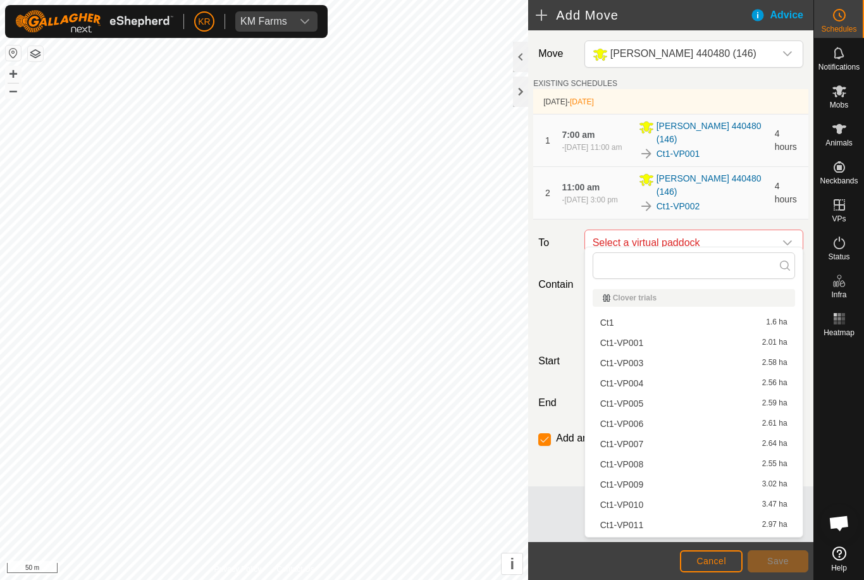
click at [785, 238] on icon "dropdown trigger" at bounding box center [788, 243] width 10 height 10
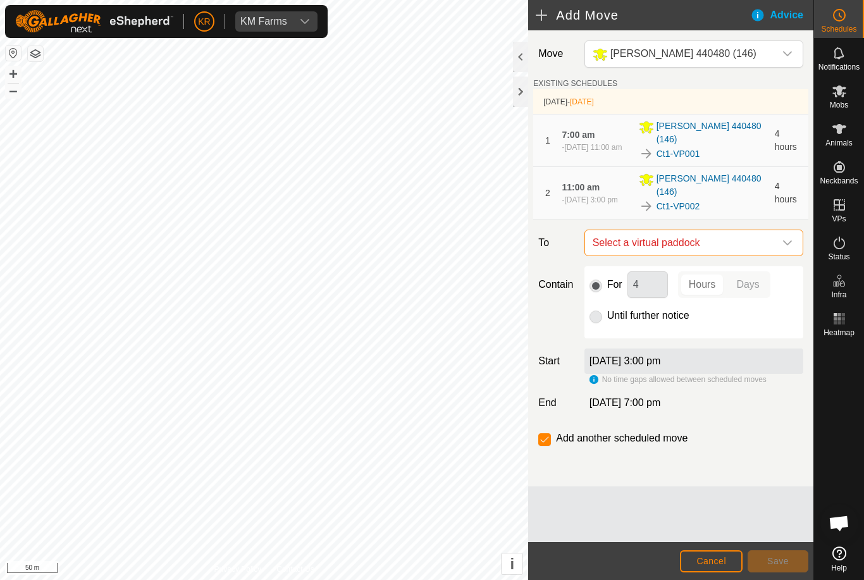
click at [773, 230] on span "Select a virtual paddock" at bounding box center [681, 242] width 187 height 25
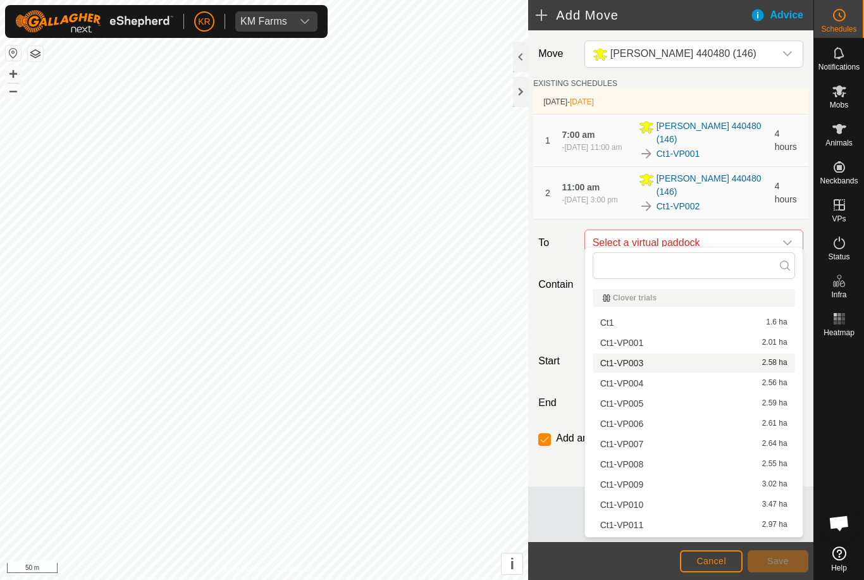
click at [638, 363] on span "Ct1-VP003" at bounding box center [621, 363] width 43 height 9
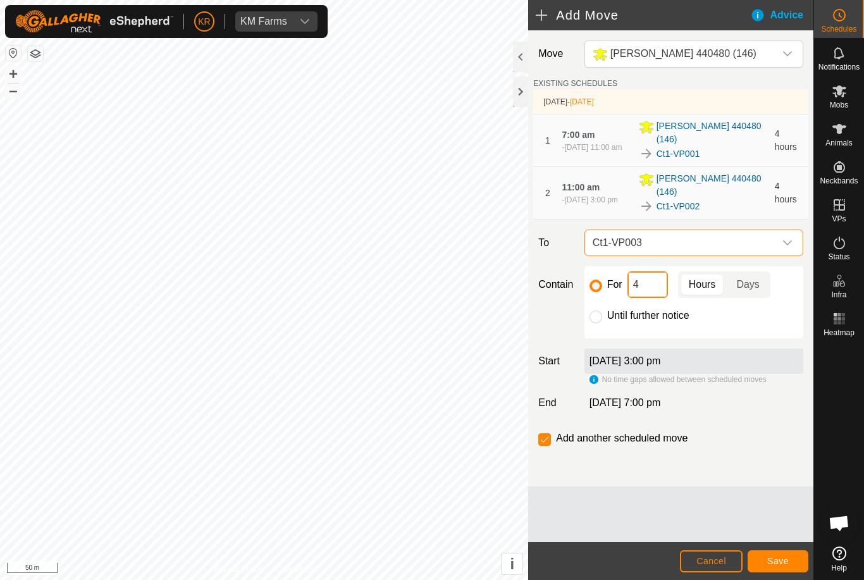
click at [650, 275] on input "4" at bounding box center [648, 284] width 40 height 27
click at [786, 555] on button "Save" at bounding box center [778, 561] width 61 height 22
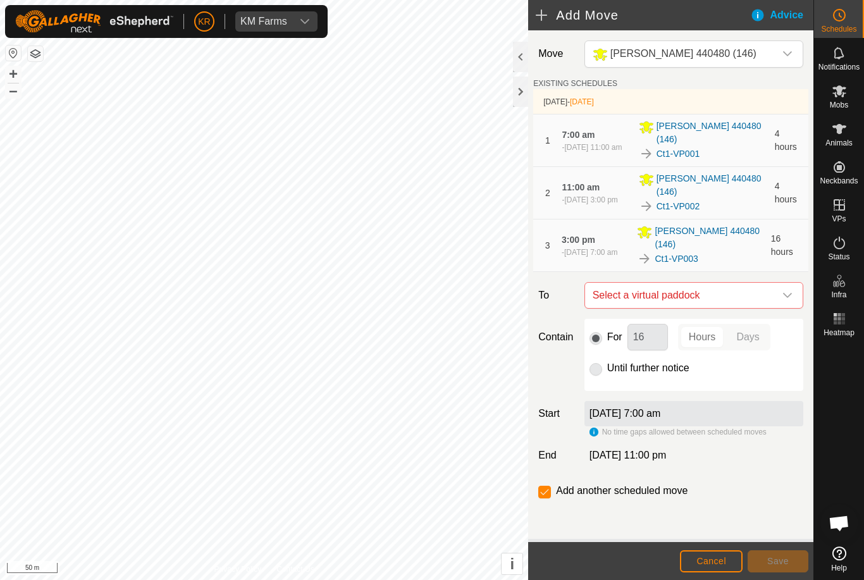
click at [781, 283] on div "dropdown trigger" at bounding box center [787, 295] width 25 height 25
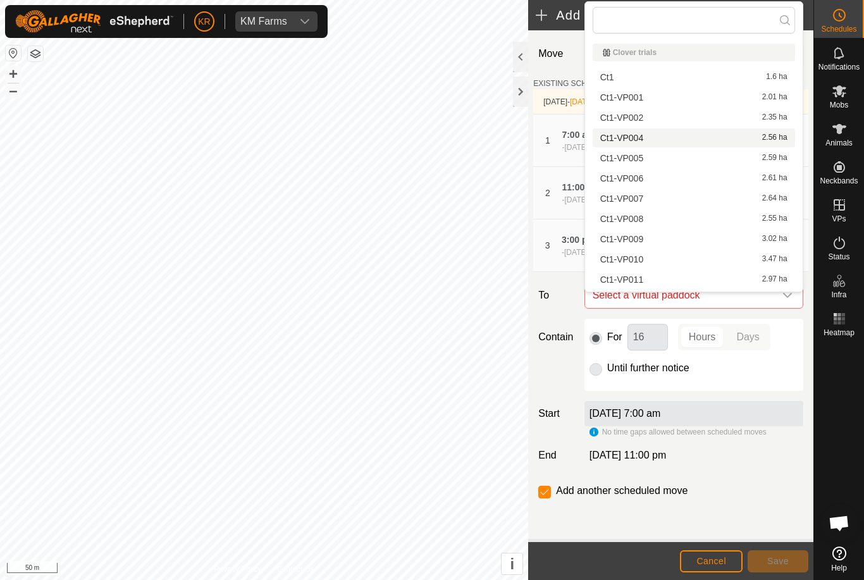
click at [647, 139] on div "Ct1-VP004 2.56 ha" at bounding box center [693, 138] width 187 height 9
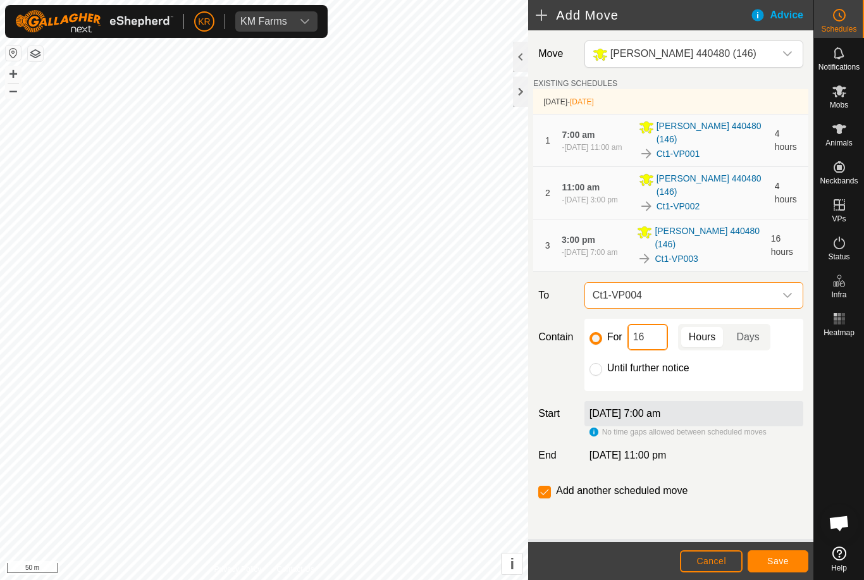
click at [656, 324] on input "16" at bounding box center [648, 337] width 40 height 27
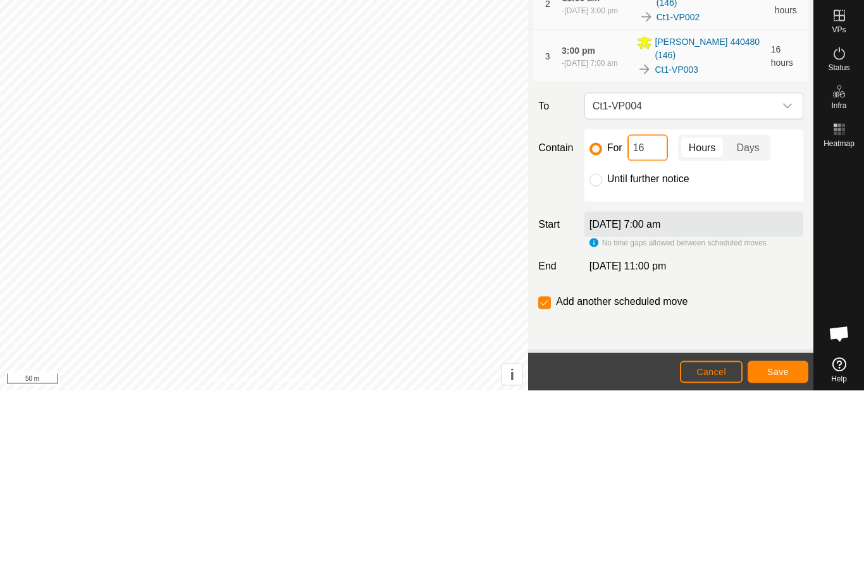
type input "1"
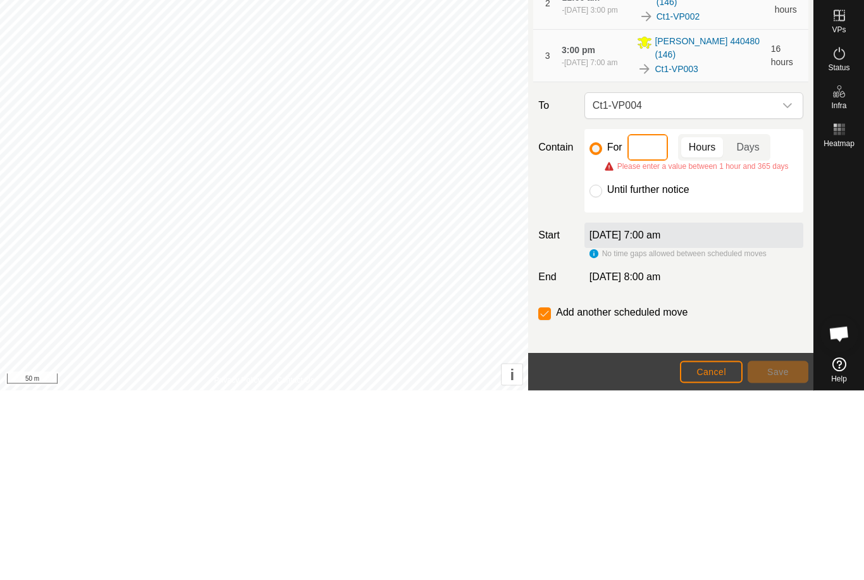
type input "4"
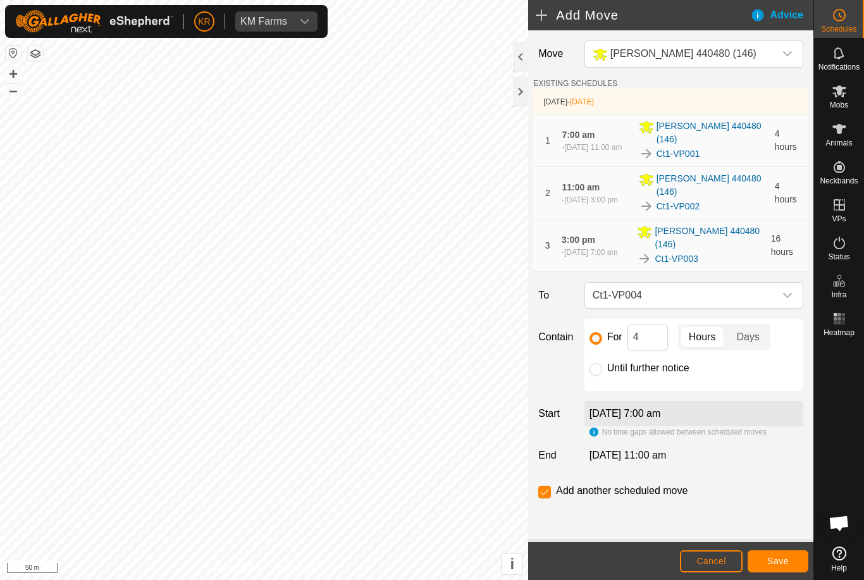
click at [785, 557] on span "Save" at bounding box center [779, 561] width 22 height 10
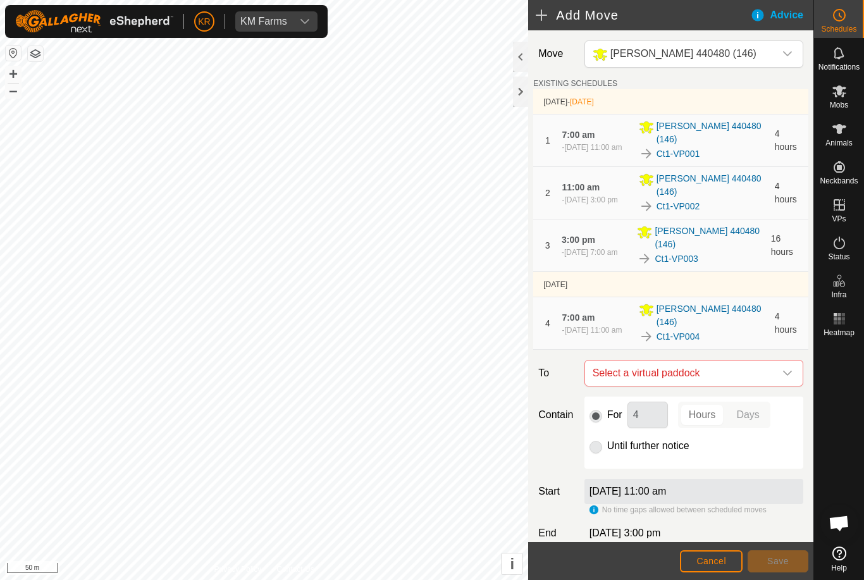
click at [787, 361] on div "dropdown trigger" at bounding box center [787, 373] width 25 height 25
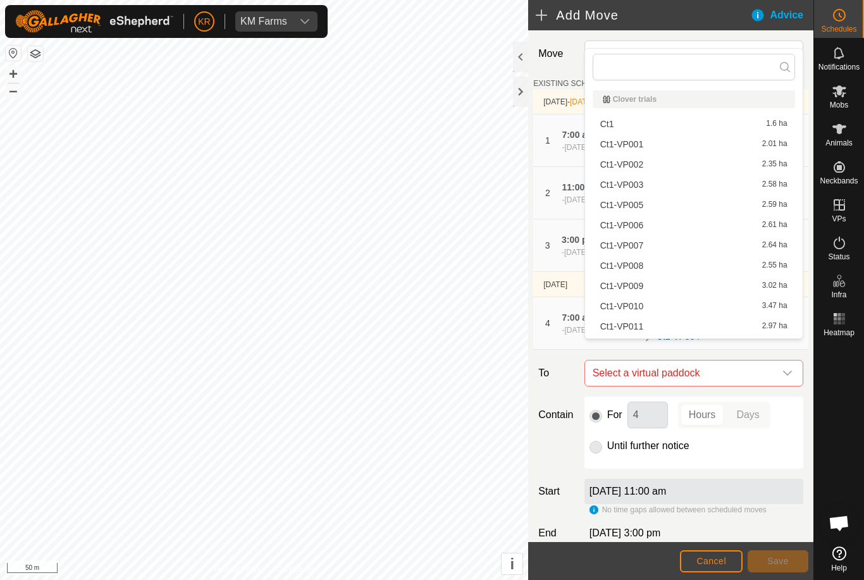
click at [638, 207] on span "Ct1-VP005" at bounding box center [621, 205] width 43 height 9
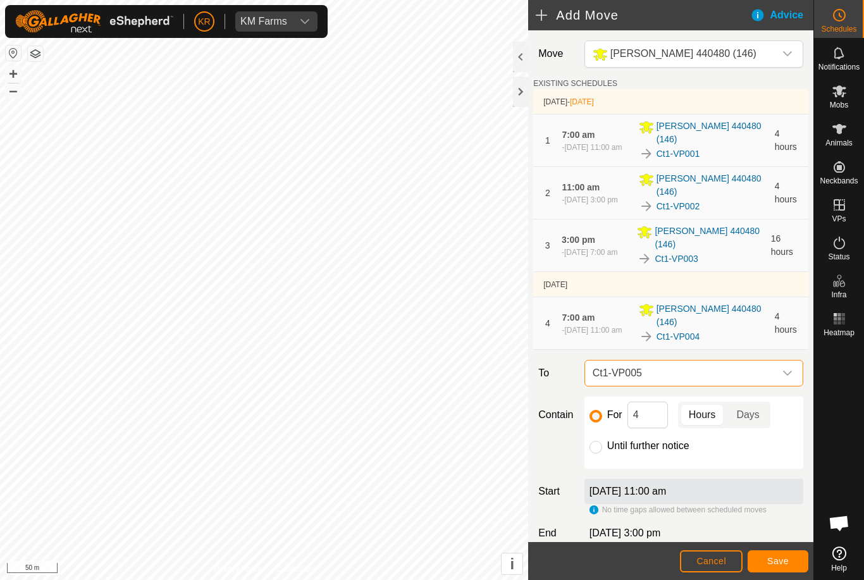
click at [771, 558] on span "Save" at bounding box center [779, 561] width 22 height 10
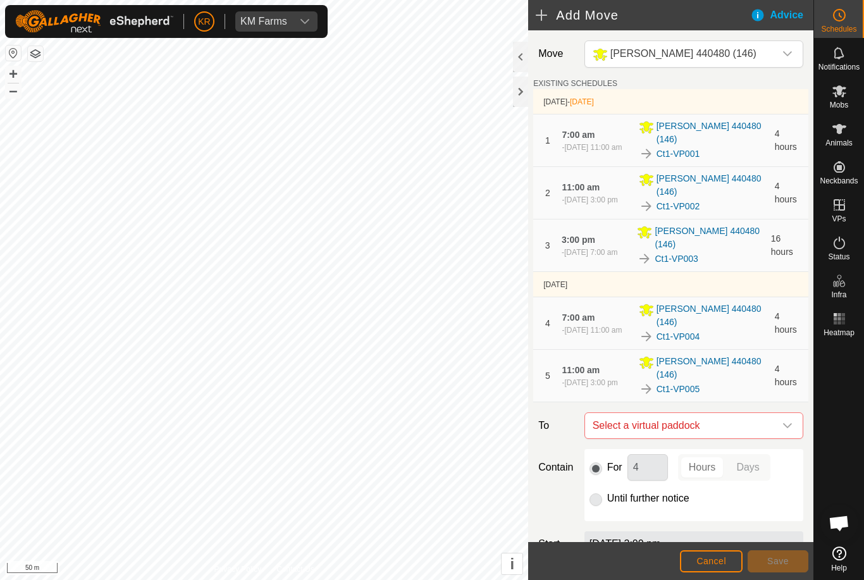
click at [786, 421] on icon "dropdown trigger" at bounding box center [788, 426] width 10 height 10
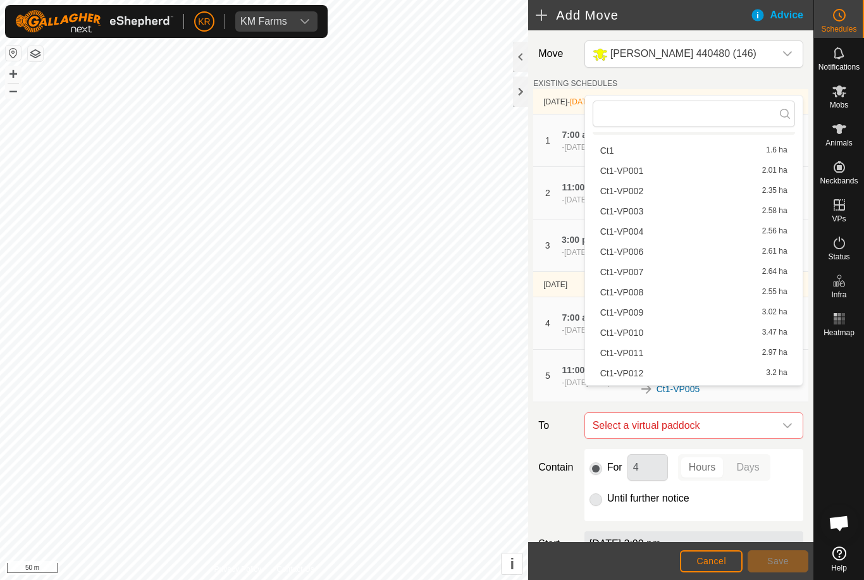
scroll to position [23, 0]
click at [804, 459] on div "For 4 Hours Days Until further notice" at bounding box center [694, 485] width 229 height 72
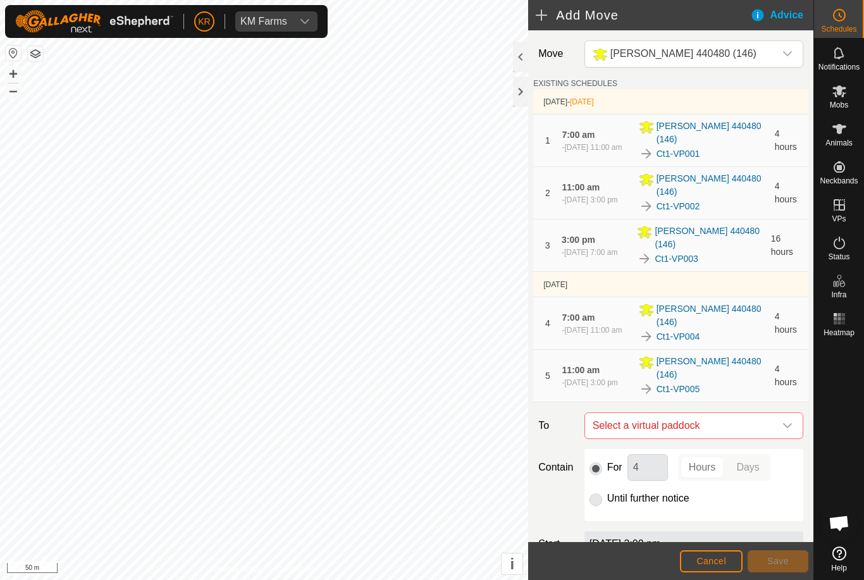
click at [788, 423] on icon "dropdown trigger" at bounding box center [787, 425] width 9 height 5
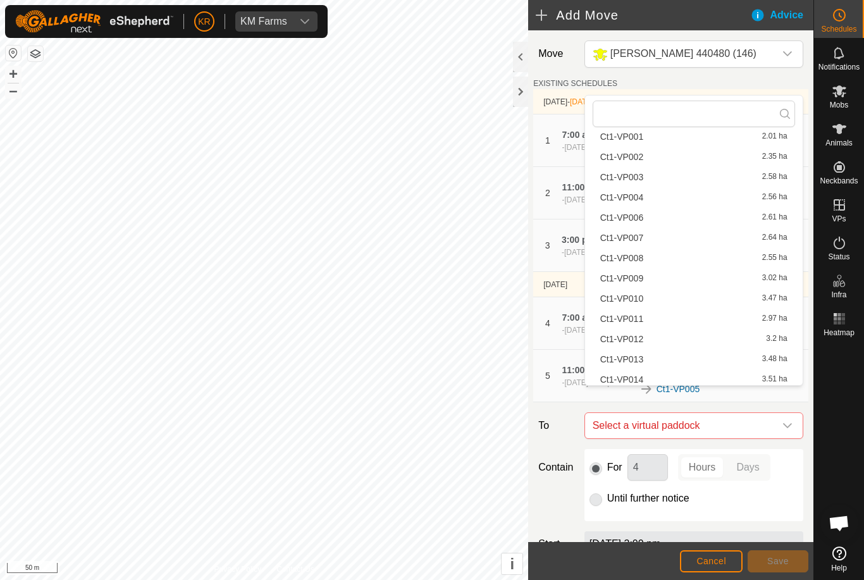
scroll to position [56, 0]
click at [630, 220] on span "Ct1-VP006" at bounding box center [621, 216] width 43 height 9
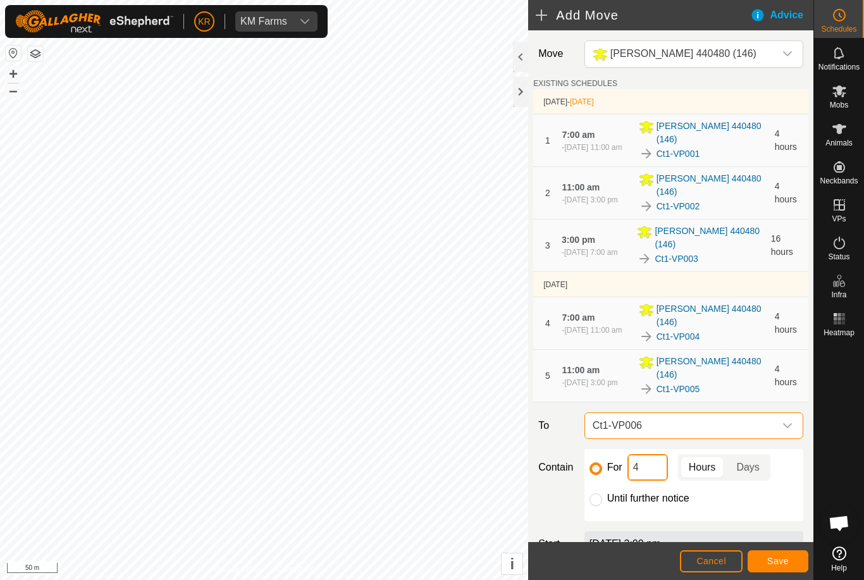
click at [659, 454] on input "4" at bounding box center [648, 467] width 40 height 27
click at [785, 560] on span "Save" at bounding box center [779, 561] width 22 height 10
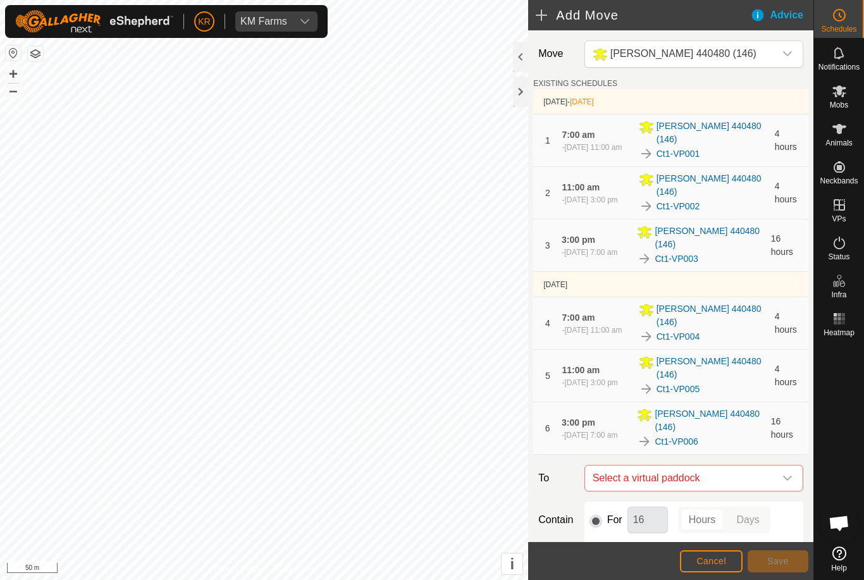
click at [785, 473] on icon "dropdown trigger" at bounding box center [788, 478] width 10 height 10
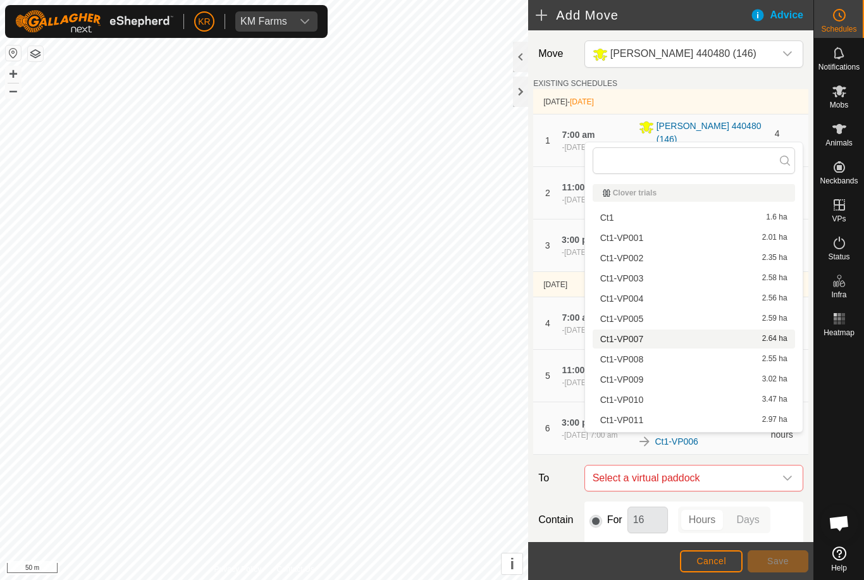
click at [643, 338] on span "Ct1-VP007" at bounding box center [621, 339] width 43 height 9
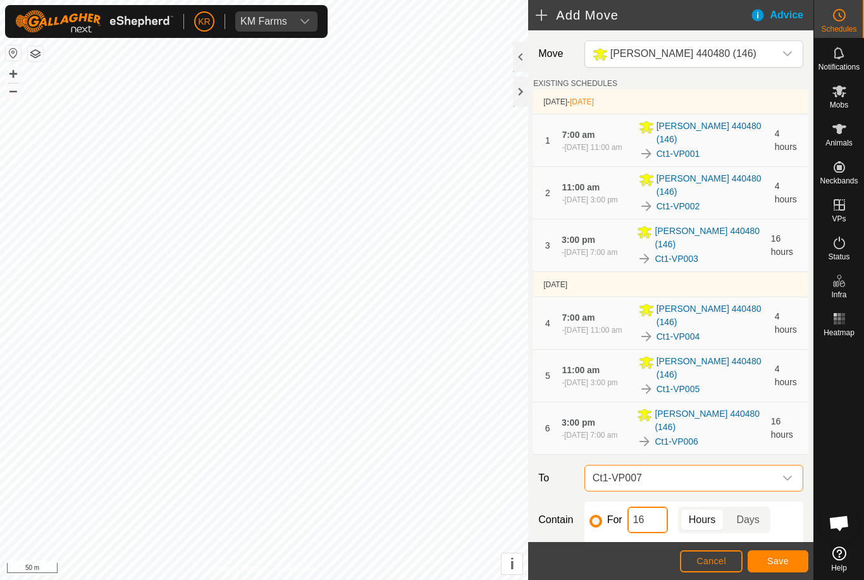
click at [653, 507] on input "16" at bounding box center [648, 520] width 40 height 27
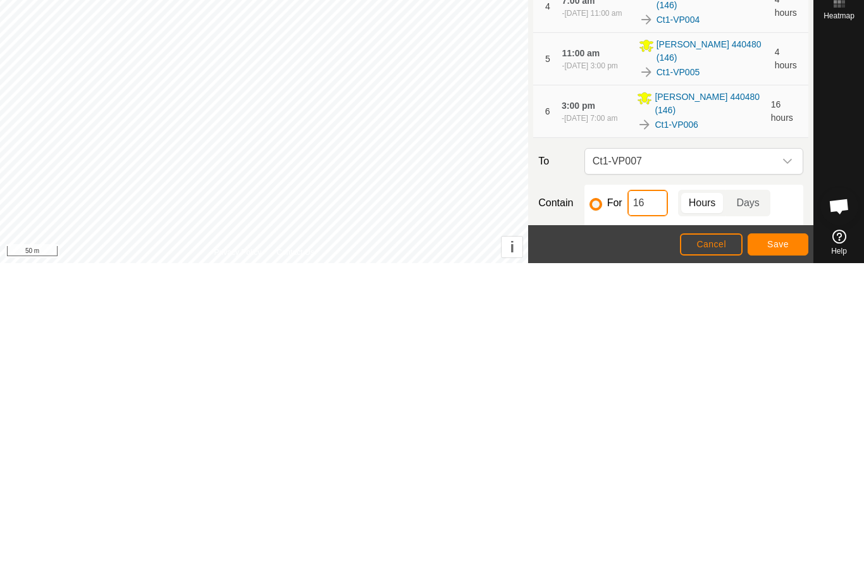
type input "1"
type input "4"
click at [783, 550] on button "Save" at bounding box center [778, 561] width 61 height 22
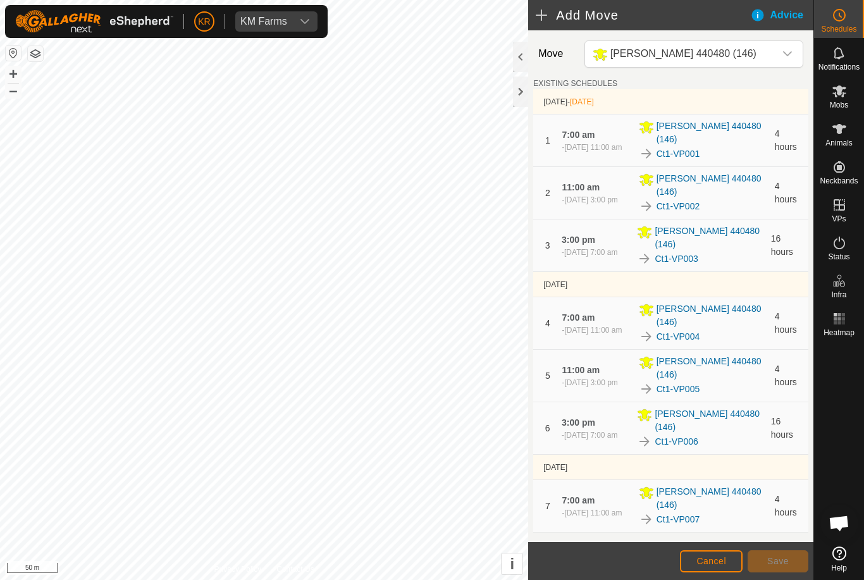
click at [783, 551] on icon "dropdown trigger" at bounding box center [788, 556] width 10 height 10
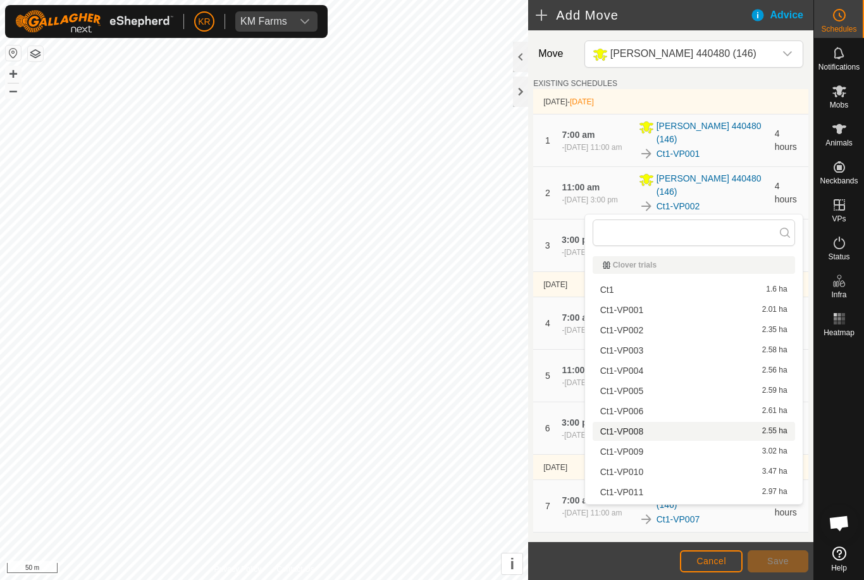
click at [643, 435] on span "Ct1-VP008" at bounding box center [621, 431] width 43 height 9
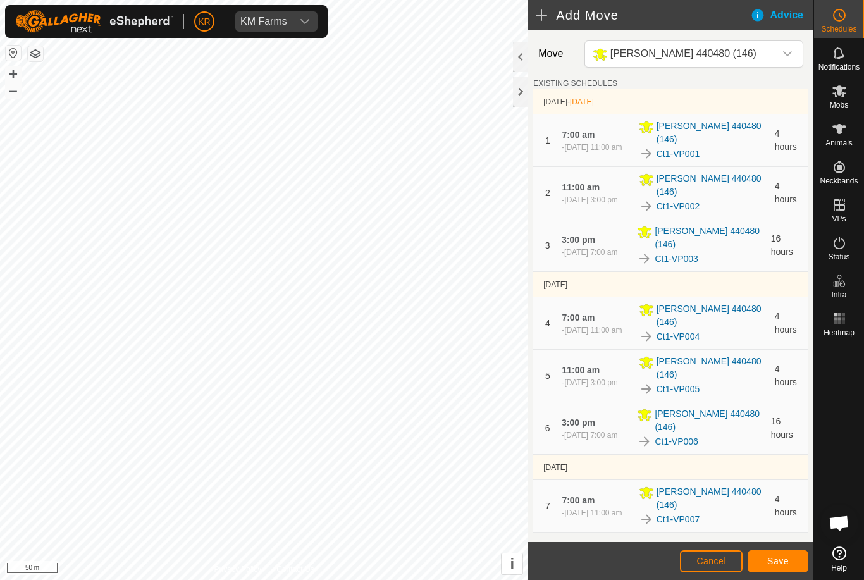
click at [785, 557] on span "Save" at bounding box center [779, 561] width 22 height 10
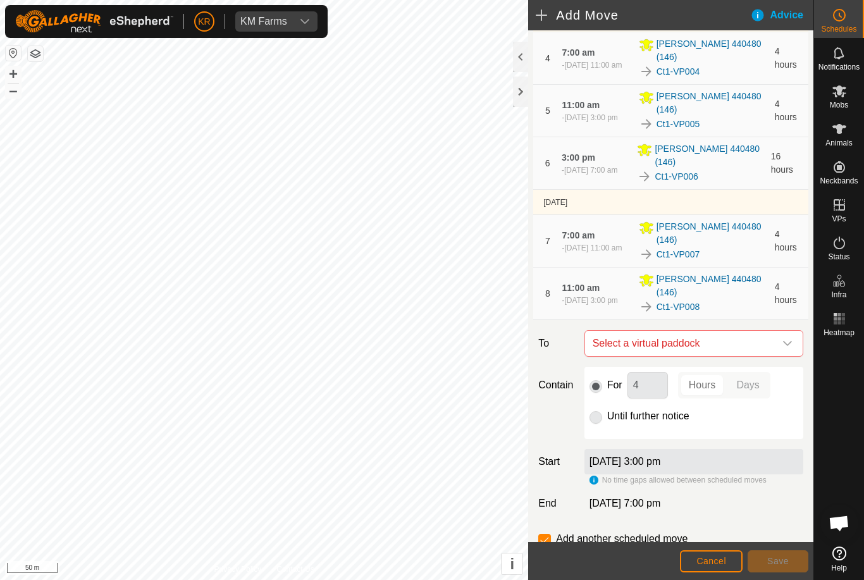
scroll to position [265, 0]
click at [792, 339] on icon "dropdown trigger" at bounding box center [788, 344] width 10 height 10
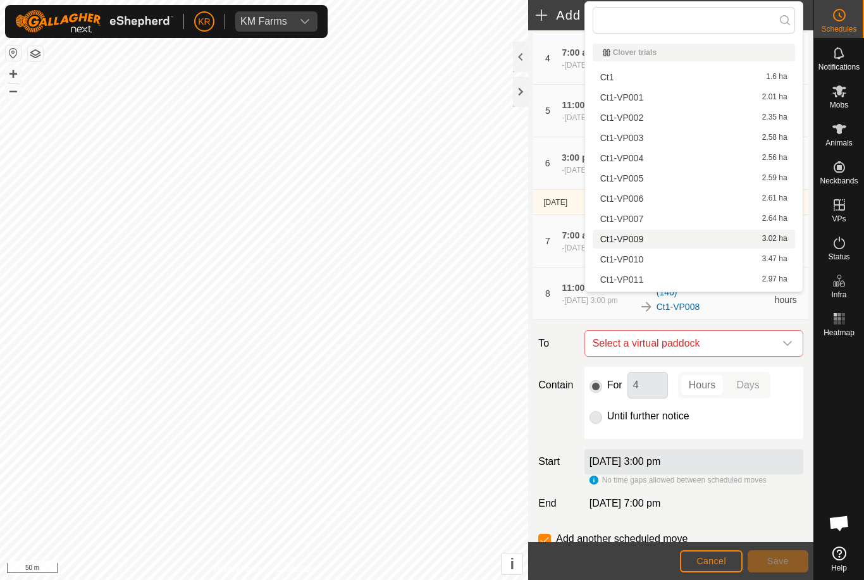
click at [679, 240] on div "Ct1-VP009 3.02 ha" at bounding box center [693, 239] width 187 height 9
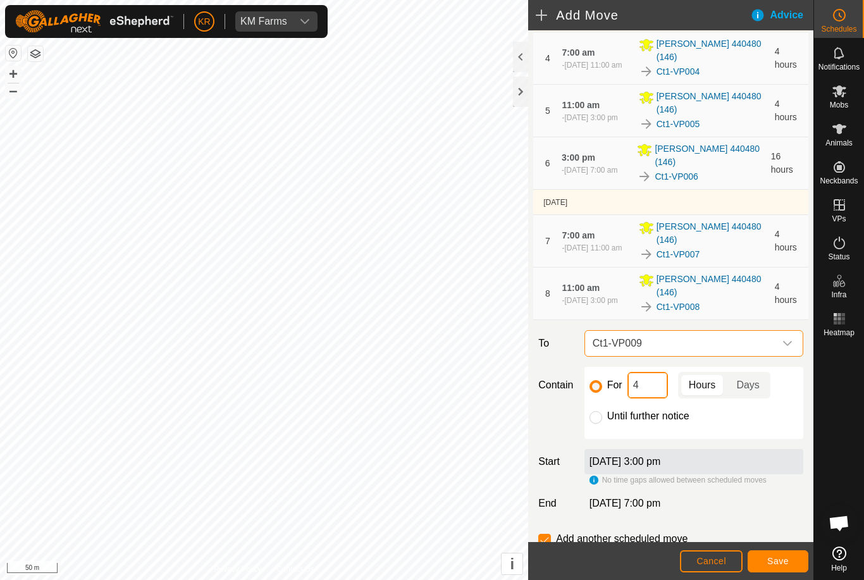
click at [646, 372] on input "4" at bounding box center [648, 385] width 40 height 27
click at [787, 561] on span "Save" at bounding box center [779, 561] width 22 height 10
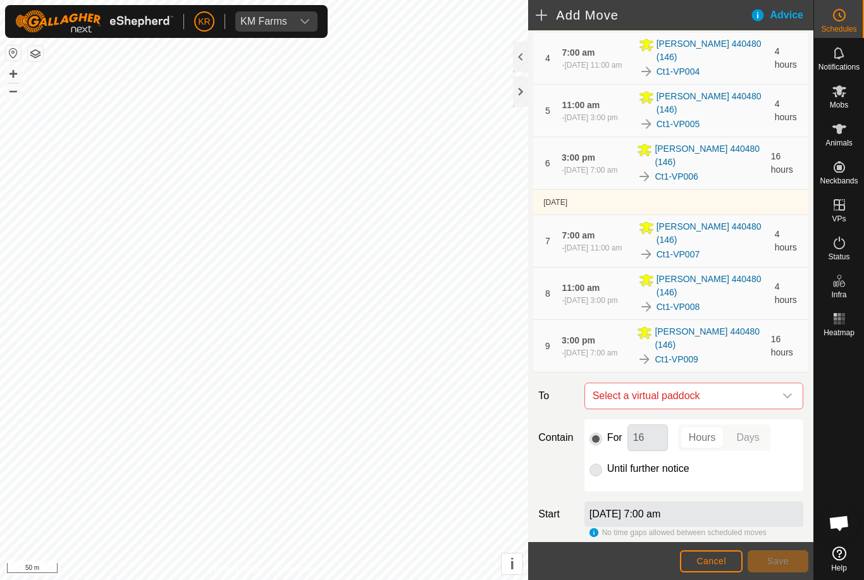
click at [784, 391] on icon "dropdown trigger" at bounding box center [788, 396] width 10 height 10
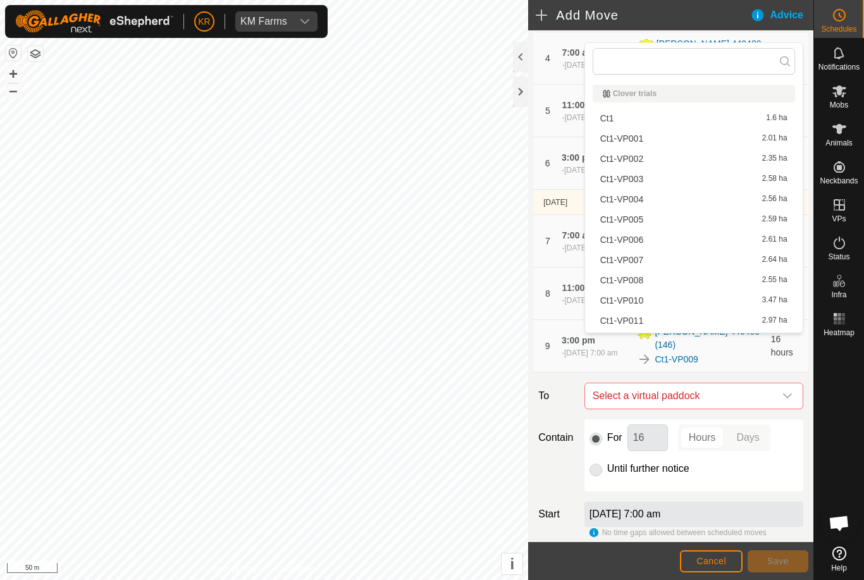
click at [662, 296] on div "Ct1-VP010 3.47 ha" at bounding box center [693, 300] width 187 height 9
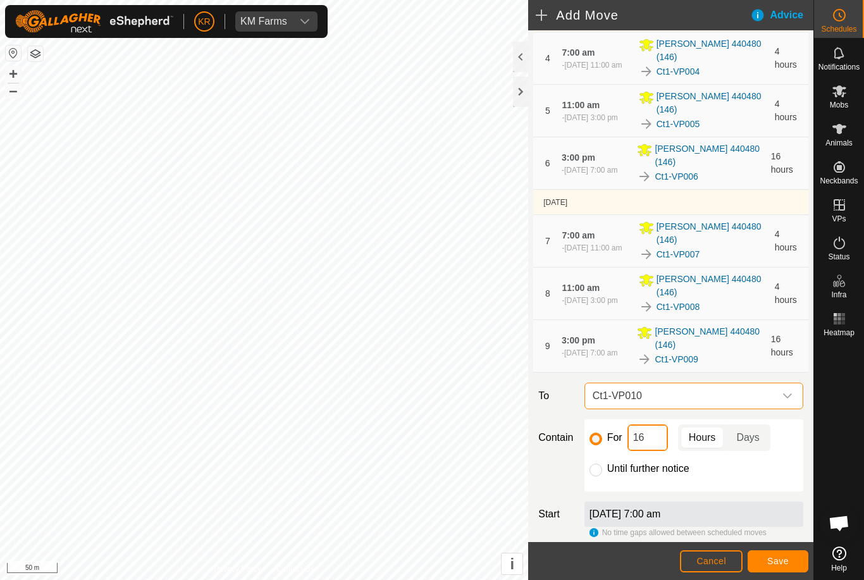
click at [653, 425] on input "16" at bounding box center [648, 438] width 40 height 27
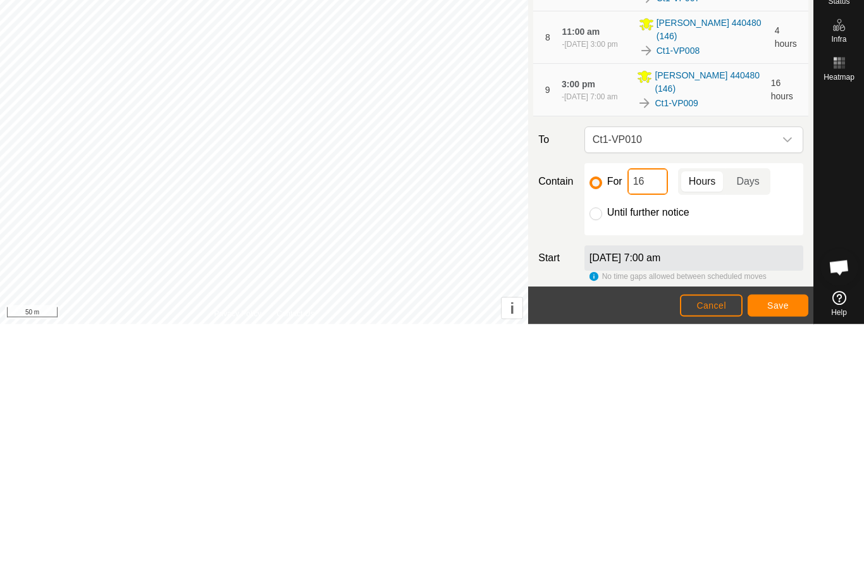
type input "1"
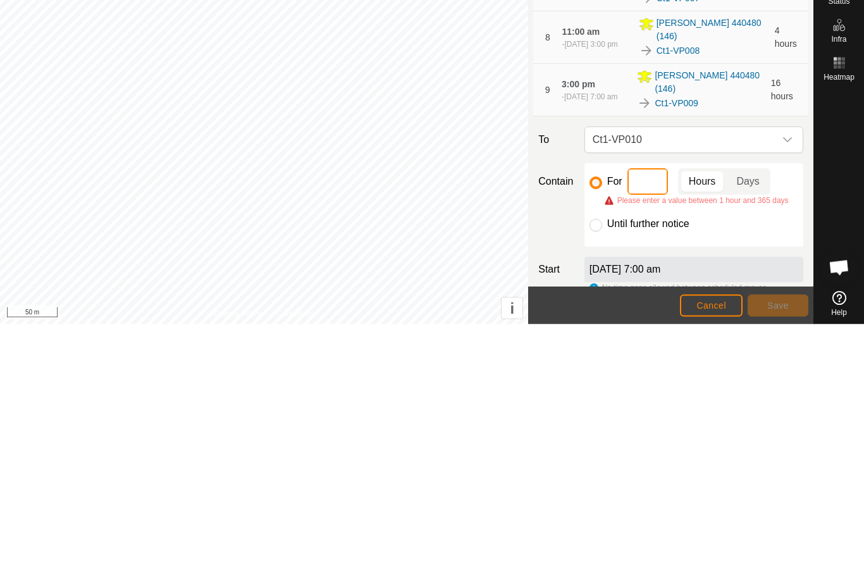
type input "4"
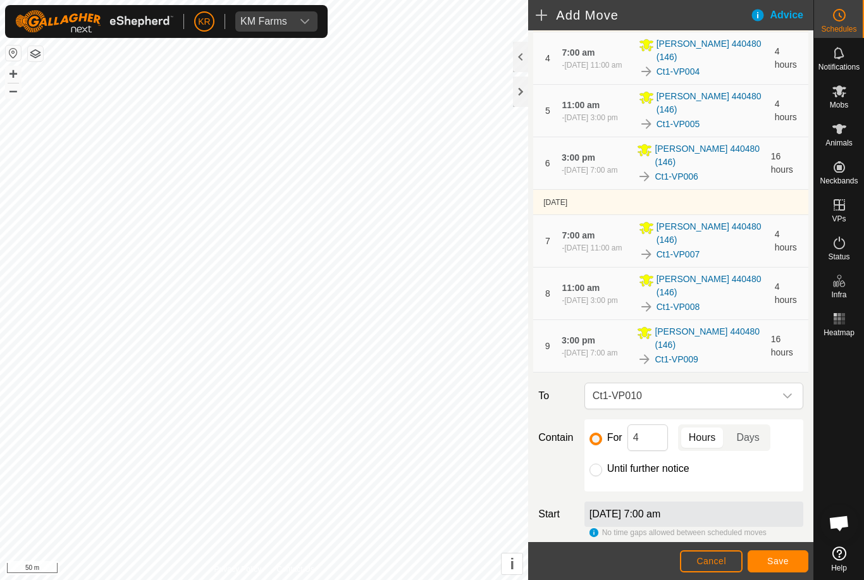
click at [780, 555] on button "Save" at bounding box center [778, 561] width 61 height 22
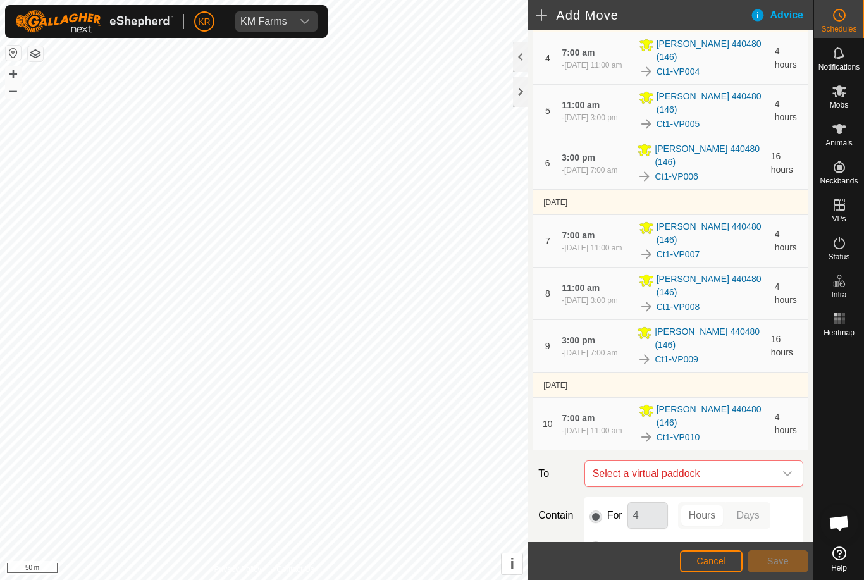
click at [773, 461] on span "Select a virtual paddock" at bounding box center [681, 473] width 187 height 25
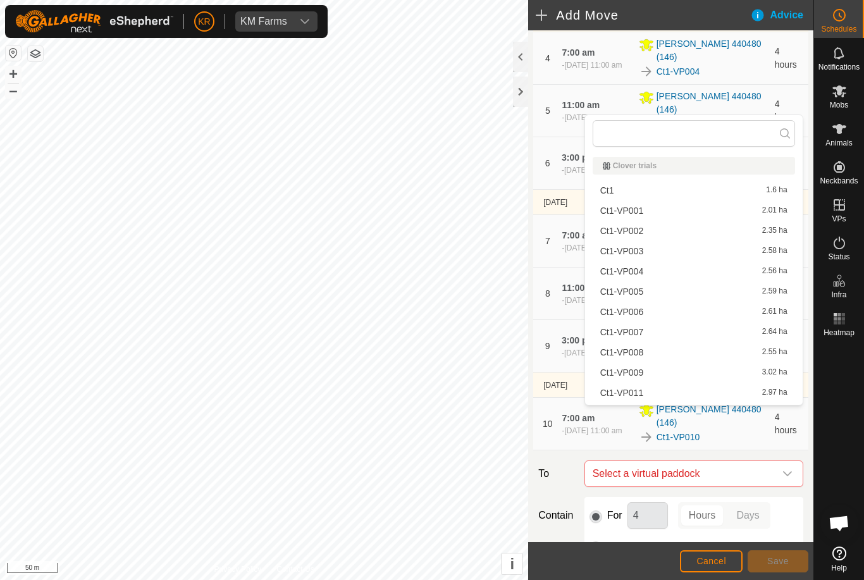
click at [648, 393] on div "Ct1-VP011 2.97 ha" at bounding box center [693, 393] width 187 height 9
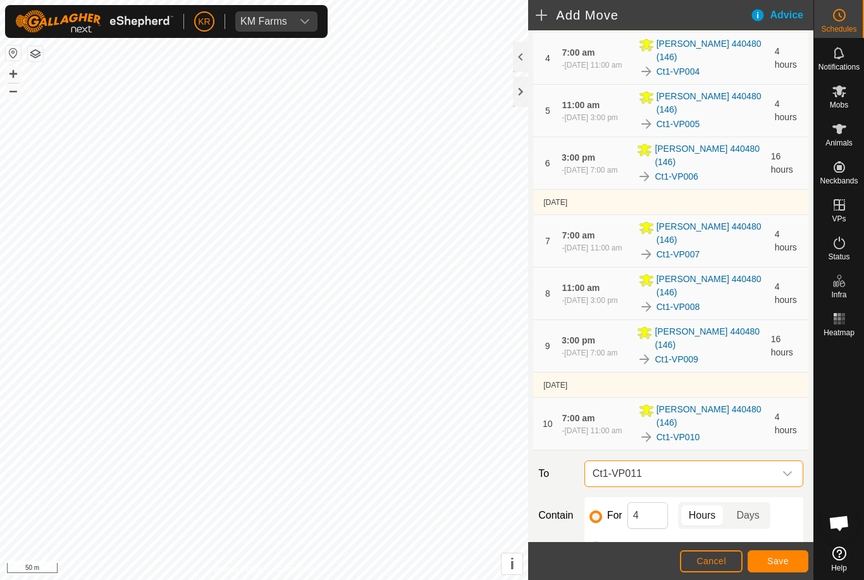
click at [786, 561] on span "Save" at bounding box center [779, 561] width 22 height 10
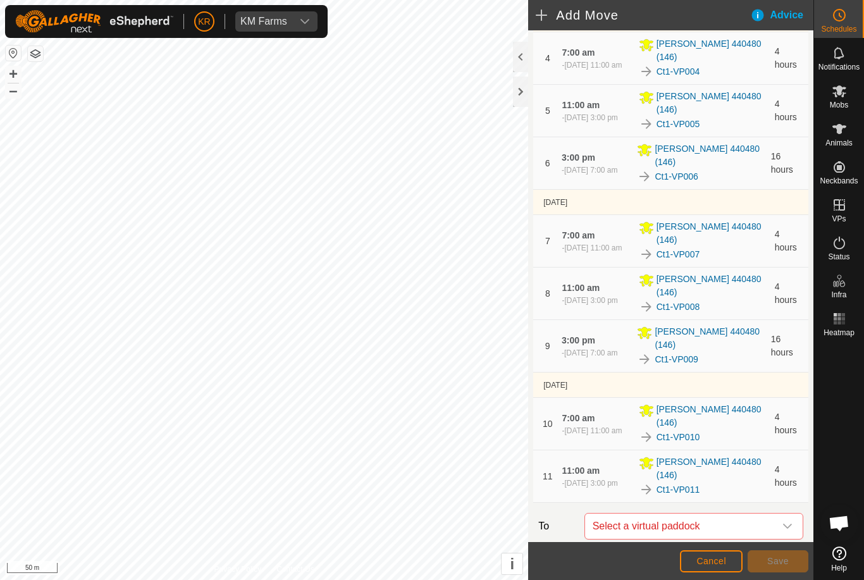
click at [785, 524] on icon "dropdown trigger" at bounding box center [787, 526] width 9 height 5
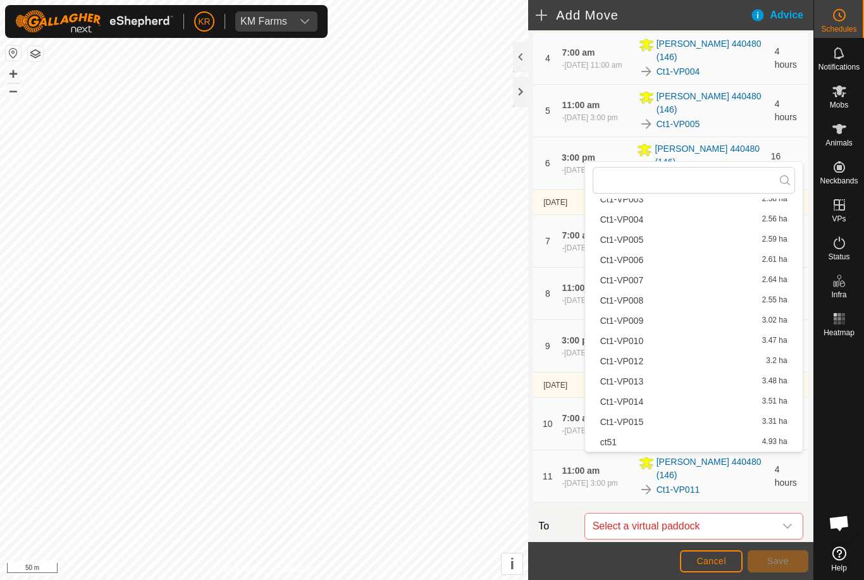
scroll to position [99, 0]
click at [662, 361] on div "Ct1-VP012 3.2 ha" at bounding box center [693, 361] width 187 height 9
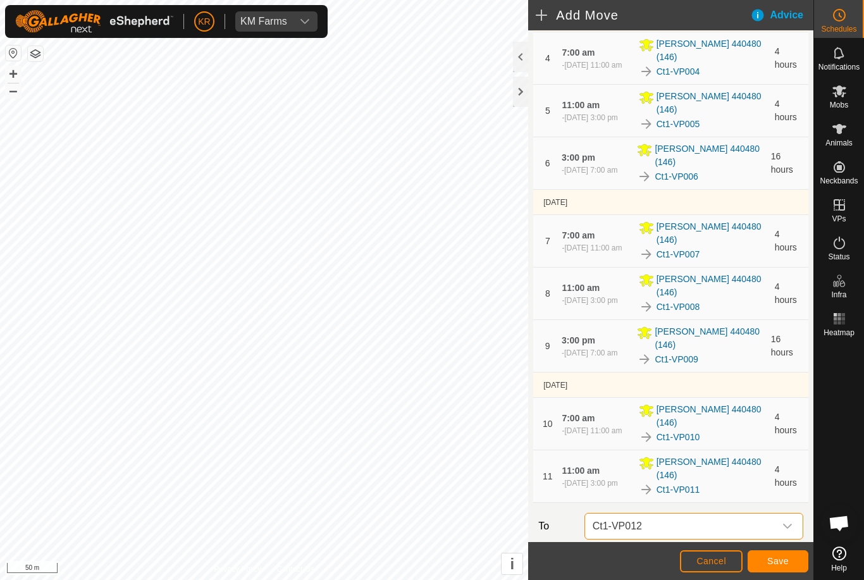
click at [650, 555] on input "4" at bounding box center [648, 568] width 40 height 27
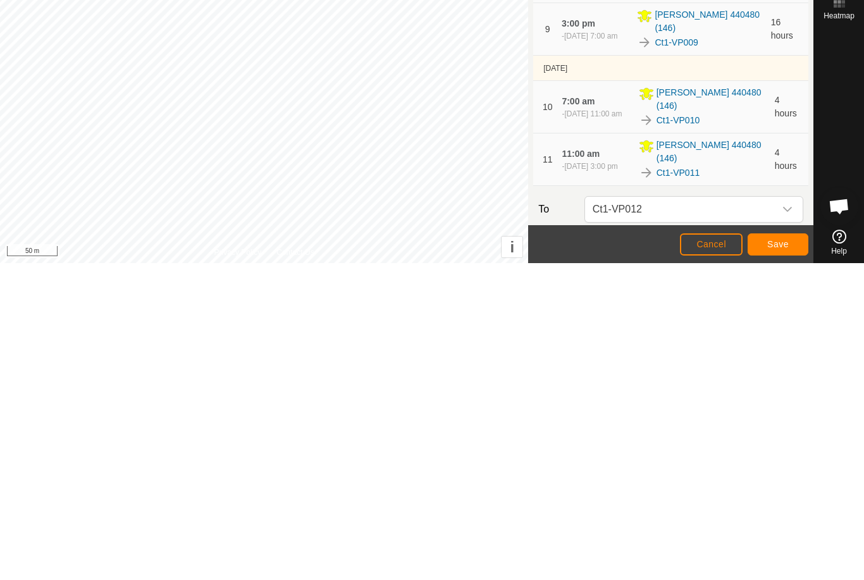
click at [785, 556] on span "Save" at bounding box center [779, 561] width 22 height 10
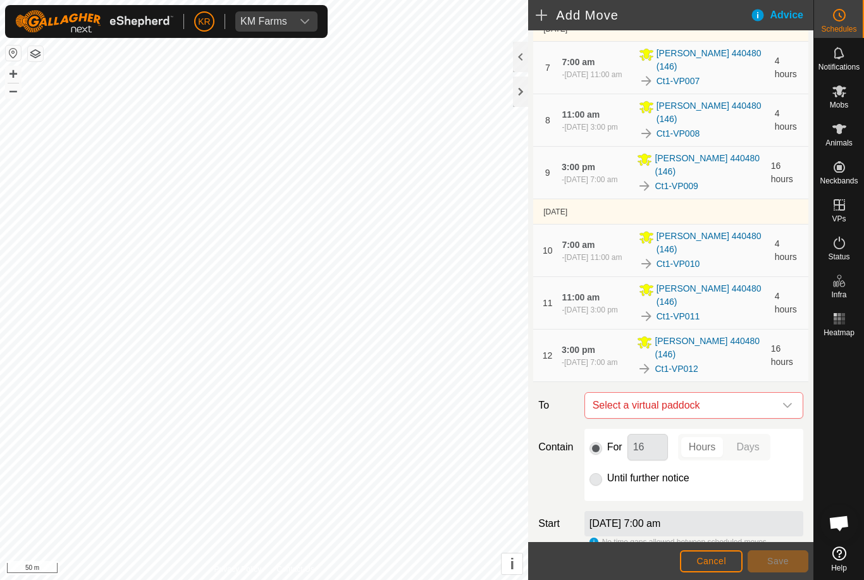
scroll to position [440, 0]
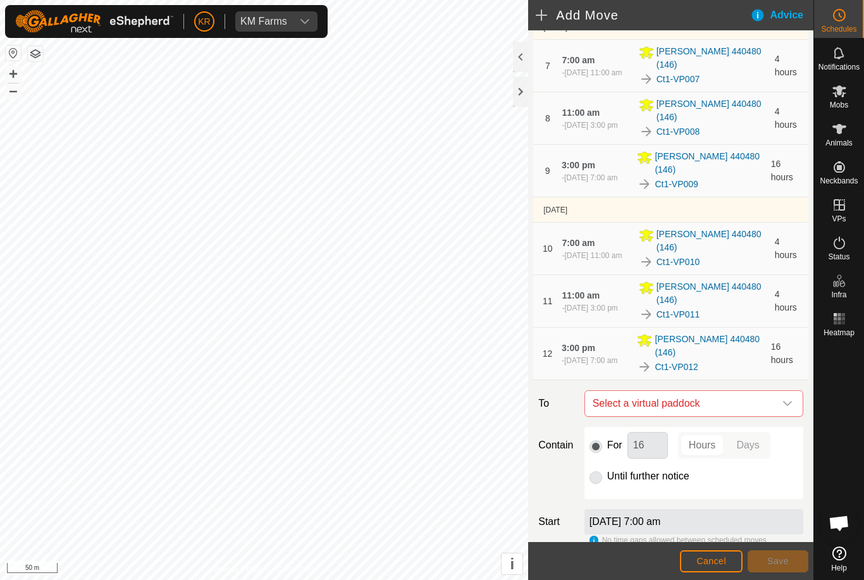
click at [786, 399] on icon "dropdown trigger" at bounding box center [788, 404] width 10 height 10
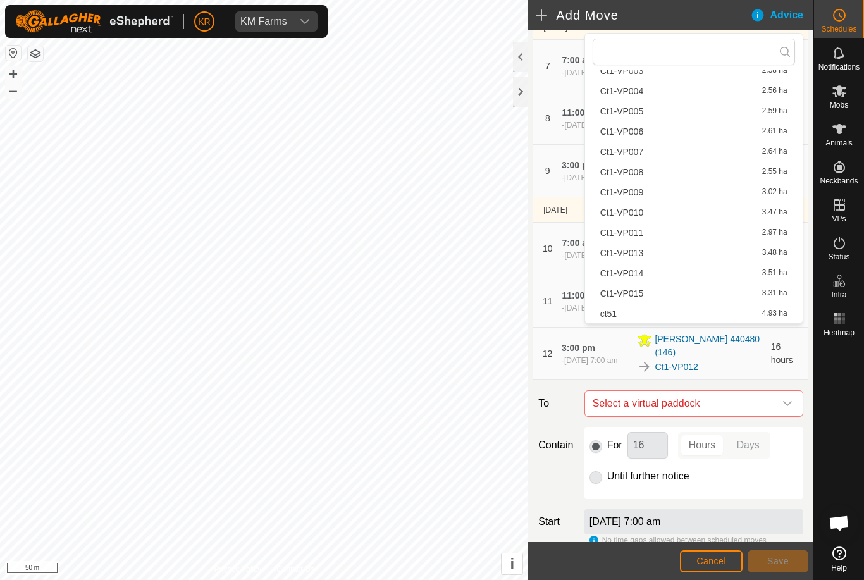
scroll to position [99, 0]
click at [766, 469] on div "Until further notice" at bounding box center [694, 476] width 209 height 15
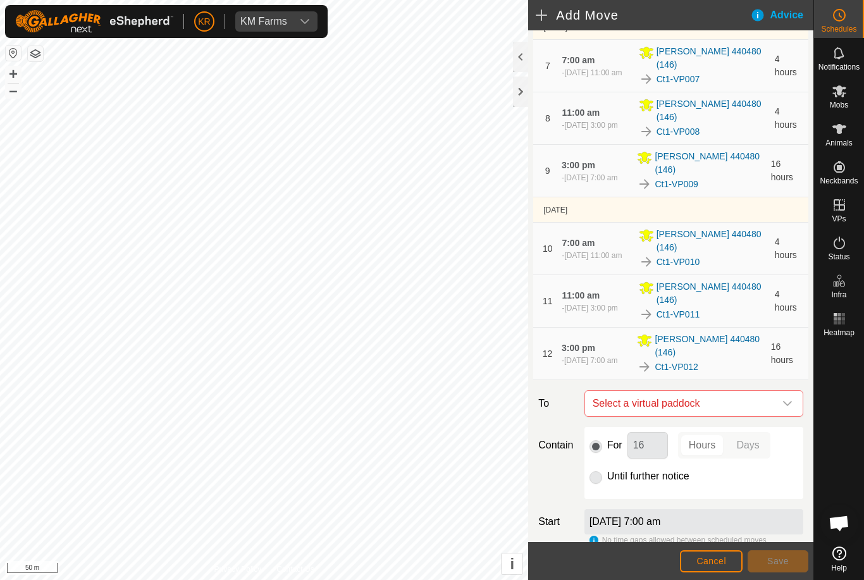
click at [788, 399] on icon "dropdown trigger" at bounding box center [788, 404] width 10 height 10
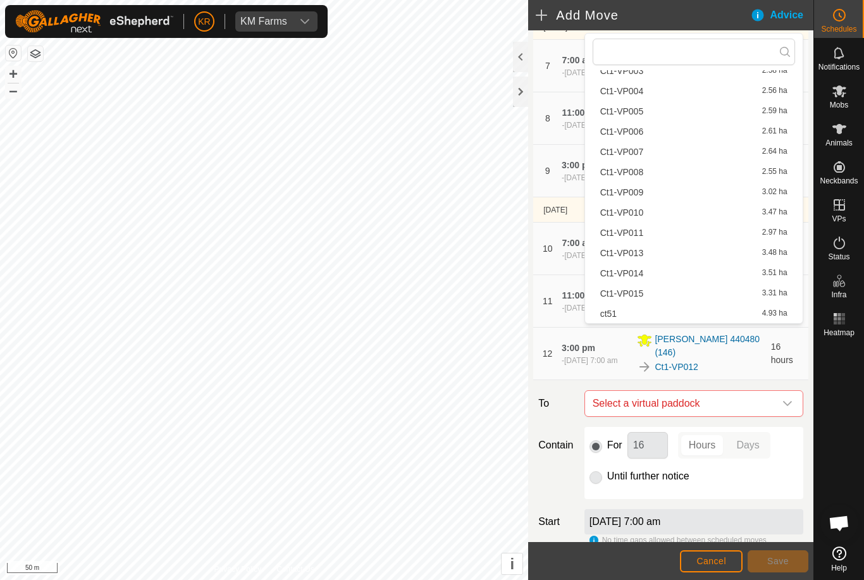
click at [637, 253] on span "Ct1-VP013" at bounding box center [621, 253] width 43 height 9
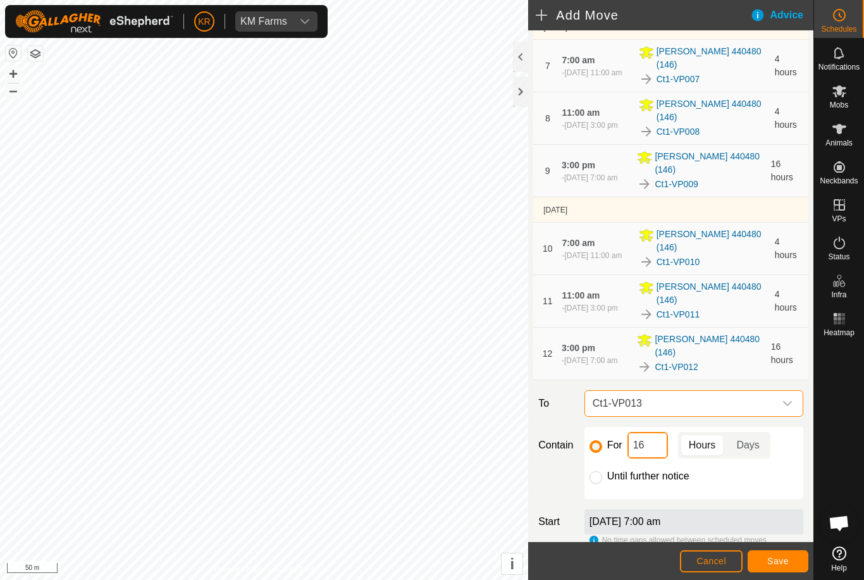
click at [653, 432] on input "16" at bounding box center [648, 445] width 40 height 27
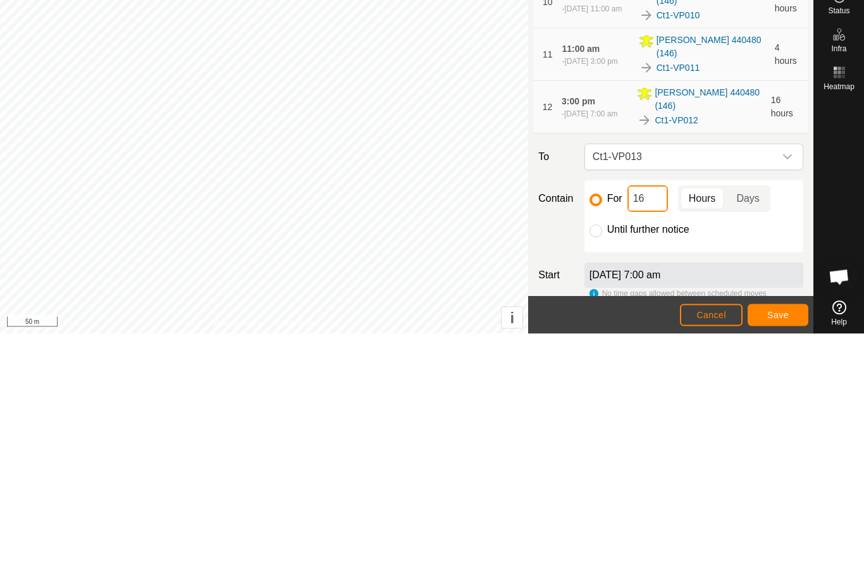
type input "1"
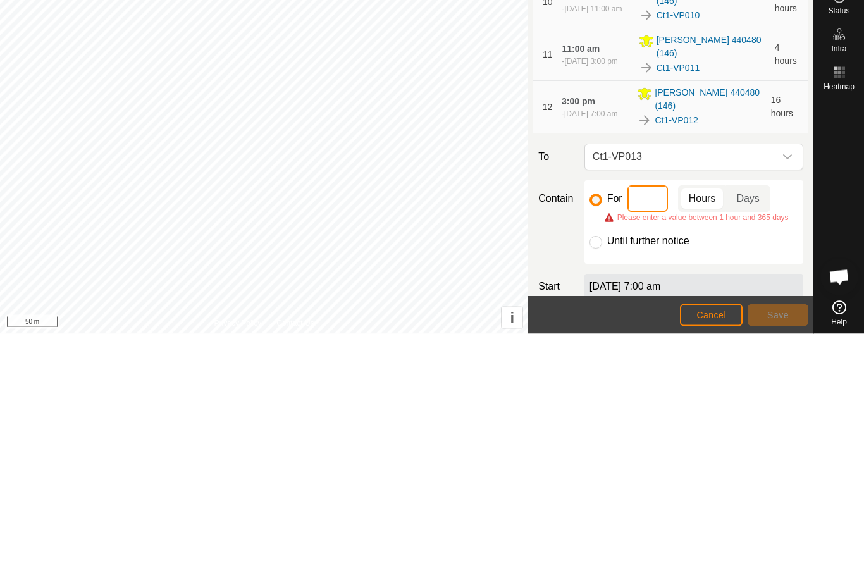
type input "4"
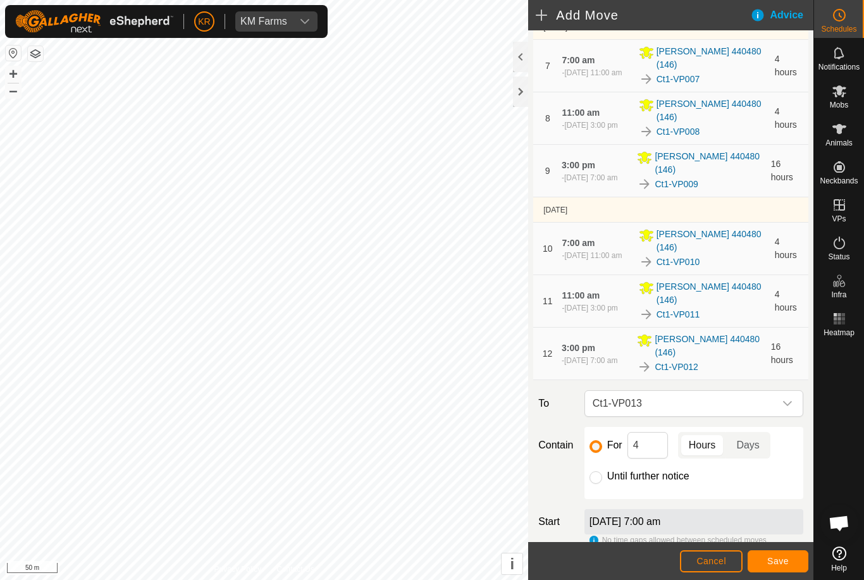
click at [785, 559] on span "Save" at bounding box center [779, 561] width 22 height 10
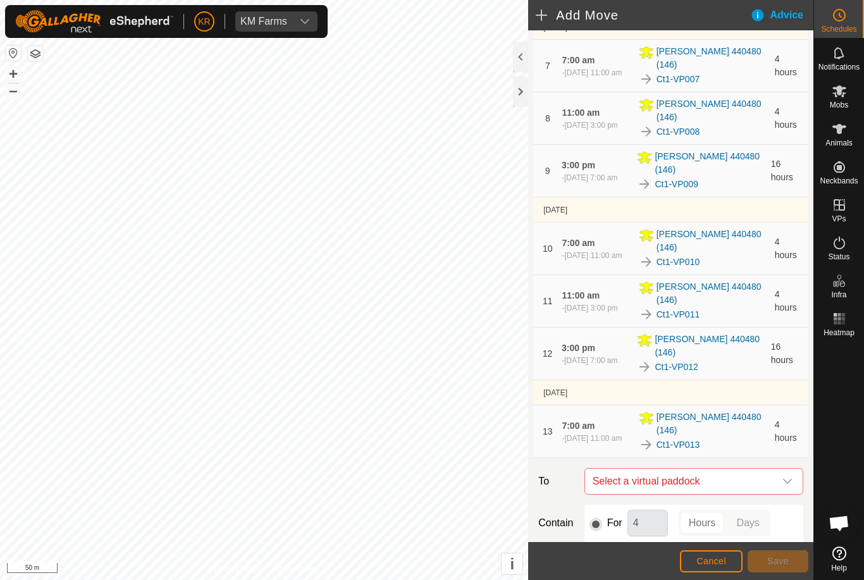
click at [786, 479] on icon "dropdown trigger" at bounding box center [787, 481] width 9 height 5
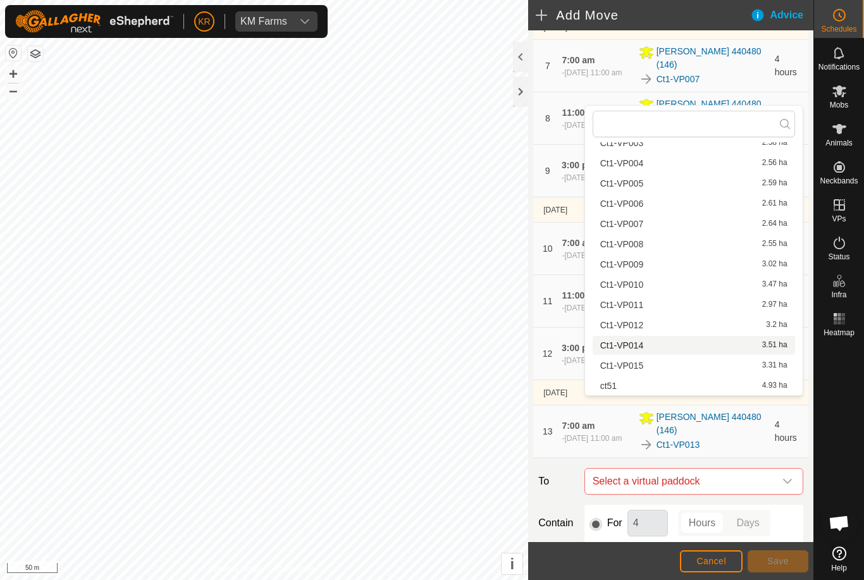
click at [639, 349] on span "Ct1-VP014" at bounding box center [621, 345] width 43 height 9
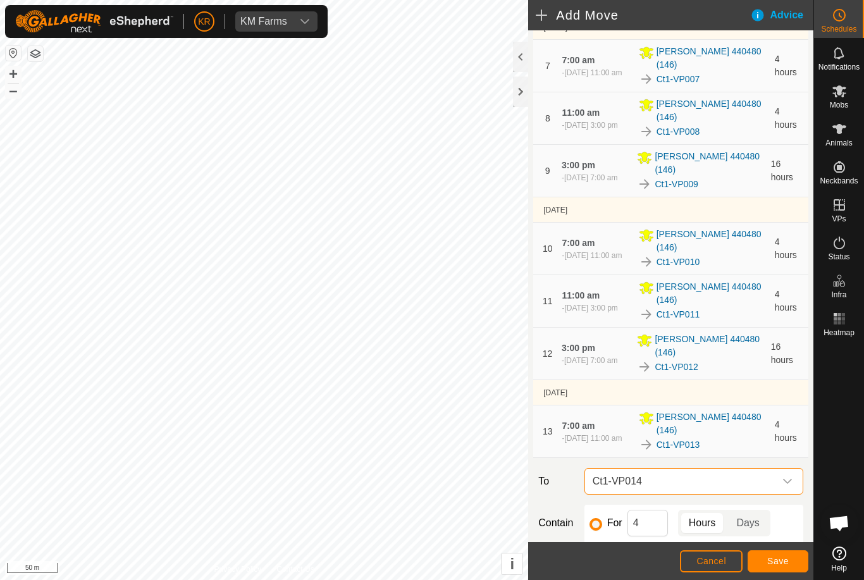
click at [786, 560] on span "Save" at bounding box center [779, 561] width 22 height 10
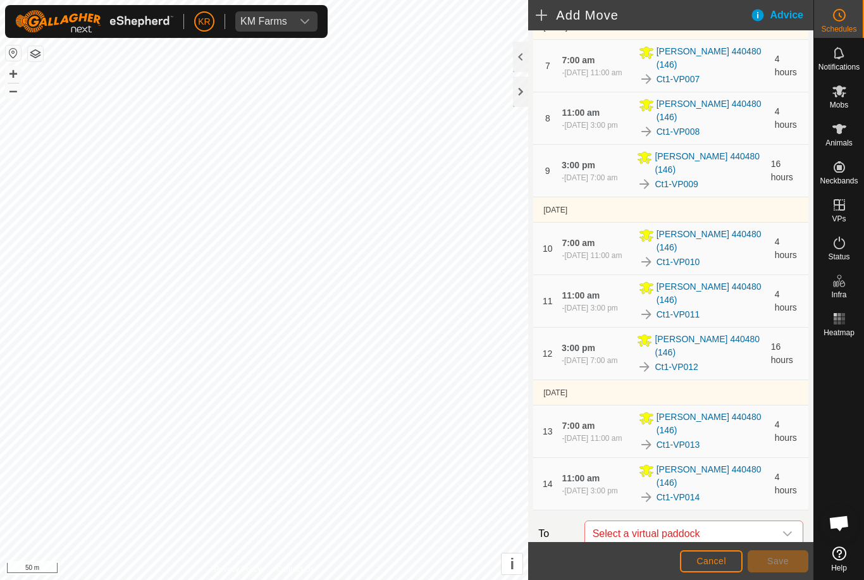
click at [786, 529] on icon "dropdown trigger" at bounding box center [788, 534] width 10 height 10
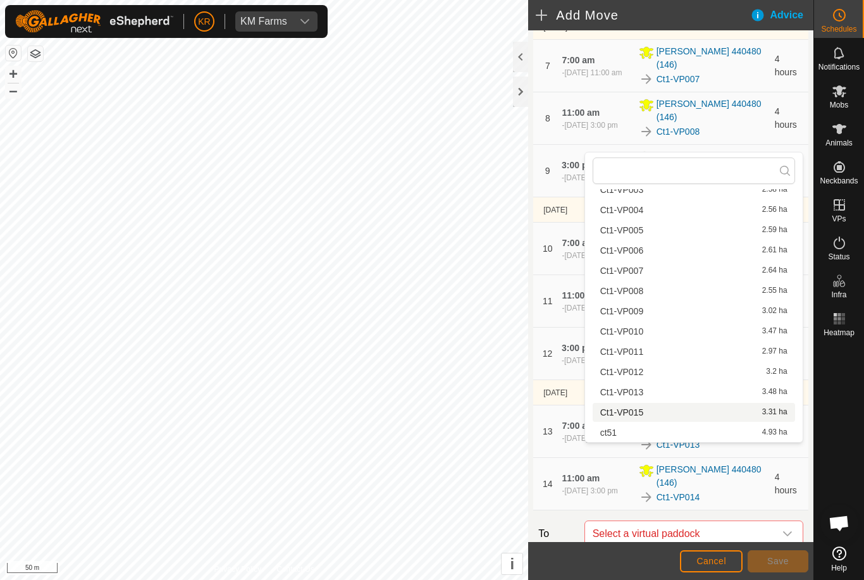
click at [655, 415] on div "Ct1-VP015 3.31 ha" at bounding box center [693, 412] width 187 height 9
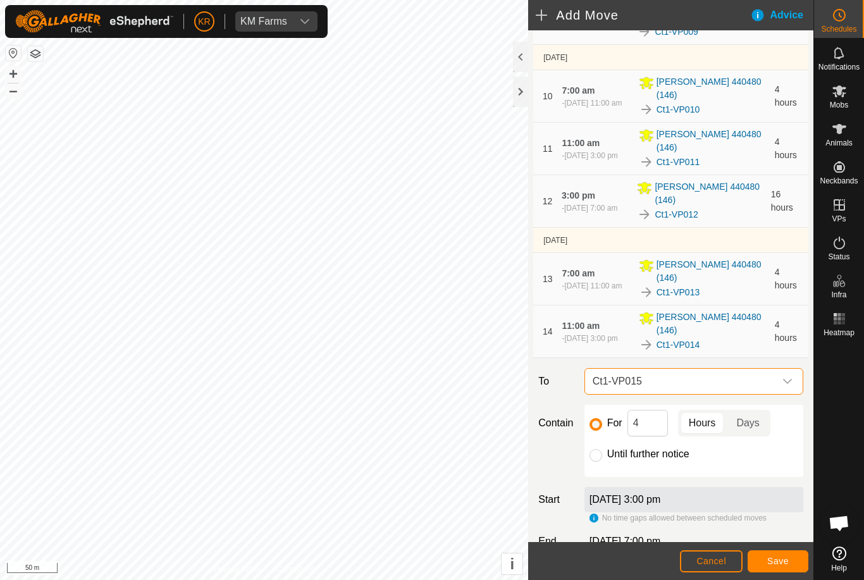
scroll to position [593, 0]
click at [601, 449] on input "Until further notice" at bounding box center [596, 455] width 13 height 13
radio input "true"
checkbox input "false"
click at [786, 560] on span "Save" at bounding box center [779, 561] width 22 height 10
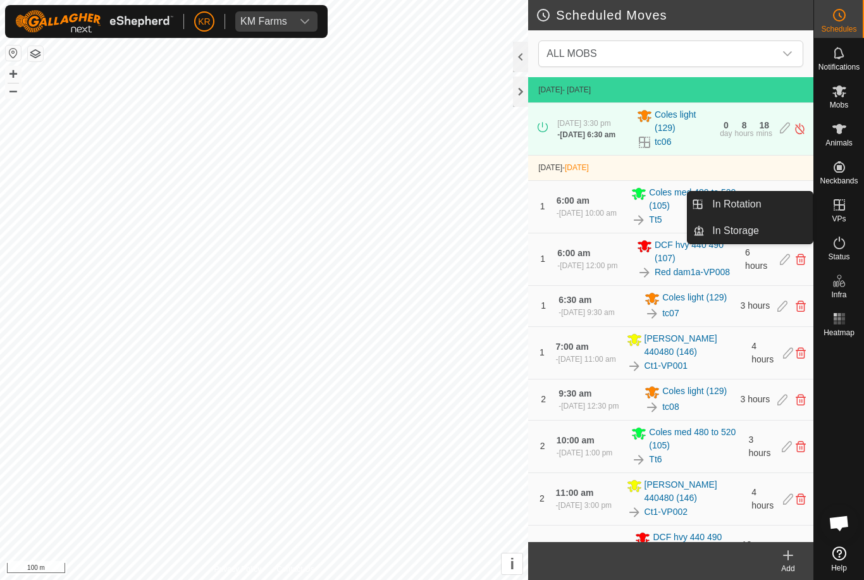
click at [778, 209] on link "In Rotation" at bounding box center [759, 204] width 108 height 25
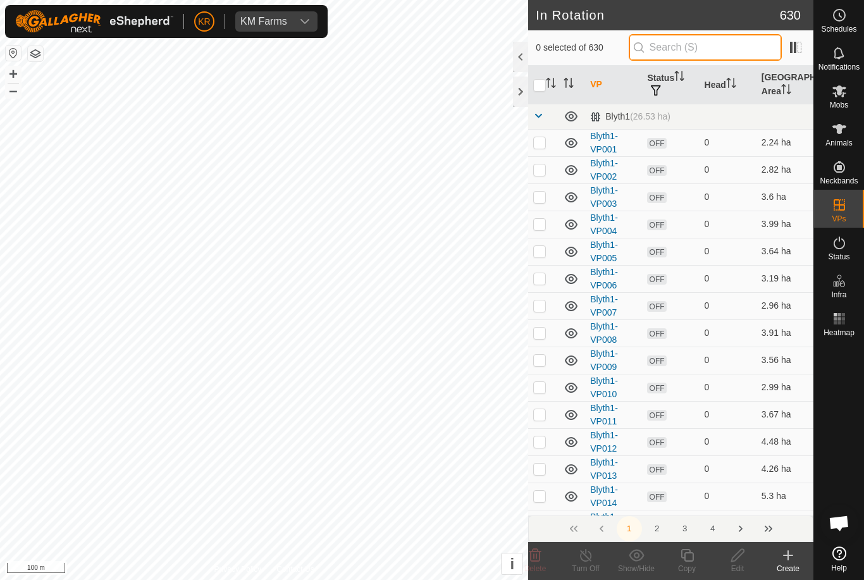
click at [736, 58] on input "text" at bounding box center [705, 47] width 153 height 27
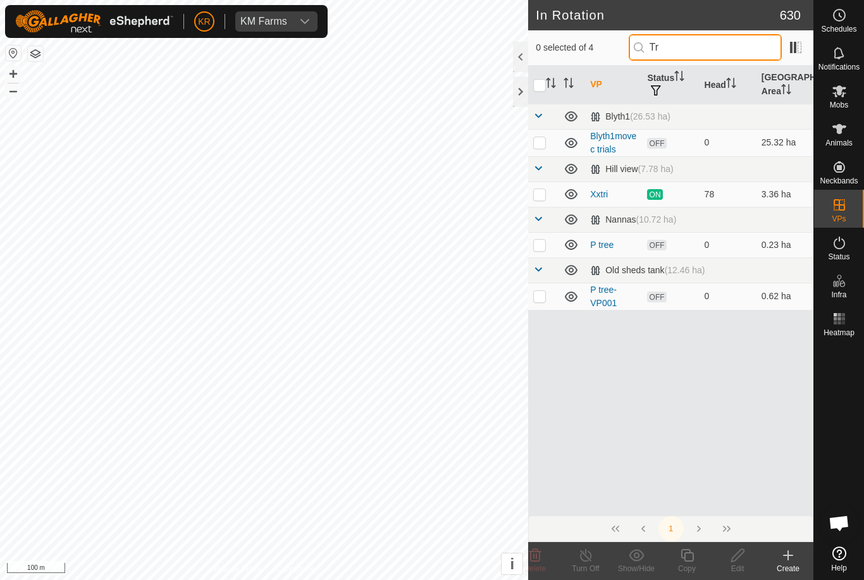
type input "Tr"
click at [540, 197] on p-checkbox at bounding box center [539, 194] width 13 height 10
checkbox input "true"
click at [693, 561] on icon at bounding box center [687, 555] width 13 height 13
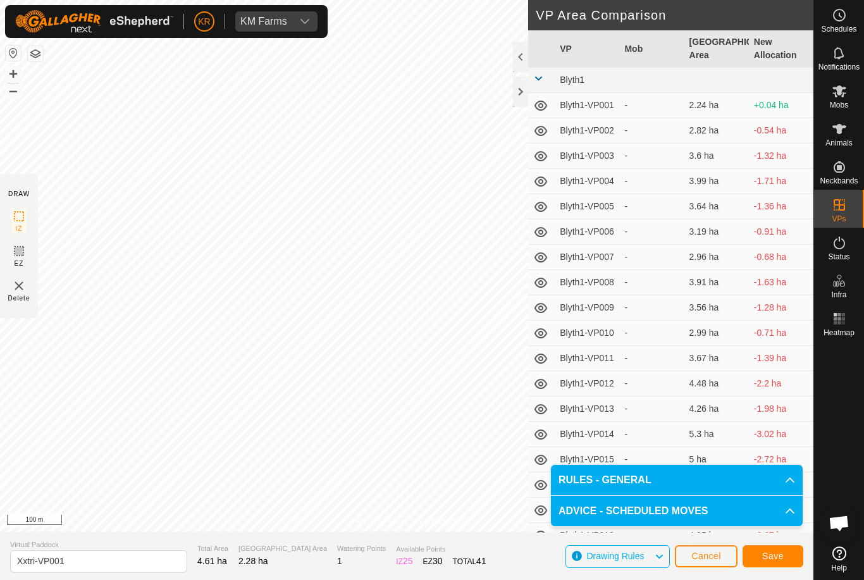
click at [778, 554] on span "Save" at bounding box center [773, 556] width 22 height 10
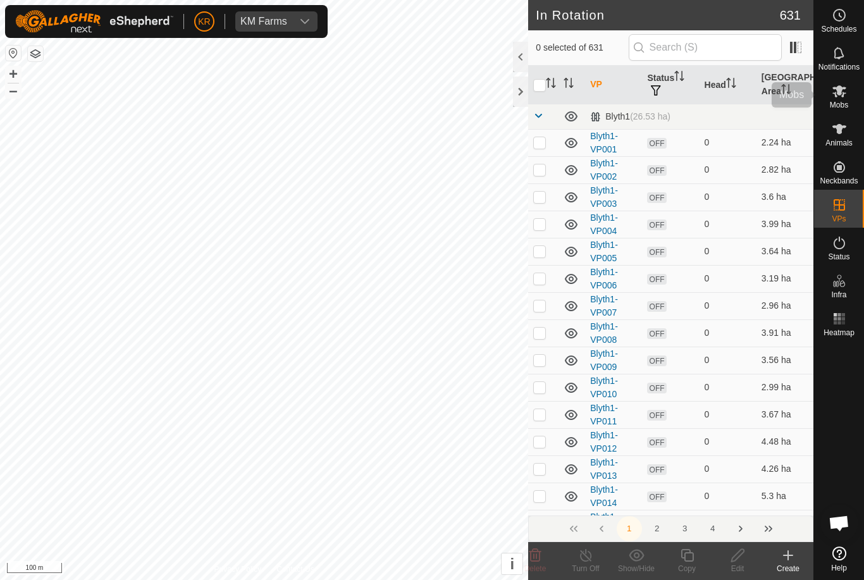
click at [848, 92] on es-mob-svg-icon at bounding box center [839, 91] width 23 height 20
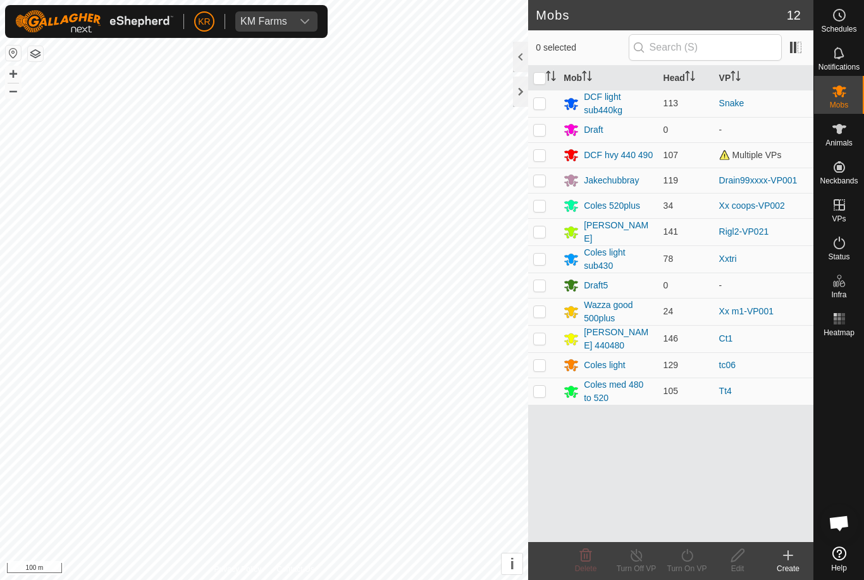
click at [548, 256] on td at bounding box center [543, 259] width 30 height 27
checkbox input "true"
click at [690, 559] on icon at bounding box center [688, 555] width 16 height 15
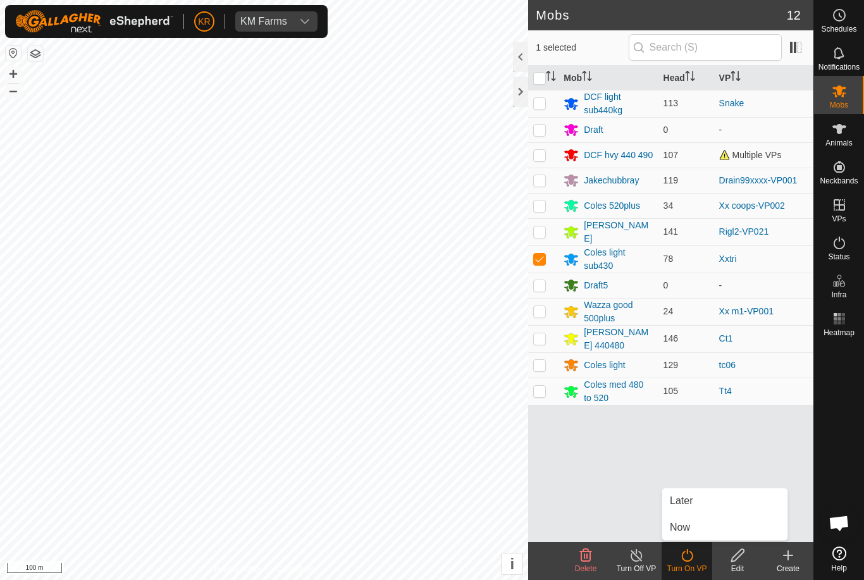
click at [688, 531] on span "Now" at bounding box center [680, 527] width 20 height 15
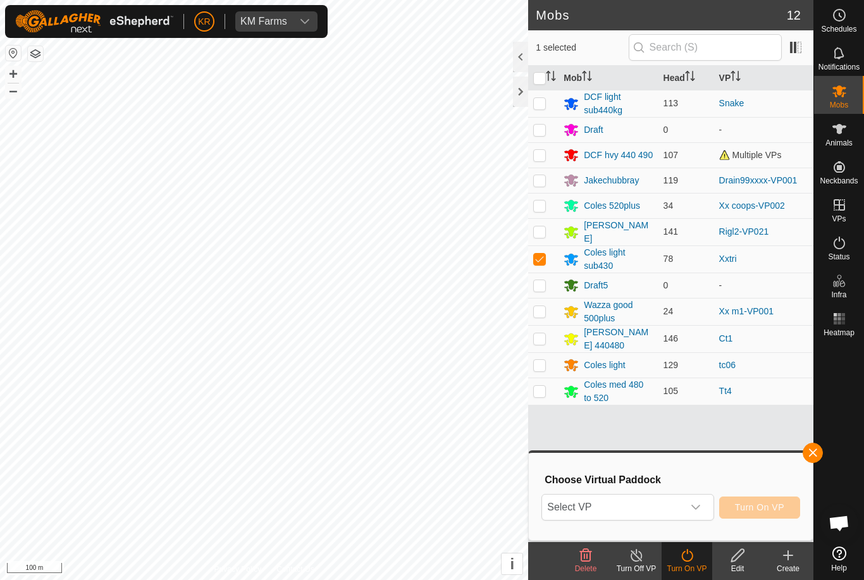
click at [663, 511] on span "Select VP" at bounding box center [612, 507] width 140 height 25
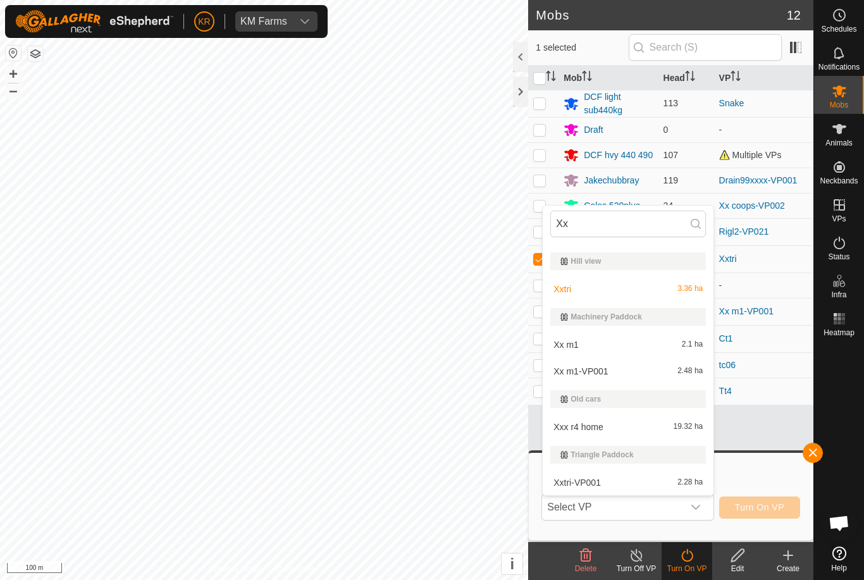
scroll to position [186, 0]
type input "Xx"
click at [625, 480] on div "Xxtri-VP001 2.28 ha" at bounding box center [628, 482] width 156 height 15
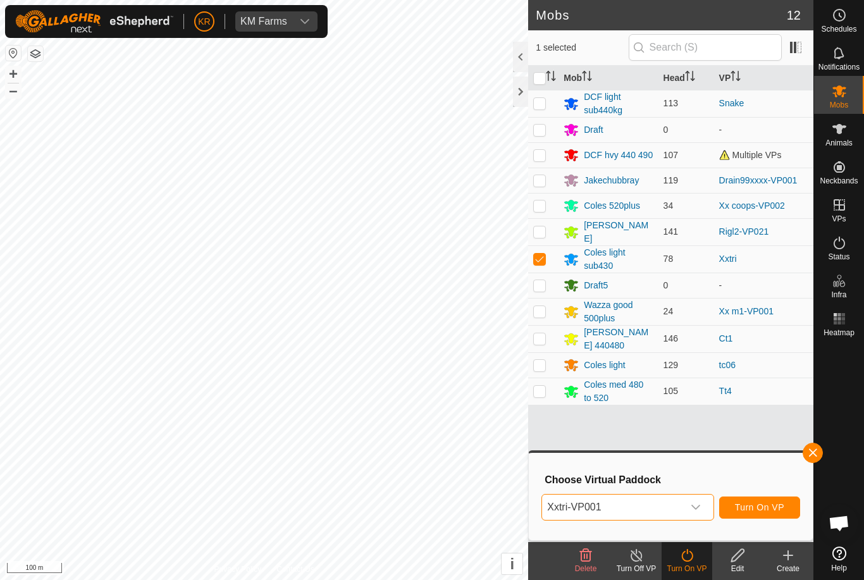
click at [775, 507] on span "Turn On VP" at bounding box center [759, 507] width 49 height 10
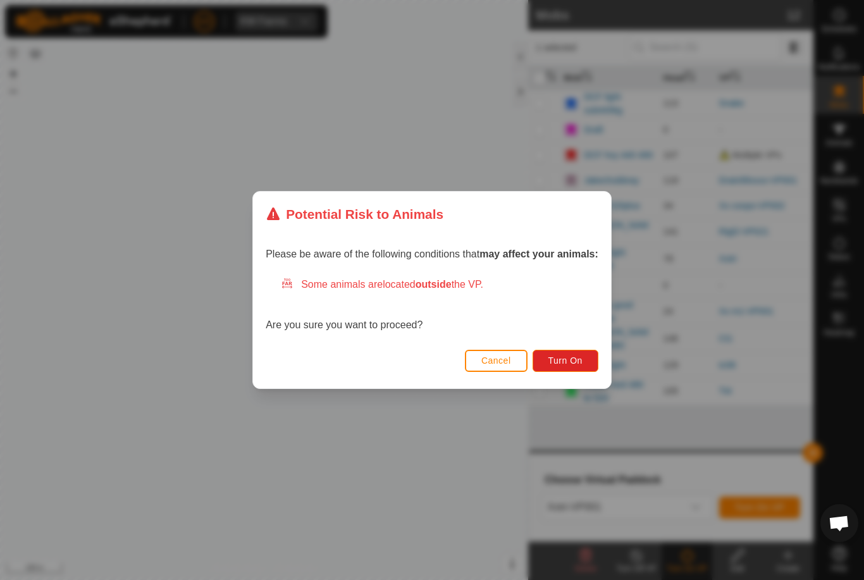
click at [580, 363] on span "Turn On" at bounding box center [566, 361] width 34 height 10
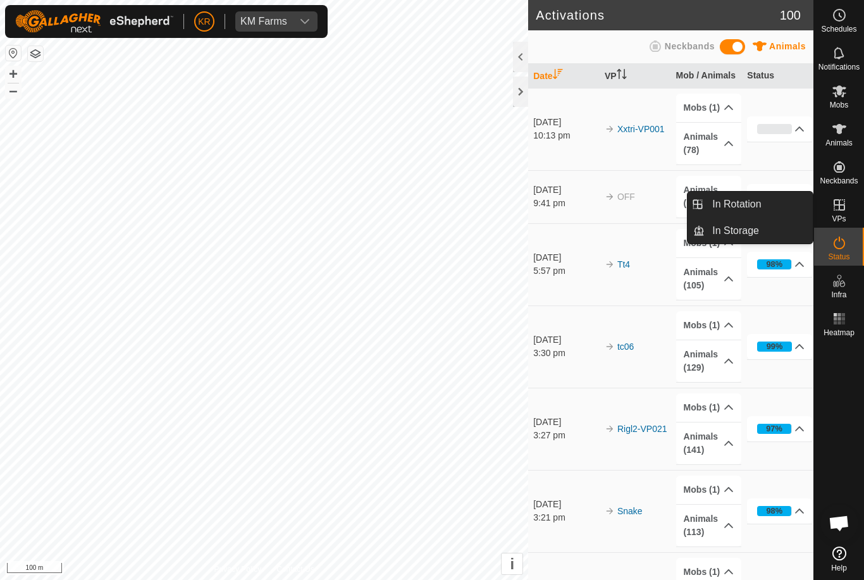
click at [780, 209] on link "In Rotation" at bounding box center [759, 204] width 108 height 25
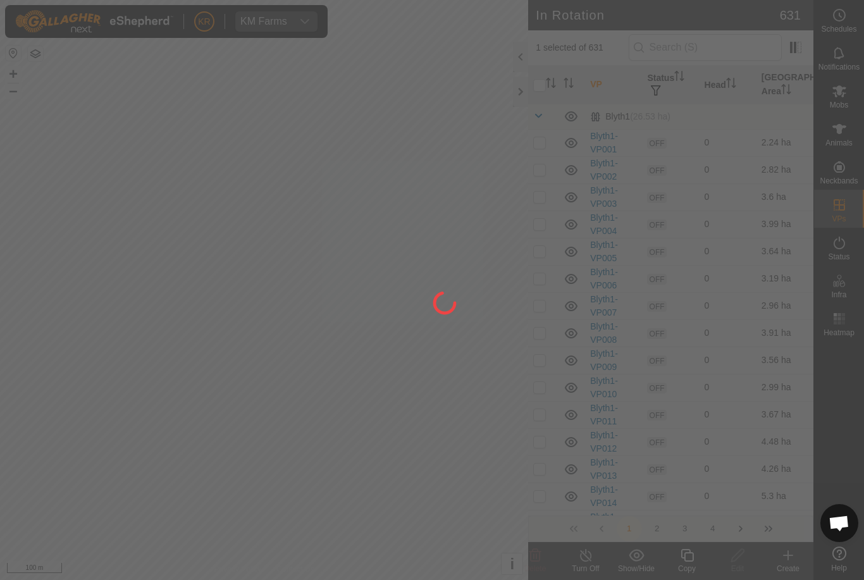
click at [743, 203] on div at bounding box center [432, 290] width 864 height 580
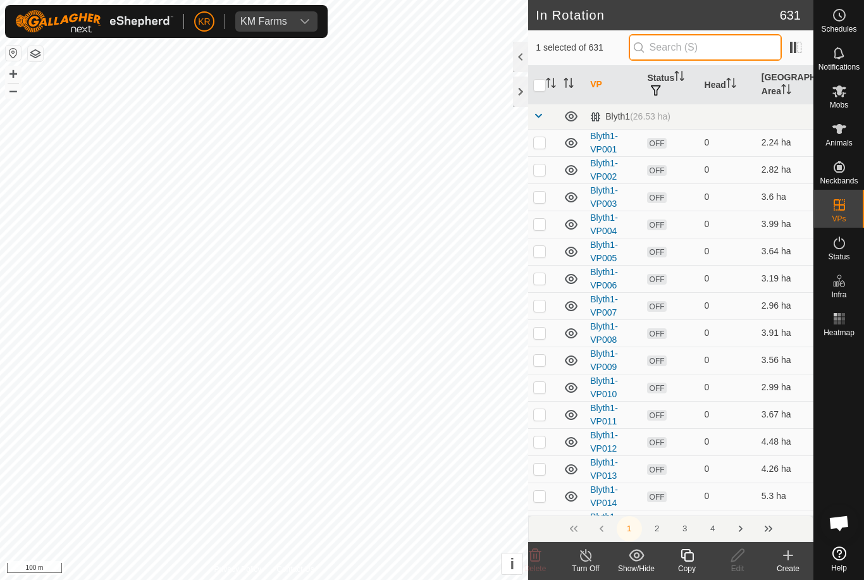
click at [727, 53] on input "text" at bounding box center [705, 47] width 153 height 27
type input "Blyth"
click at [544, 85] on input "checkbox" at bounding box center [539, 85] width 13 height 13
checkbox input "true"
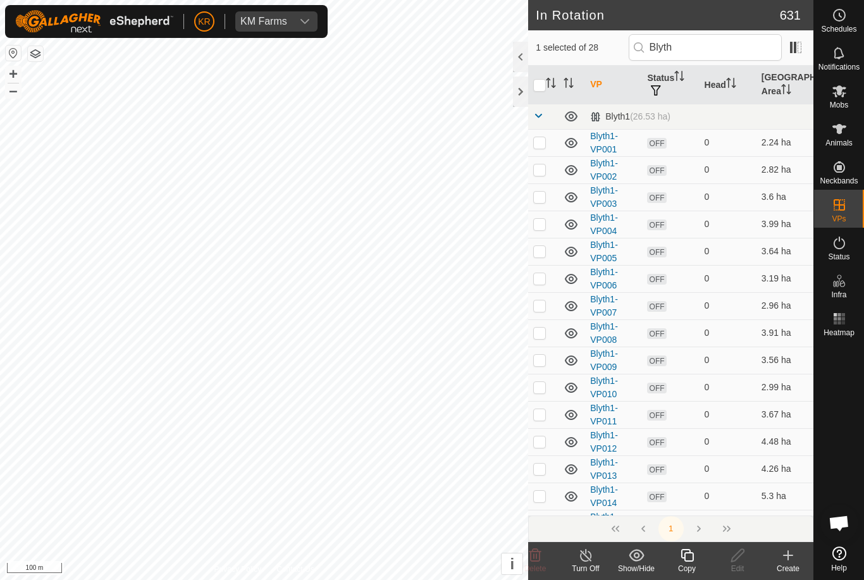
checkbox input "true"
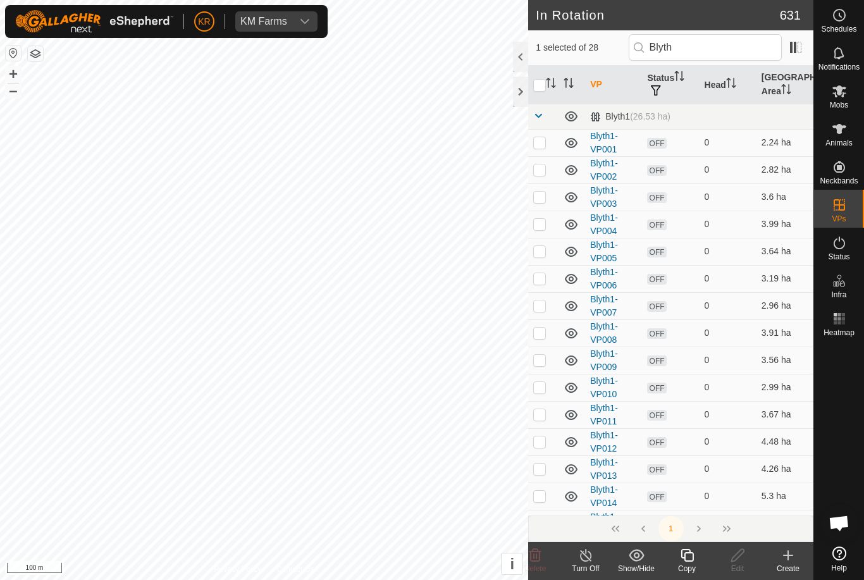
checkbox input "true"
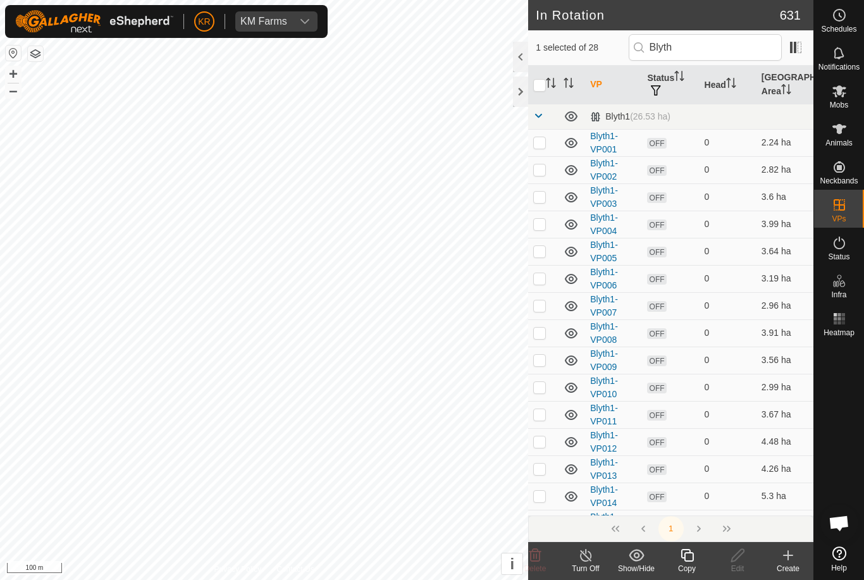
checkbox input "true"
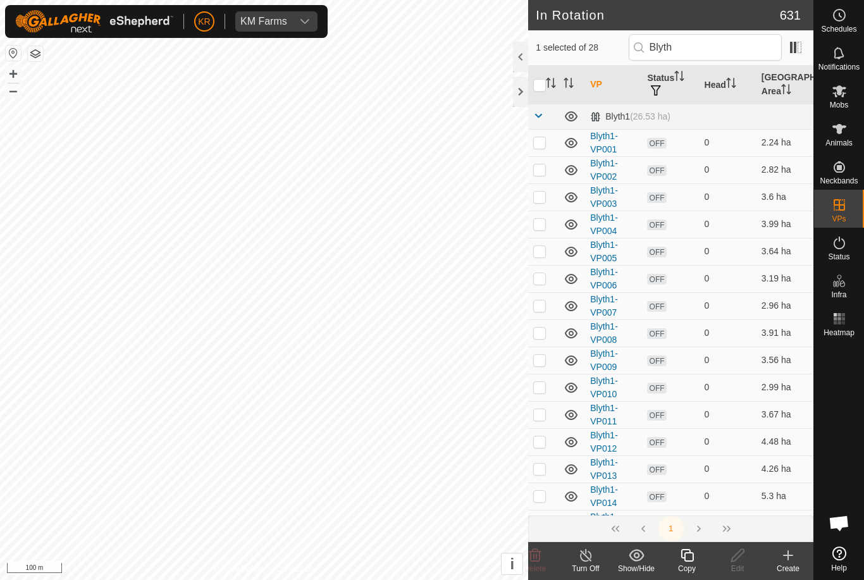
checkbox input "true"
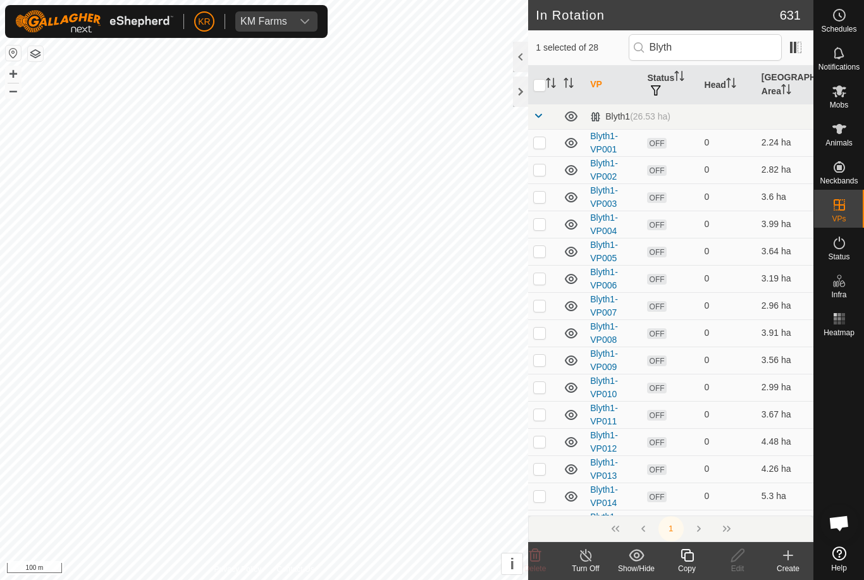
checkbox input "true"
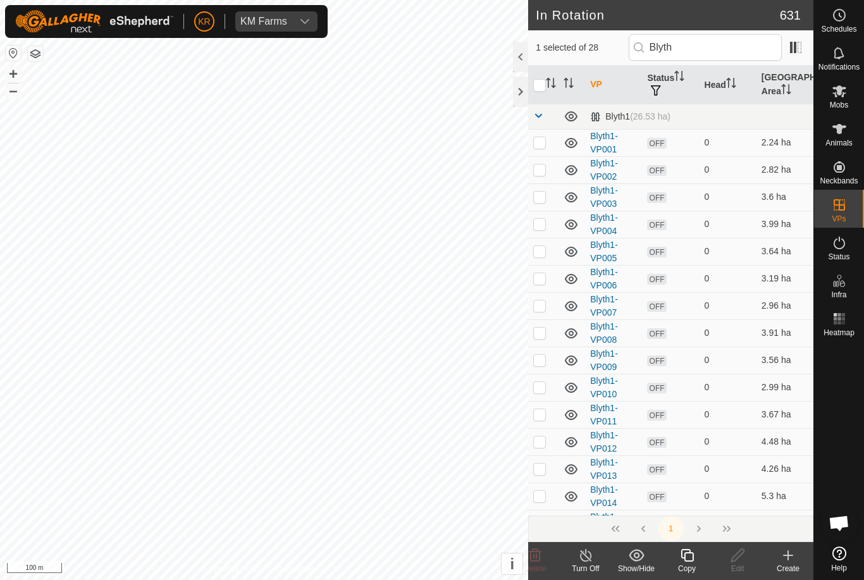
checkbox input "true"
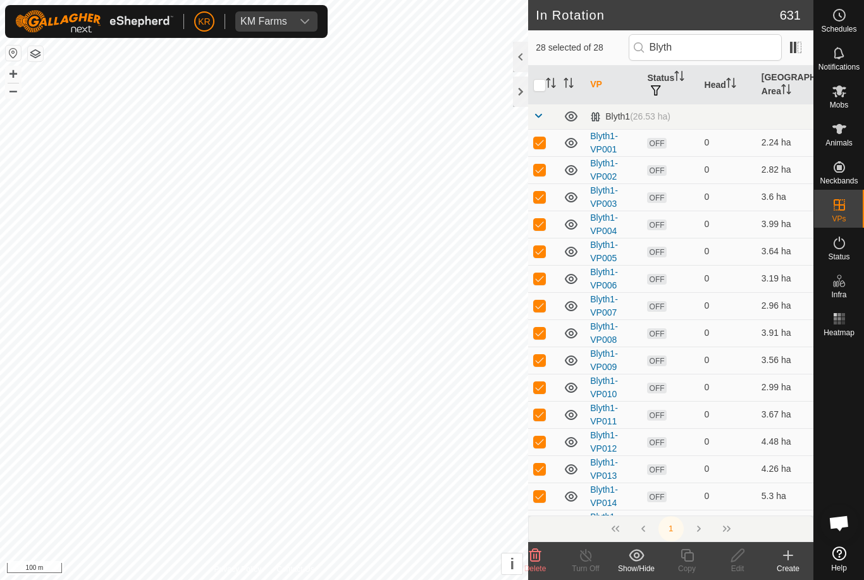
click at [545, 557] on delete-svg-icon at bounding box center [535, 555] width 51 height 15
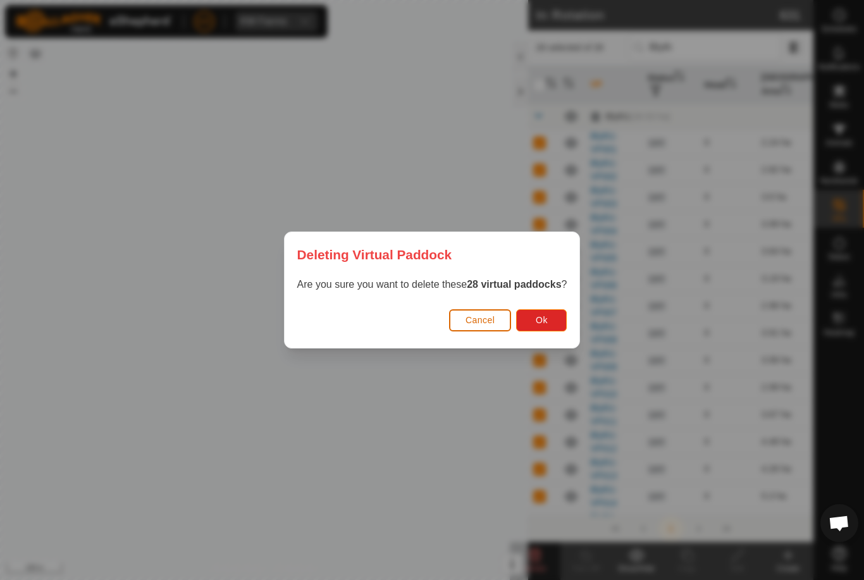
click at [554, 319] on button "Ok" at bounding box center [541, 320] width 51 height 22
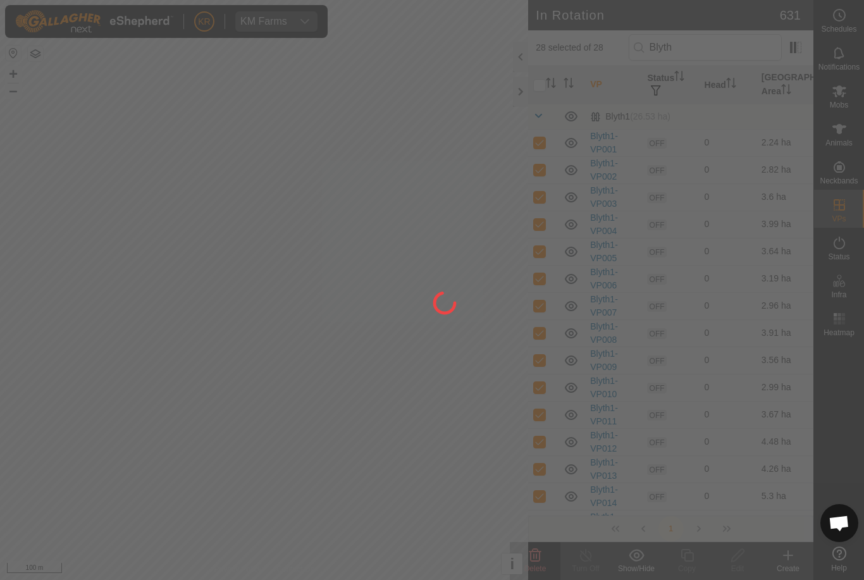
checkbox input "false"
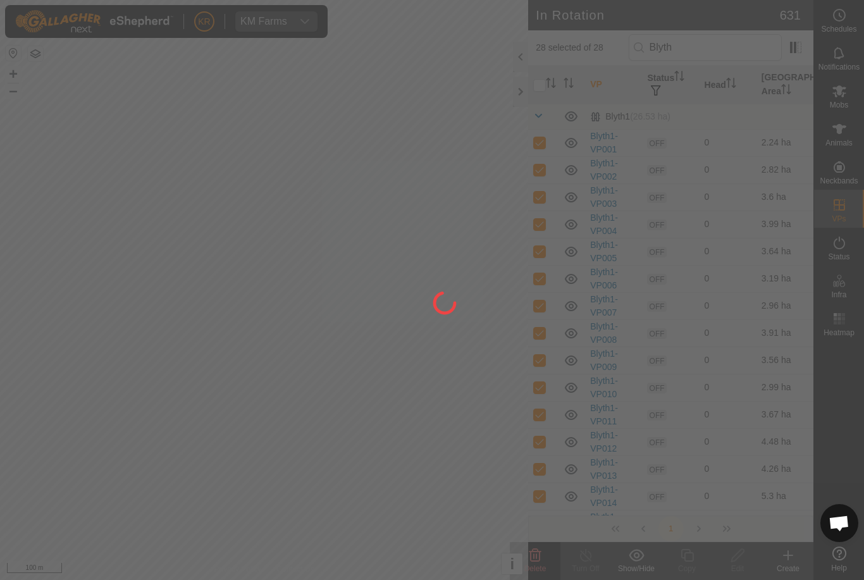
checkbox input "false"
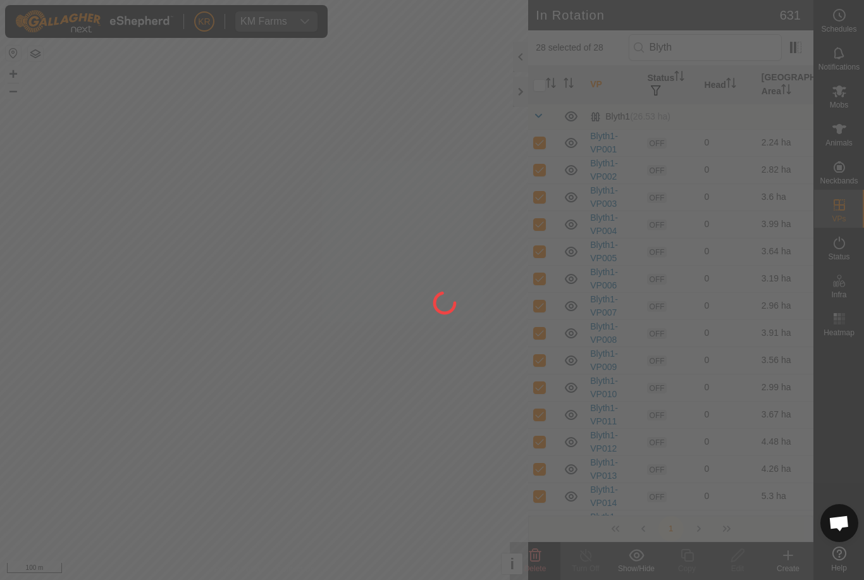
checkbox input "false"
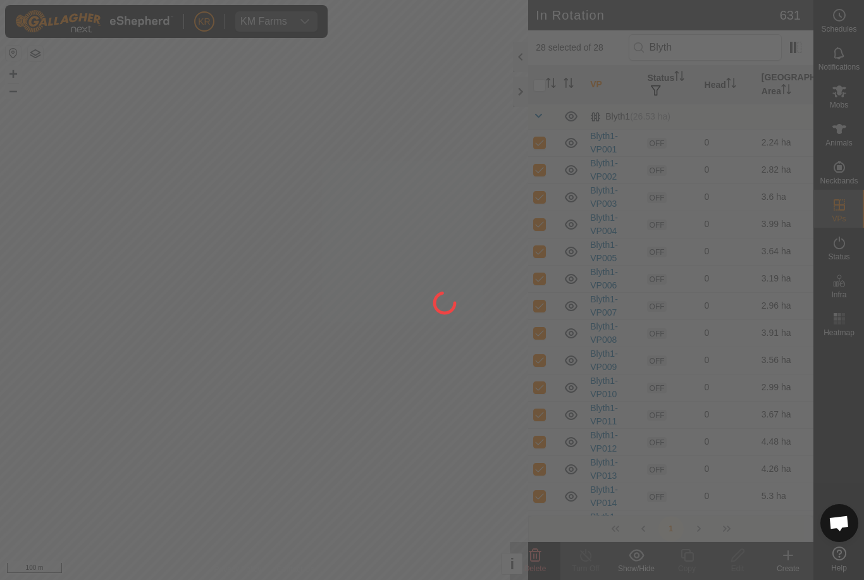
checkbox input "false"
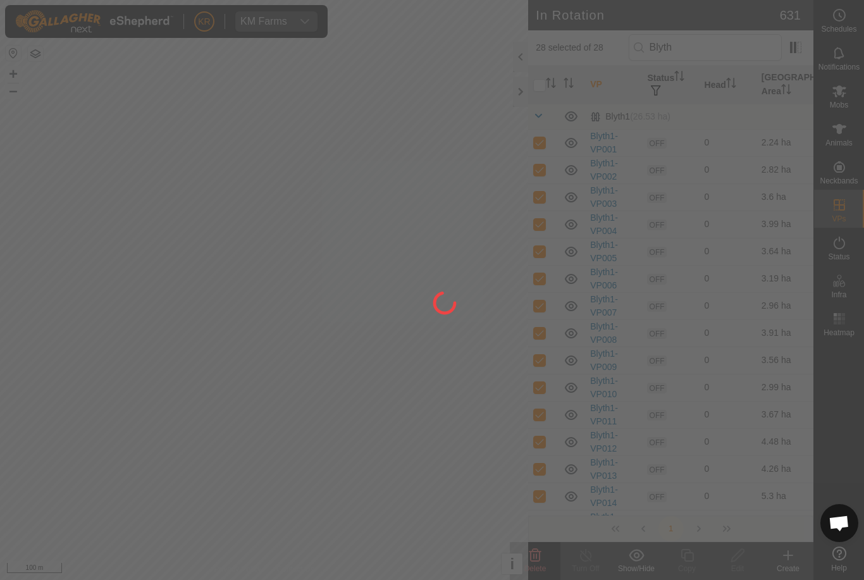
checkbox input "false"
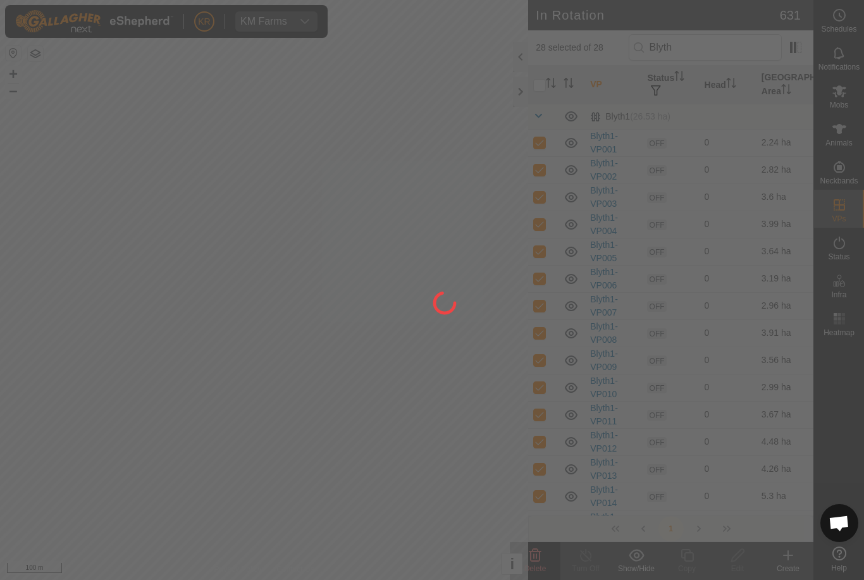
checkbox input "false"
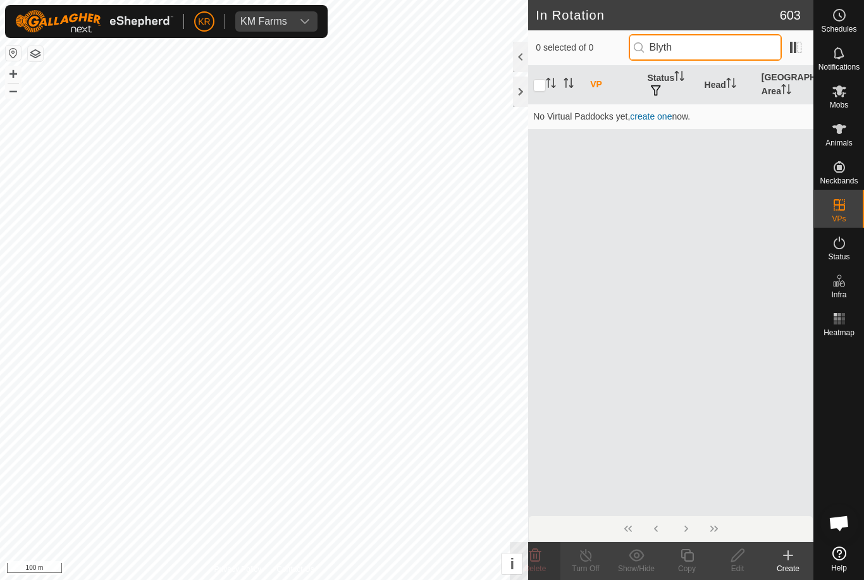
click at [739, 47] on input "Blyth" at bounding box center [705, 47] width 153 height 27
type input "B"
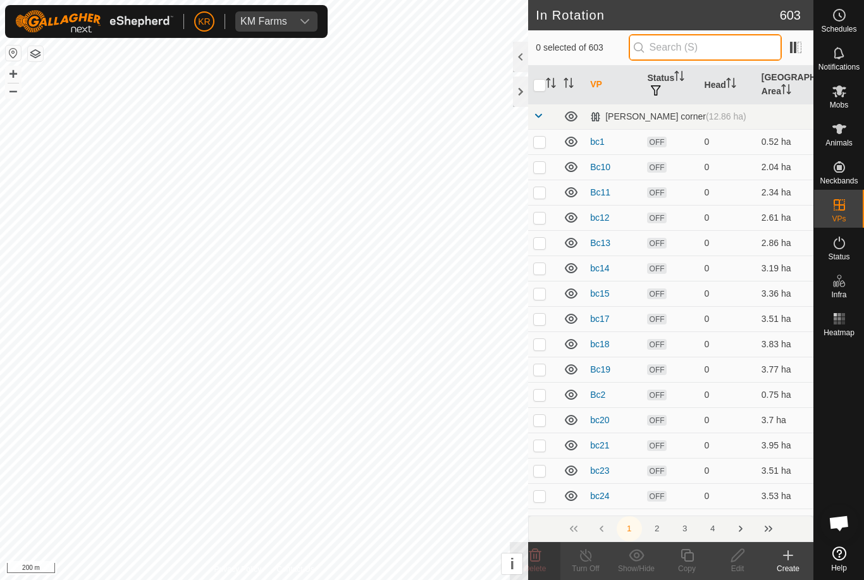
click at [715, 51] on input "text" at bounding box center [705, 47] width 153 height 27
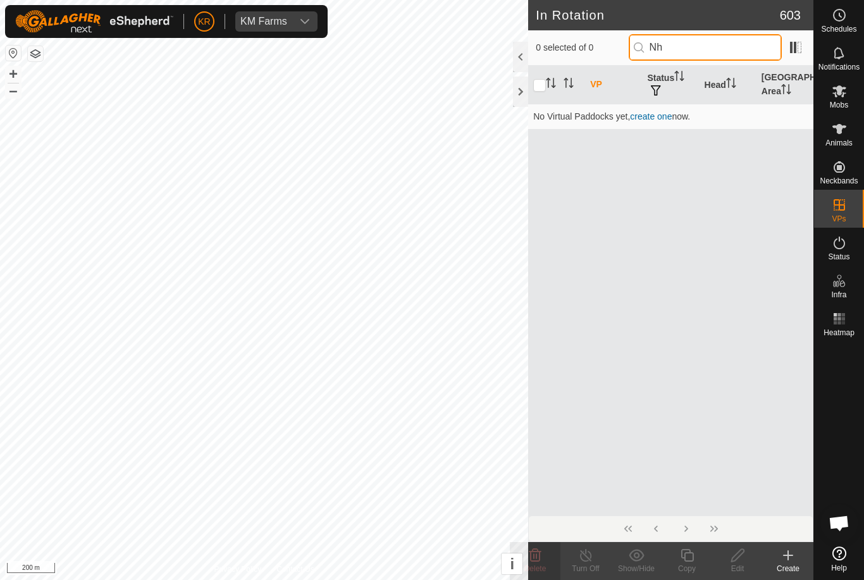
type input "N"
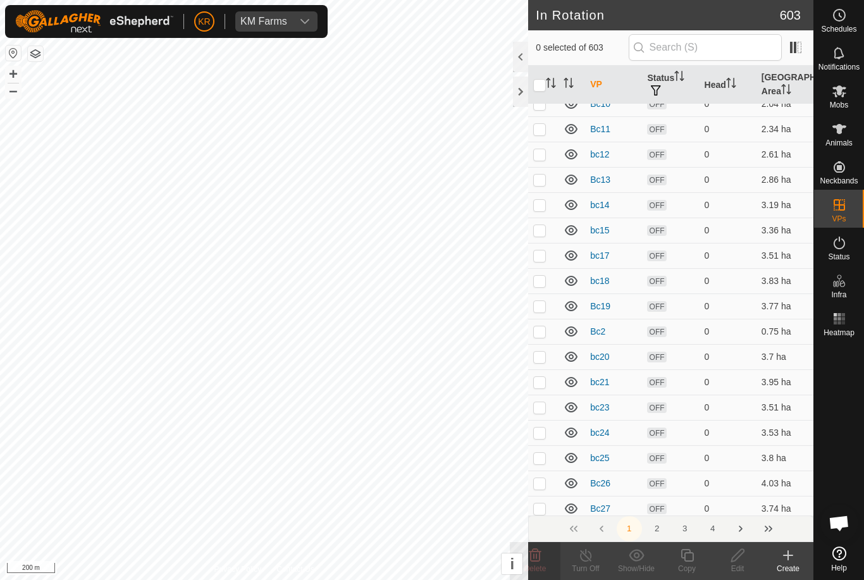
scroll to position [75, 0]
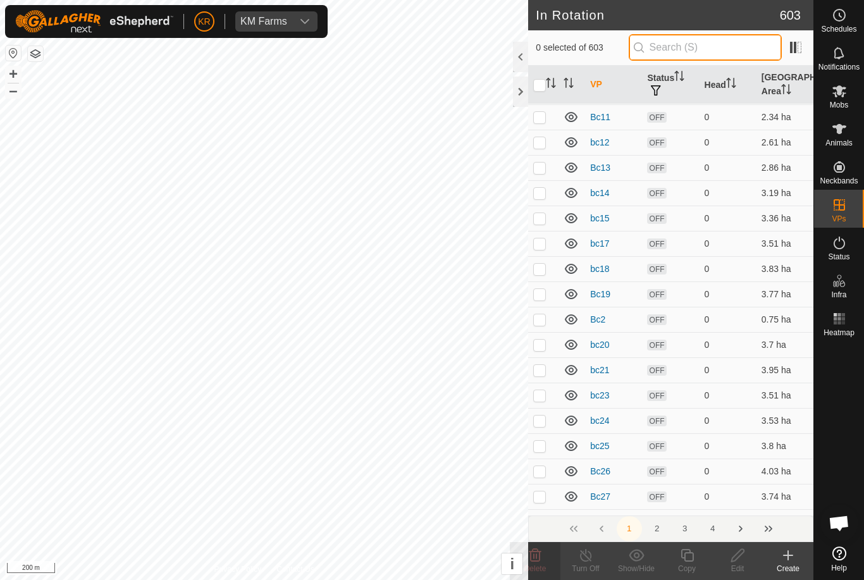
click at [727, 53] on input "text" at bounding box center [705, 47] width 153 height 27
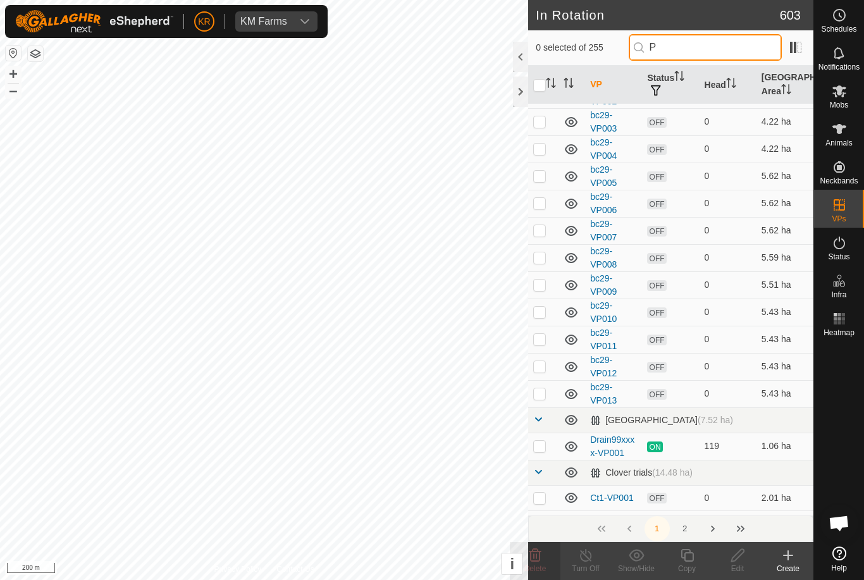
scroll to position [0, 0]
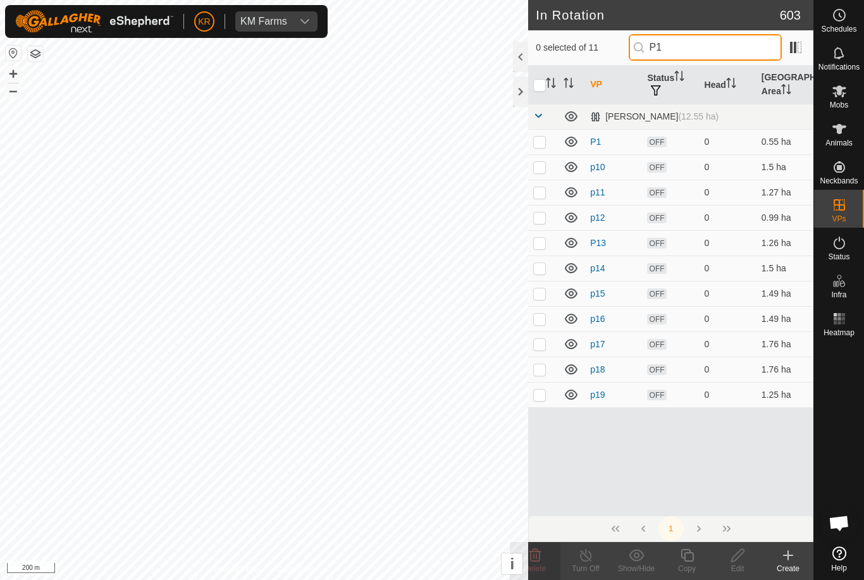
type input "P1"
click at [541, 85] on input "checkbox" at bounding box center [539, 85] width 13 height 13
checkbox input "false"
checkbox input "true"
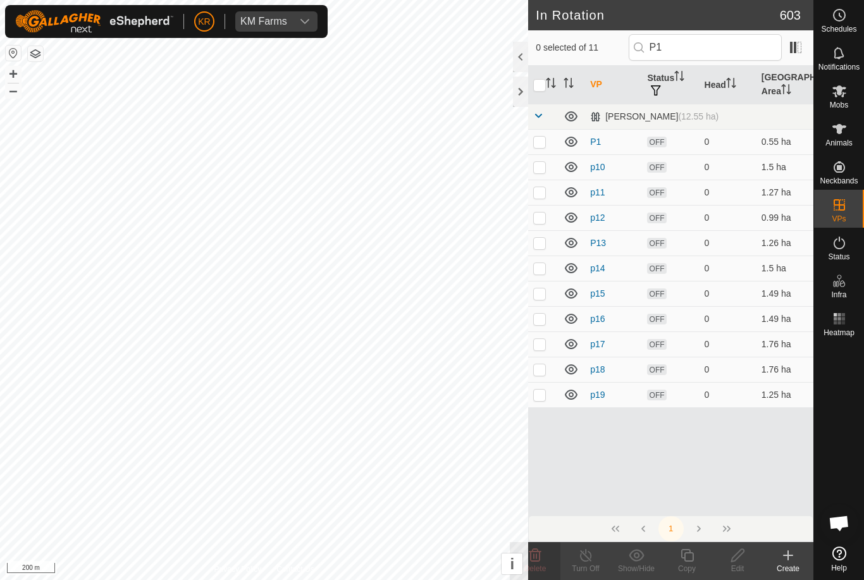
checkbox input "true"
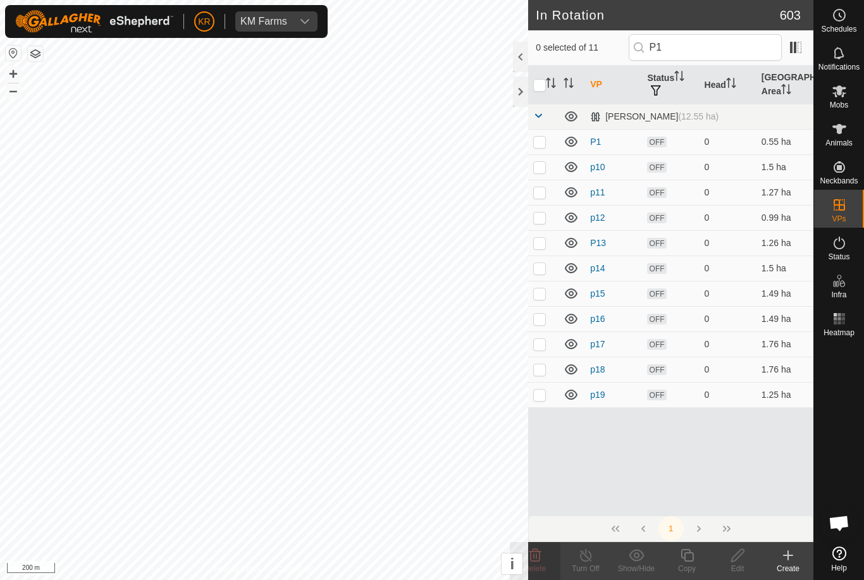
checkbox input "true"
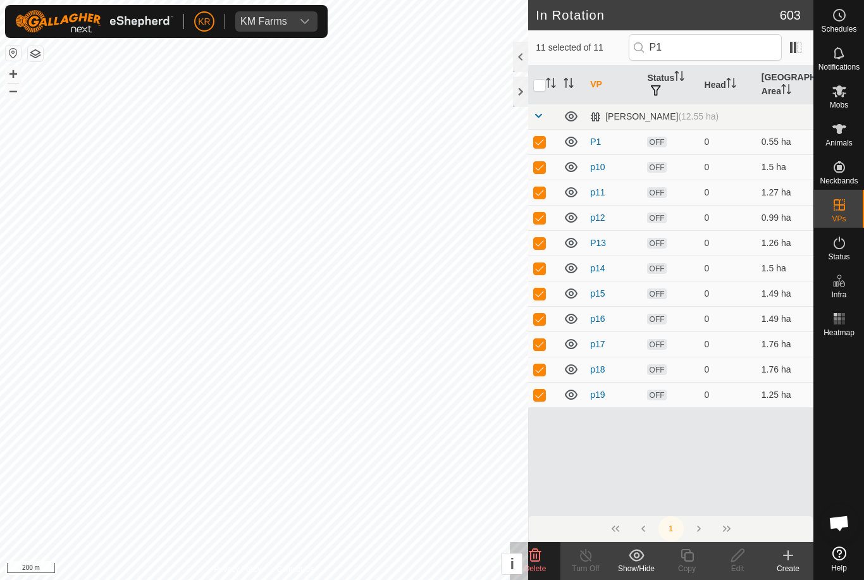
click at [535, 563] on div "Delete" at bounding box center [535, 568] width 51 height 11
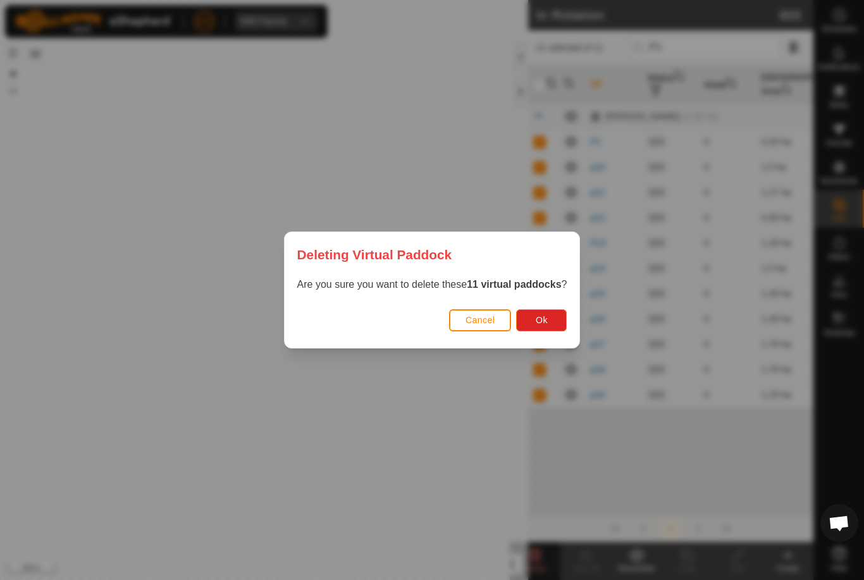
click at [554, 324] on button "Ok" at bounding box center [541, 320] width 51 height 22
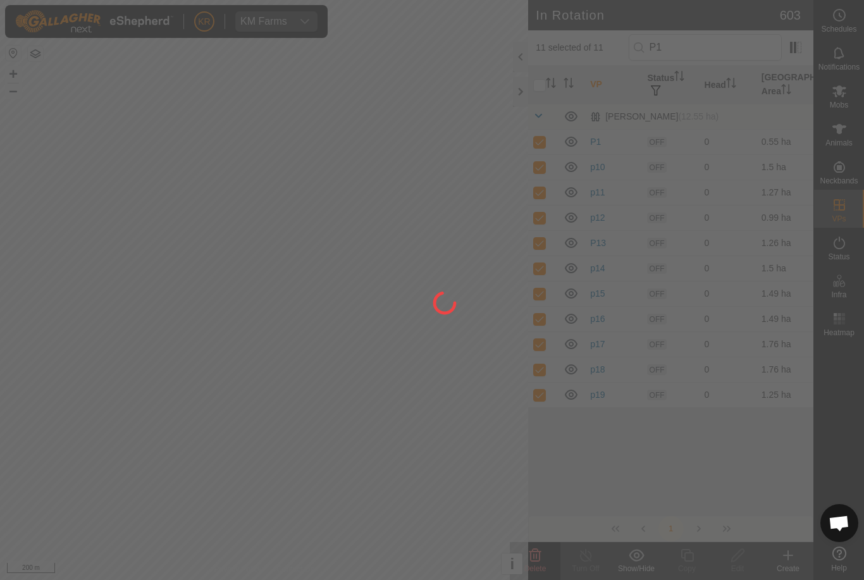
checkbox input "false"
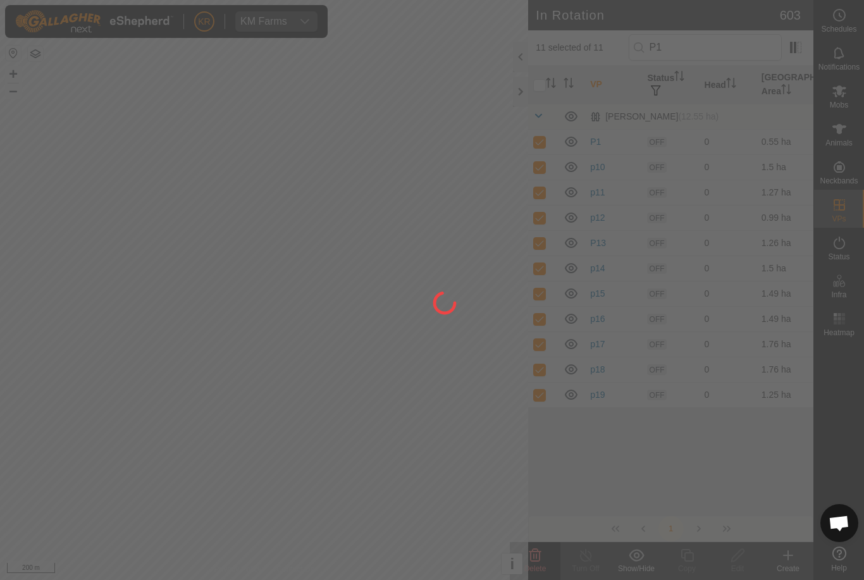
checkbox input "false"
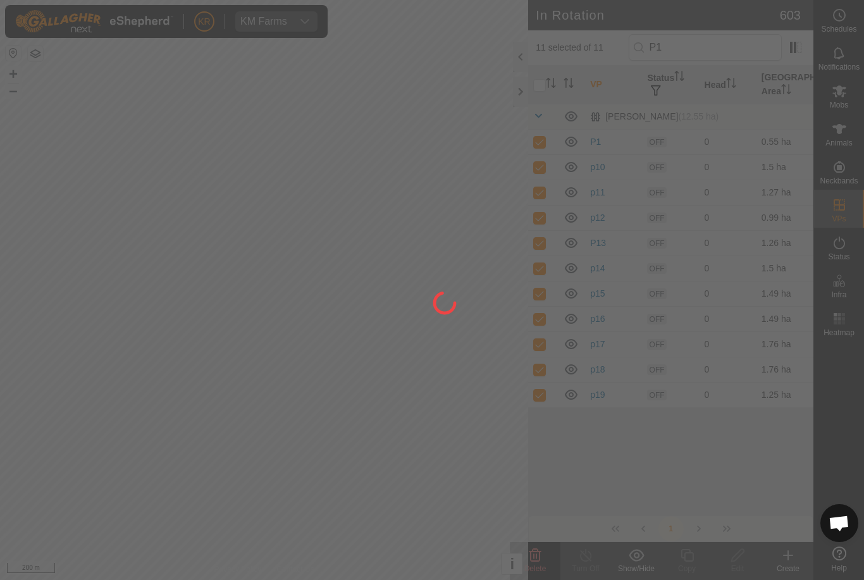
checkbox input "false"
click at [725, 51] on div at bounding box center [432, 290] width 864 height 580
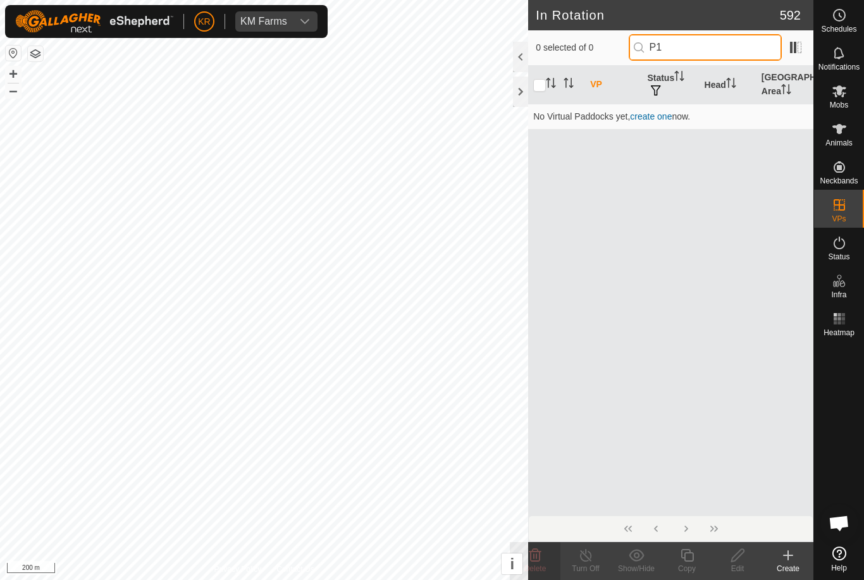
click at [728, 53] on input "P1" at bounding box center [705, 47] width 153 height 27
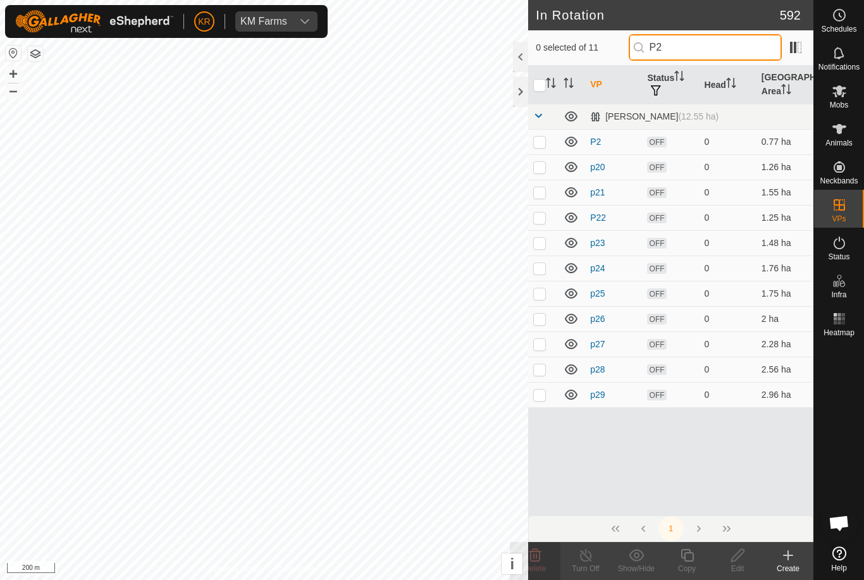
type input "P2"
click at [541, 88] on input "checkbox" at bounding box center [539, 85] width 13 height 13
checkbox input "true"
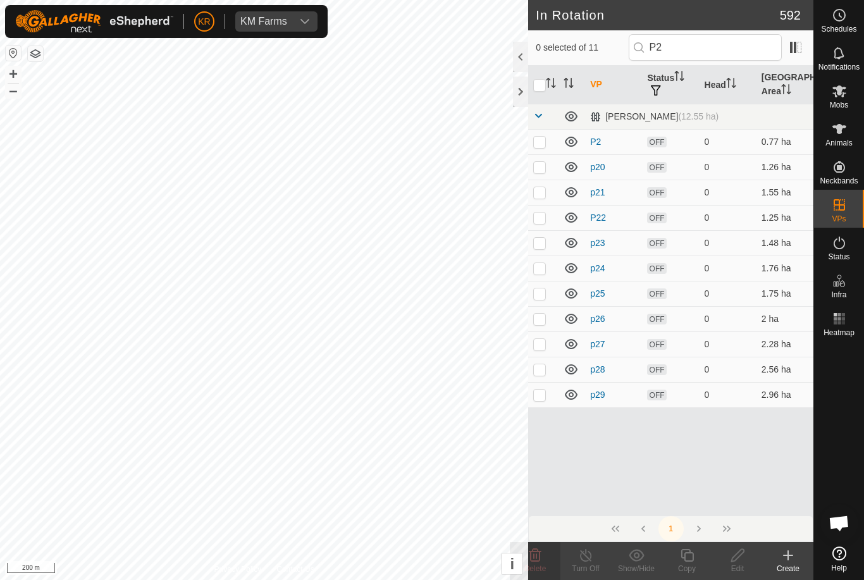
checkbox input "true"
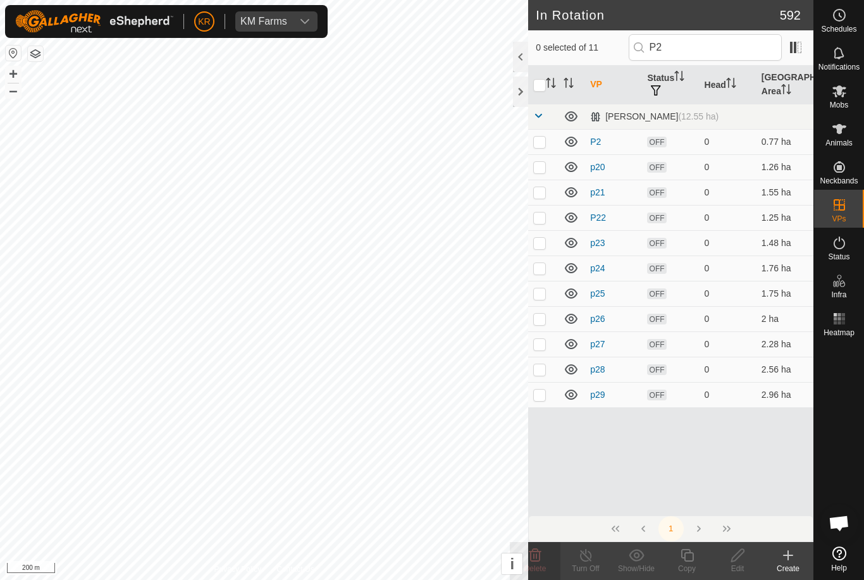
checkbox input "true"
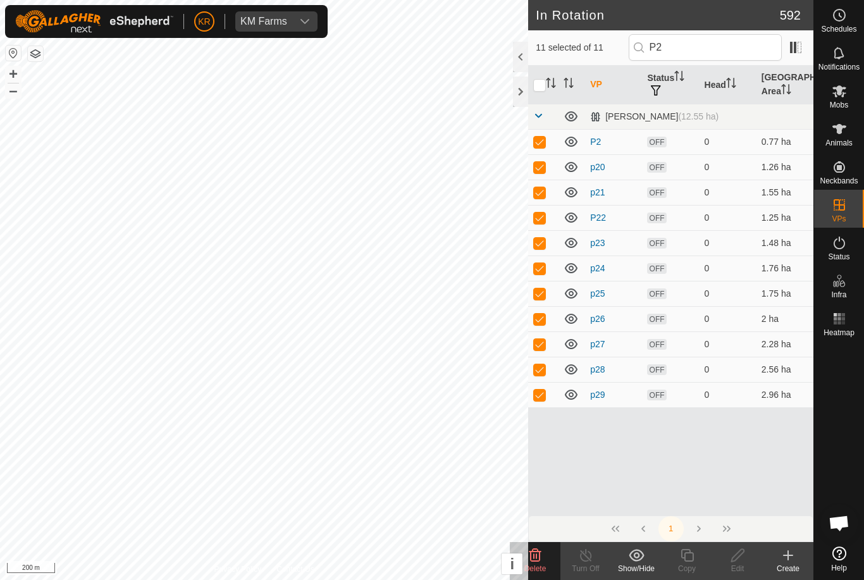
click at [544, 556] on delete-svg-icon at bounding box center [535, 555] width 51 height 15
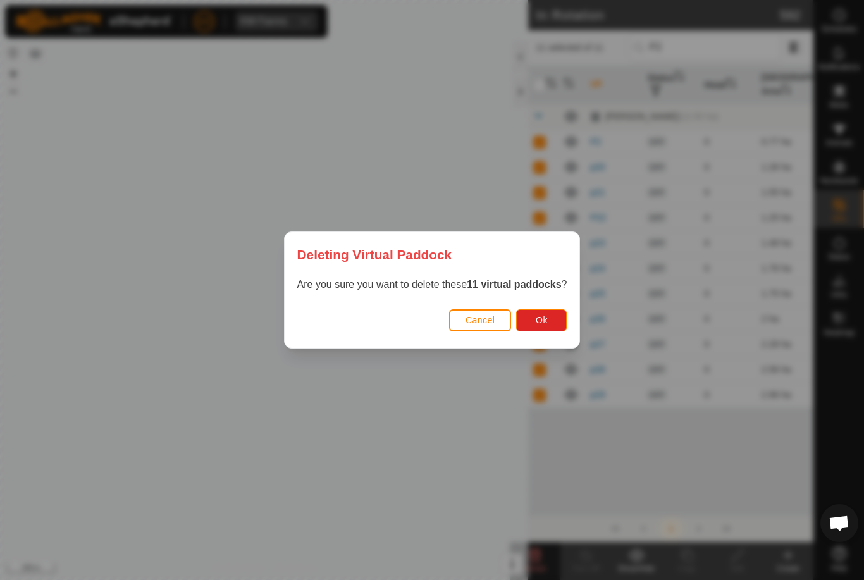
click at [557, 321] on button "Ok" at bounding box center [541, 320] width 51 height 22
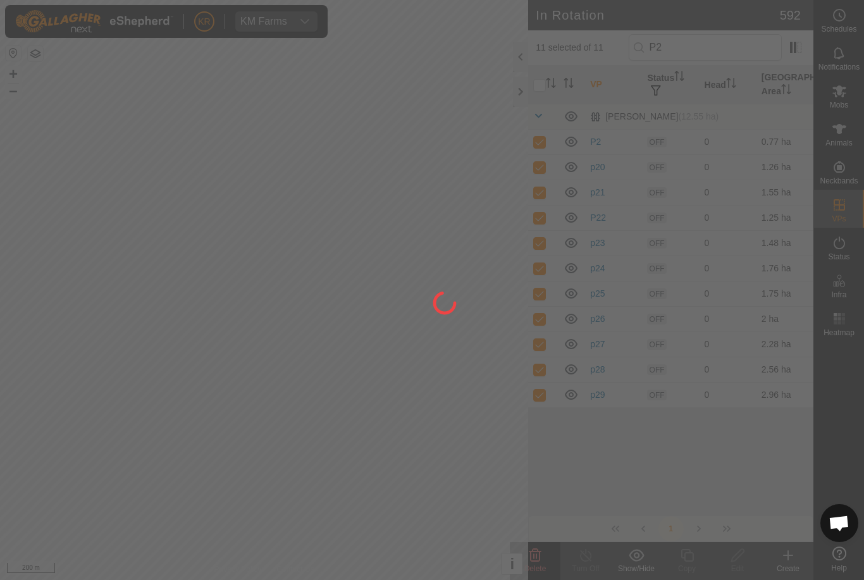
checkbox input "false"
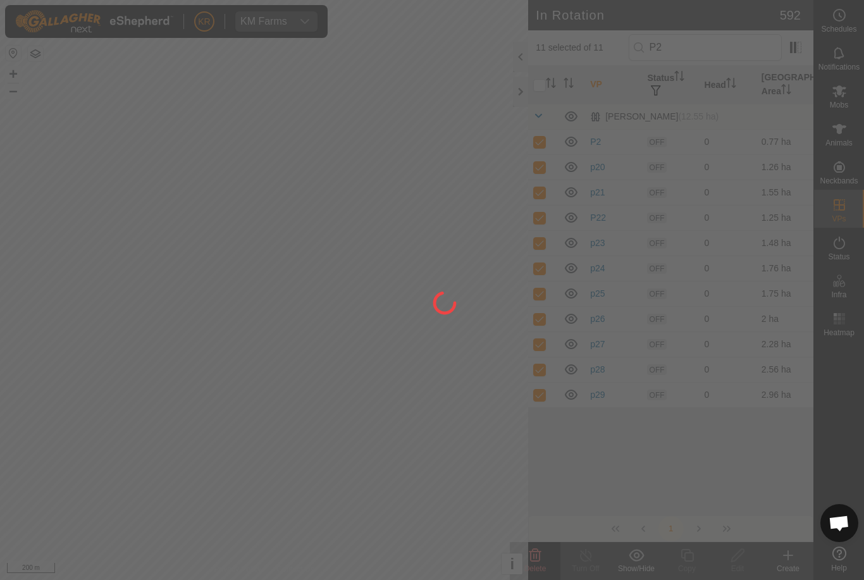
checkbox input "false"
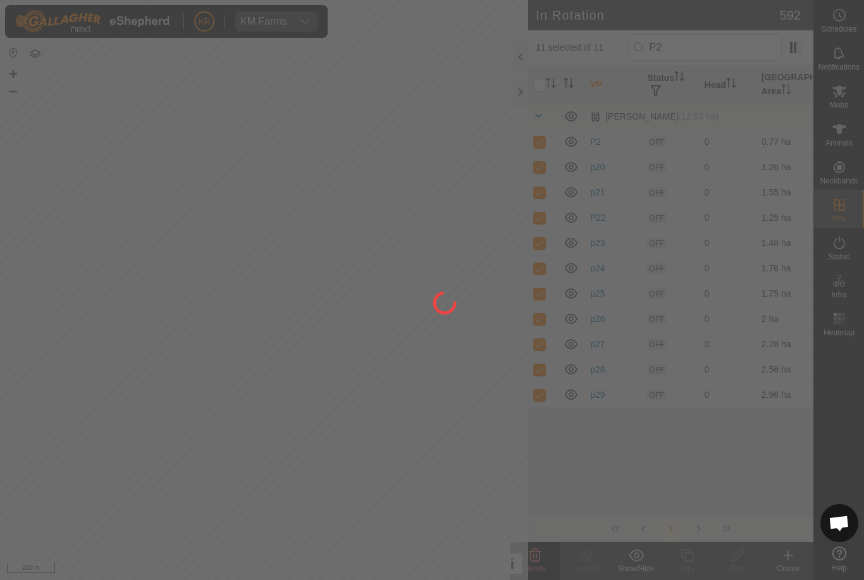
checkbox input "false"
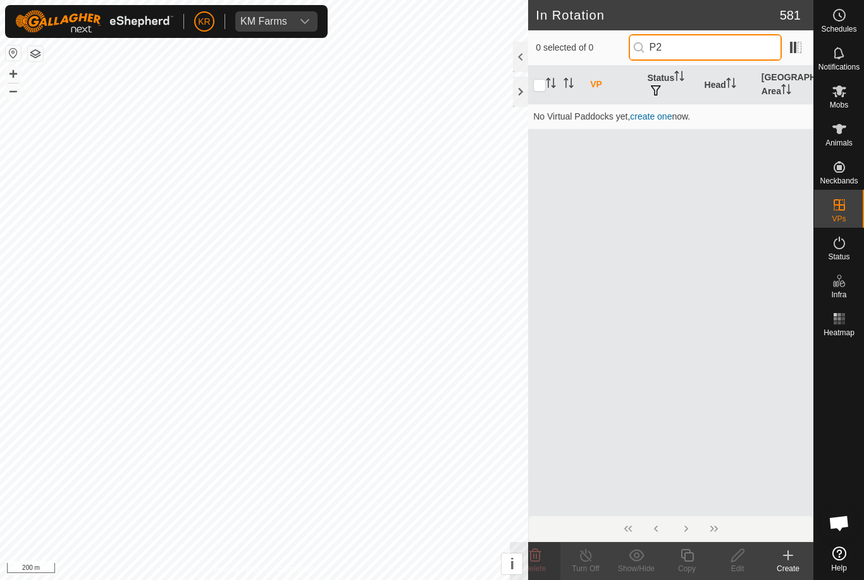
click at [721, 44] on input "P2" at bounding box center [705, 47] width 153 height 27
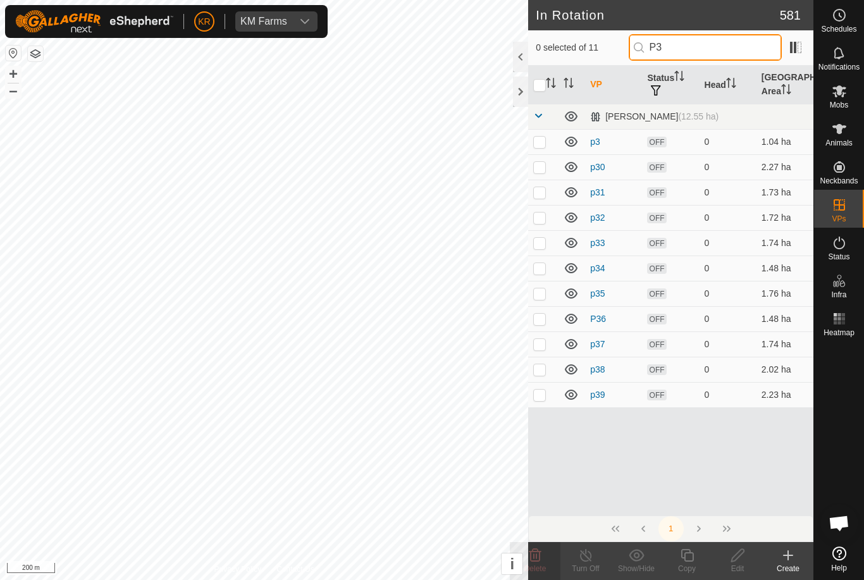
type input "P3"
click at [542, 84] on input "checkbox" at bounding box center [539, 85] width 13 height 13
checkbox input "false"
checkbox input "true"
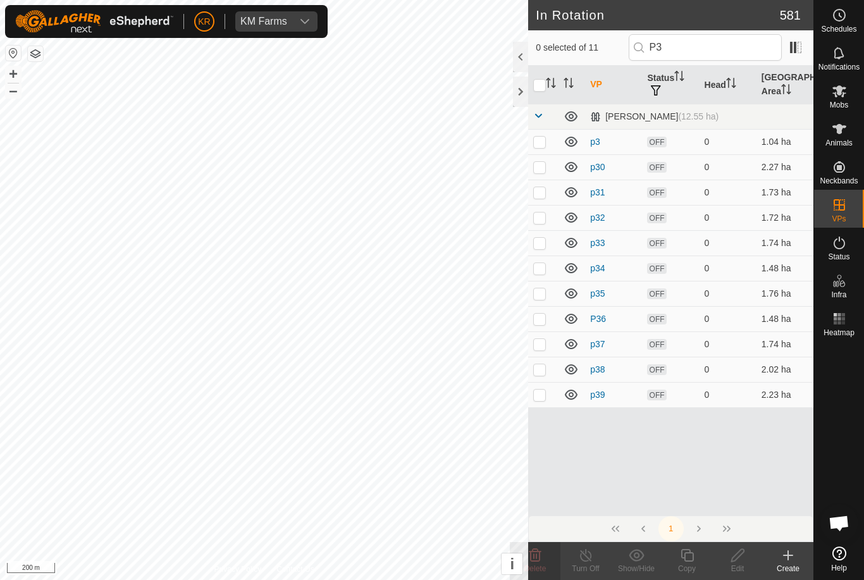
checkbox input "true"
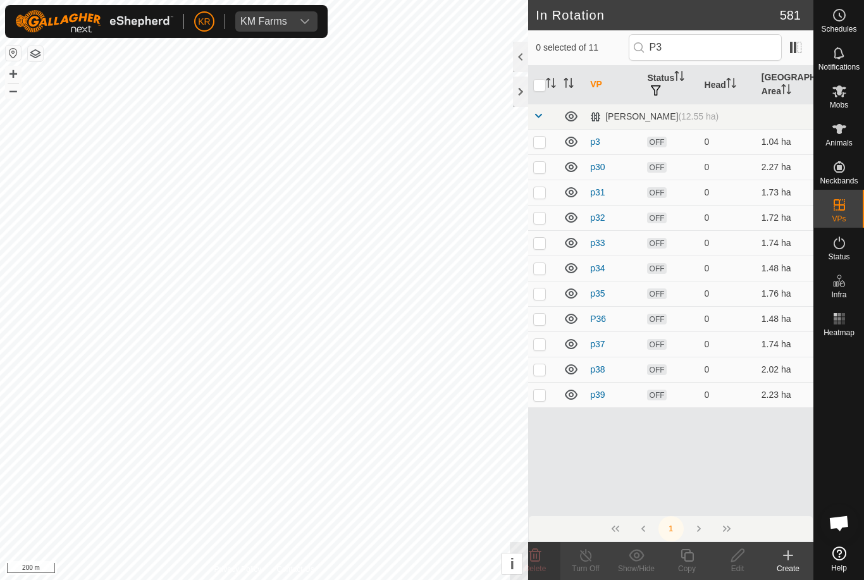
checkbox input "true"
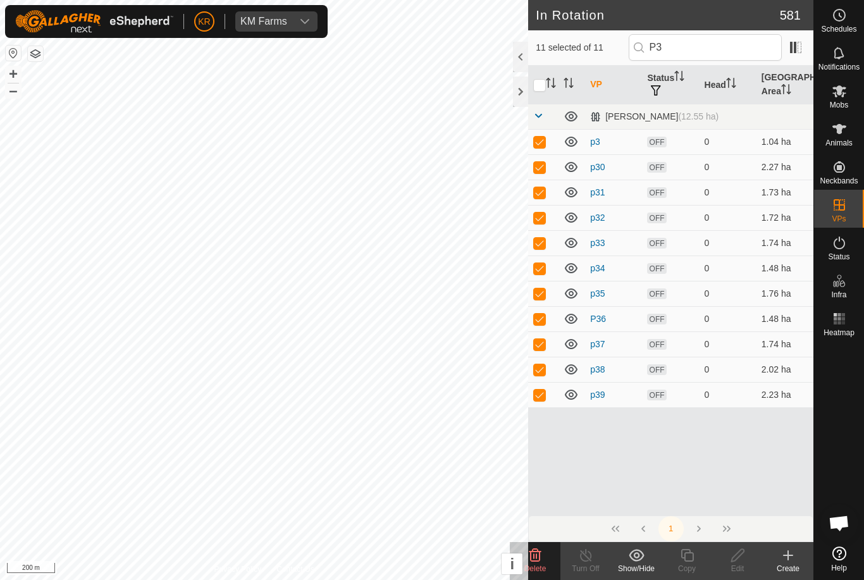
click at [545, 559] on delete-svg-icon at bounding box center [535, 555] width 51 height 15
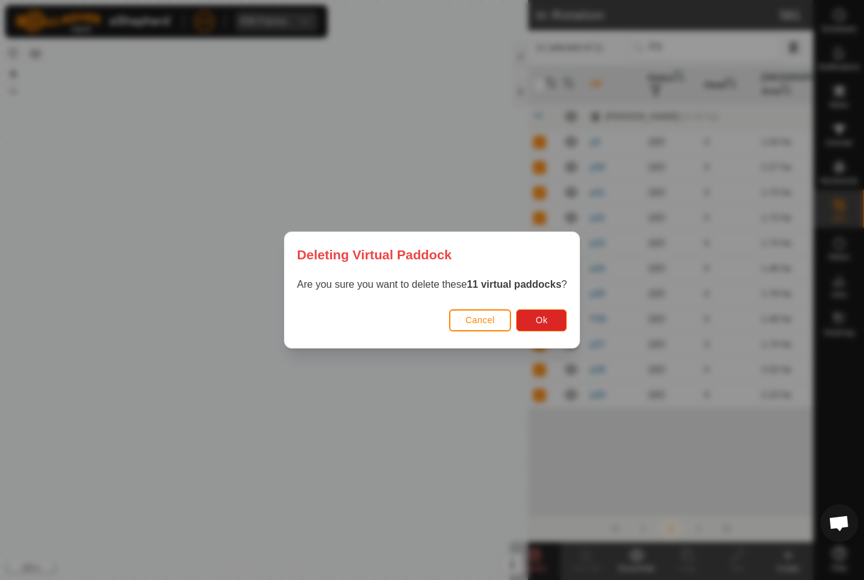
click at [547, 317] on span "Ok" at bounding box center [542, 320] width 12 height 10
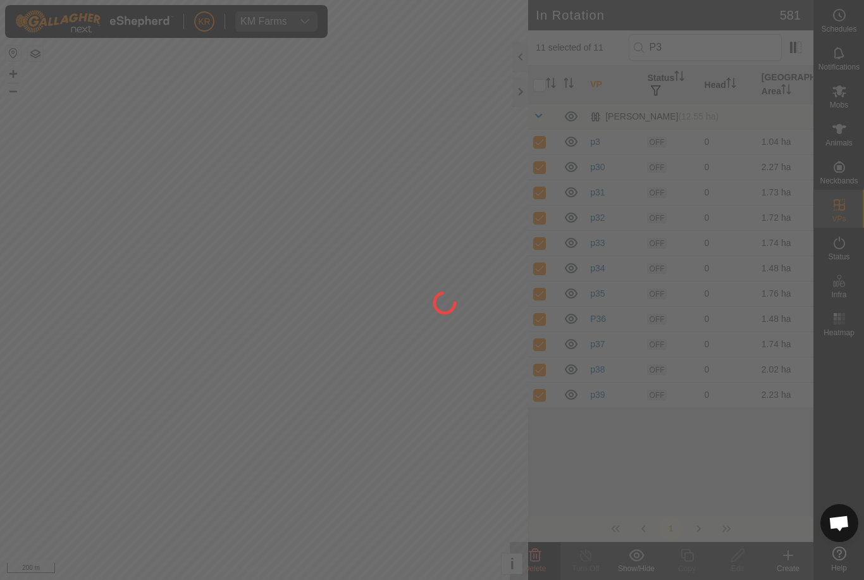
checkbox input "false"
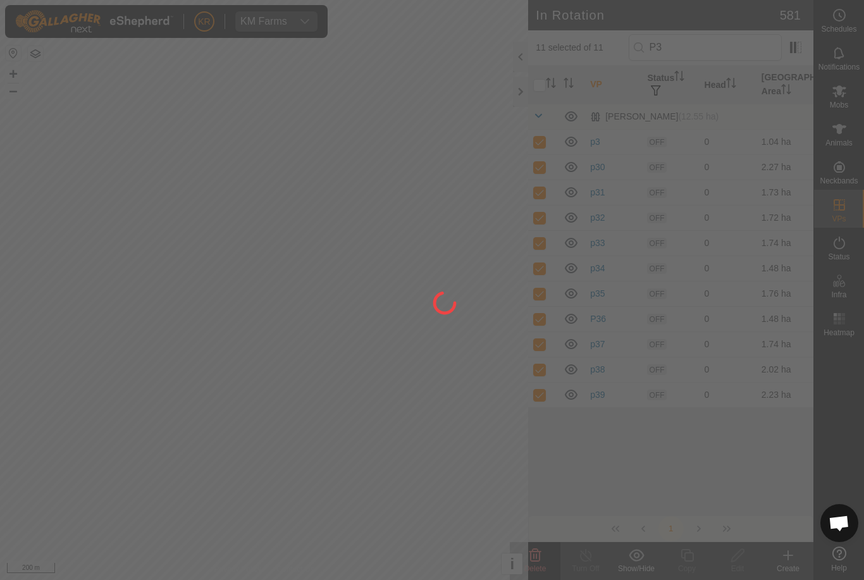
checkbox input "false"
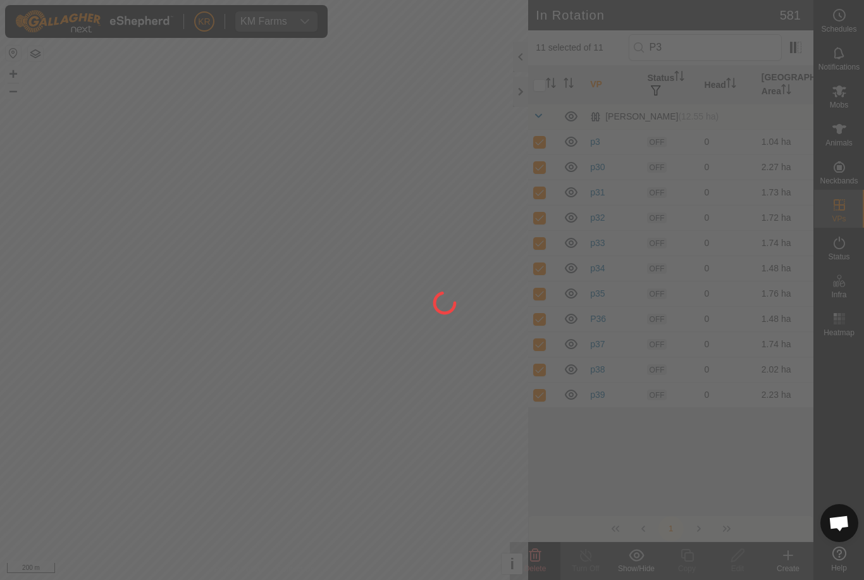
checkbox input "false"
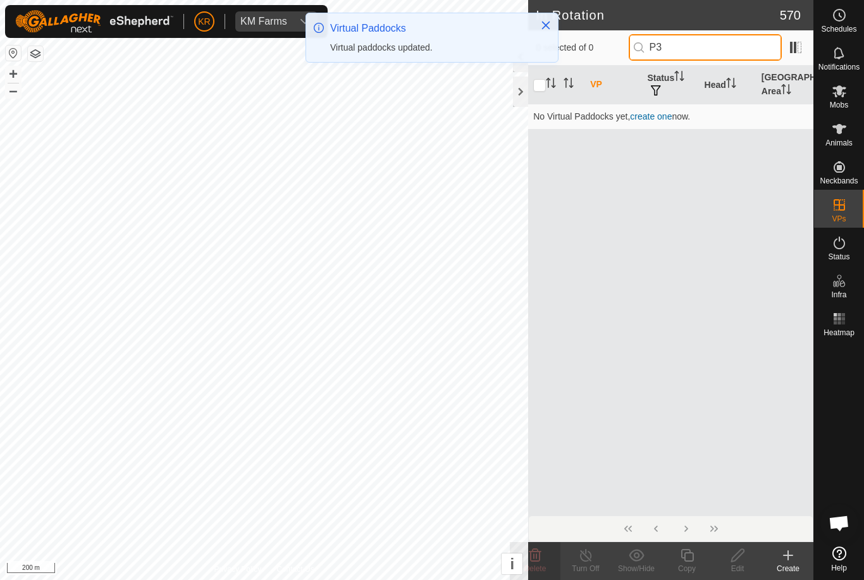
click at [737, 54] on input "P3" at bounding box center [705, 47] width 153 height 27
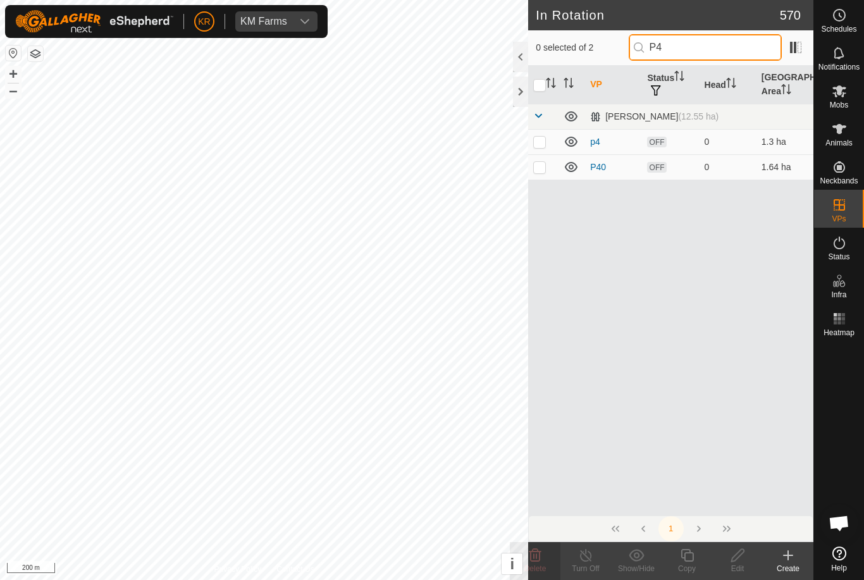
type input "P4"
click at [544, 144] on p-checkbox at bounding box center [539, 142] width 13 height 10
checkbox input "true"
click at [553, 161] on td at bounding box center [543, 166] width 30 height 25
checkbox input "true"
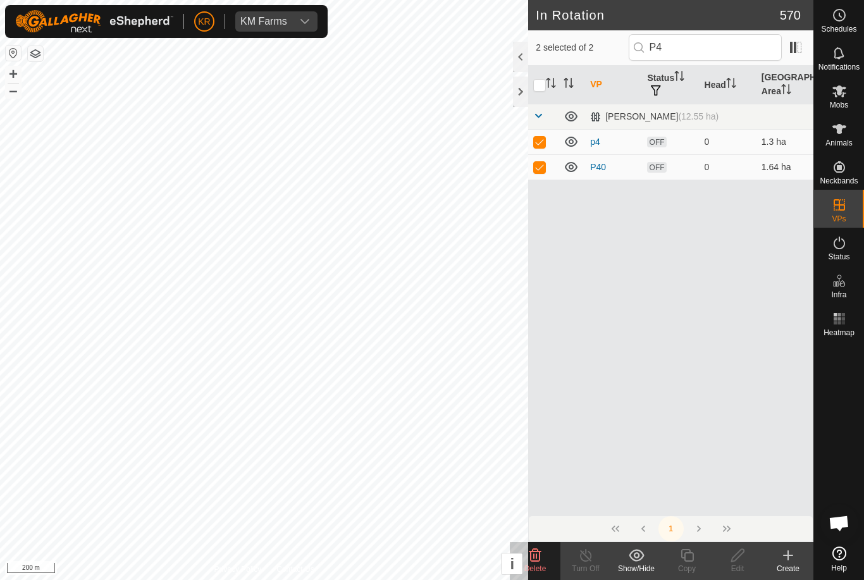
click at [544, 564] on span "Delete" at bounding box center [536, 568] width 22 height 9
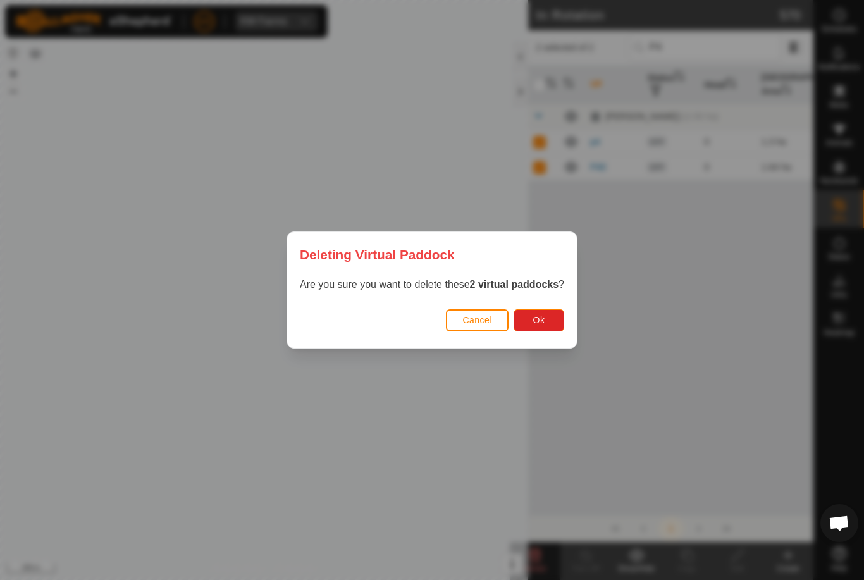
click at [547, 321] on button "Ok" at bounding box center [539, 320] width 51 height 22
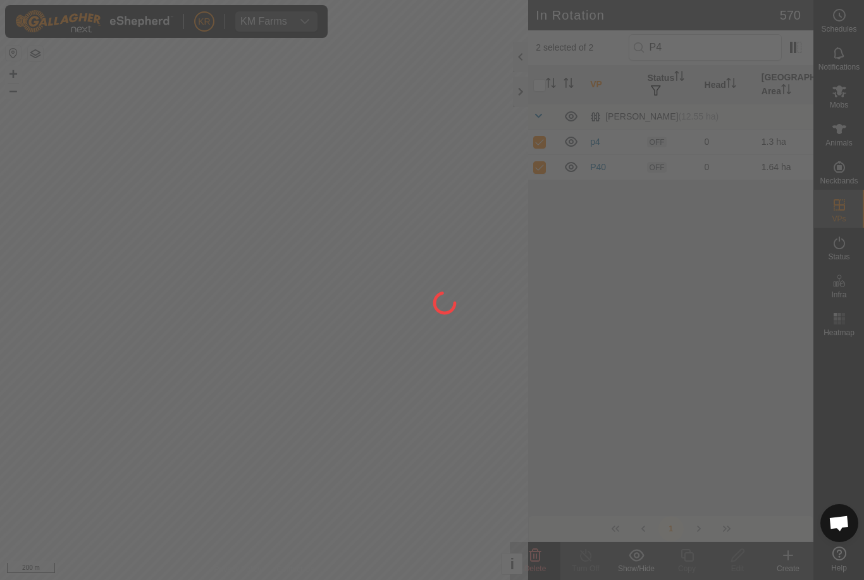
checkbox input "false"
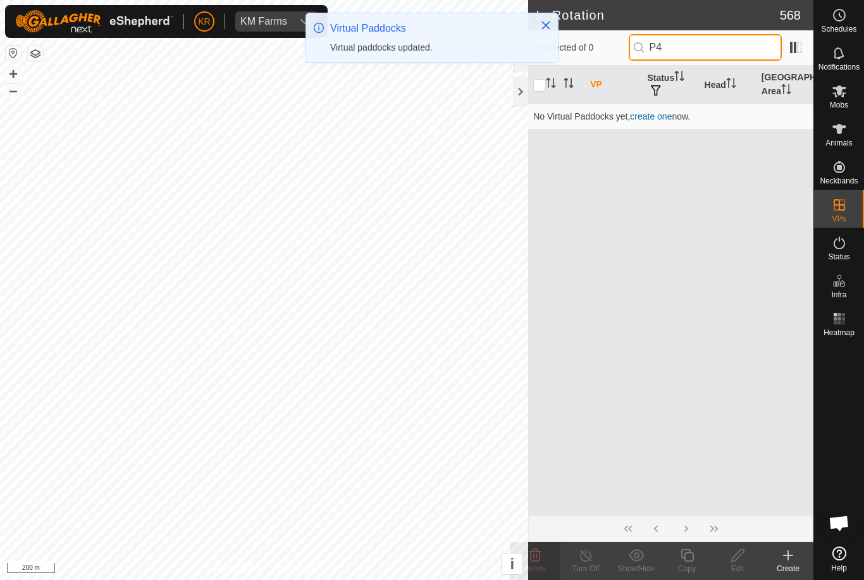
click at [733, 51] on input "P4" at bounding box center [705, 47] width 153 height 27
type input "P"
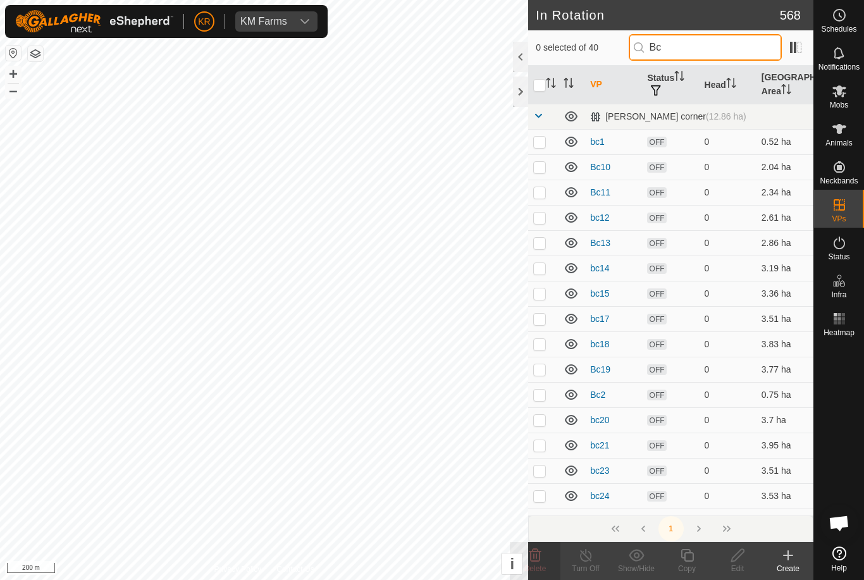
type input "Bc"
click at [540, 85] on input "checkbox" at bounding box center [539, 85] width 13 height 13
checkbox input "true"
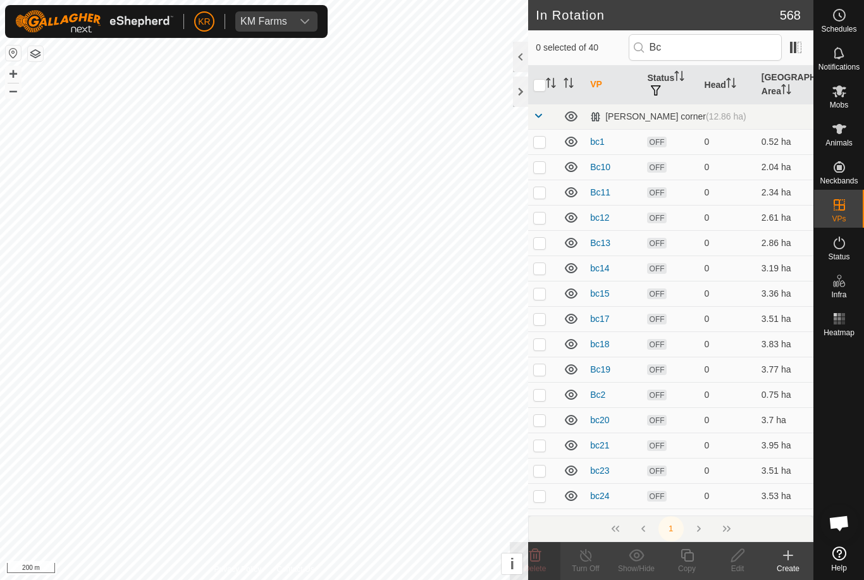
checkbox input "true"
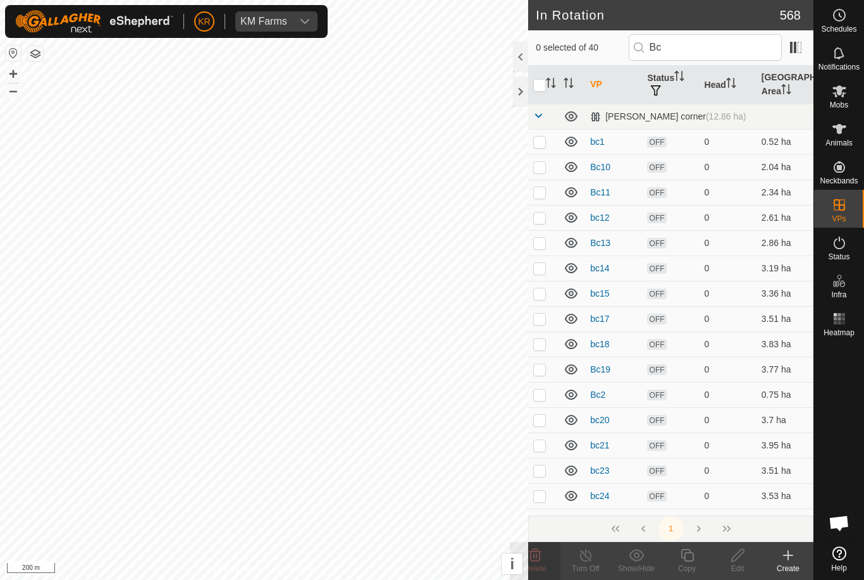
checkbox input "true"
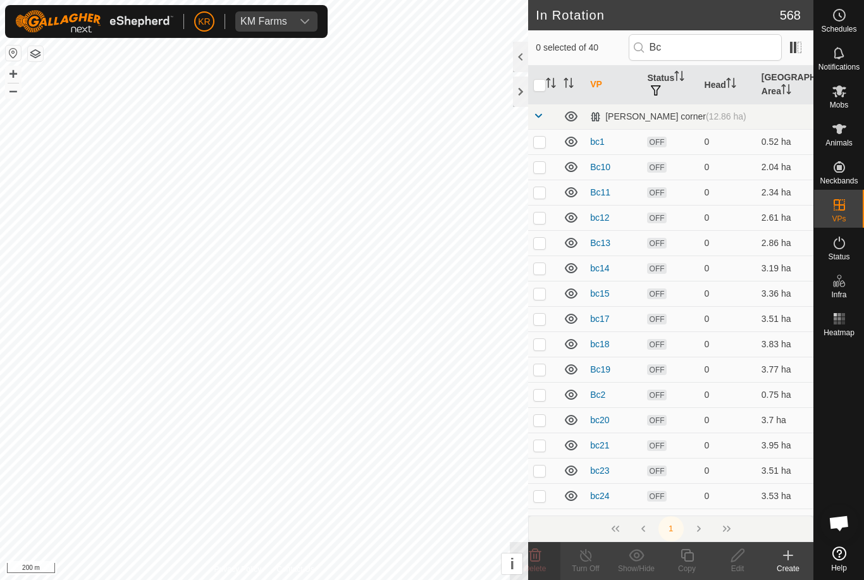
checkbox input "true"
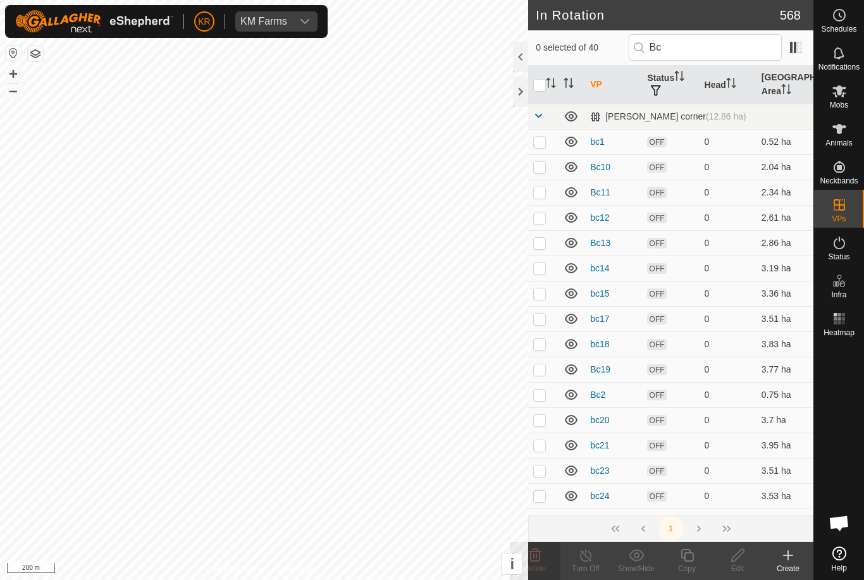
checkbox input "true"
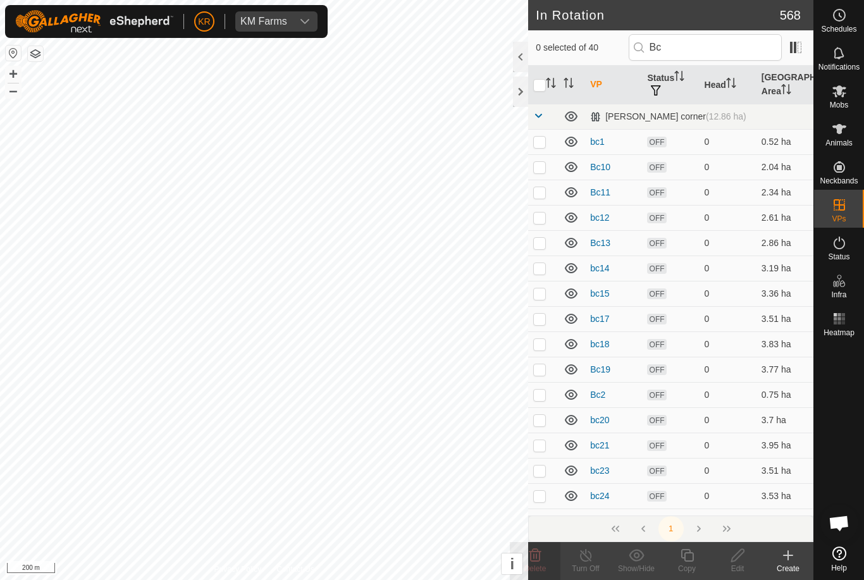
checkbox input "true"
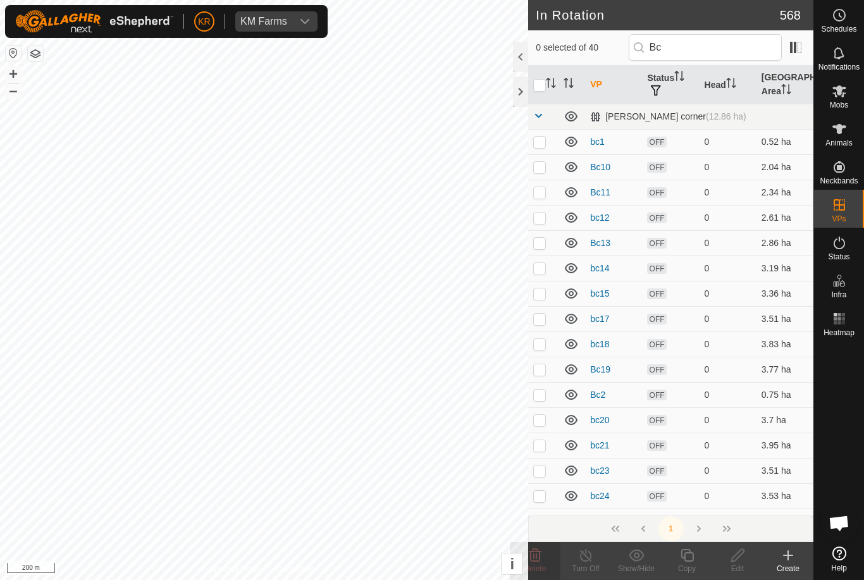
checkbox input "true"
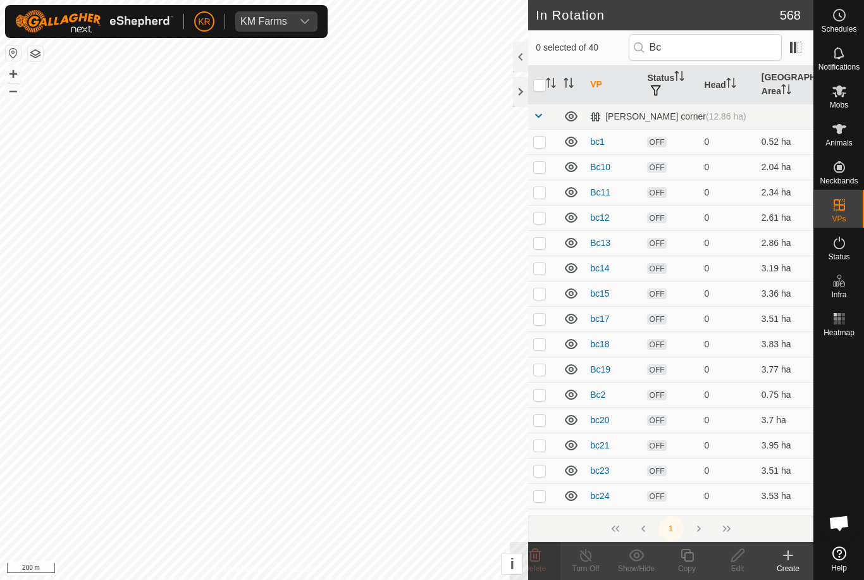
checkbox input "true"
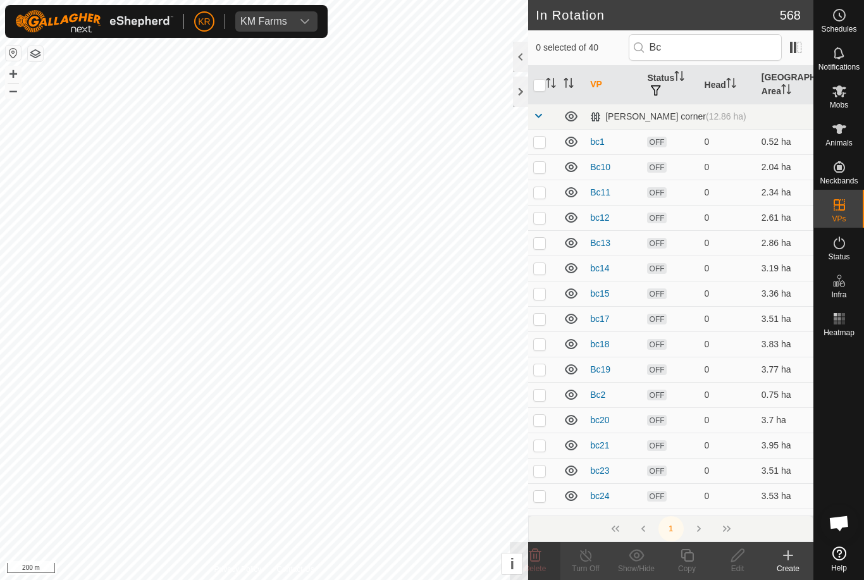
checkbox input "true"
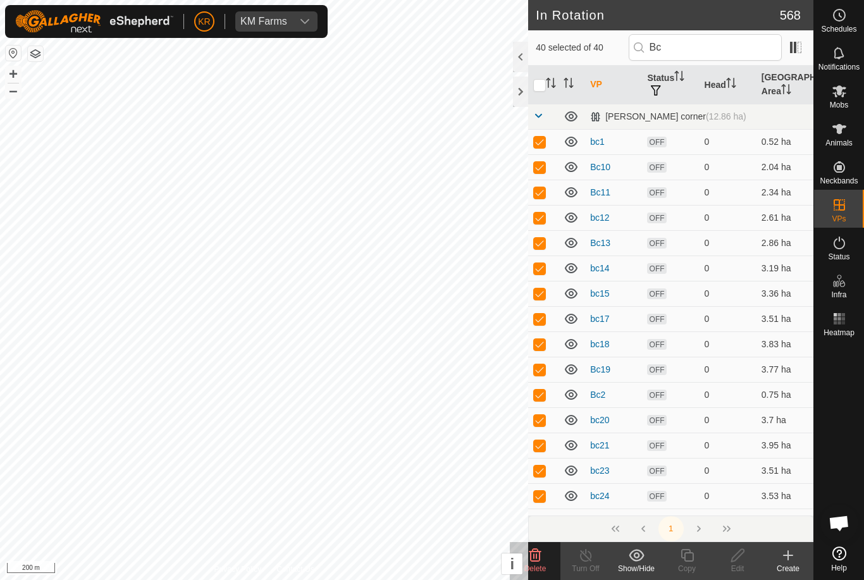
click at [547, 558] on delete-svg-icon at bounding box center [535, 555] width 51 height 15
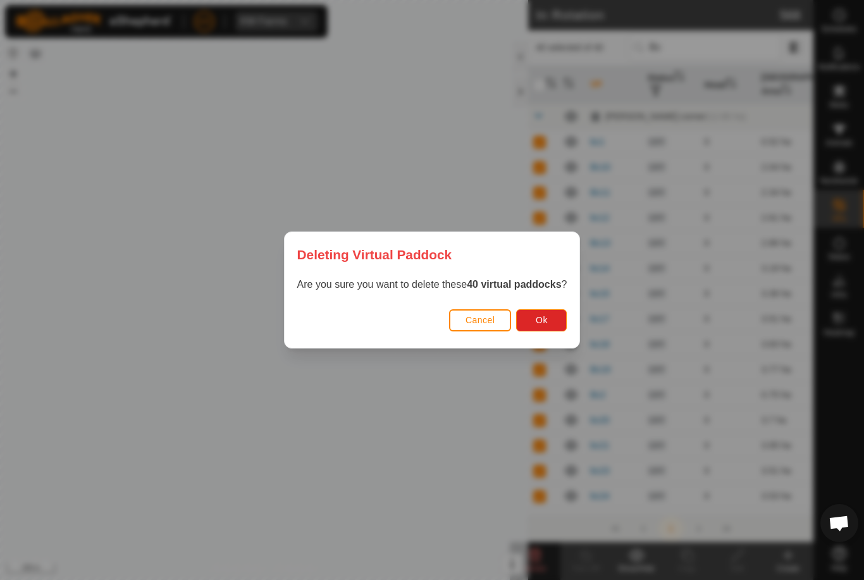
click at [554, 319] on button "Ok" at bounding box center [541, 320] width 51 height 22
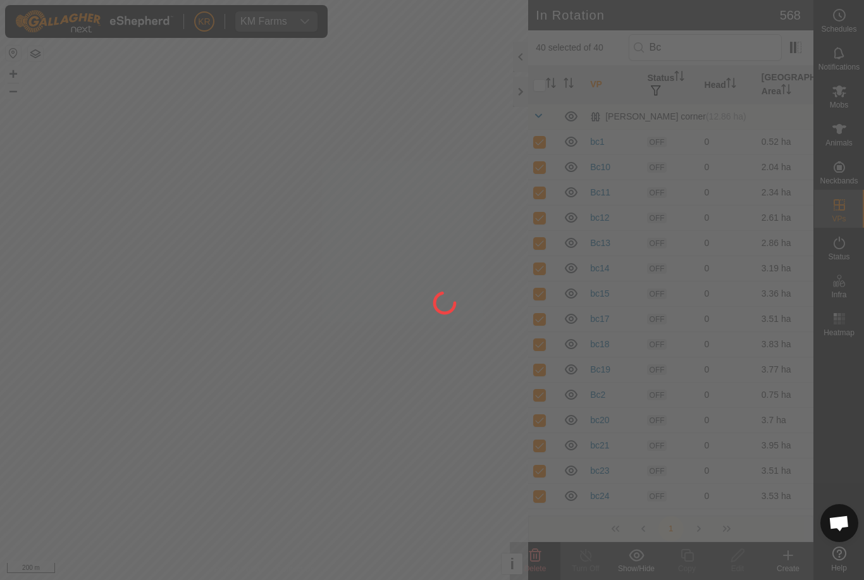
checkbox input "false"
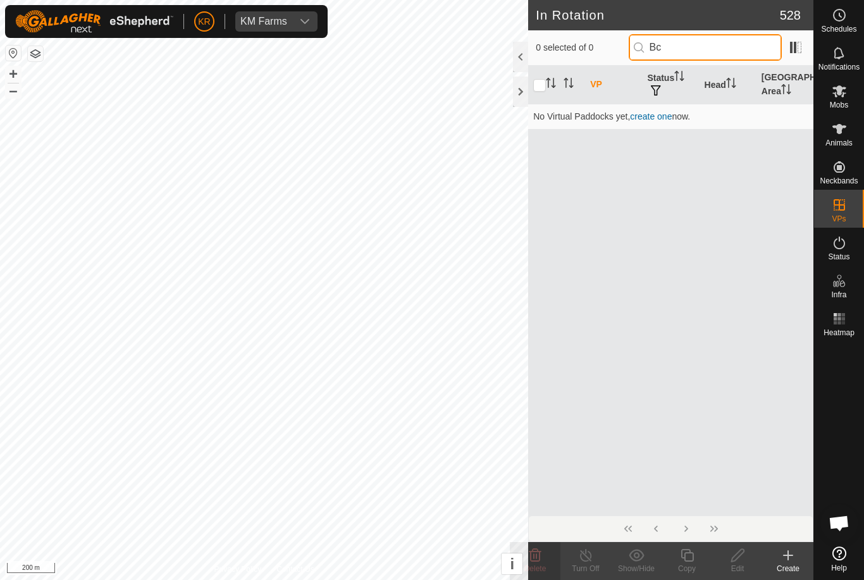
click at [707, 47] on input "Bc" at bounding box center [705, 47] width 153 height 27
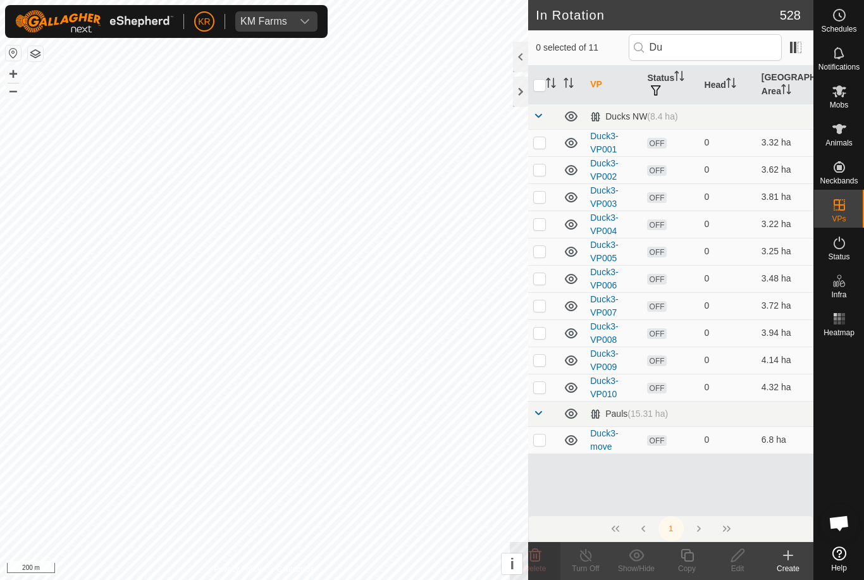
click at [542, 85] on input "checkbox" at bounding box center [539, 85] width 13 height 13
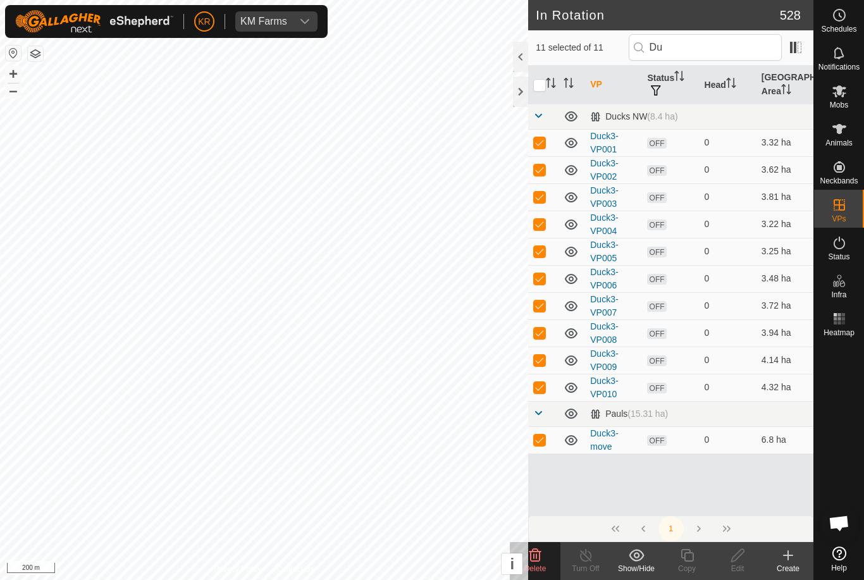
click at [544, 560] on delete-svg-icon at bounding box center [535, 555] width 51 height 15
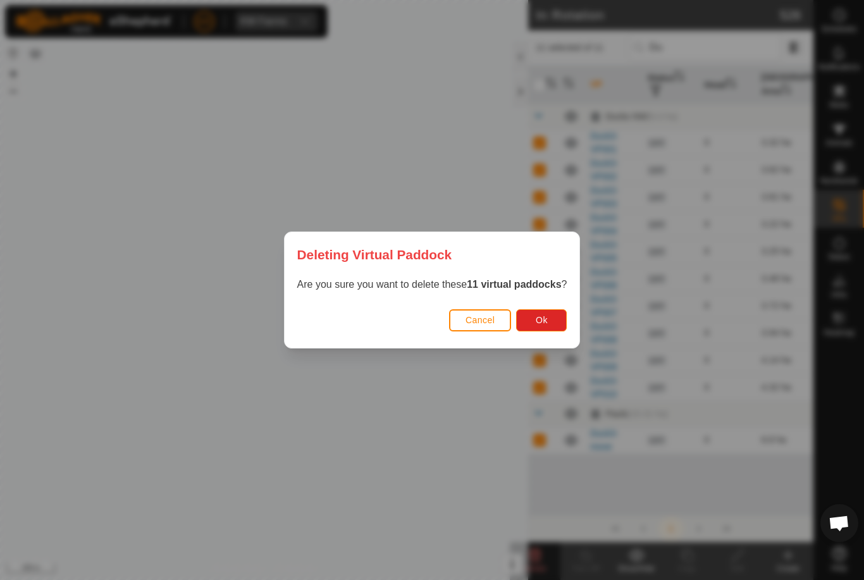
click at [554, 319] on button "Ok" at bounding box center [541, 320] width 51 height 22
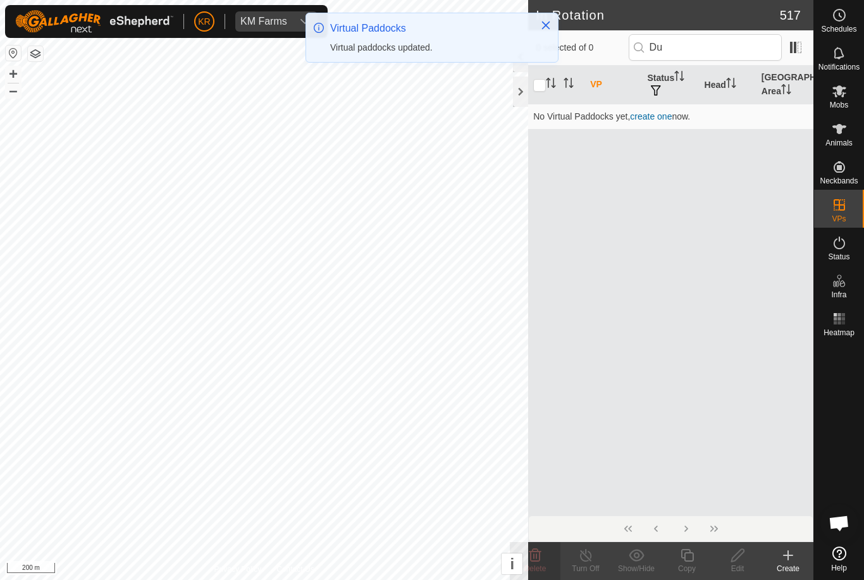
click at [795, 550] on icon at bounding box center [788, 555] width 15 height 15
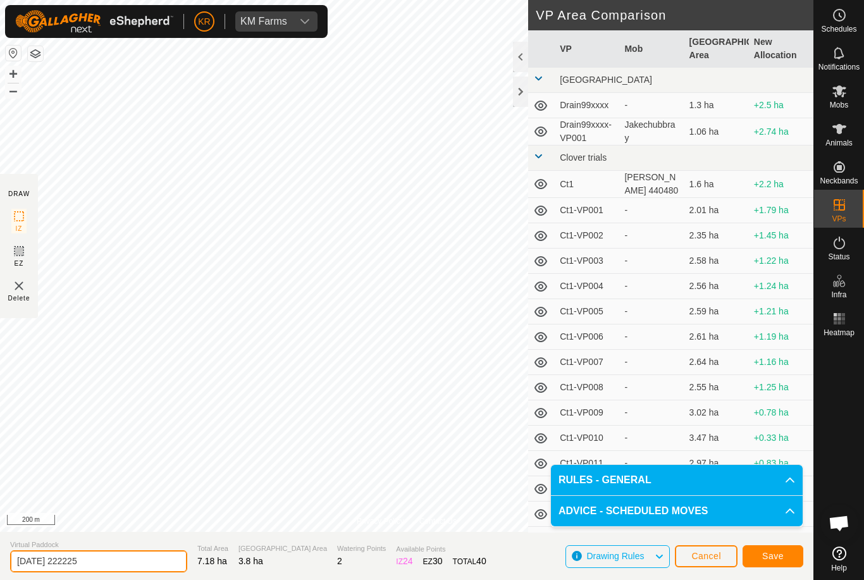
click at [116, 561] on input "2025-09-23 222225" at bounding box center [98, 561] width 177 height 22
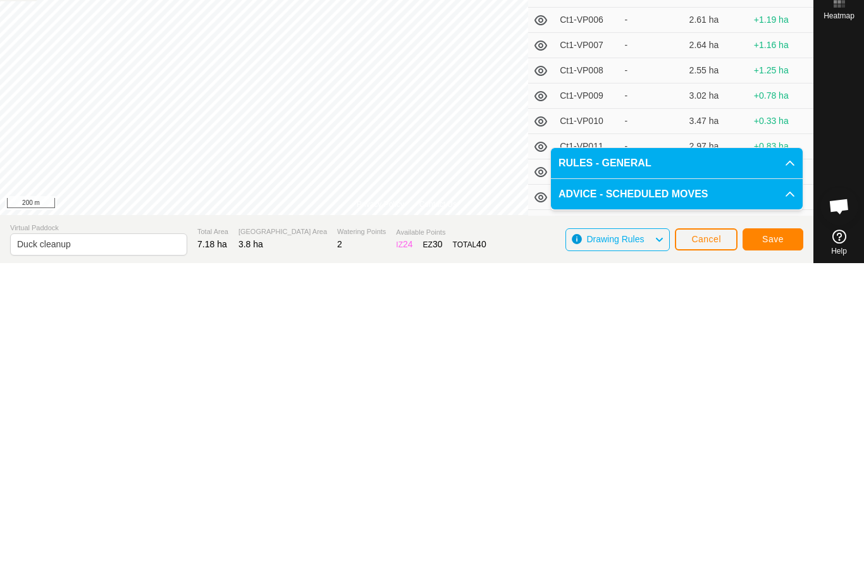
click at [8, 532] on section "Virtual Paddock Duck cleanup Total Area 7.18 ha Grazing Area 3.8 ha Watering Po…" at bounding box center [407, 556] width 814 height 48
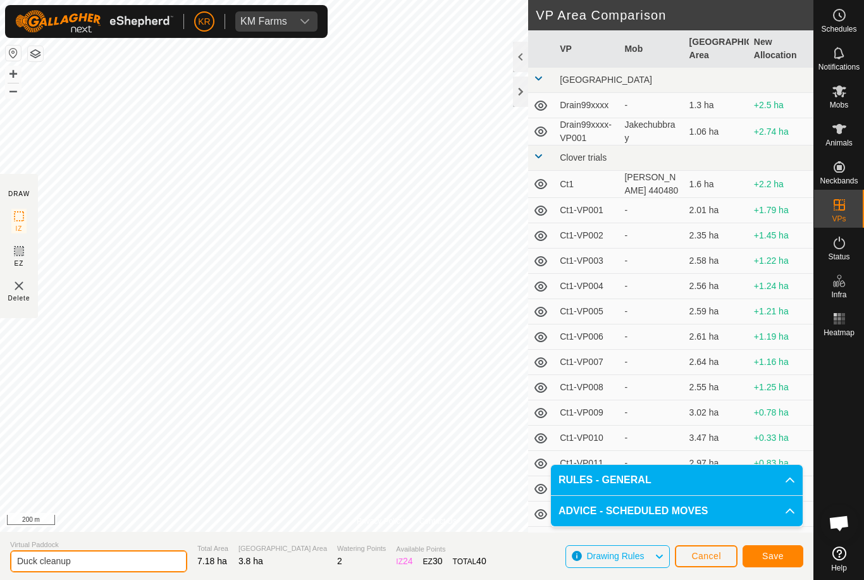
click at [19, 559] on input "Duck cleanup" at bounding box center [98, 561] width 177 height 22
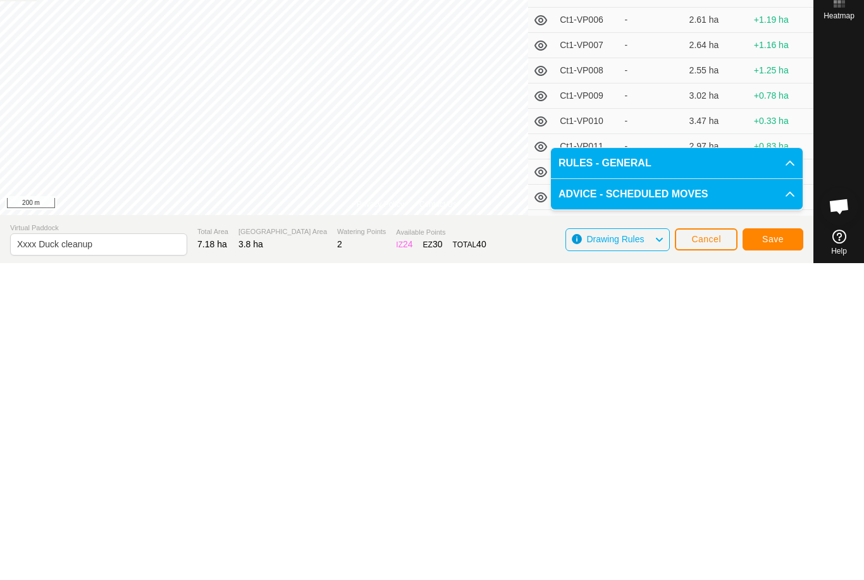
click at [783, 545] on button "Save" at bounding box center [773, 556] width 61 height 22
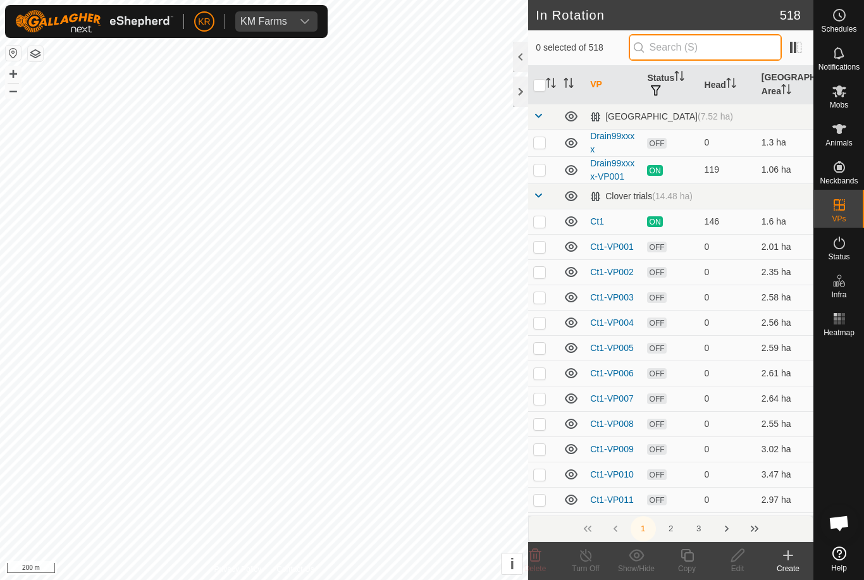
click at [734, 44] on input "text" at bounding box center [705, 47] width 153 height 27
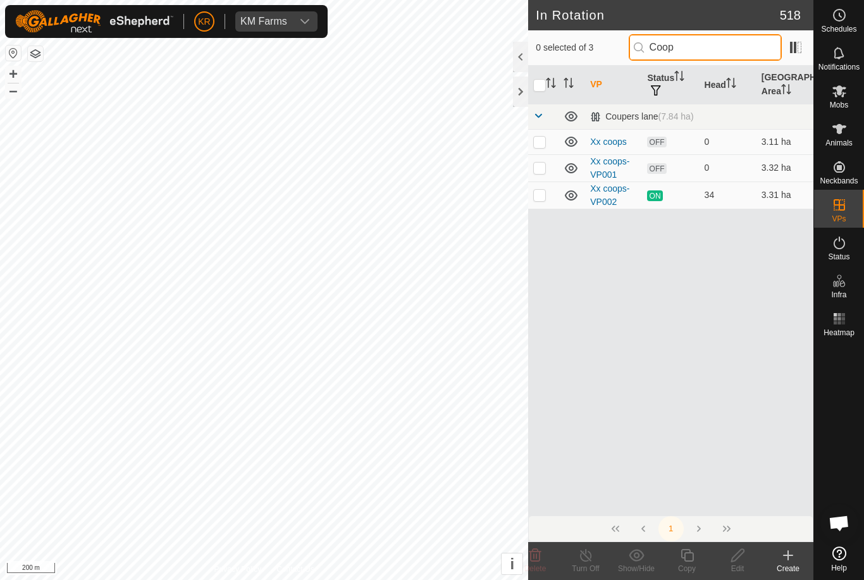
type input "Coop"
click at [544, 169] on p-checkbox at bounding box center [539, 168] width 13 height 10
checkbox input "true"
click at [735, 560] on icon at bounding box center [737, 555] width 13 height 13
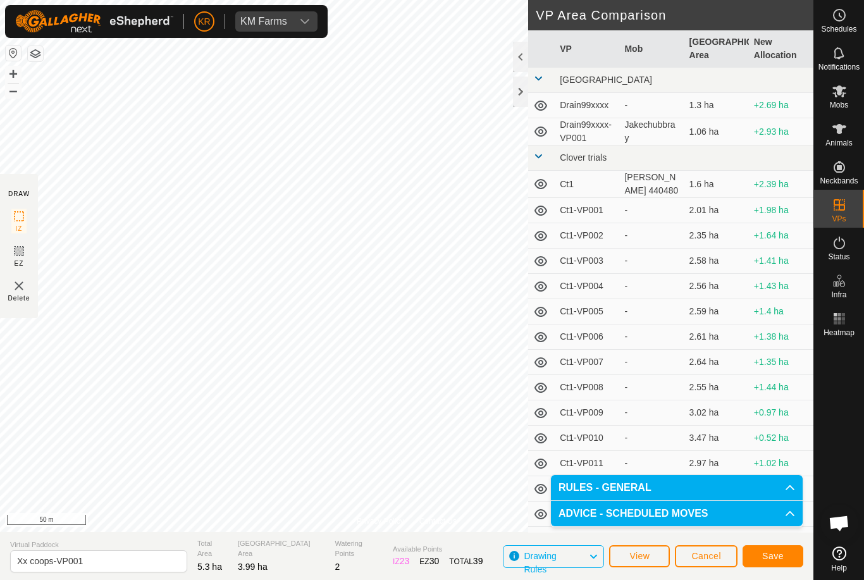
click at [780, 551] on span "Save" at bounding box center [773, 556] width 22 height 10
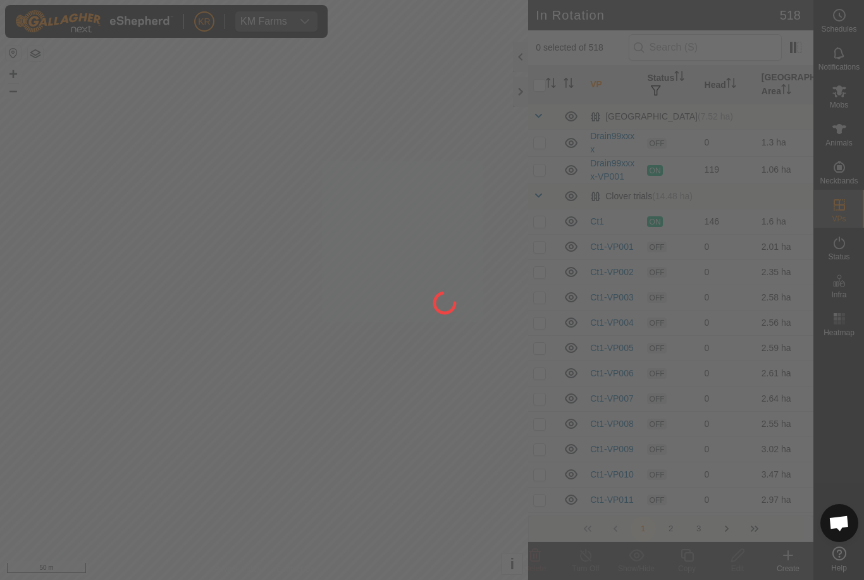
click at [846, 101] on div at bounding box center [432, 290] width 864 height 580
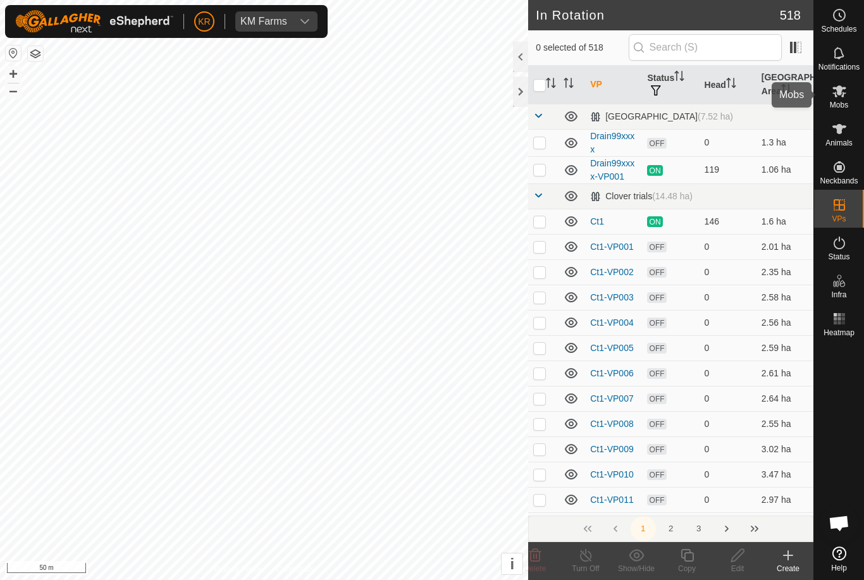
click at [844, 95] on icon at bounding box center [839, 91] width 15 height 15
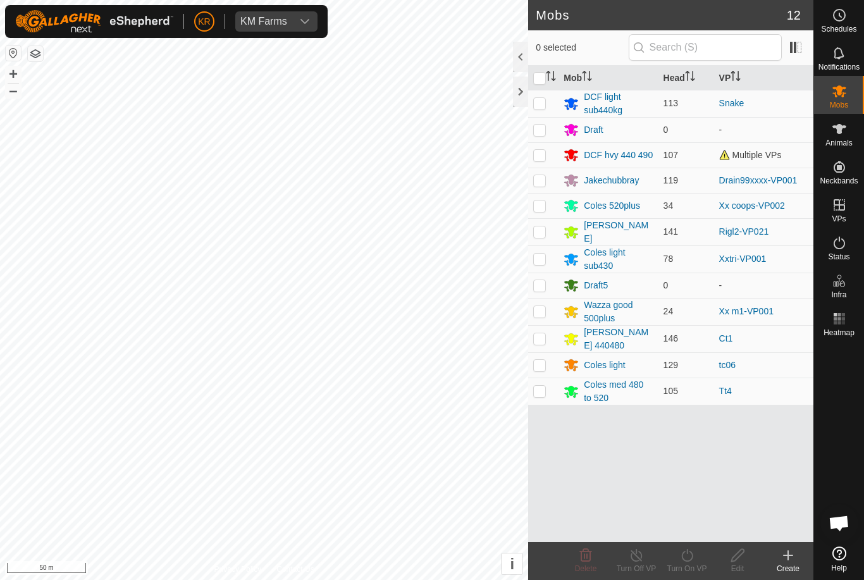
click at [545, 211] on p-checkbox at bounding box center [539, 206] width 13 height 10
checkbox input "true"
click at [685, 558] on icon at bounding box center [688, 555] width 16 height 15
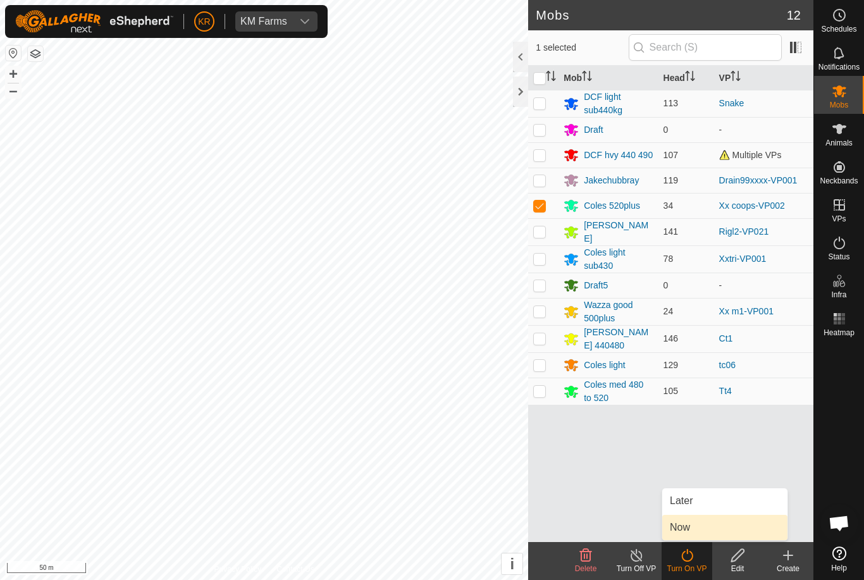
click at [693, 529] on link "Now" at bounding box center [724, 527] width 125 height 25
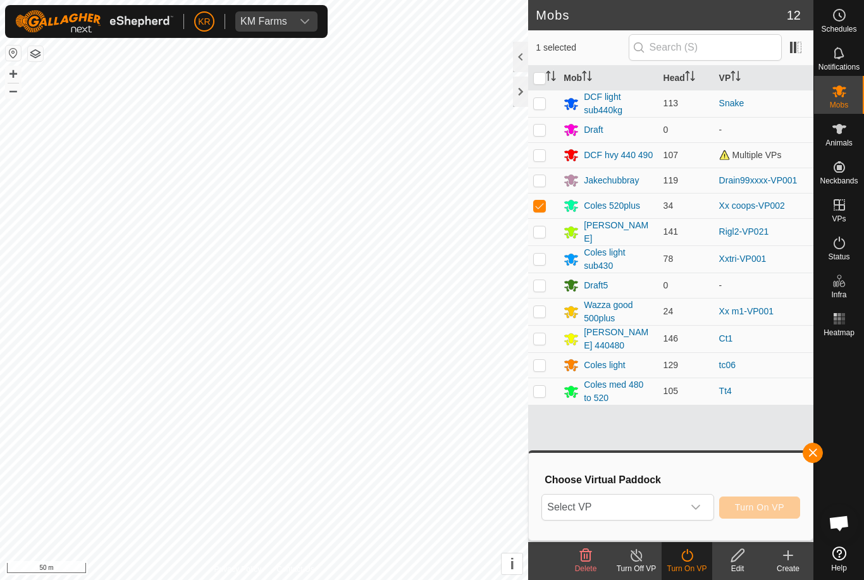
click at [664, 506] on span "Select VP" at bounding box center [612, 507] width 140 height 25
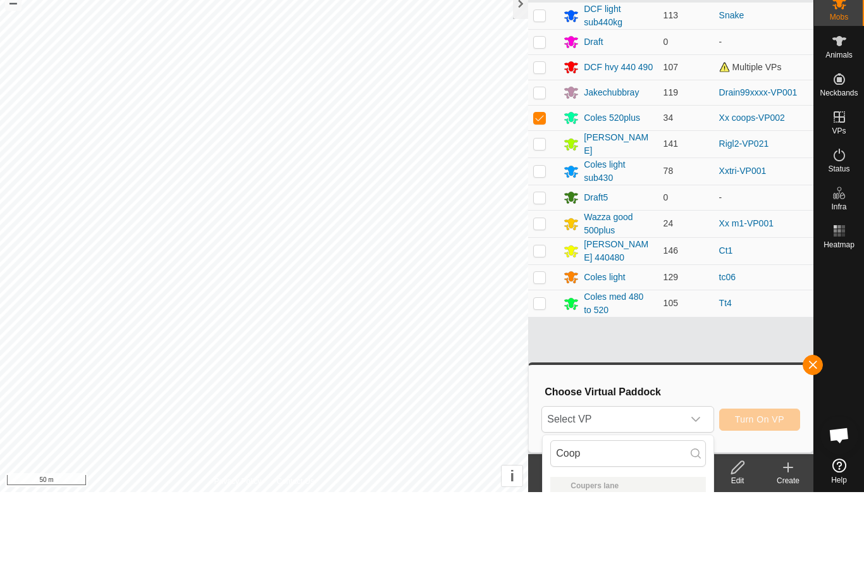
scroll to position [88, 0]
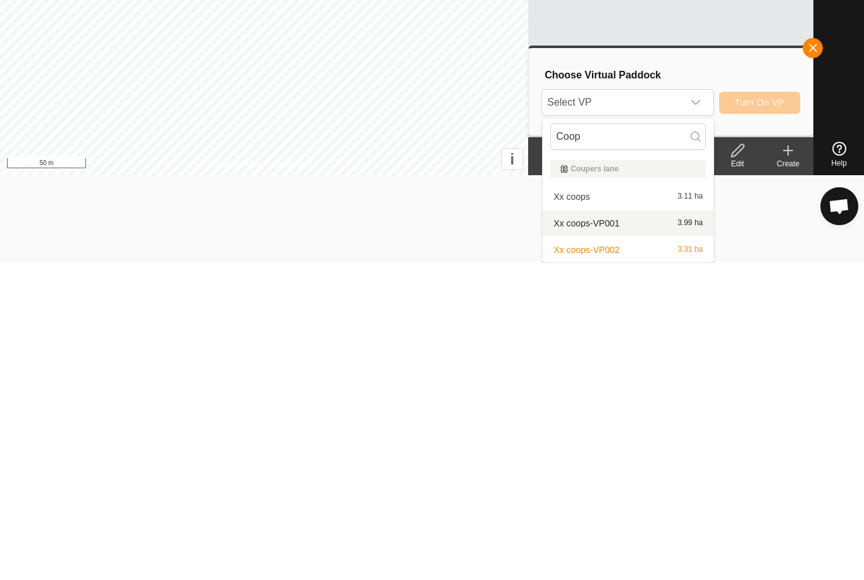
type input "Coop"
click at [644, 533] on div "Xx coops-VP001 3.99 ha" at bounding box center [628, 540] width 156 height 15
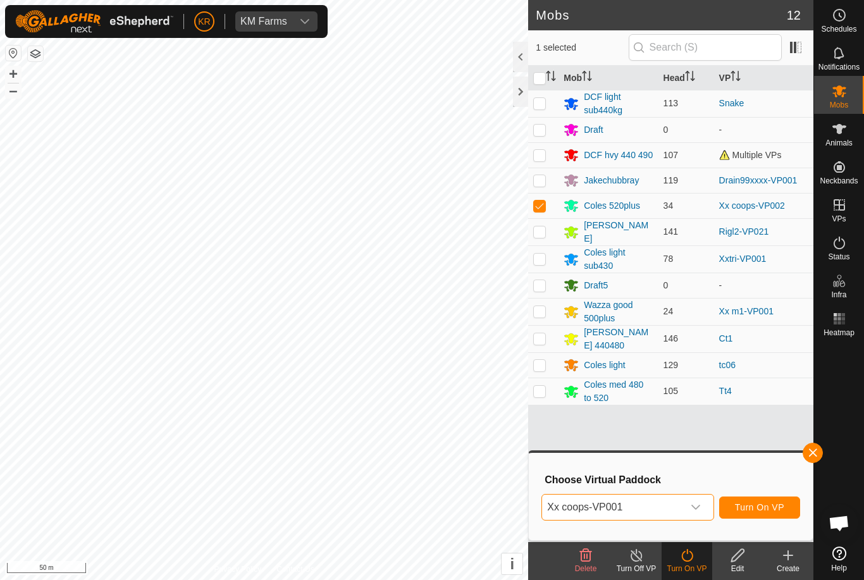
click at [762, 510] on span "Turn On VP" at bounding box center [759, 507] width 49 height 10
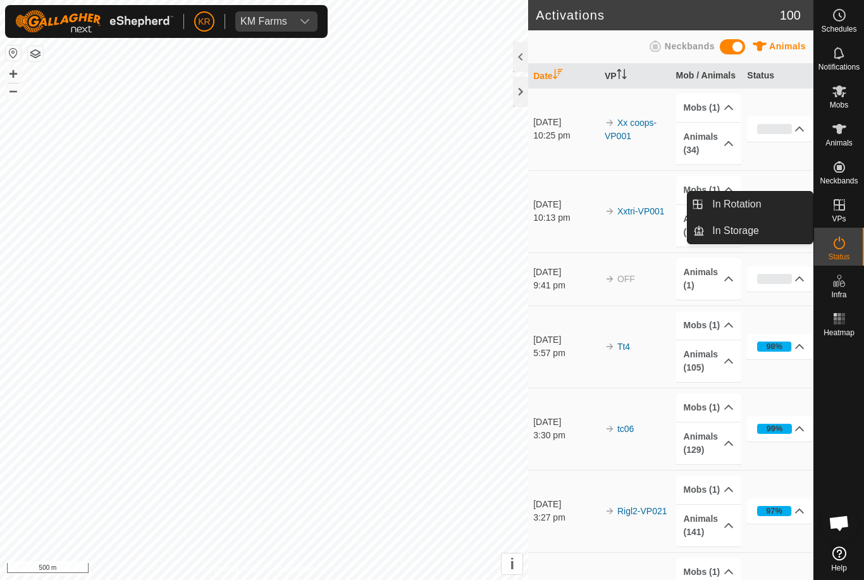
click at [771, 204] on link "In Rotation" at bounding box center [759, 204] width 108 height 25
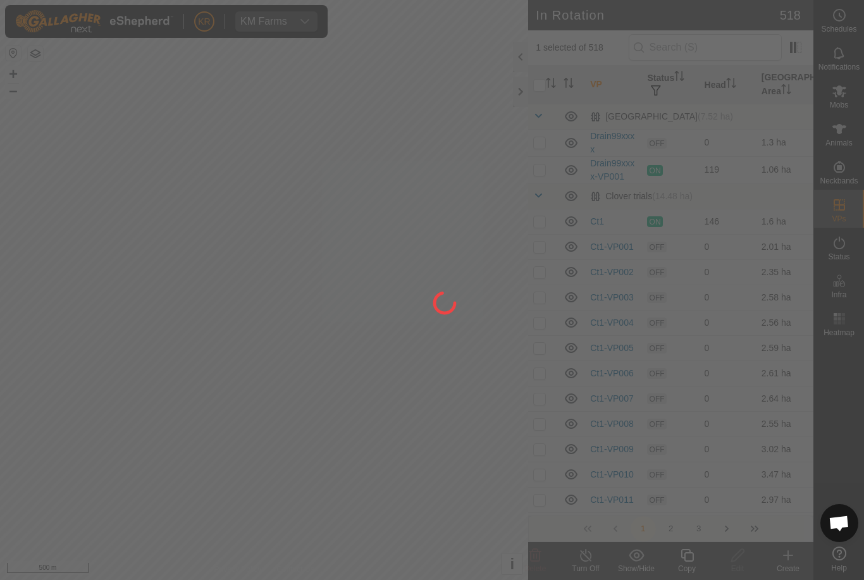
click at [753, 208] on div at bounding box center [432, 290] width 864 height 580
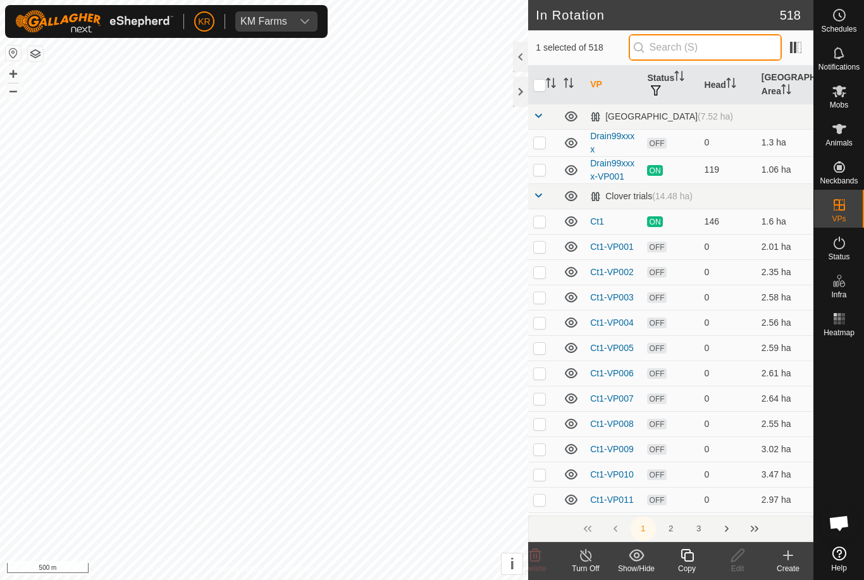
click at [717, 46] on input "text" at bounding box center [705, 47] width 153 height 27
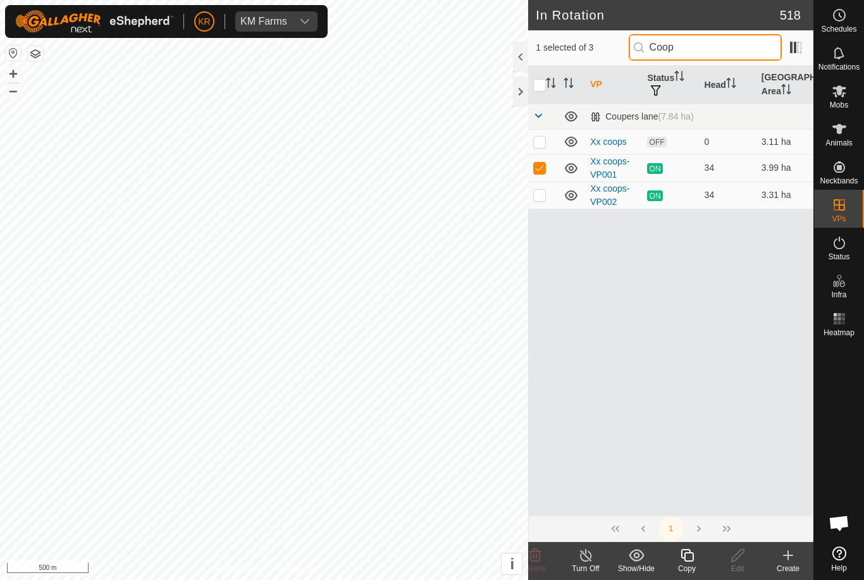
type input "Coop"
click at [544, 144] on p-checkbox at bounding box center [539, 142] width 13 height 10
checkbox input "true"
click at [543, 170] on p-checkbox at bounding box center [539, 168] width 13 height 10
checkbox input "false"
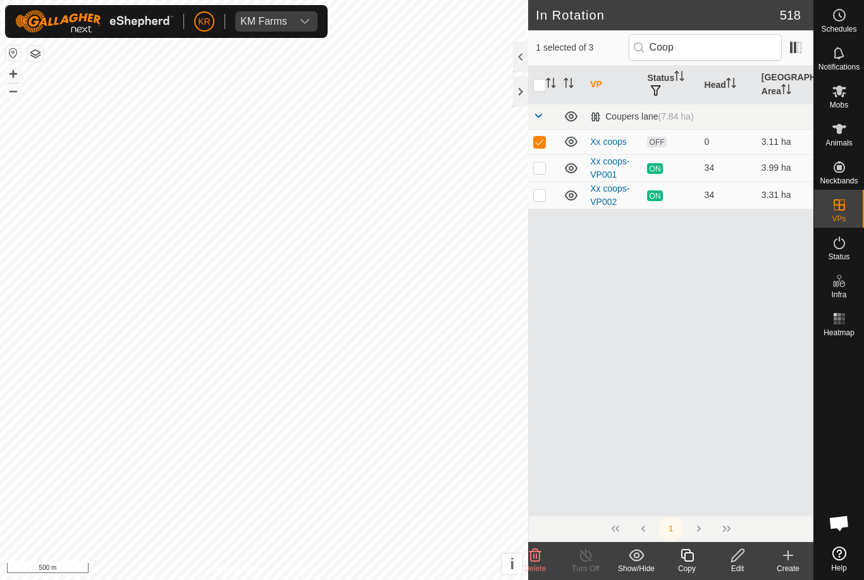
click at [732, 554] on icon at bounding box center [738, 555] width 16 height 15
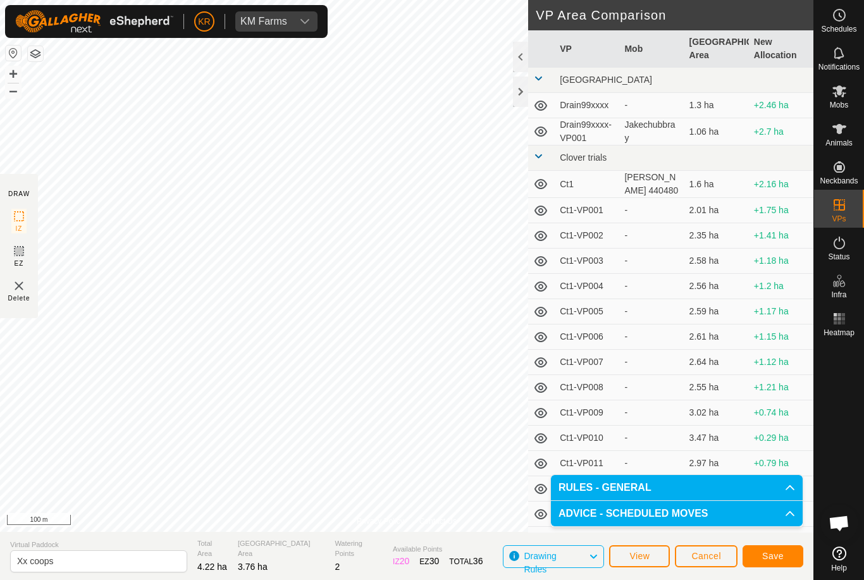
click at [779, 552] on span "Save" at bounding box center [773, 556] width 22 height 10
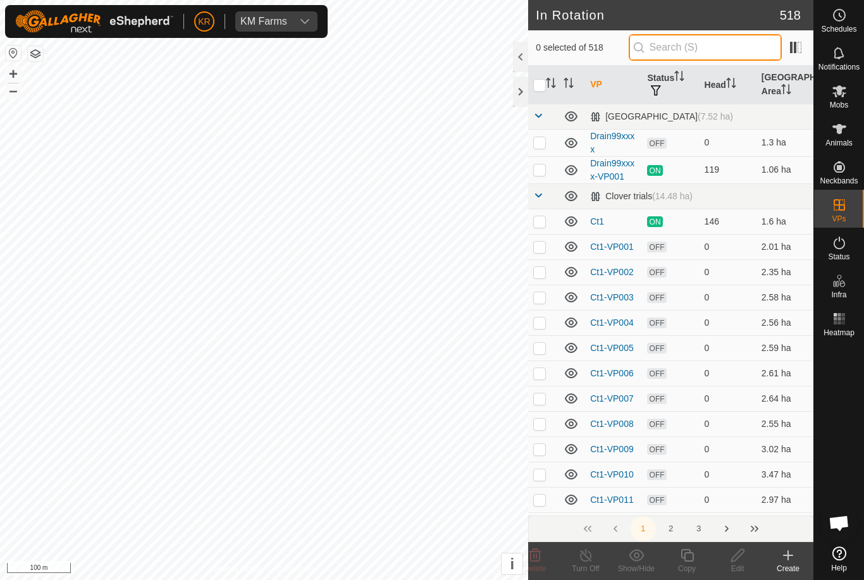
click at [741, 47] on input "text" at bounding box center [705, 47] width 153 height 27
click at [840, 85] on icon at bounding box center [839, 91] width 15 height 15
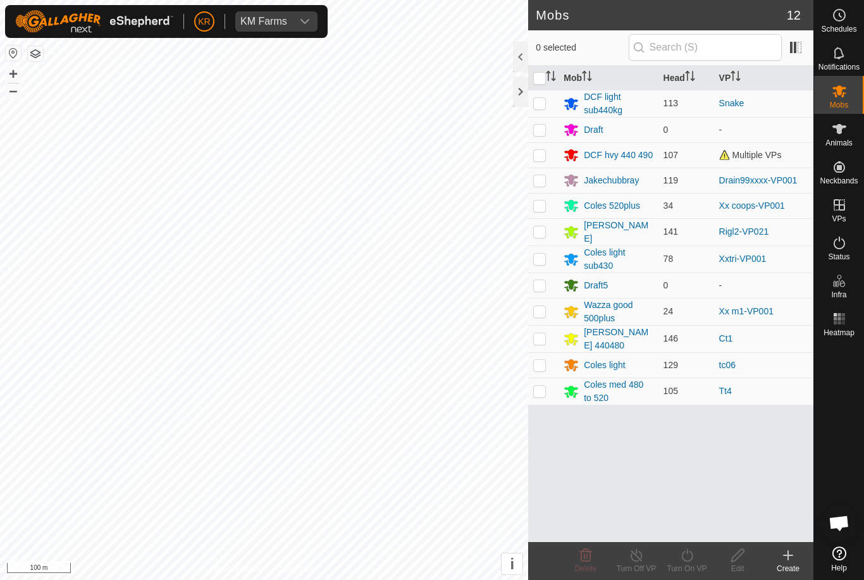
click at [546, 205] on p-checkbox at bounding box center [539, 206] width 13 height 10
checkbox input "true"
click at [693, 561] on icon at bounding box center [688, 555] width 16 height 15
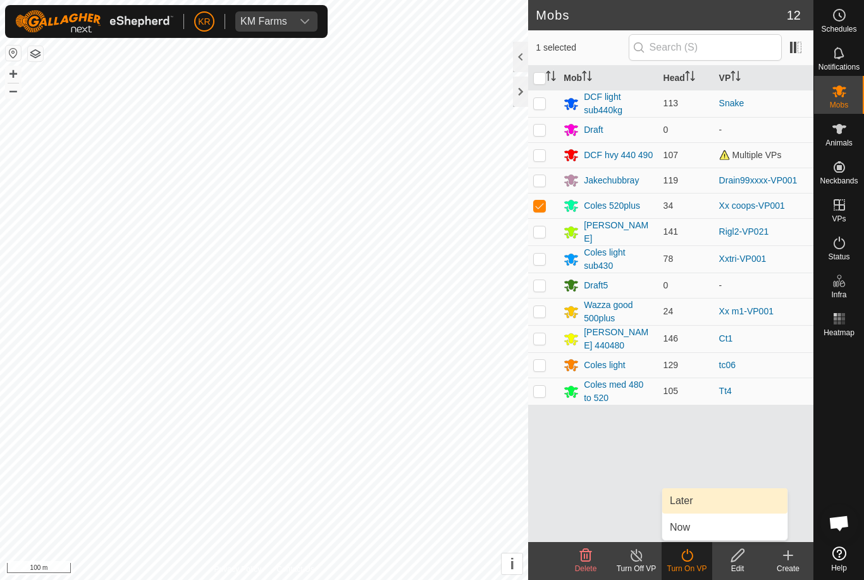
click at [706, 504] on link "Later" at bounding box center [724, 500] width 125 height 25
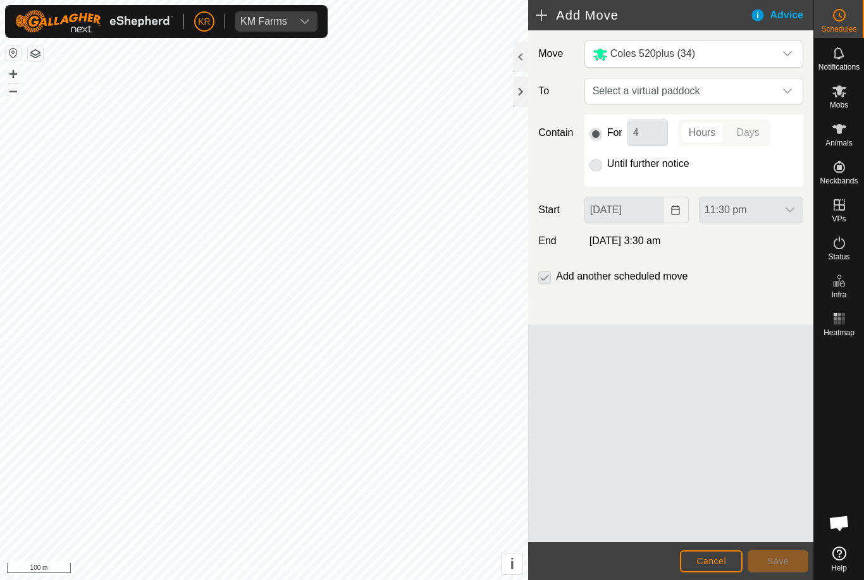
click at [739, 96] on span "Select a virtual paddock" at bounding box center [681, 90] width 187 height 25
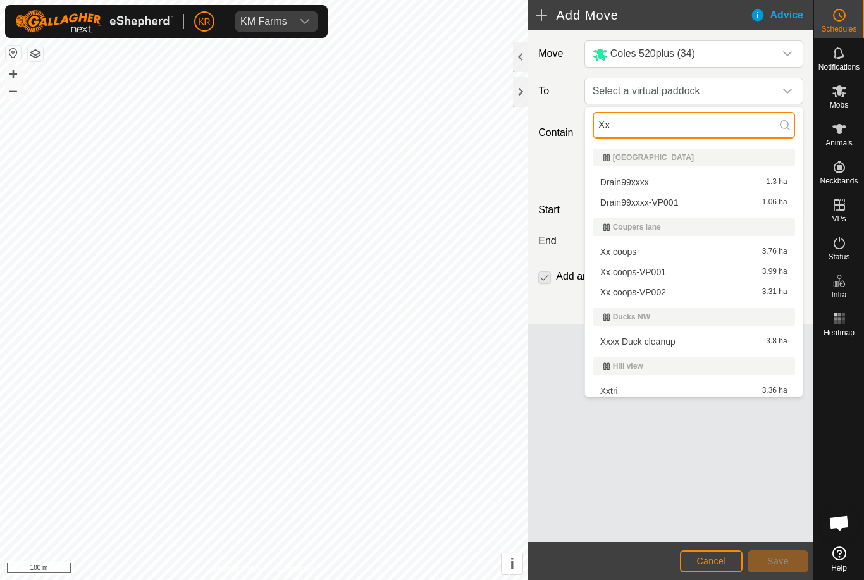
type input "Xx"
click at [732, 249] on div "Xx coops 3.76 ha" at bounding box center [693, 251] width 187 height 9
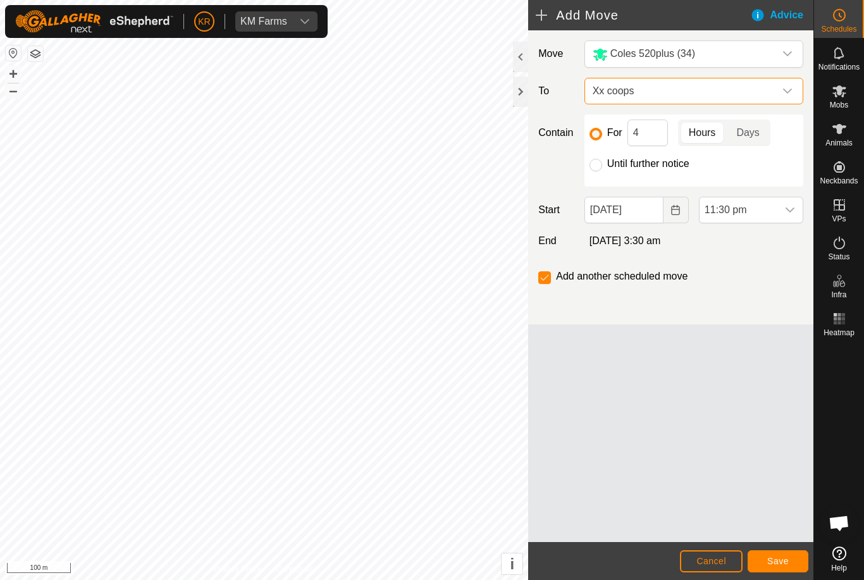
click at [600, 166] on input "Until further notice" at bounding box center [596, 165] width 13 height 13
radio input "true"
checkbox input "false"
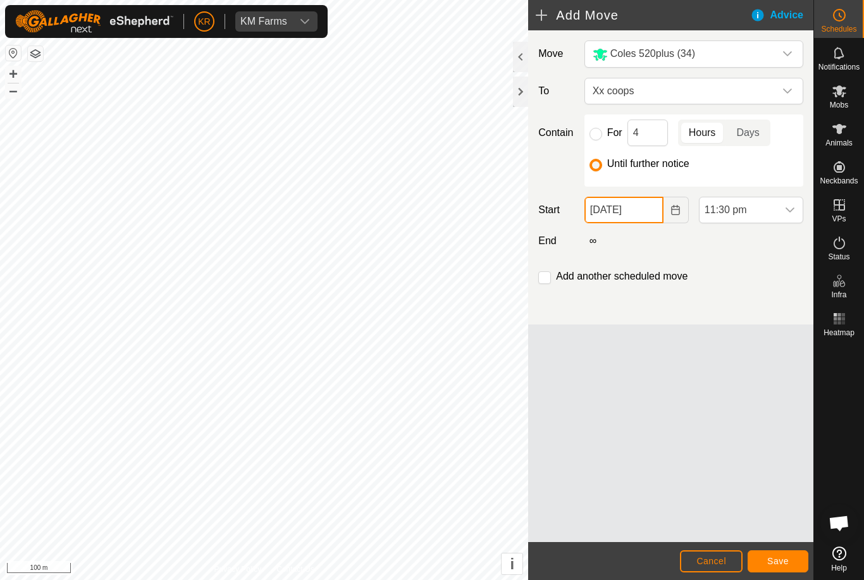
click at [642, 212] on input "[DATE]" at bounding box center [624, 210] width 79 height 27
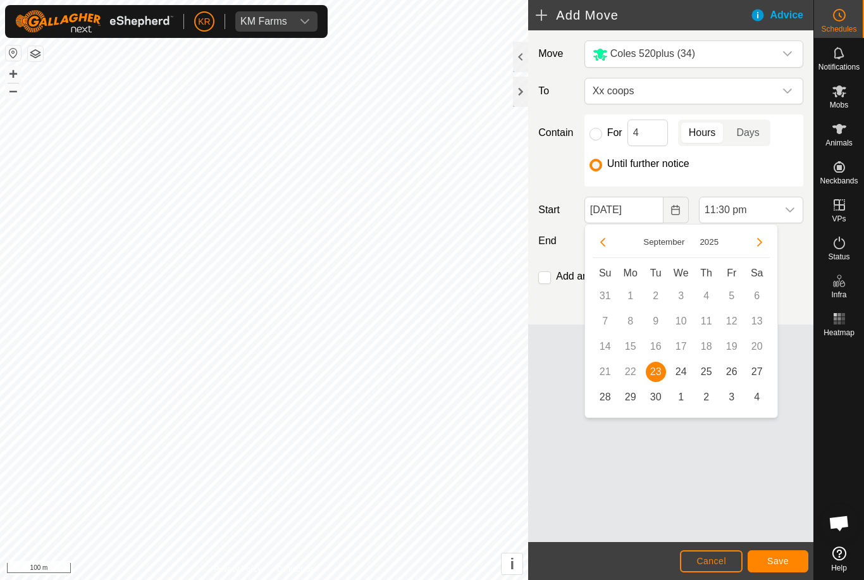
click at [687, 376] on span "24" at bounding box center [681, 372] width 20 height 20
type input "[DATE]"
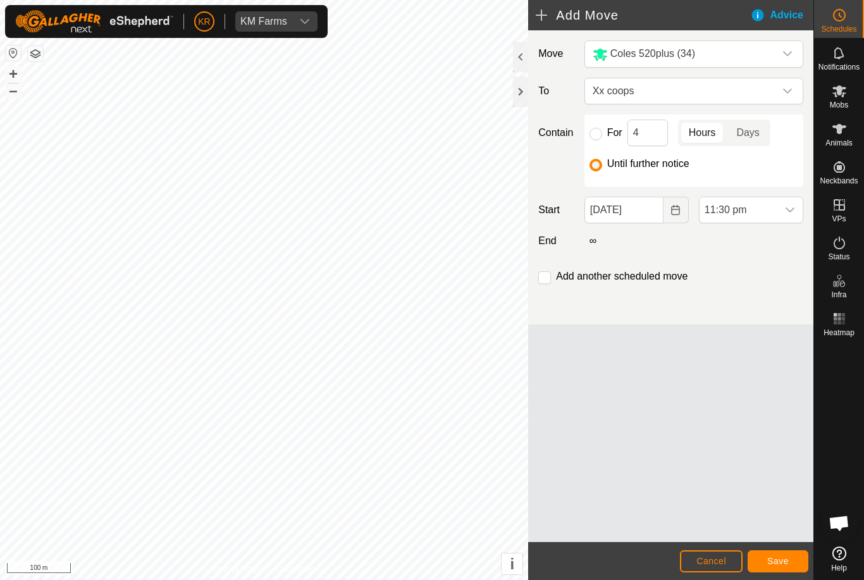
click at [786, 209] on icon "dropdown trigger" at bounding box center [790, 210] width 9 height 5
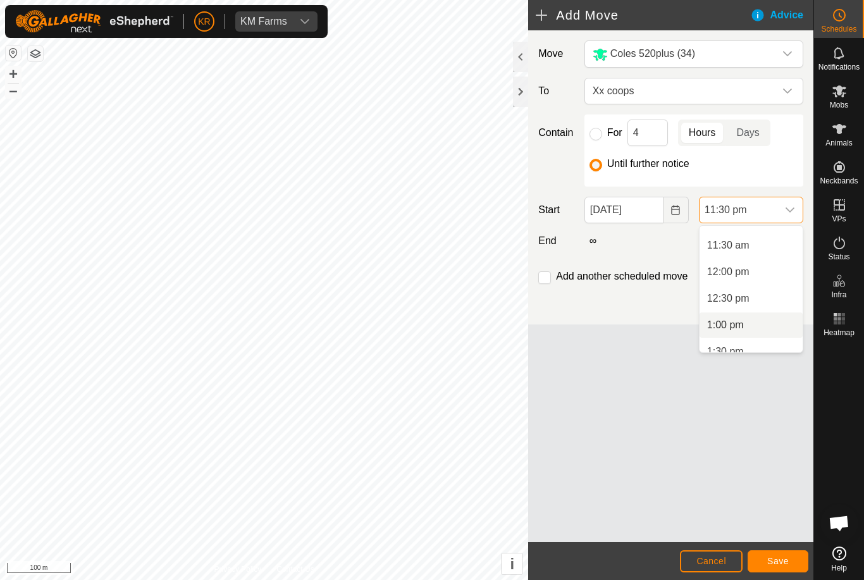
click at [749, 328] on li "1:00 pm" at bounding box center [751, 325] width 103 height 25
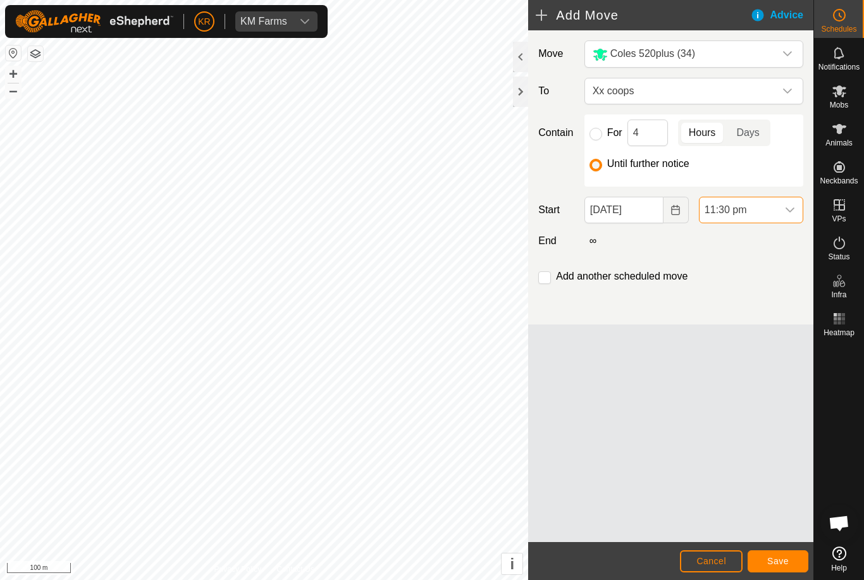
scroll to position [1148, 0]
click at [773, 554] on button "Save" at bounding box center [778, 561] width 61 height 22
